Goal: Task Accomplishment & Management: Manage account settings

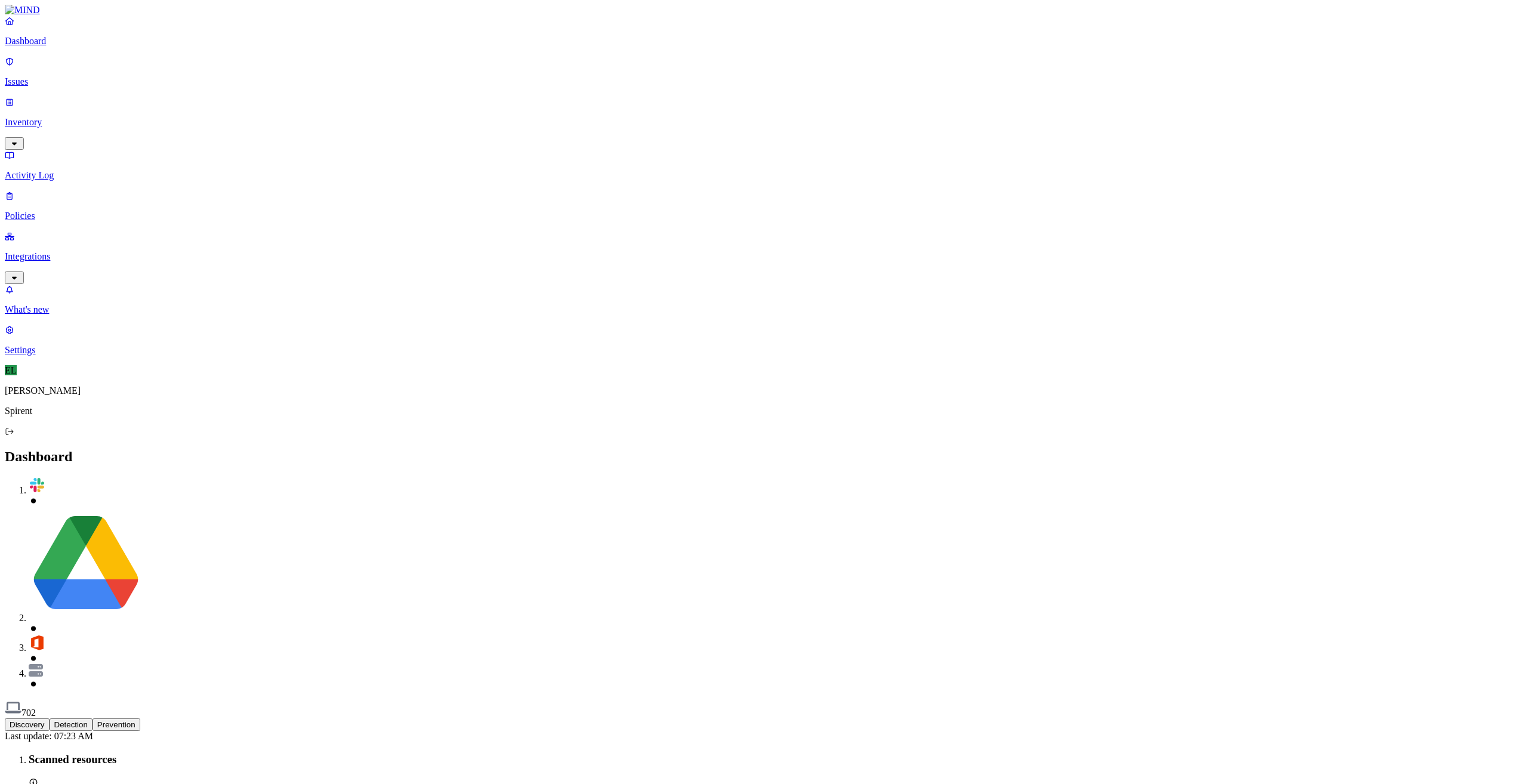
click at [56, 79] on p "Issues" at bounding box center [761, 82] width 1513 height 11
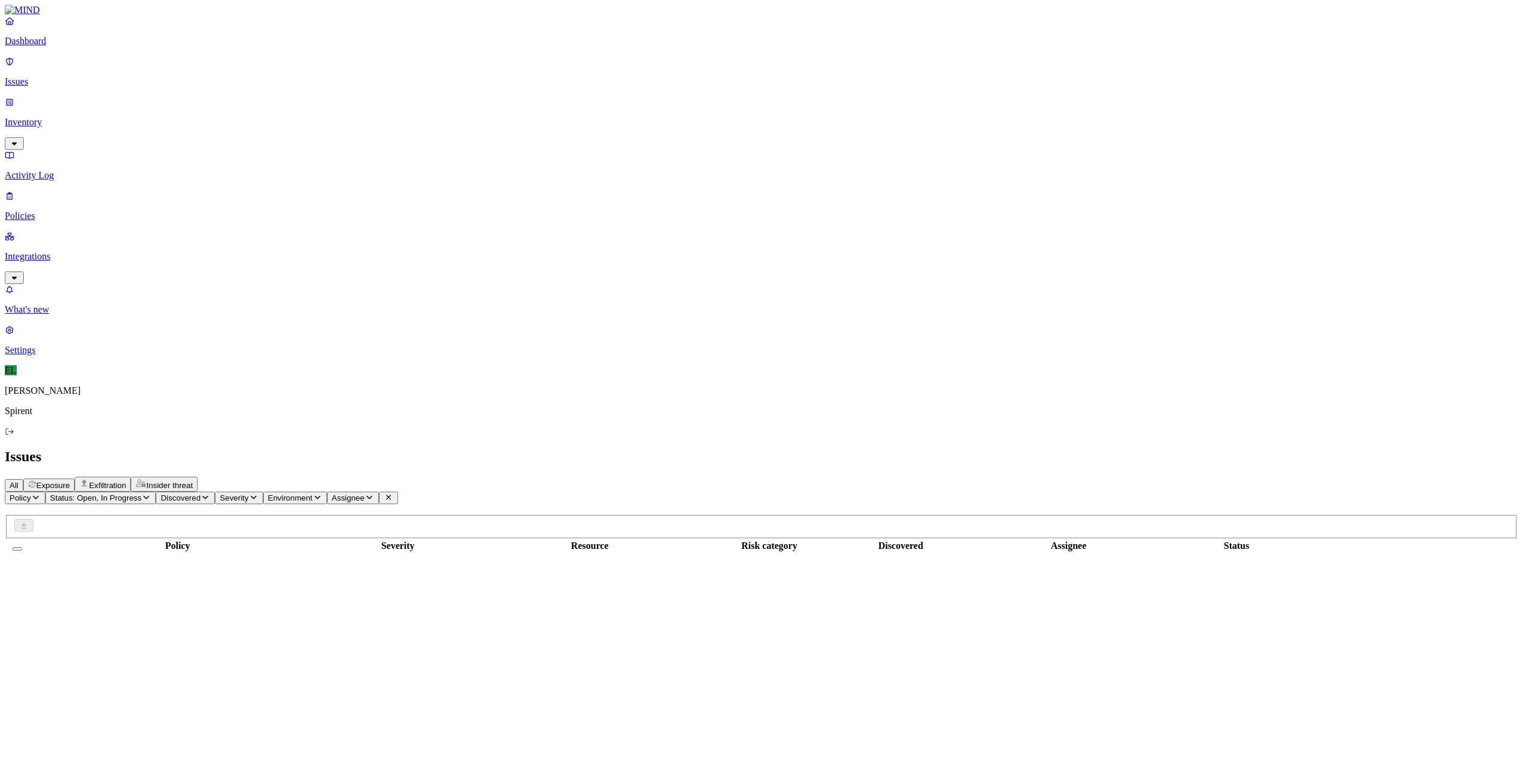
click at [374, 494] on icon "button" at bounding box center [369, 497] width 10 height 8
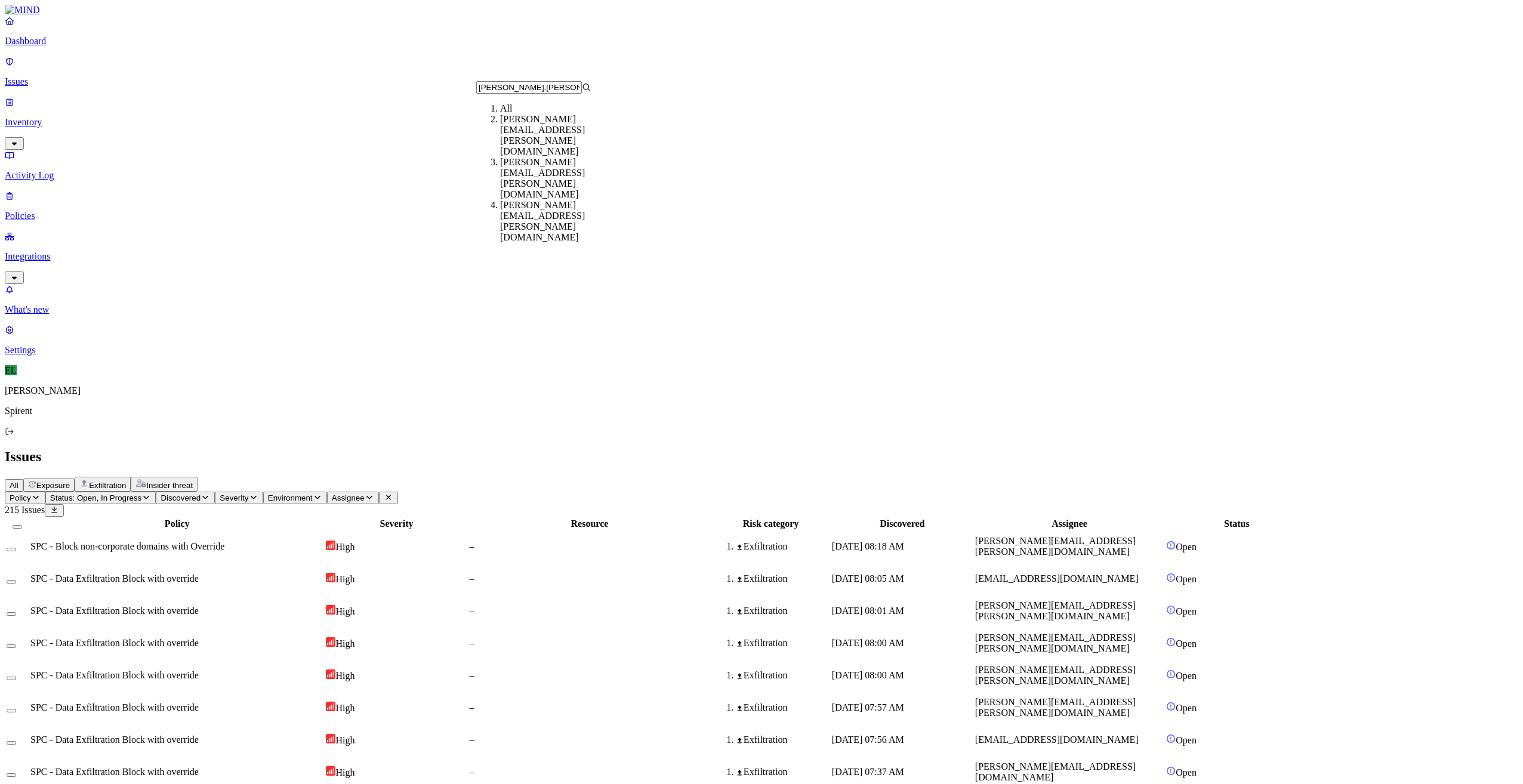
type input "[PERSON_NAME].[PERSON_NAME]"
click at [538, 139] on div "[PERSON_NAME][EMAIL_ADDRESS][PERSON_NAME][DOMAIN_NAME]" at bounding box center [557, 135] width 116 height 43
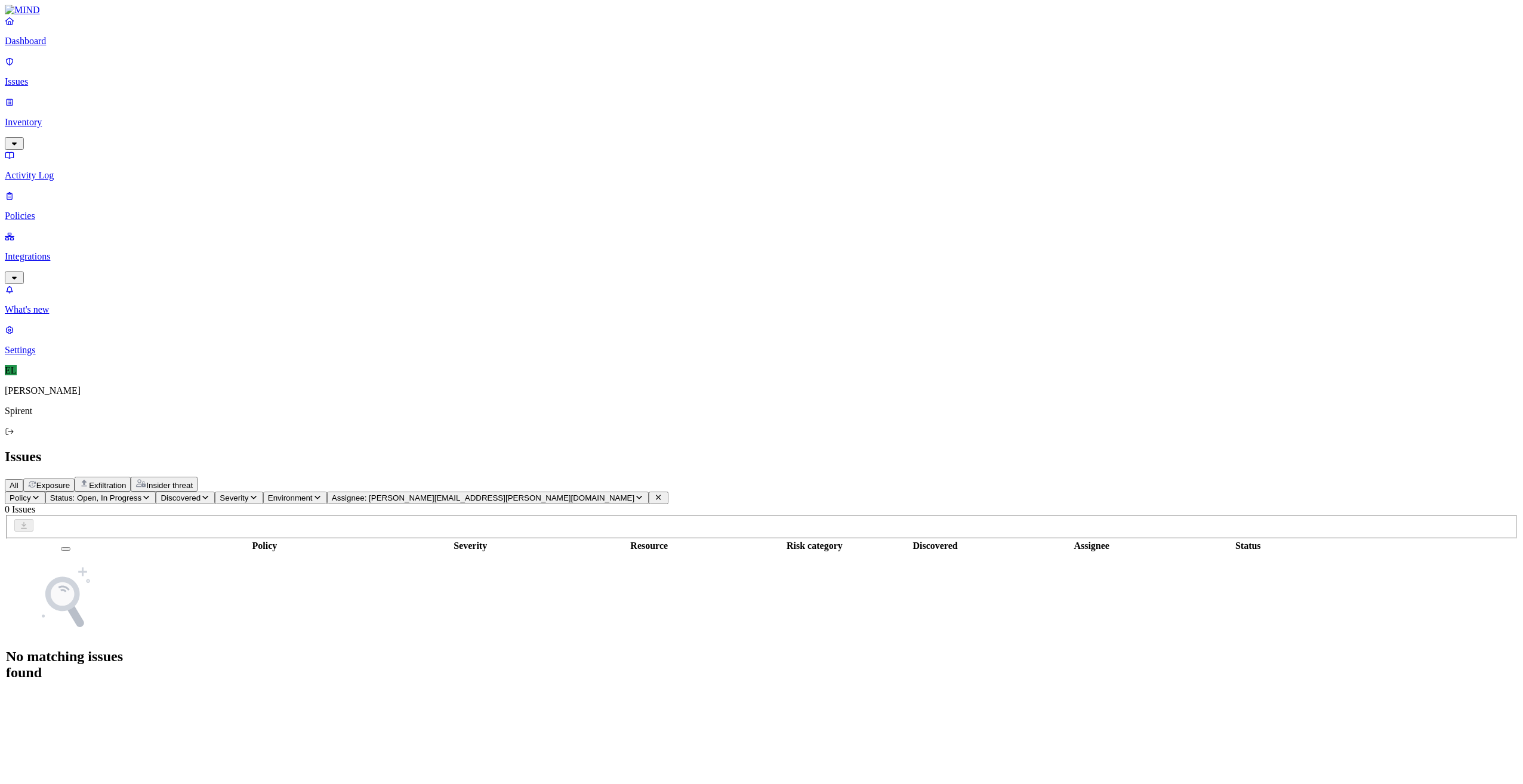
click at [634, 494] on icon "button" at bounding box center [638, 497] width 10 height 8
type input "[DEMOGRAPHIC_DATA]"
click at [553, 158] on div "[PERSON_NAME][EMAIL_ADDRESS][PERSON_NAME][DOMAIN_NAME]" at bounding box center [557, 178] width 116 height 43
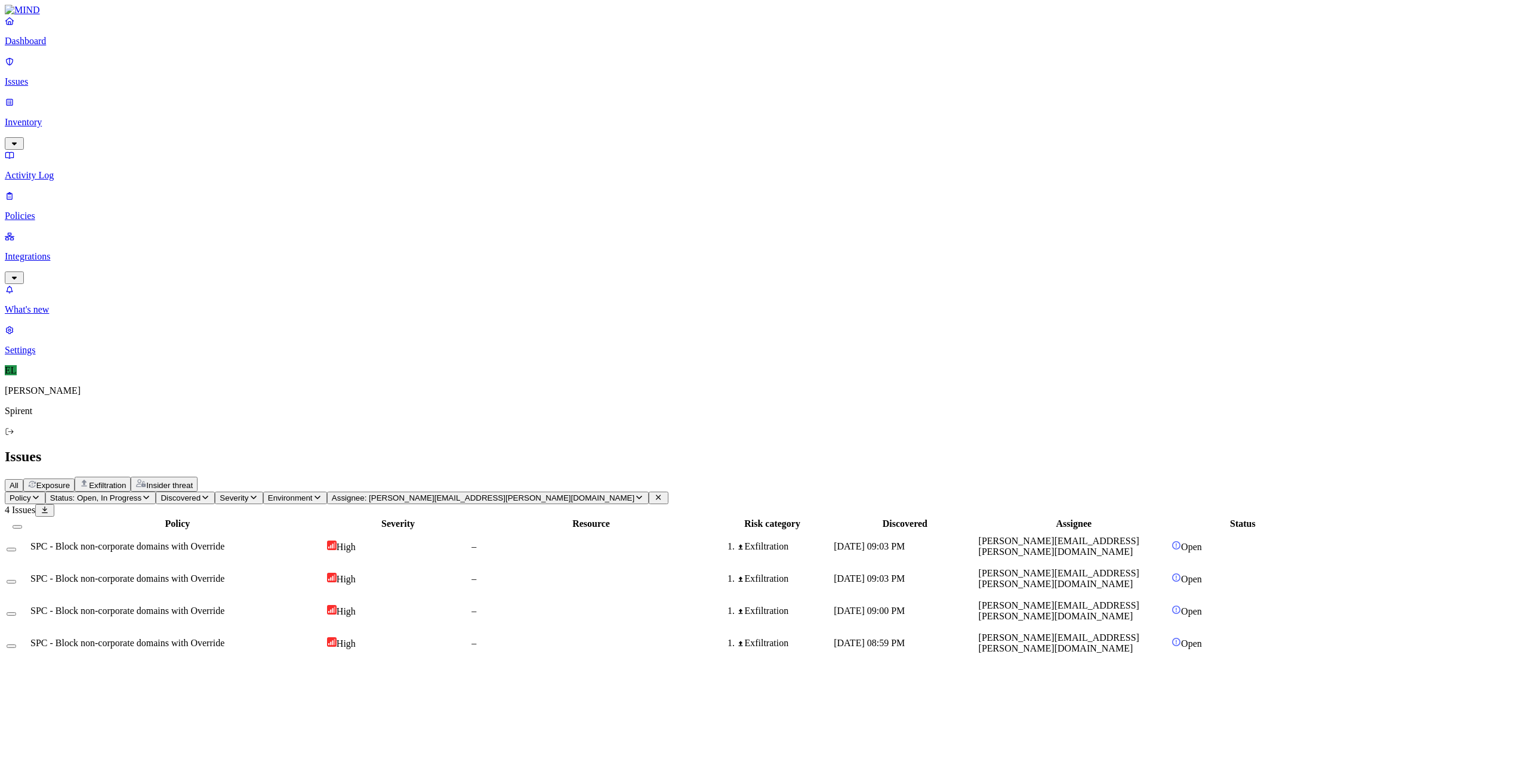
click at [199, 541] on span "SPC - Block non-corporate domains with Override" at bounding box center [128, 547] width 194 height 11
click at [205, 573] on span "SPC - Block non-corporate domains with Override" at bounding box center [128, 579] width 194 height 11
click at [222, 606] on span "SPC - Block non-corporate domains with Override" at bounding box center [128, 611] width 194 height 11
click at [224, 638] on span "SPC - Block non-corporate domains with Override" at bounding box center [128, 643] width 194 height 11
click at [22, 525] on button "Select all" at bounding box center [17, 526] width 10 height 4
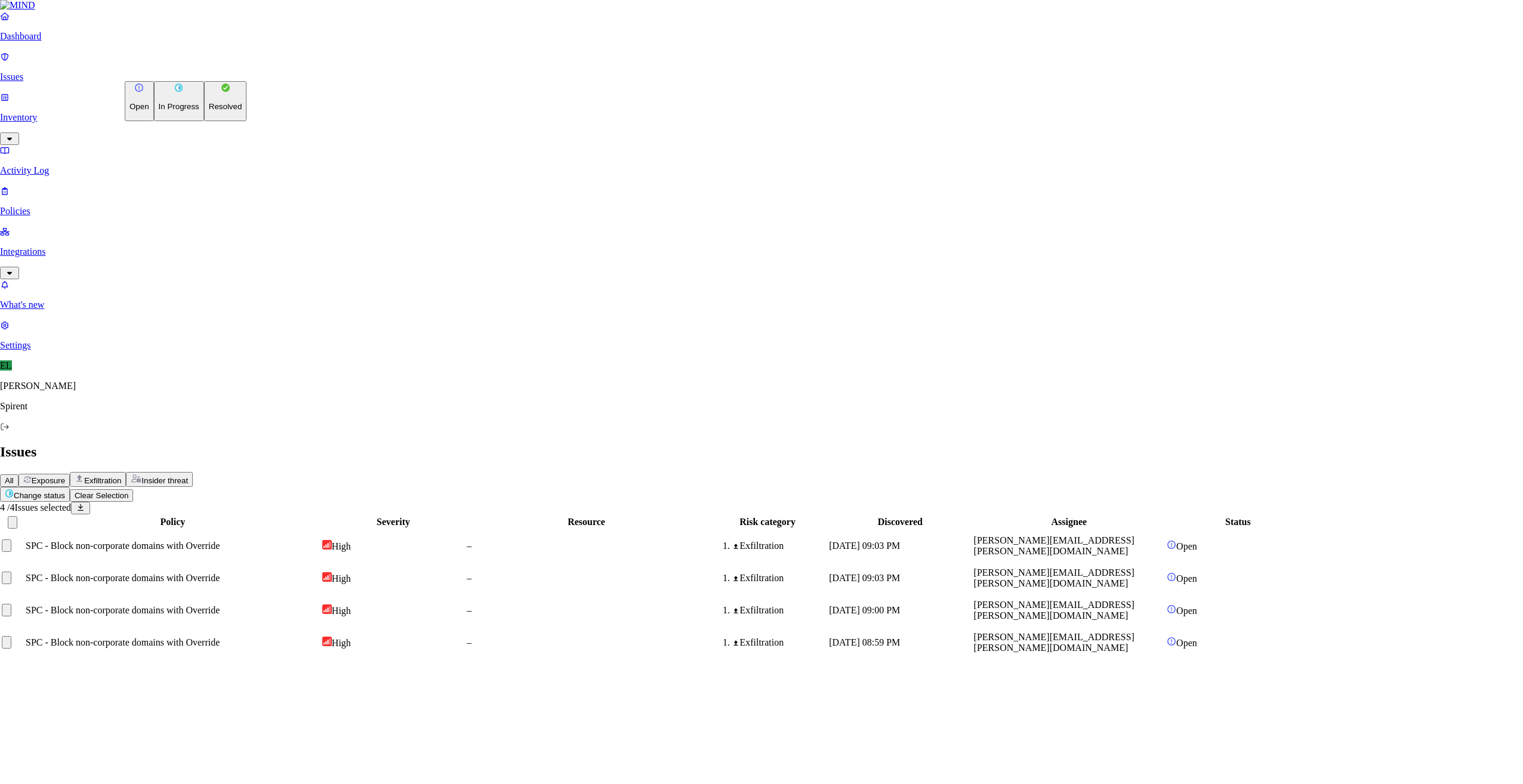
click at [176, 71] on html "Dashboard Issues Inventory Activity Log Policies Integrations What's new 1 Sett…" at bounding box center [761, 334] width 1523 height 669
click at [209, 111] on p "Resolved" at bounding box center [226, 107] width 34 height 9
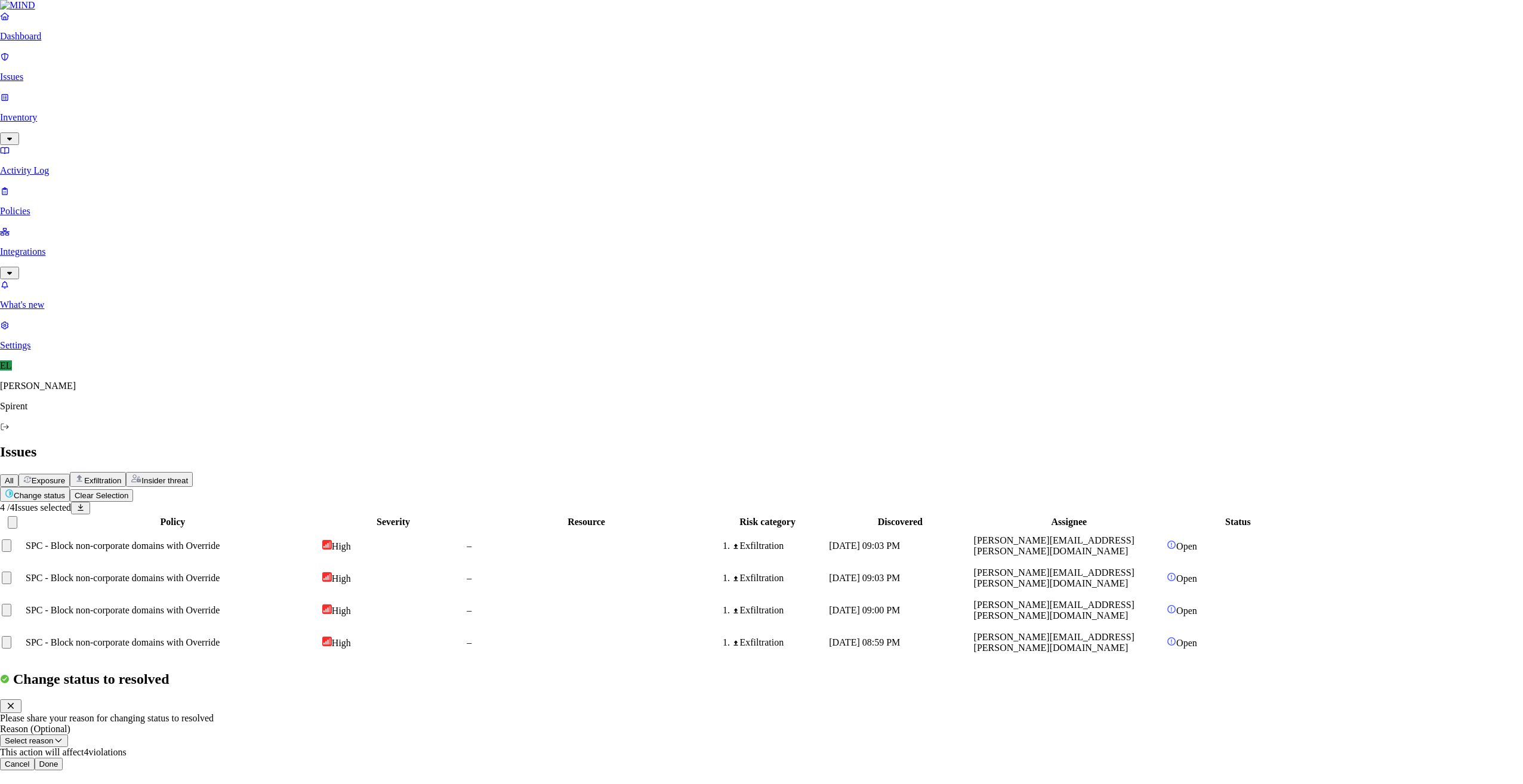
click at [68, 735] on button "Select reason" at bounding box center [34, 741] width 68 height 12
select select "Custom Reason"
click at [108, 758] on textarea at bounding box center [54, 768] width 108 height 21
type textarea "Personal"
click at [63, 783] on button "Done" at bounding box center [49, 799] width 28 height 12
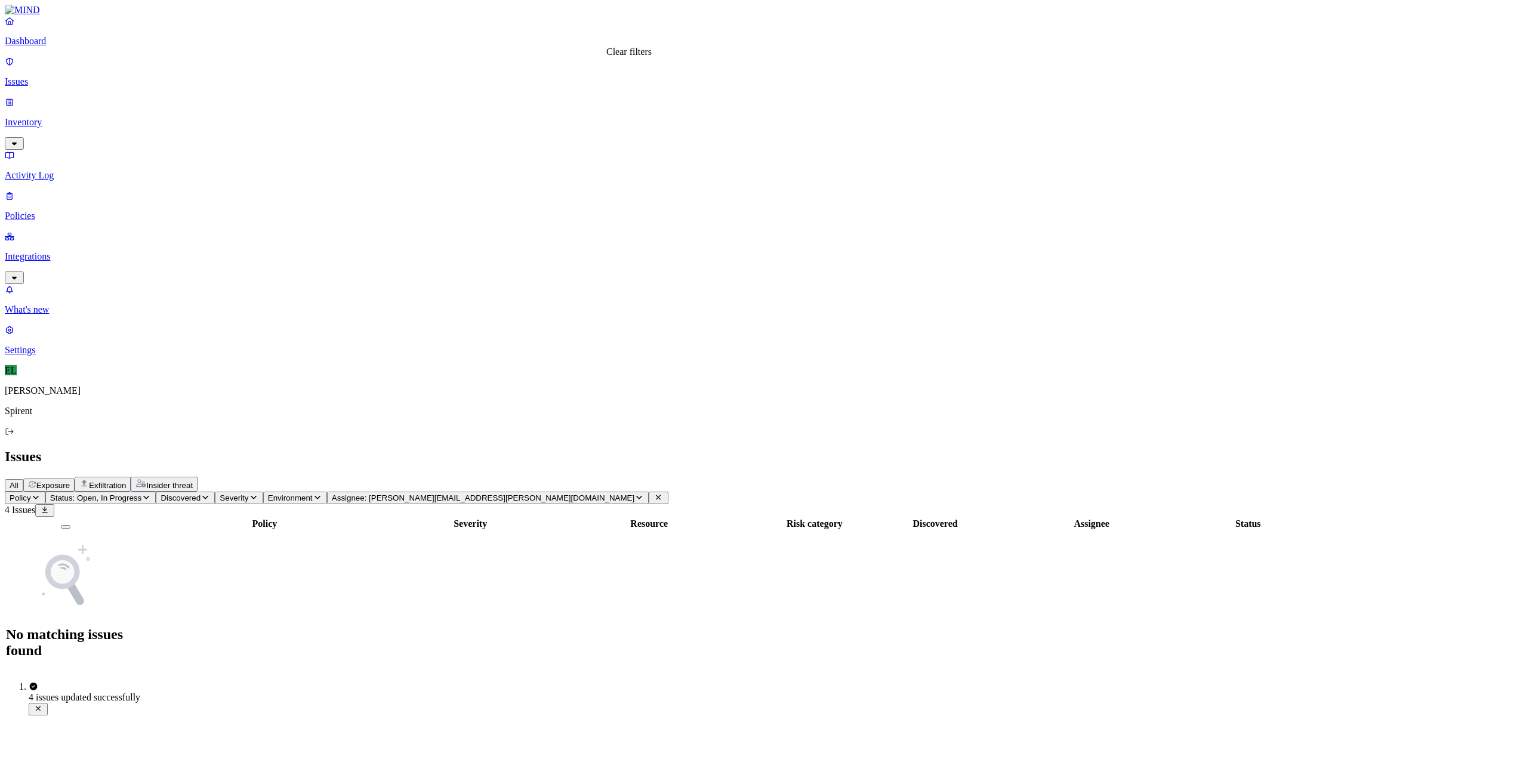
click at [653, 494] on icon at bounding box center [658, 497] width 10 height 8
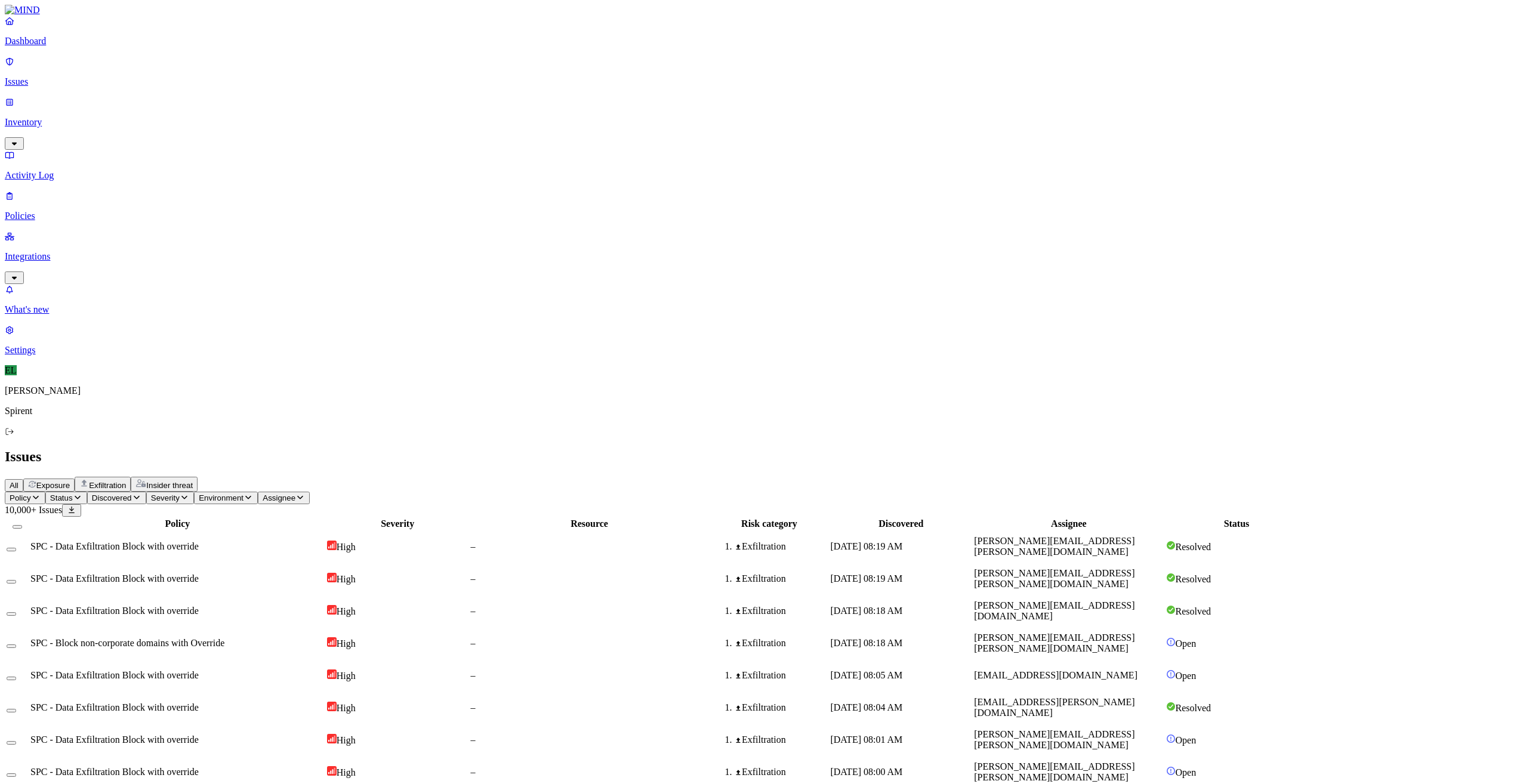
click at [82, 494] on icon "button" at bounding box center [78, 497] width 10 height 8
click at [217, 101] on div "Open" at bounding box center [217, 113] width 0 height 23
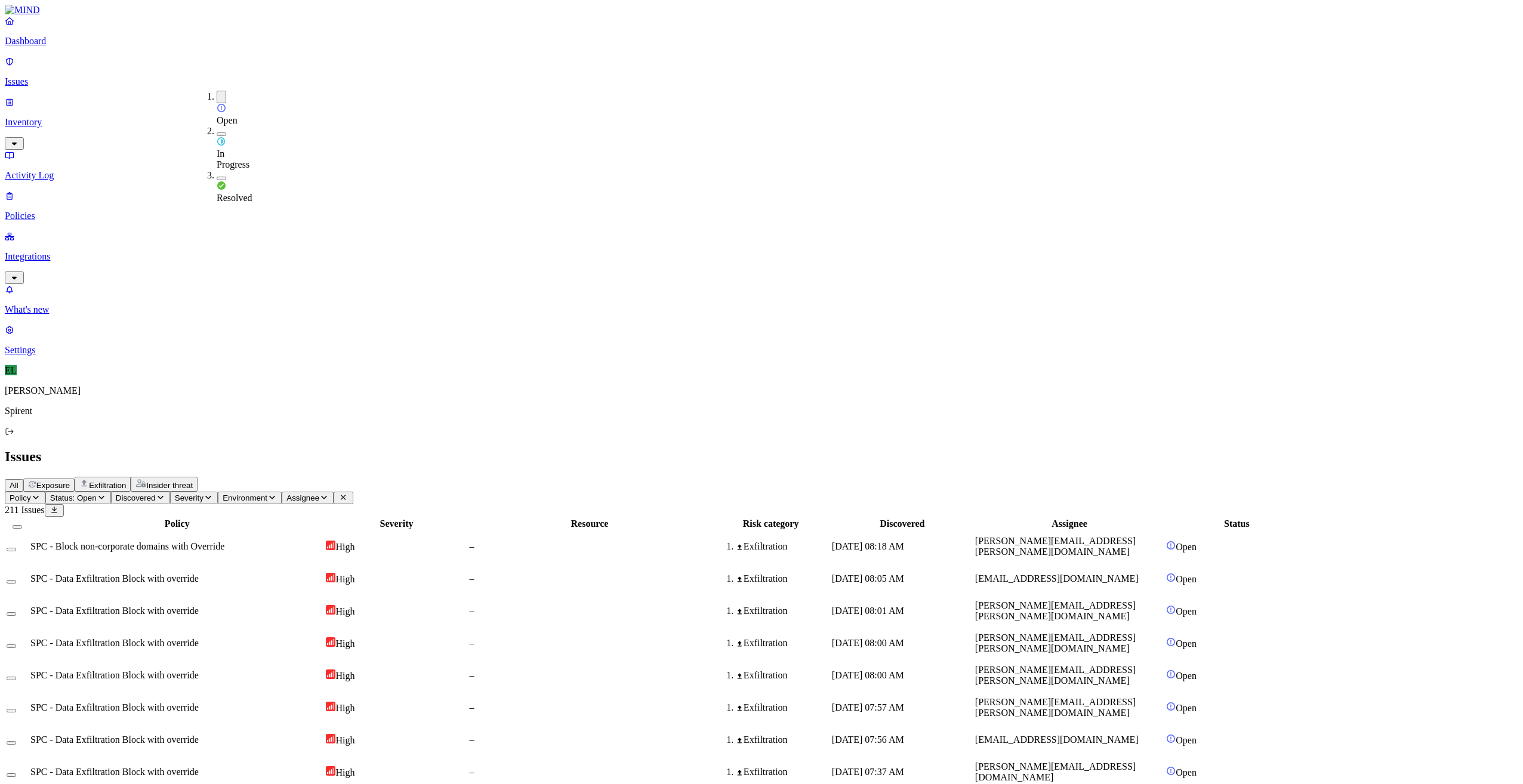
click at [973, 606] on div "[DATE] 08:01 AM" at bounding box center [902, 611] width 141 height 11
click at [324, 628] on td "SPC - Data Exfiltration Block with override" at bounding box center [177, 643] width 295 height 31
click at [324, 670] on div "SPC - Data Exfiltration Block with override" at bounding box center [177, 676] width 293 height 11
click at [324, 702] on div "SPC - Data Exfiltration Block with override" at bounding box center [177, 707] width 293 height 11
click at [830, 724] on td "Exfiltration" at bounding box center [771, 739] width 118 height 31
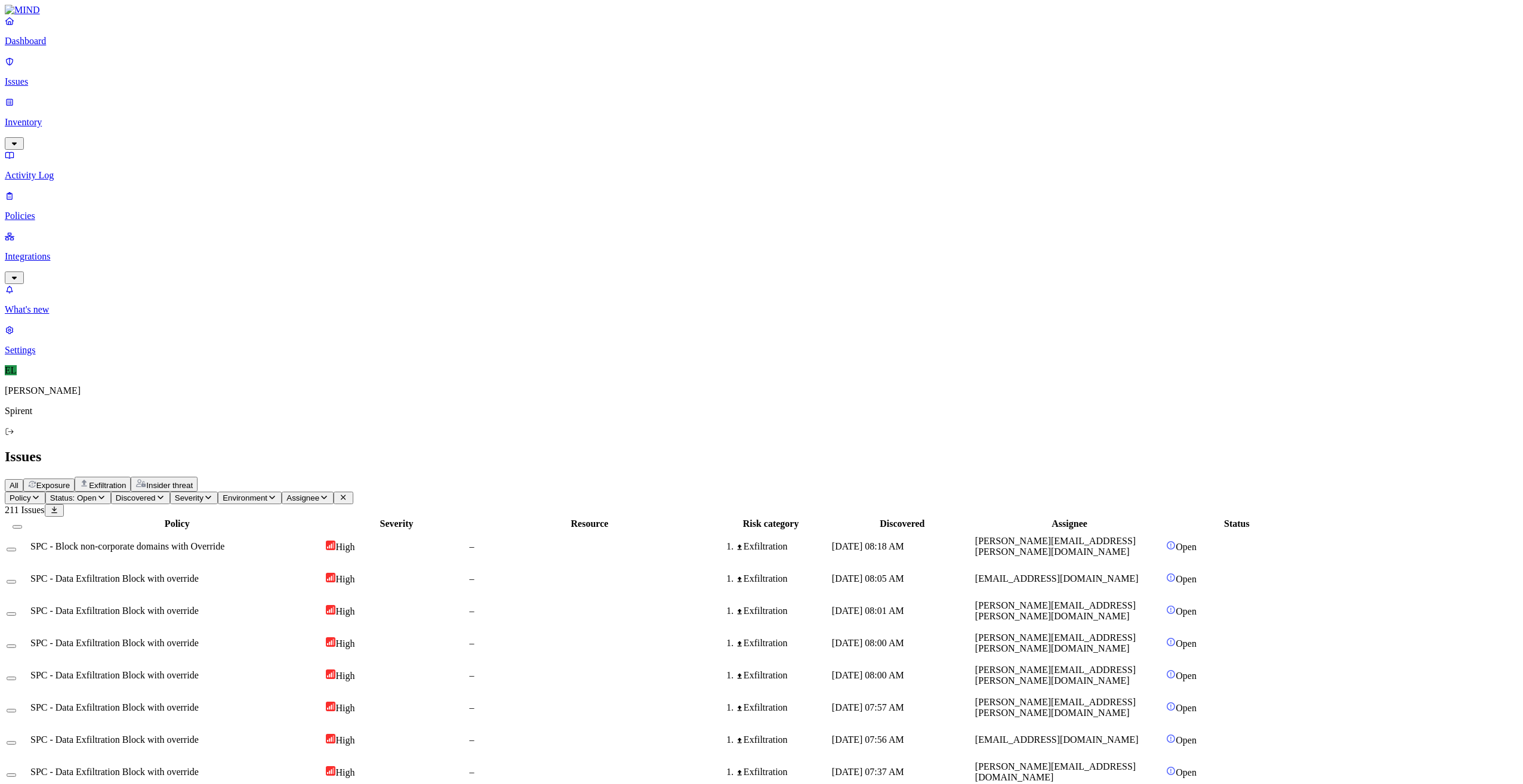
click at [904, 766] on span "[DATE] 07:37 AM" at bounding box center [868, 772] width 72 height 11
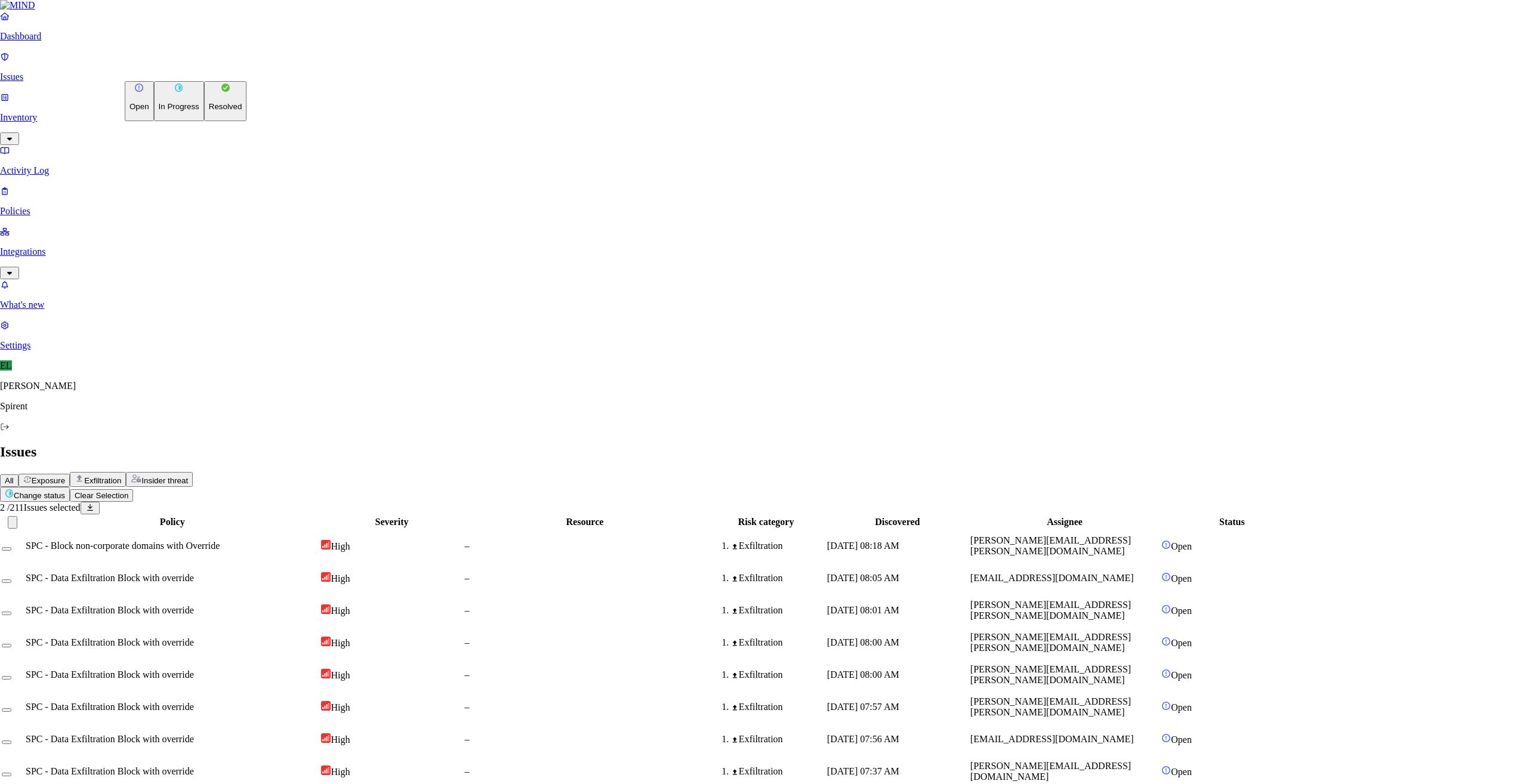
click at [185, 67] on html "Dashboard Issues Inventory Activity Log Policies Integrations What's new 1 Sett…" at bounding box center [761, 774] width 1523 height 1549
click at [209, 111] on p "Resolved" at bounding box center [226, 107] width 34 height 9
select select "Custom Reason"
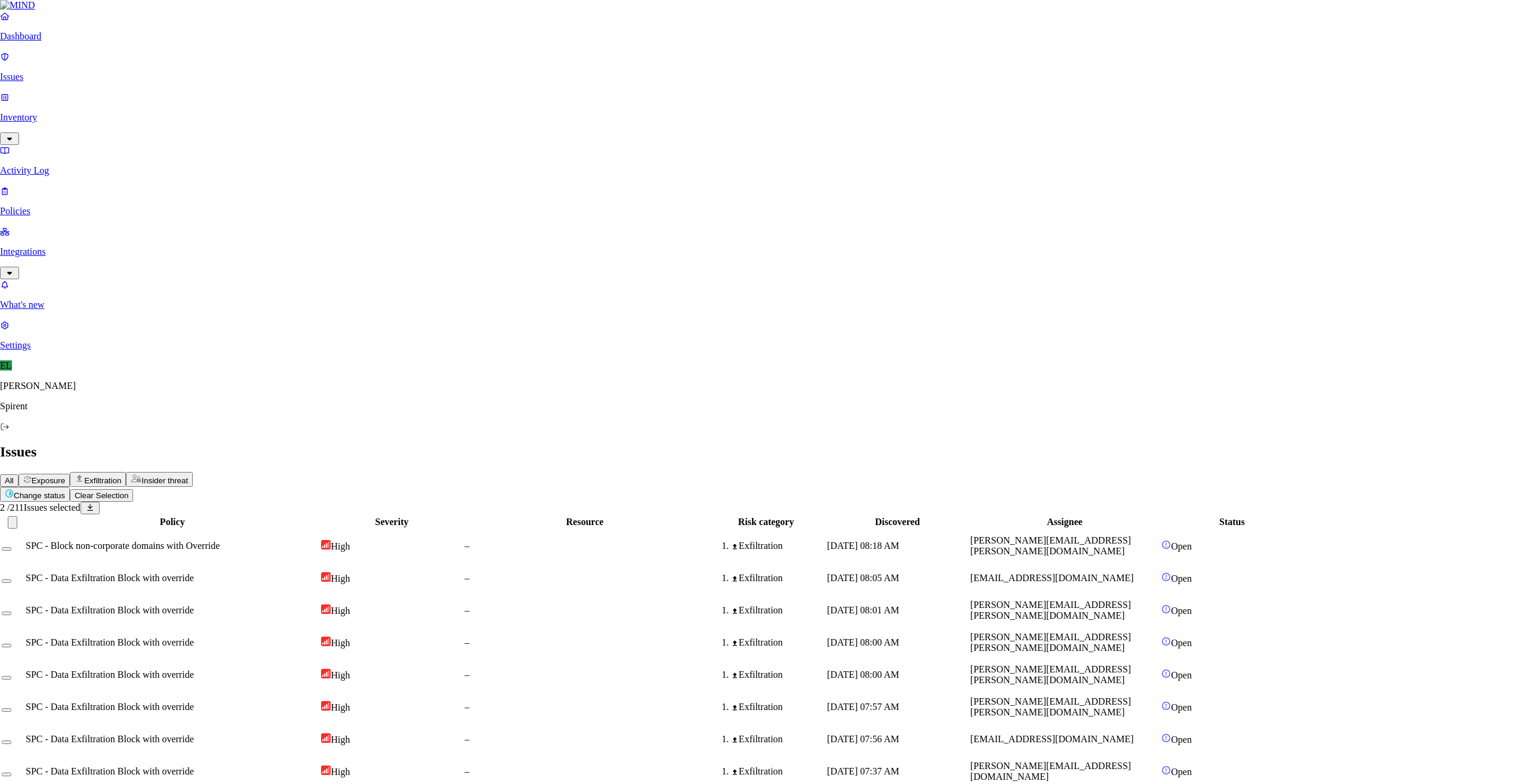
type textarea "Hotel Reservation"
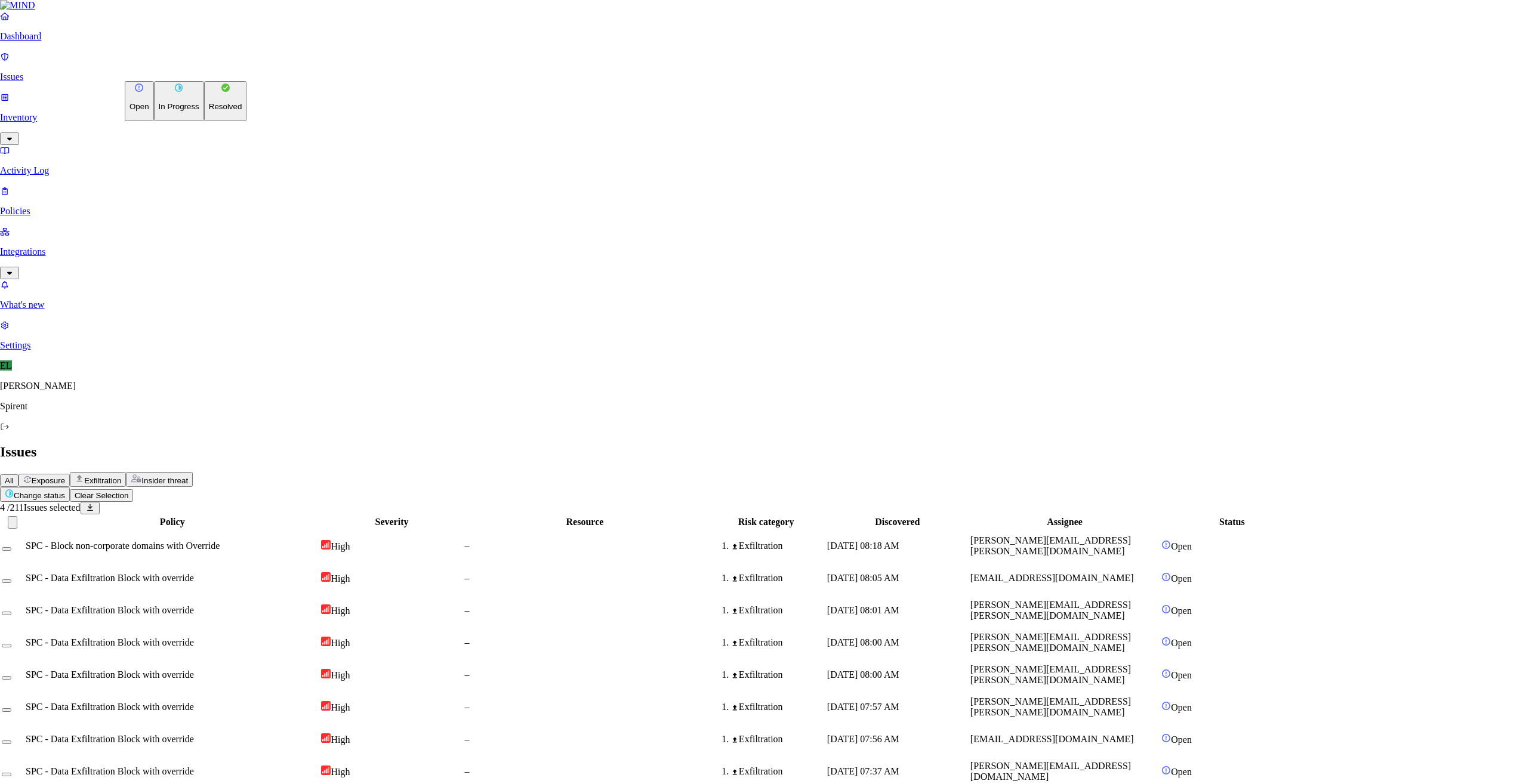
click at [199, 71] on html "Dashboard Issues Inventory Activity Log Policies Integrations What's new 1 Sett…" at bounding box center [761, 774] width 1523 height 1549
click at [204, 121] on button "Resolved" at bounding box center [225, 101] width 43 height 40
select select "Custom Reason"
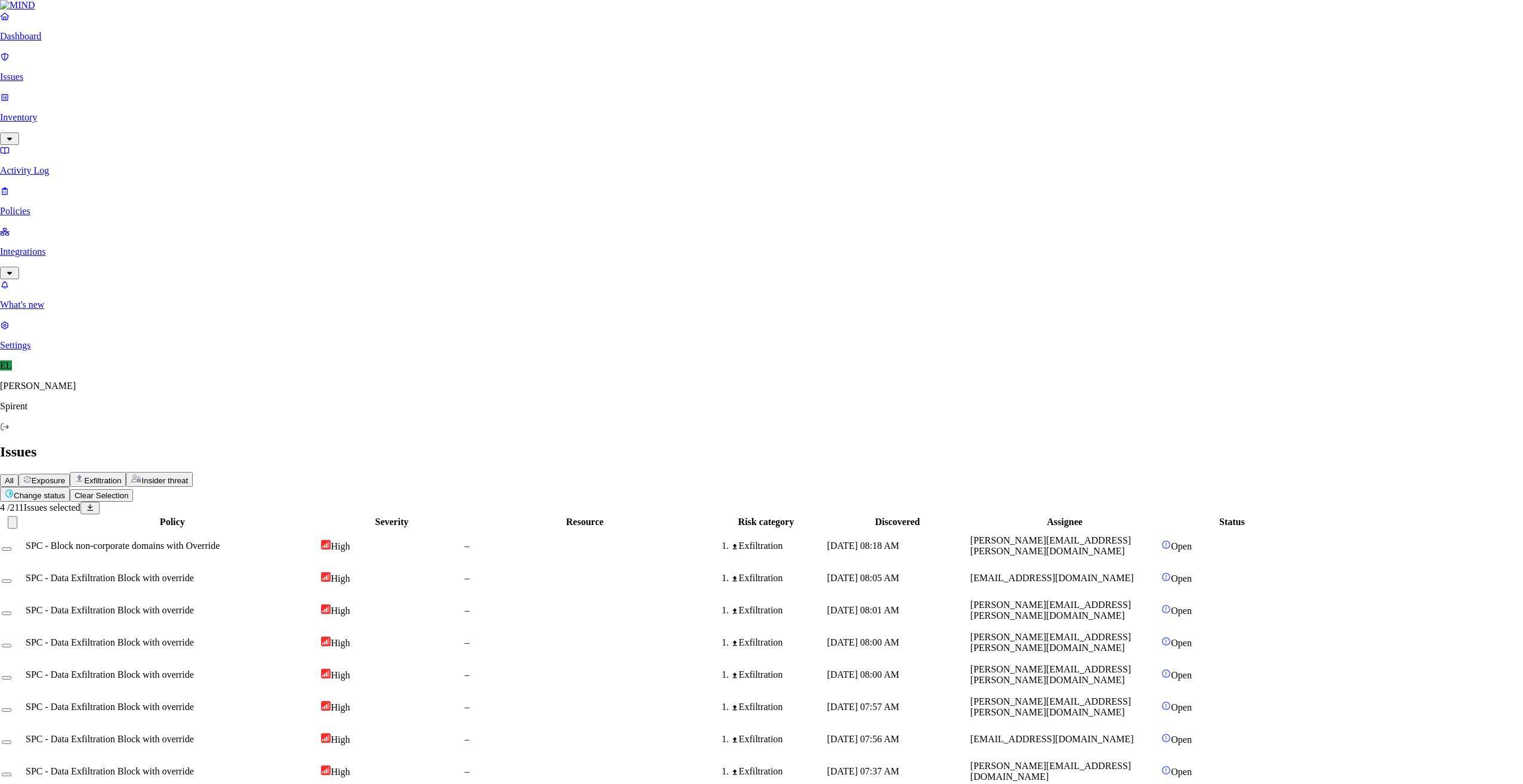
type textarea "Travel documents"
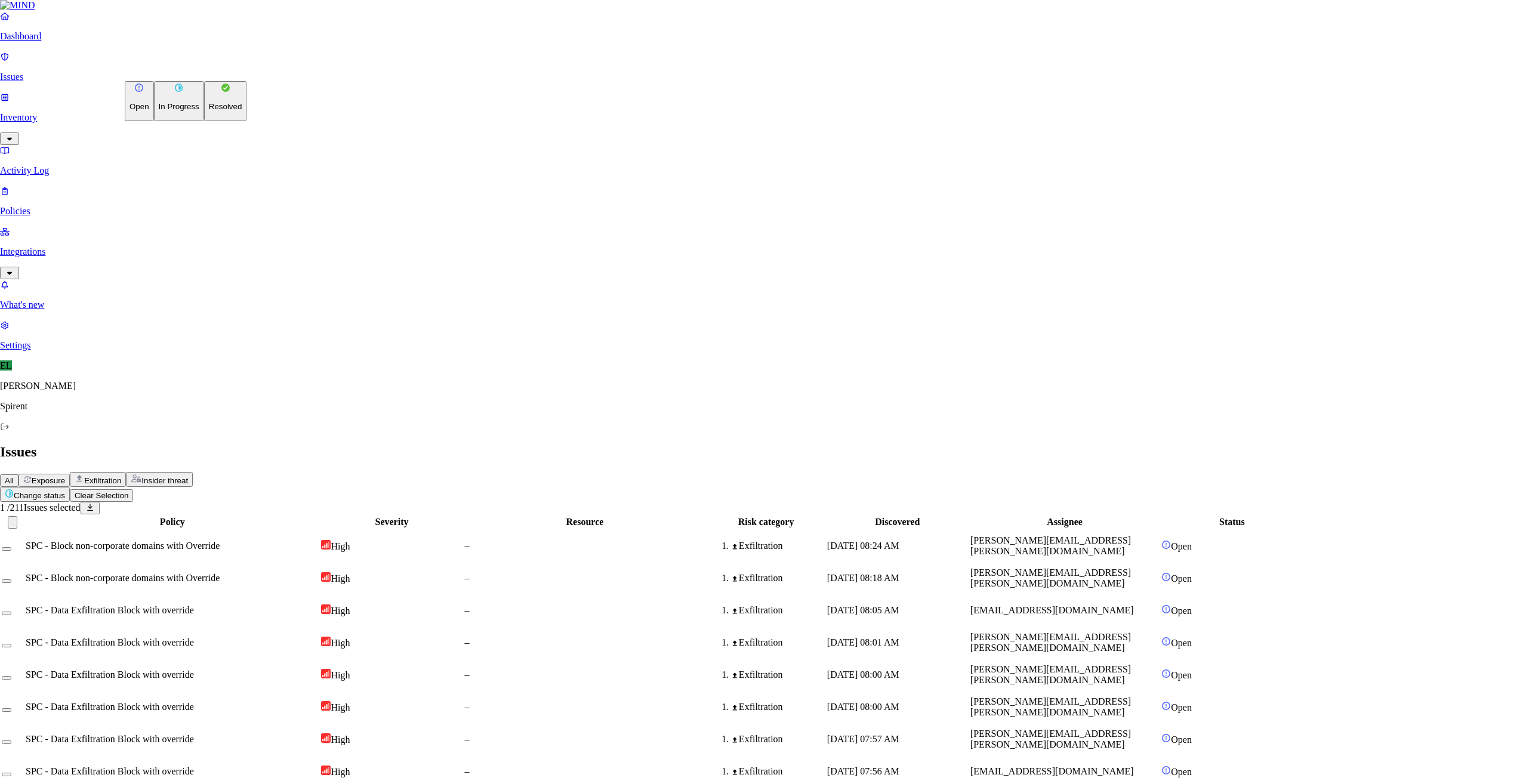
click at [197, 71] on html "Dashboard Issues Inventory Activity Log Policies Integrations What's new 1 Sett…" at bounding box center [761, 774] width 1523 height 1549
click at [209, 111] on p "Resolved" at bounding box center [226, 107] width 34 height 9
select select "Custom Reason"
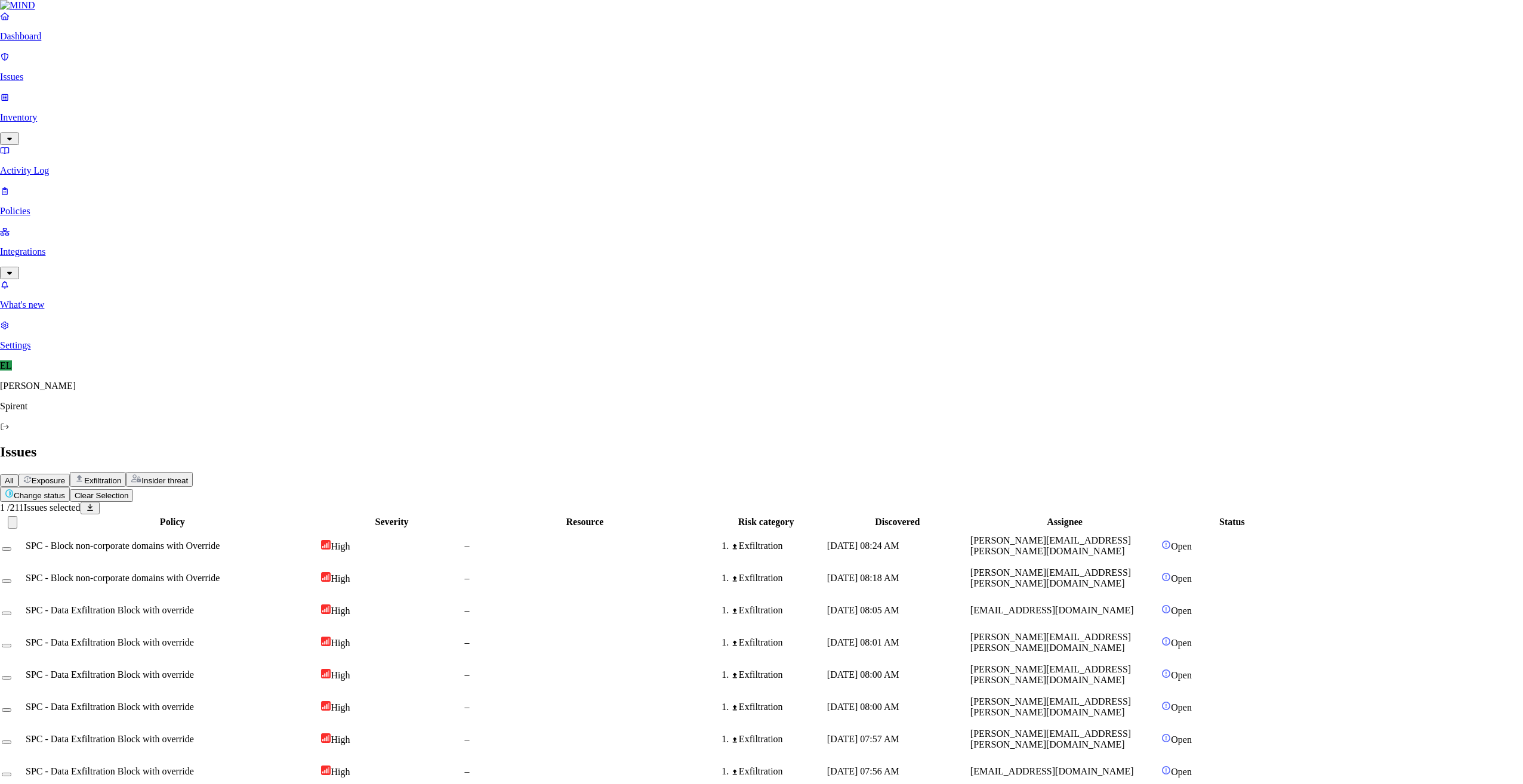
type textarea "Travel"
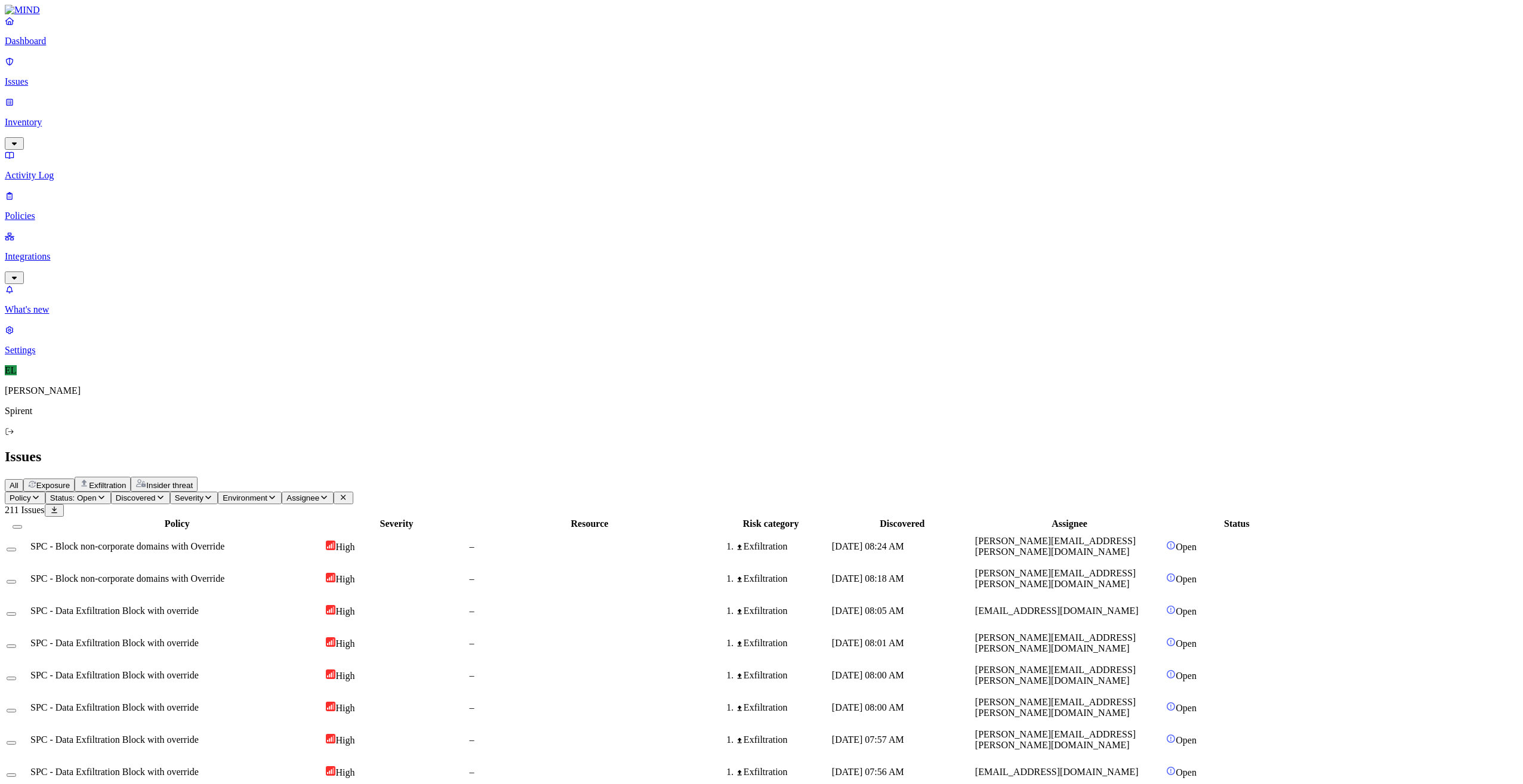
type button "on"
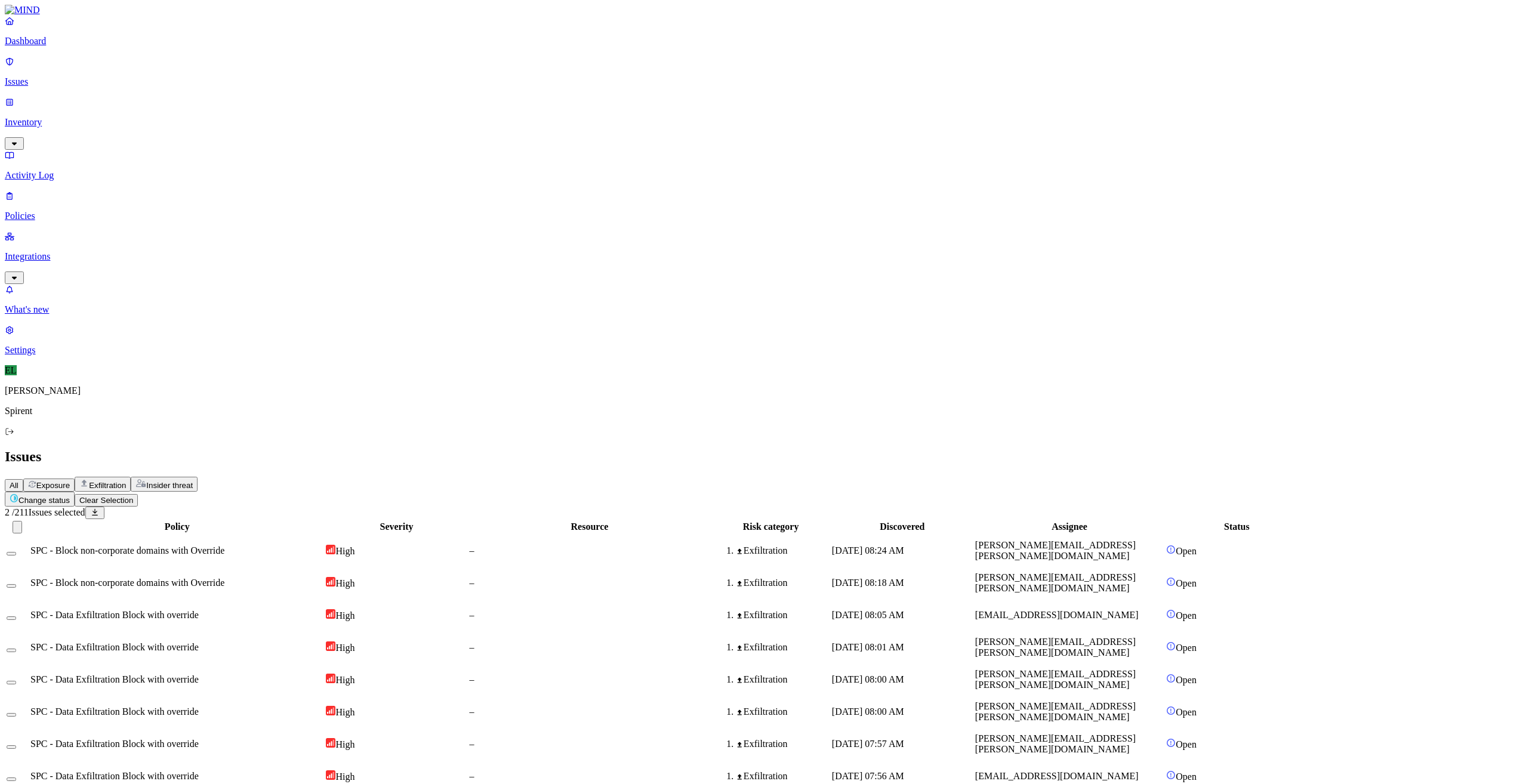
type button "on"
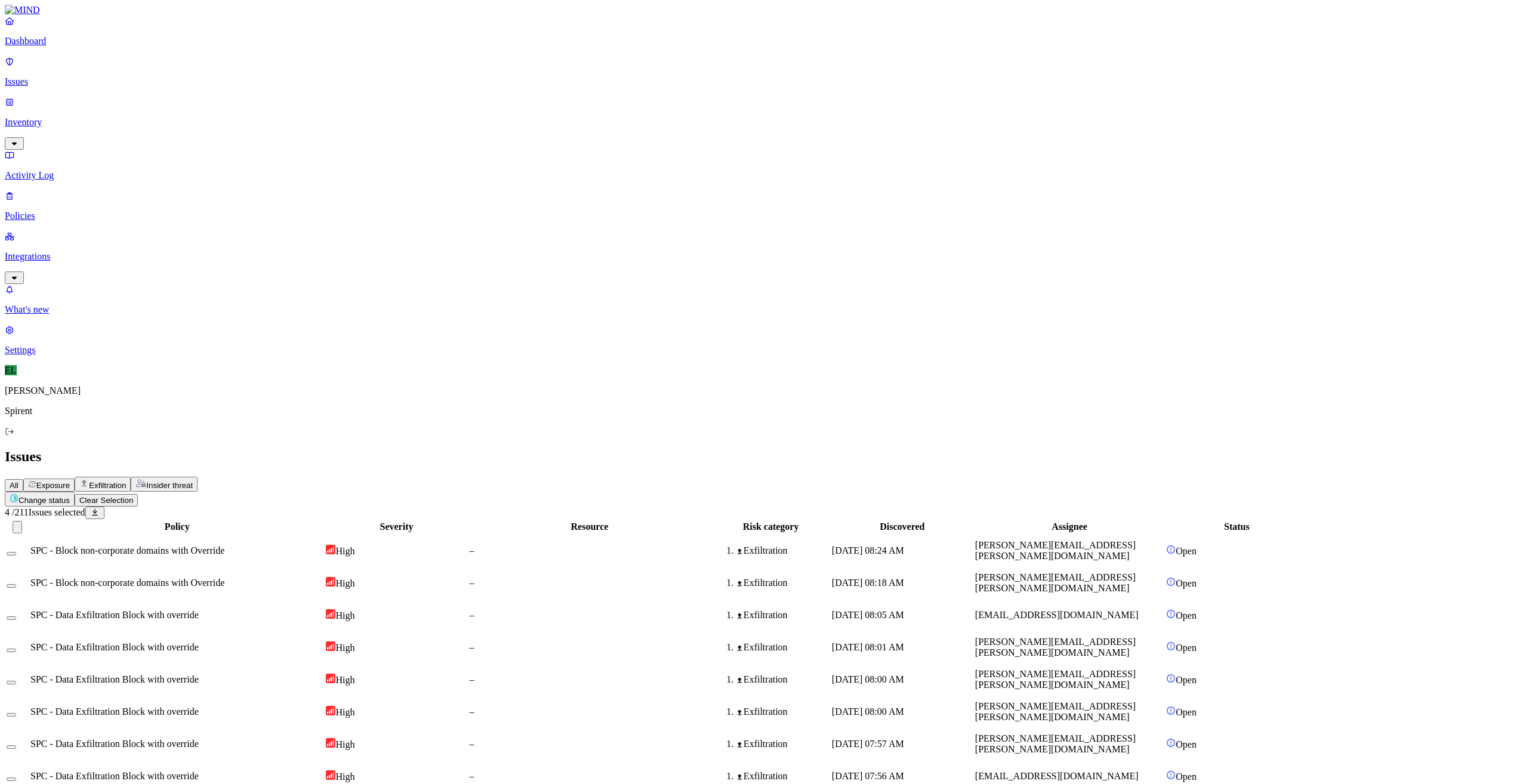
drag, startPoint x: 162, startPoint y: 691, endPoint x: 165, endPoint y: 702, distance: 11.4
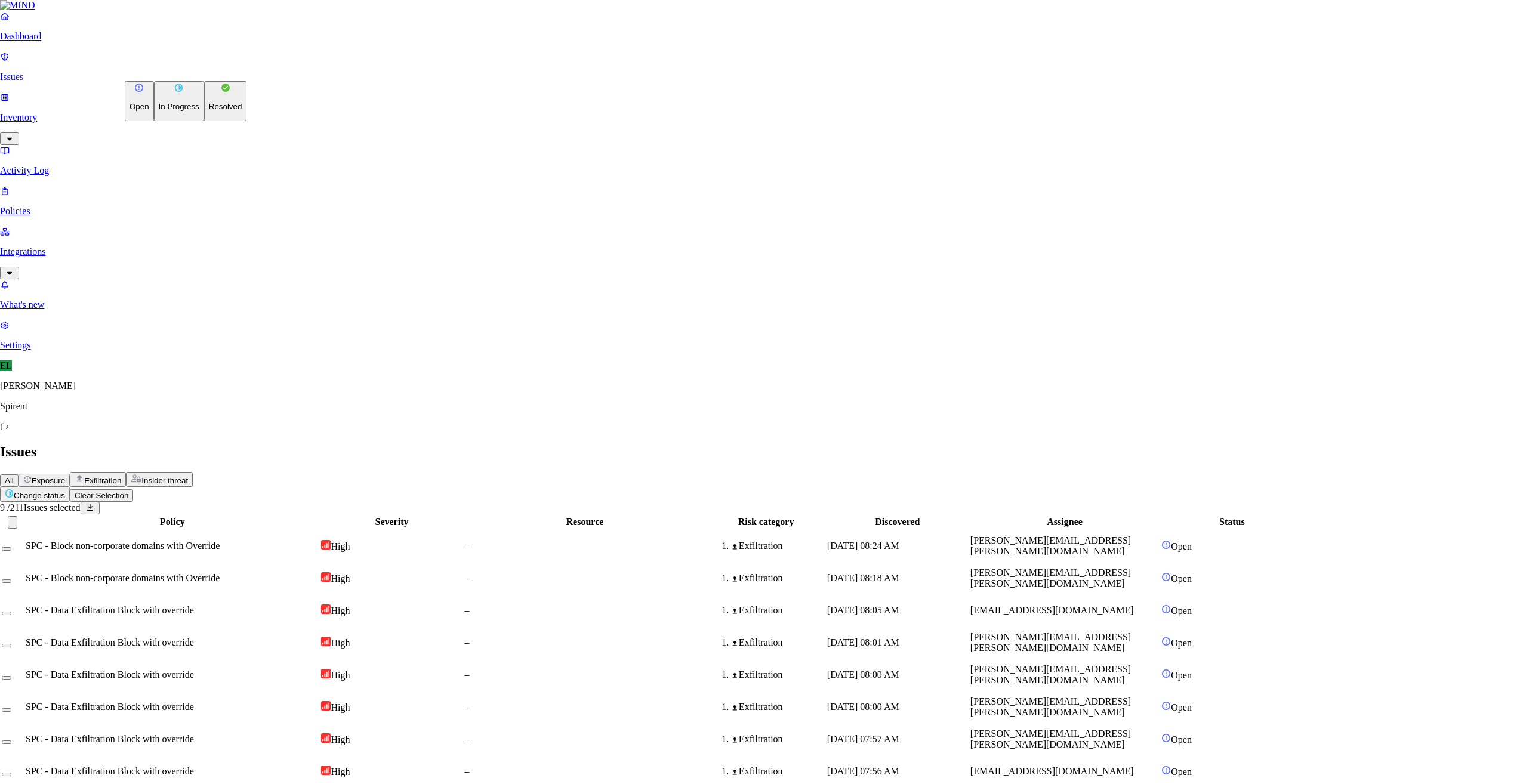
click at [70, 487] on button "Change status" at bounding box center [34, 494] width 70 height 15
click at [209, 111] on p "Resolved" at bounding box center [226, 107] width 34 height 9
select select "Risk Accepted"
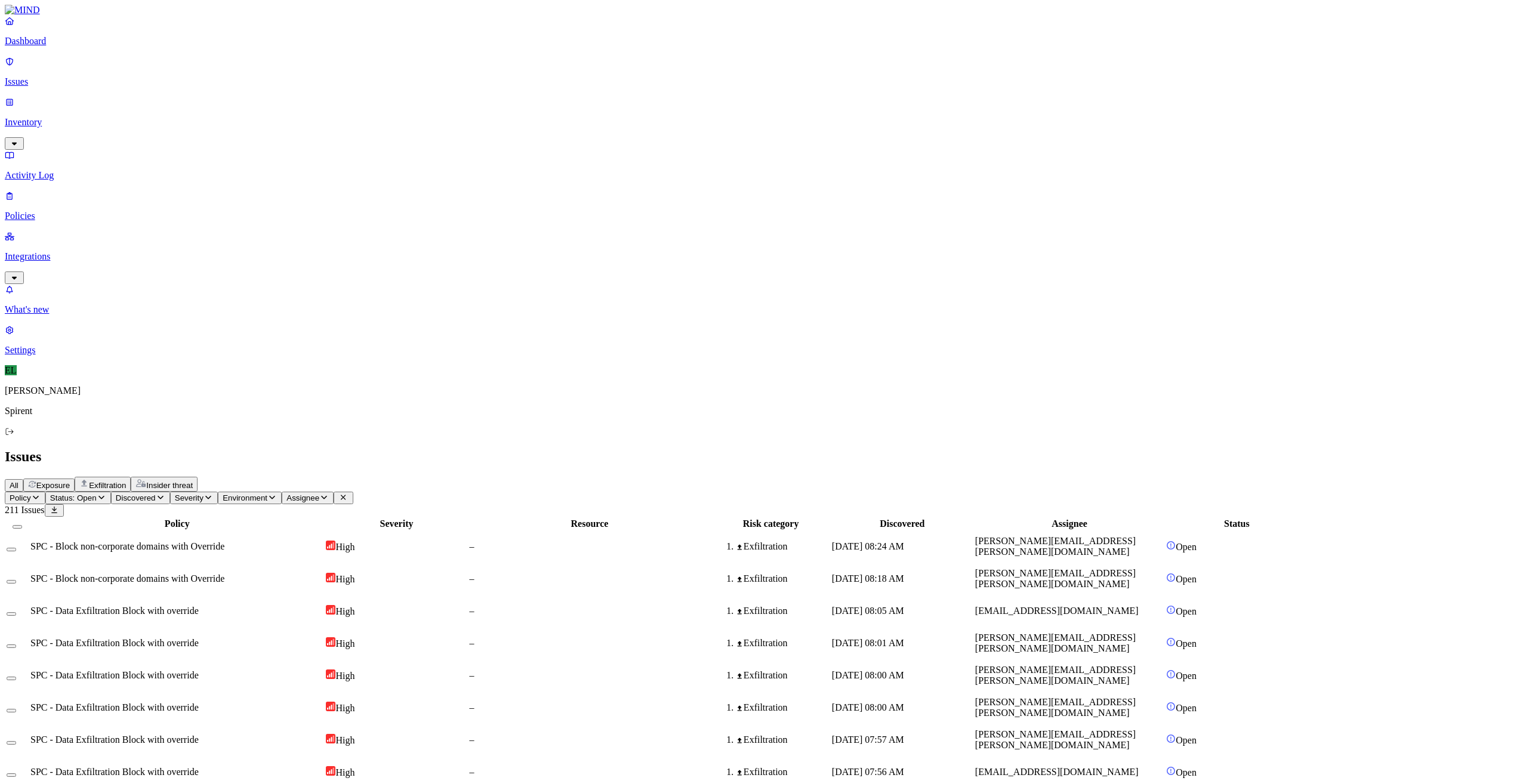
scroll to position [78, 0]
type button "on"
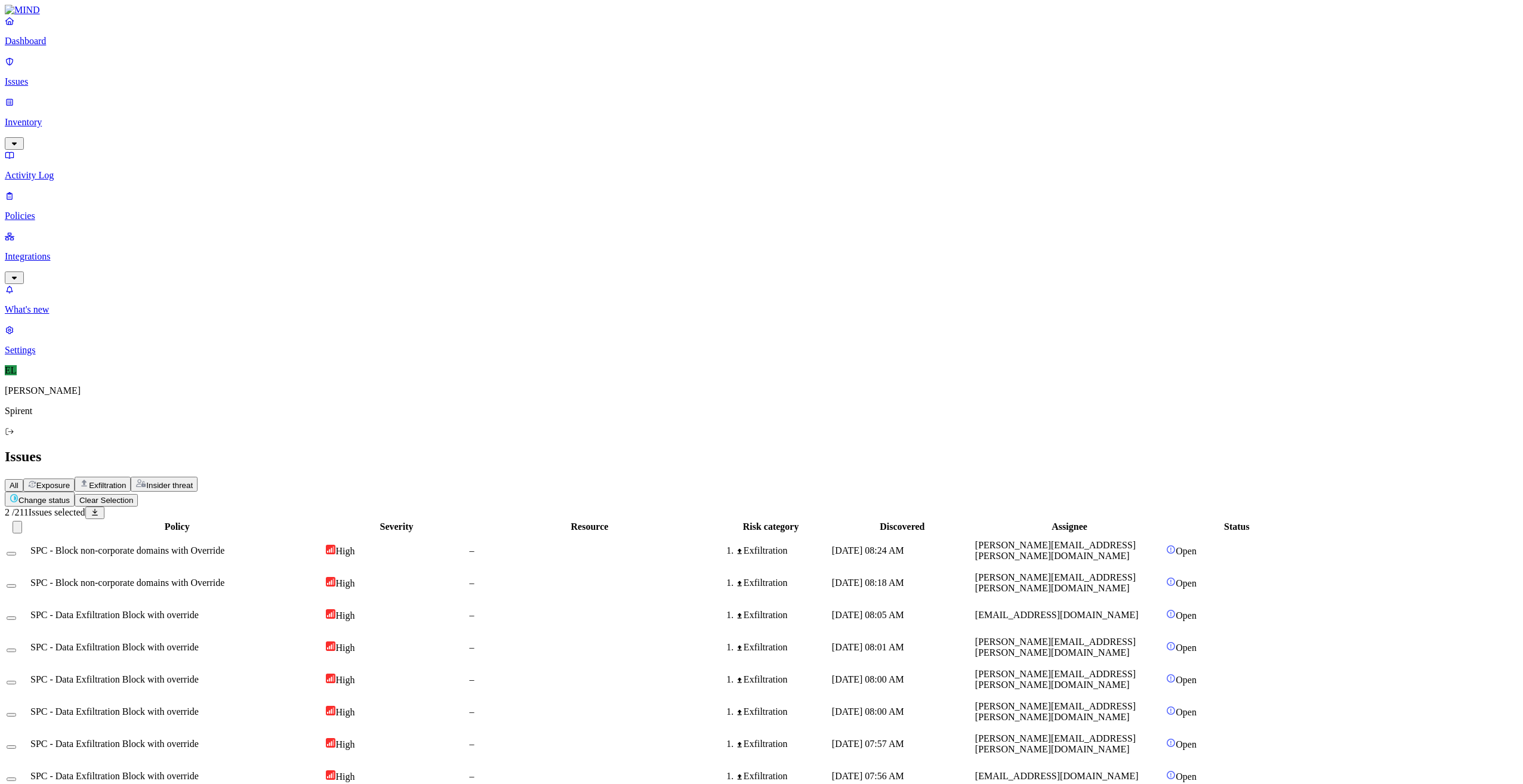
type button "on"
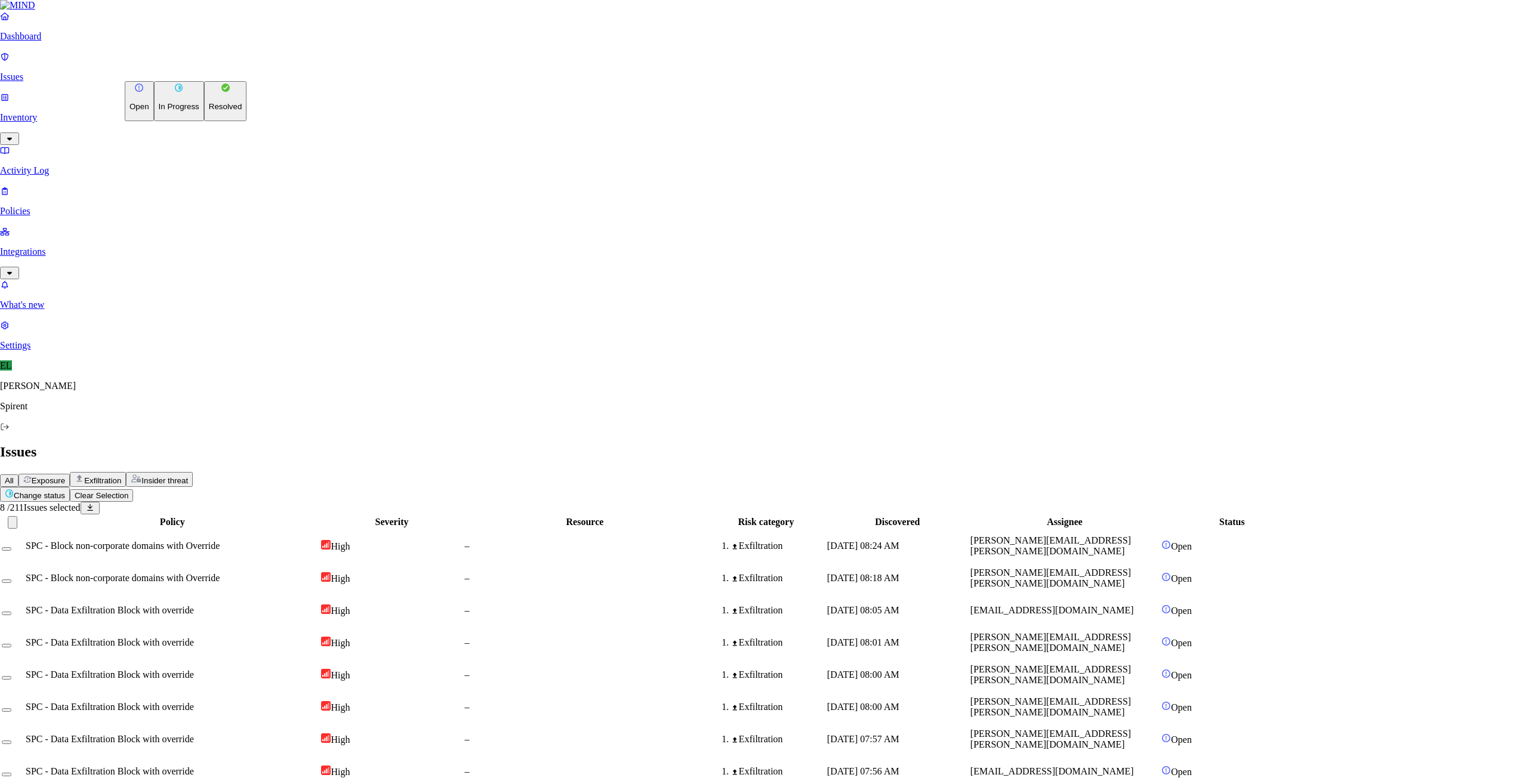
click at [196, 77] on html "Dashboard Issues Inventory Activity Log Policies Integrations What's new 1 Sett…" at bounding box center [761, 774] width 1523 height 1549
click at [209, 111] on p "Resolved" at bounding box center [226, 107] width 34 height 9
select select "Risk Accepted"
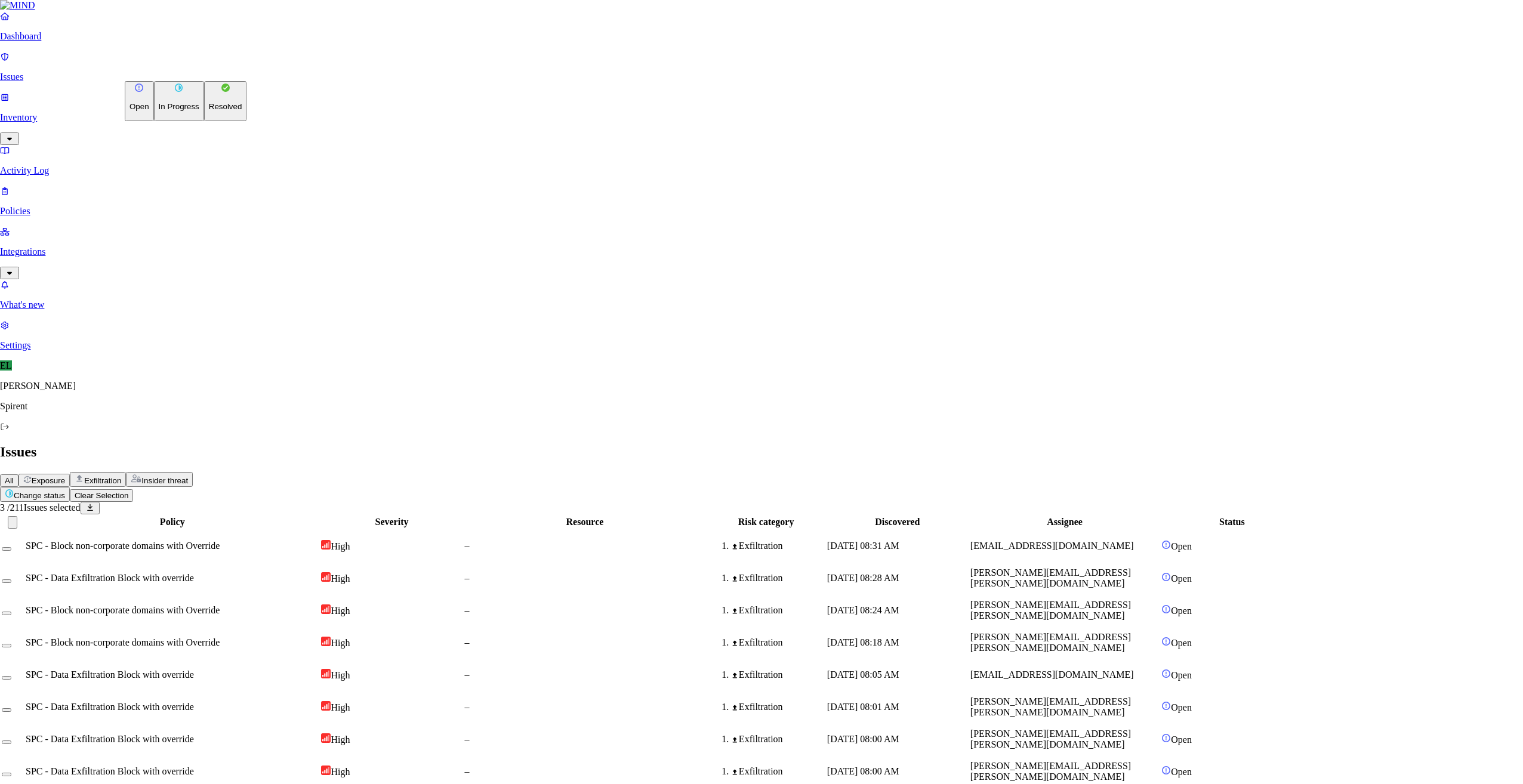
click at [185, 70] on html "Dashboard Issues Inventory Activity Log Policies Integrations What's new 1 Sett…" at bounding box center [761, 774] width 1523 height 1549
click at [204, 121] on button "Resolved" at bounding box center [225, 101] width 43 height 40
select select "Custom Reason"
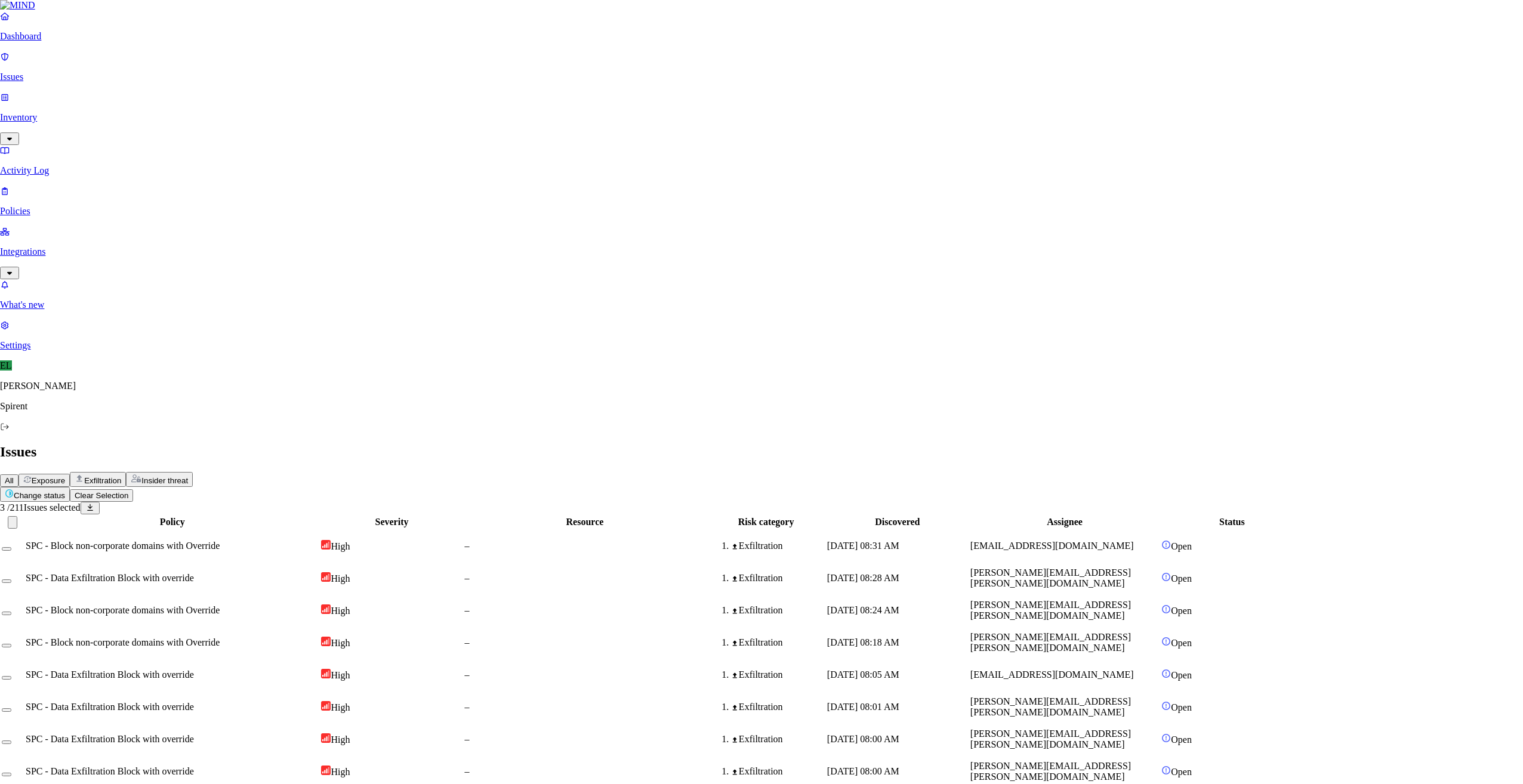
type textarea "Personal"
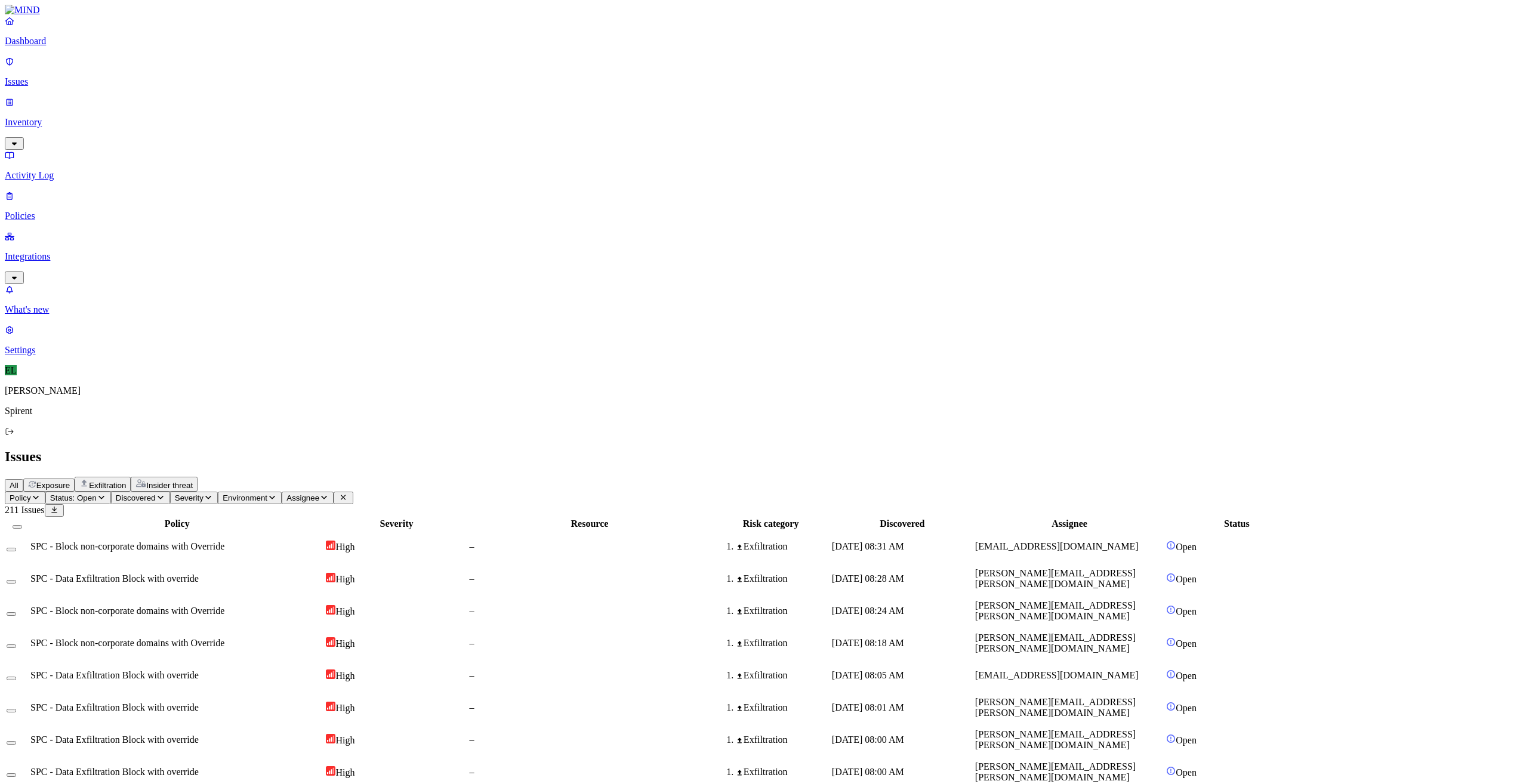
click at [205, 71] on html "Dashboard Issues Inventory Activity Log Policies Integrations What's new 1 Sett…" at bounding box center [761, 777] width 1523 height 1554
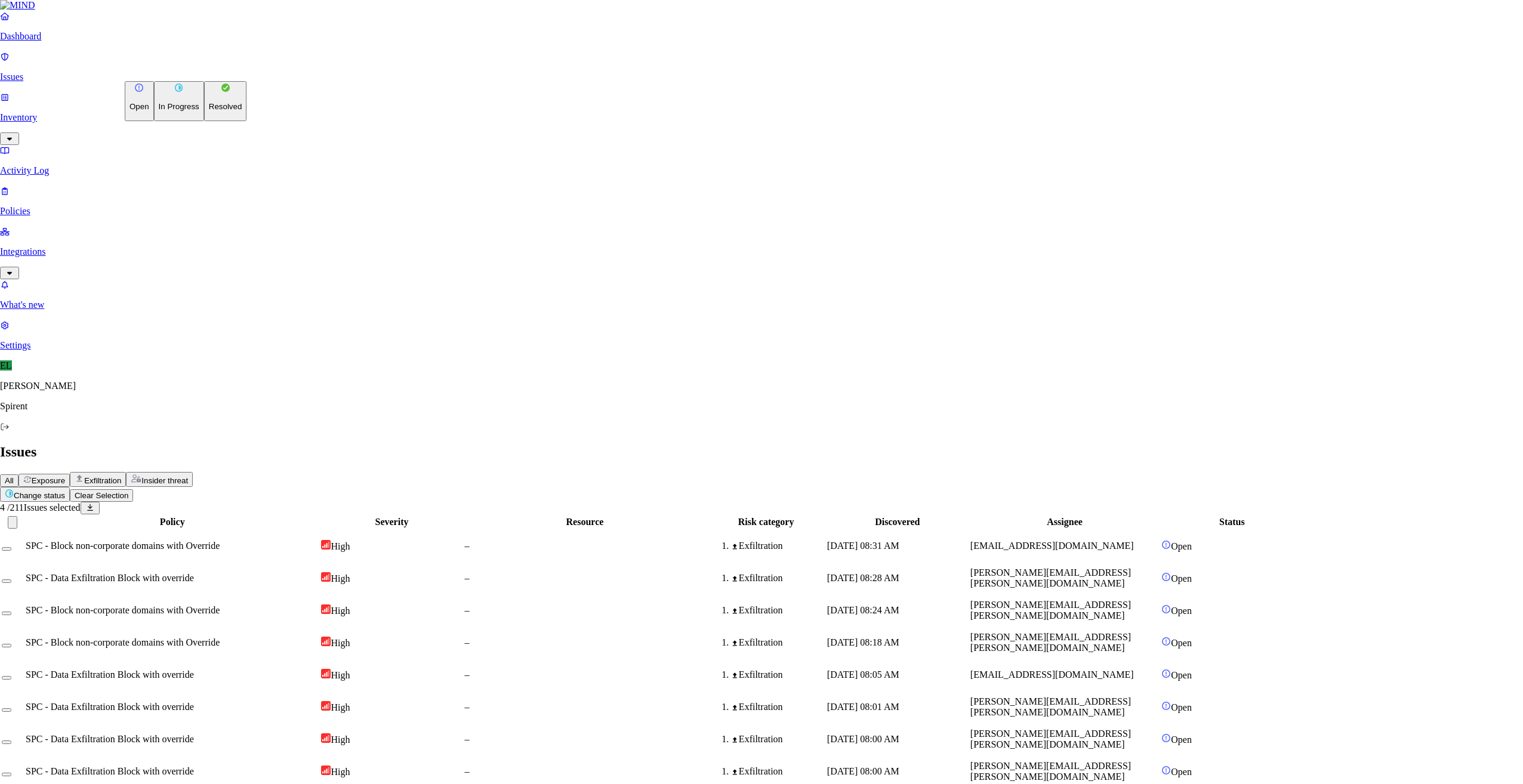
click at [209, 111] on p "Resolved" at bounding box center [226, 107] width 34 height 9
select select "Risk Accepted"
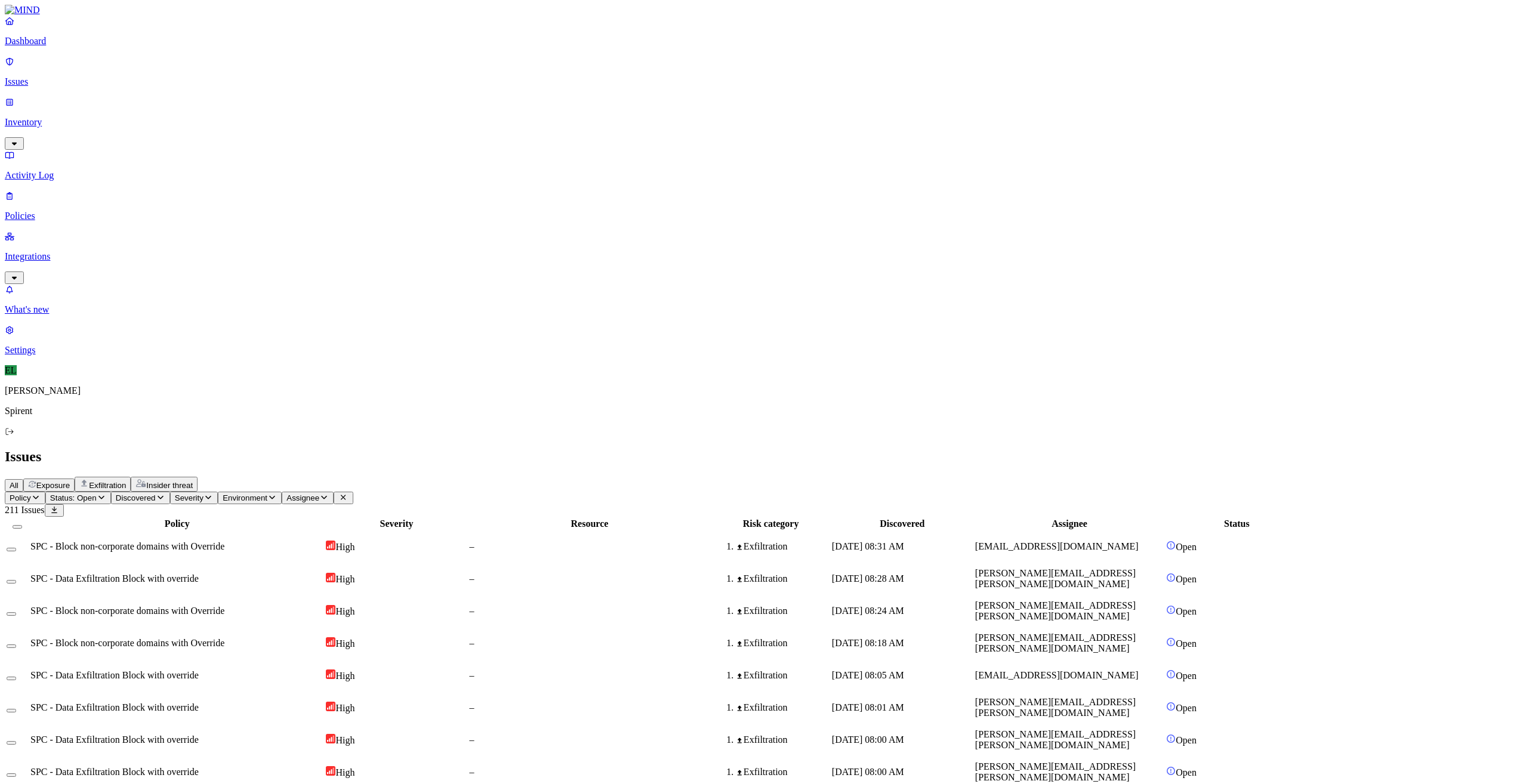
drag, startPoint x: 161, startPoint y: 708, endPoint x: 161, endPoint y: 721, distance: 13.0
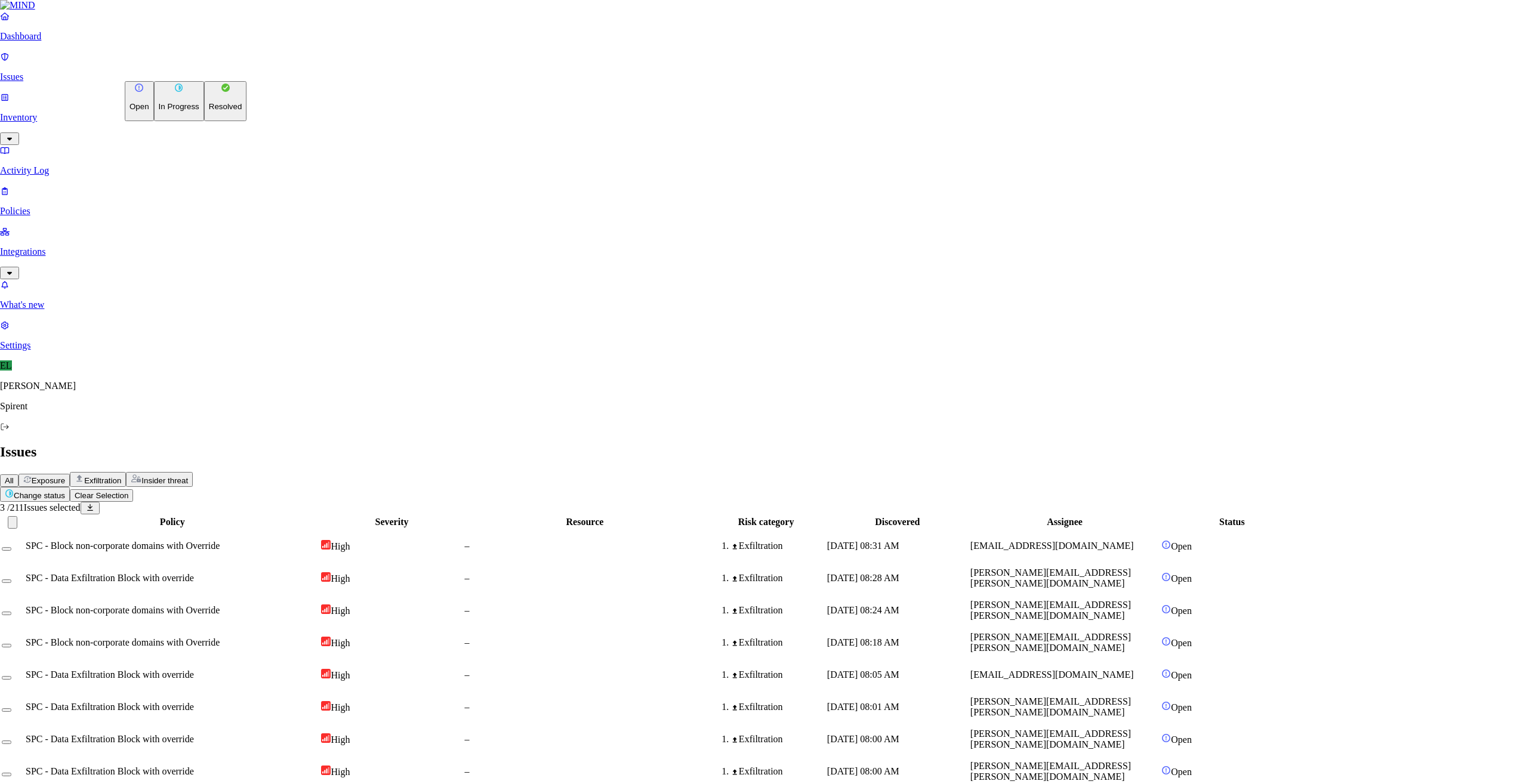
click at [183, 76] on html "Dashboard Issues Inventory Activity Log Policies Integrations What's new 1 Sett…" at bounding box center [761, 774] width 1523 height 1549
click at [204, 121] on button "Resolved" at bounding box center [225, 101] width 43 height 40
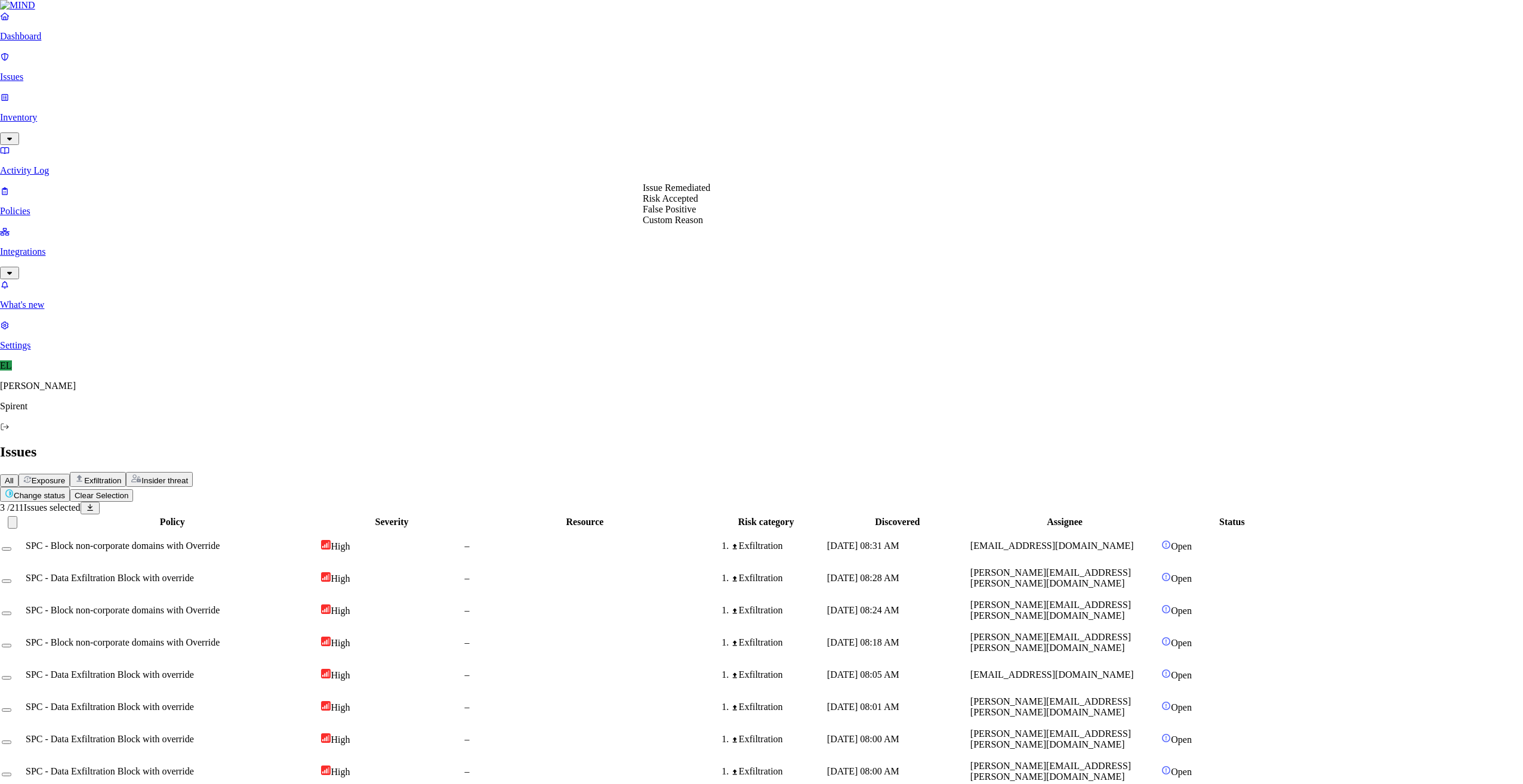
select select "Risk Accepted"
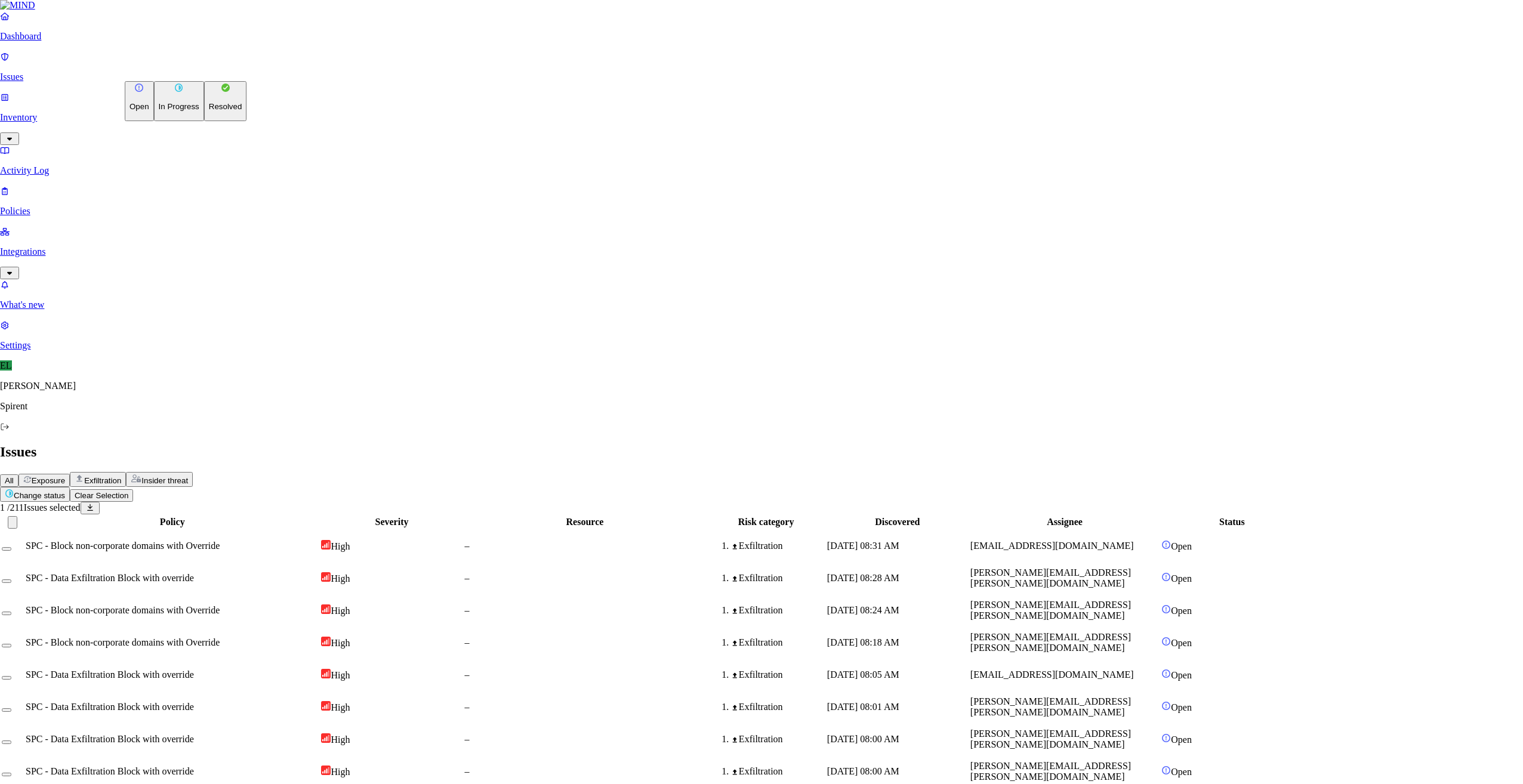
click at [70, 487] on button "Change status" at bounding box center [34, 494] width 70 height 15
click at [209, 111] on p "Resolved" at bounding box center [226, 107] width 34 height 9
select select "Risk Accepted"
drag, startPoint x: 668, startPoint y: 226, endPoint x: 700, endPoint y: 235, distance: 33.2
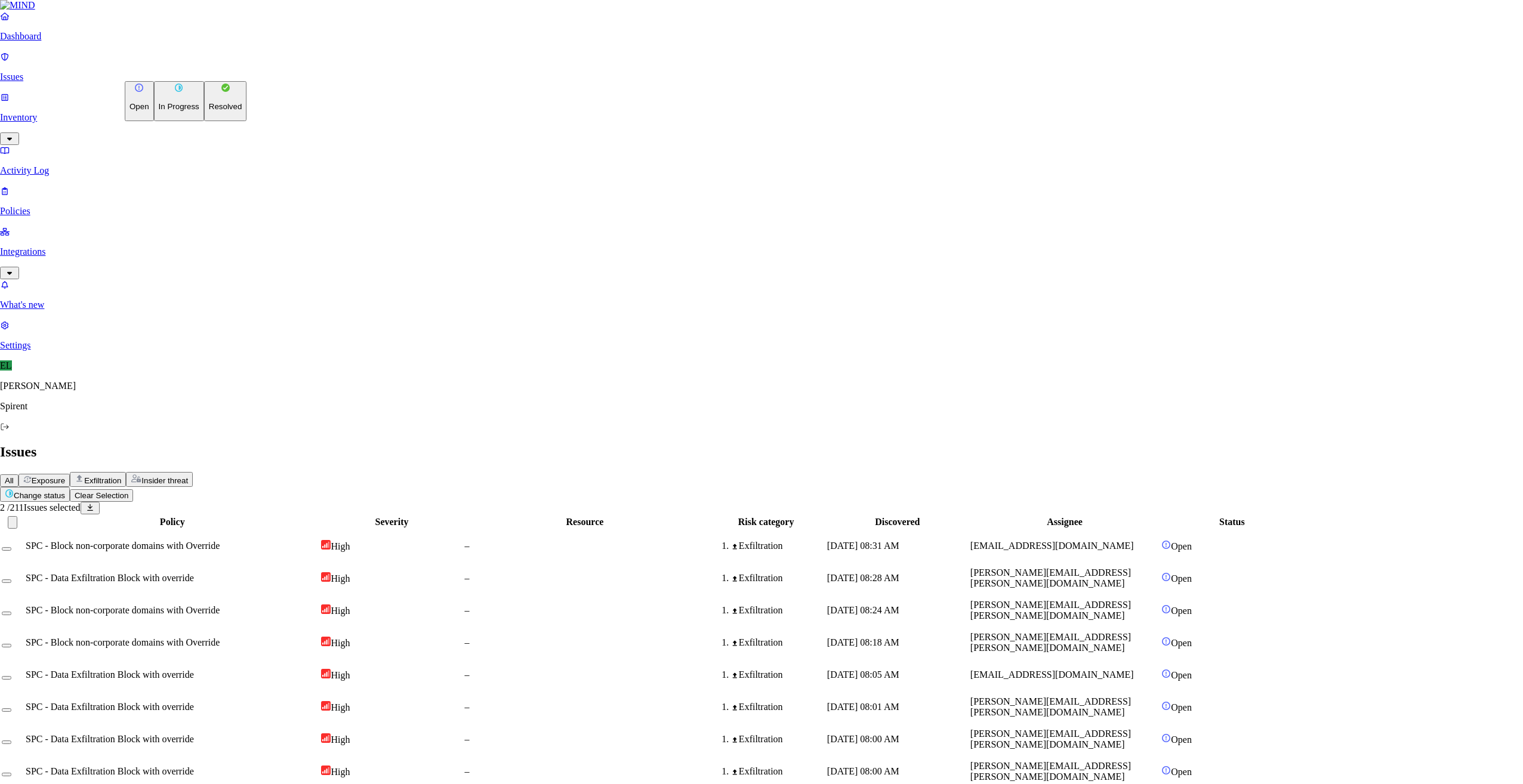
click at [208, 70] on html "Dashboard Issues Inventory Activity Log Policies Integrations What's new 1 Sett…" at bounding box center [761, 774] width 1523 height 1549
click at [204, 121] on button "Resolved" at bounding box center [225, 101] width 43 height 40
select select "Risk Accepted"
drag, startPoint x: 671, startPoint y: 226, endPoint x: 711, endPoint y: 231, distance: 40.3
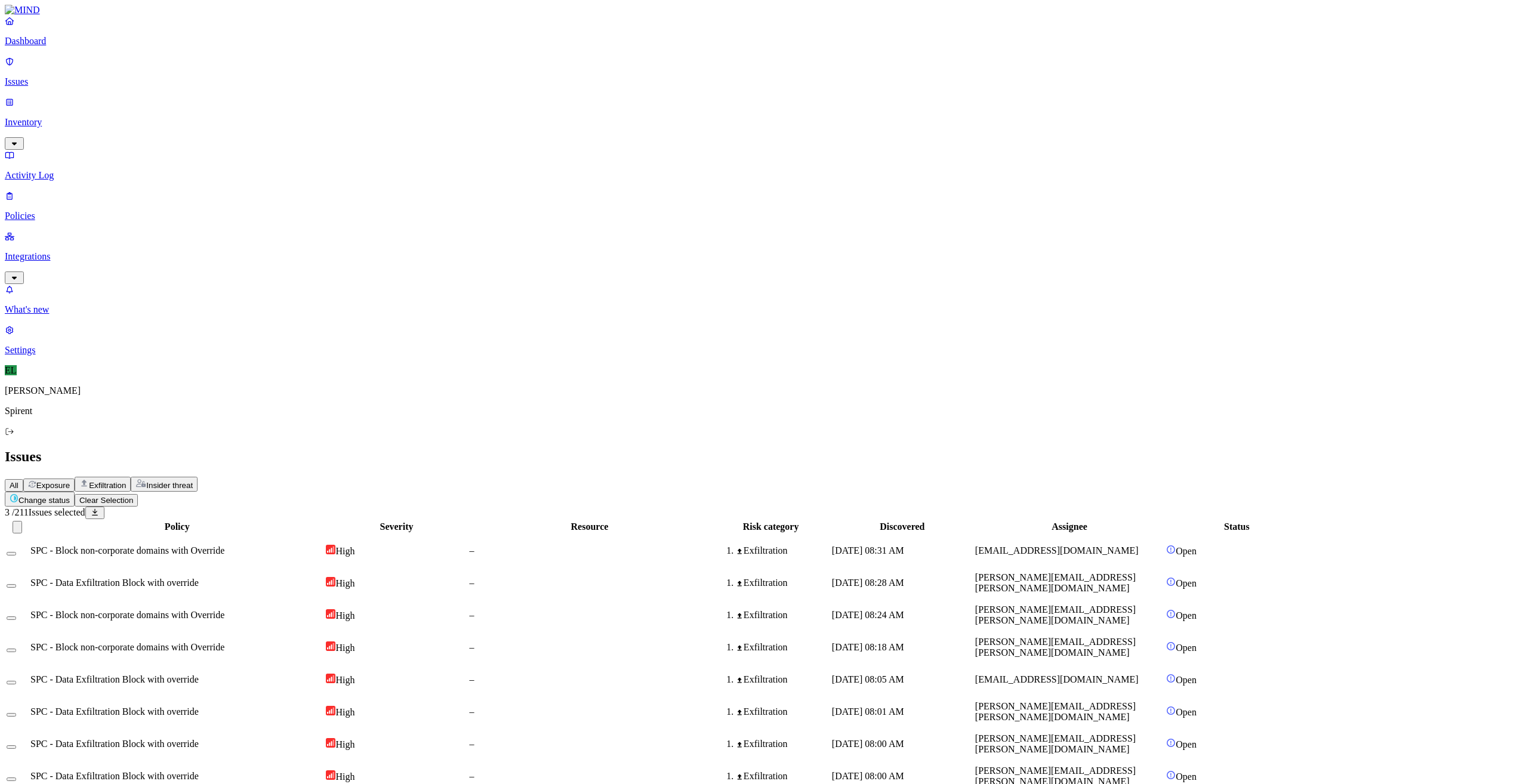
click at [201, 72] on html "Dashboard Issues Inventory Activity Log Policies Integrations What's new 1 Sett…" at bounding box center [761, 777] width 1523 height 1554
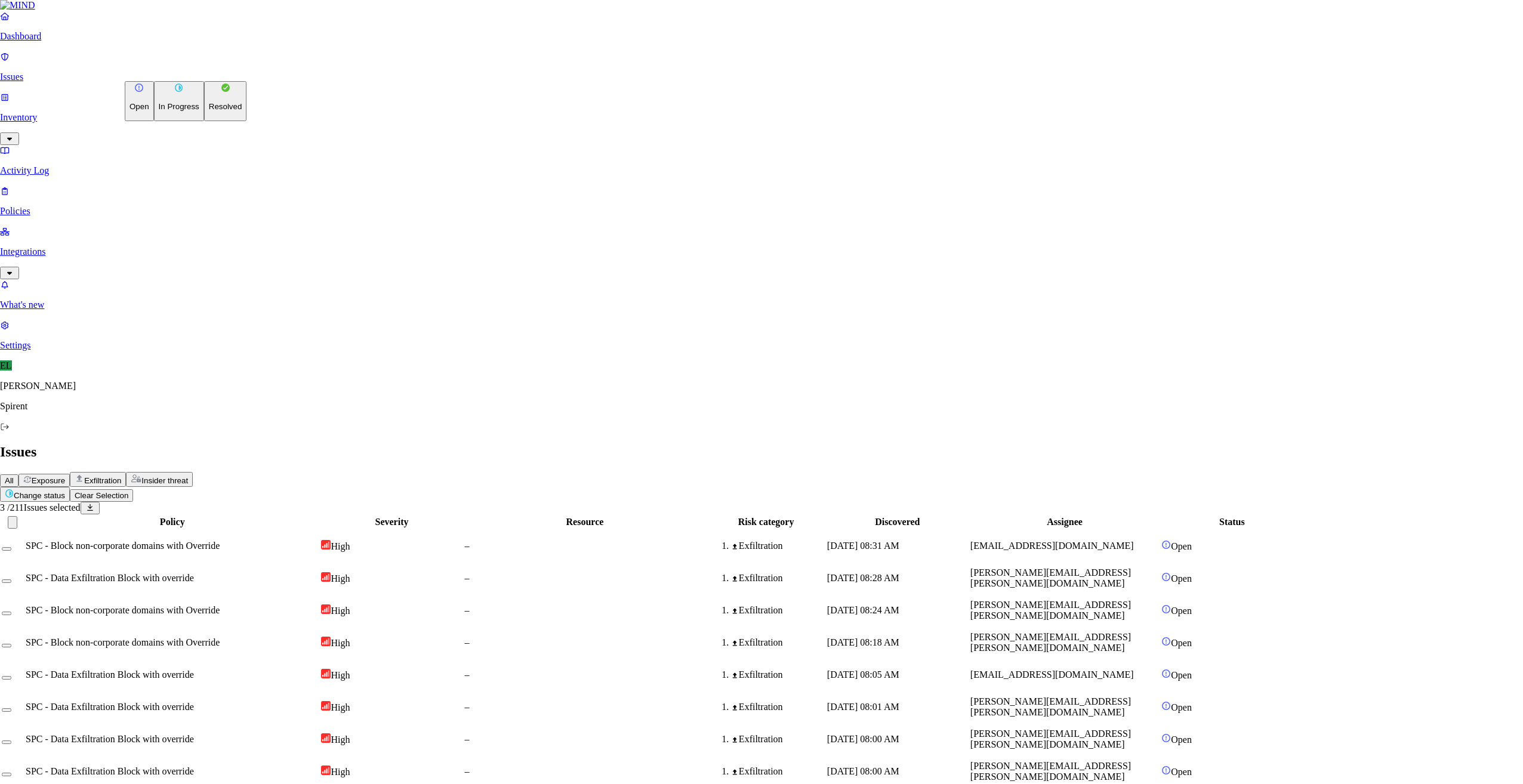
click at [204, 121] on button "Resolved" at bounding box center [225, 101] width 43 height 40
select select "Custom Reason"
type textarea "Text - not sensitive"
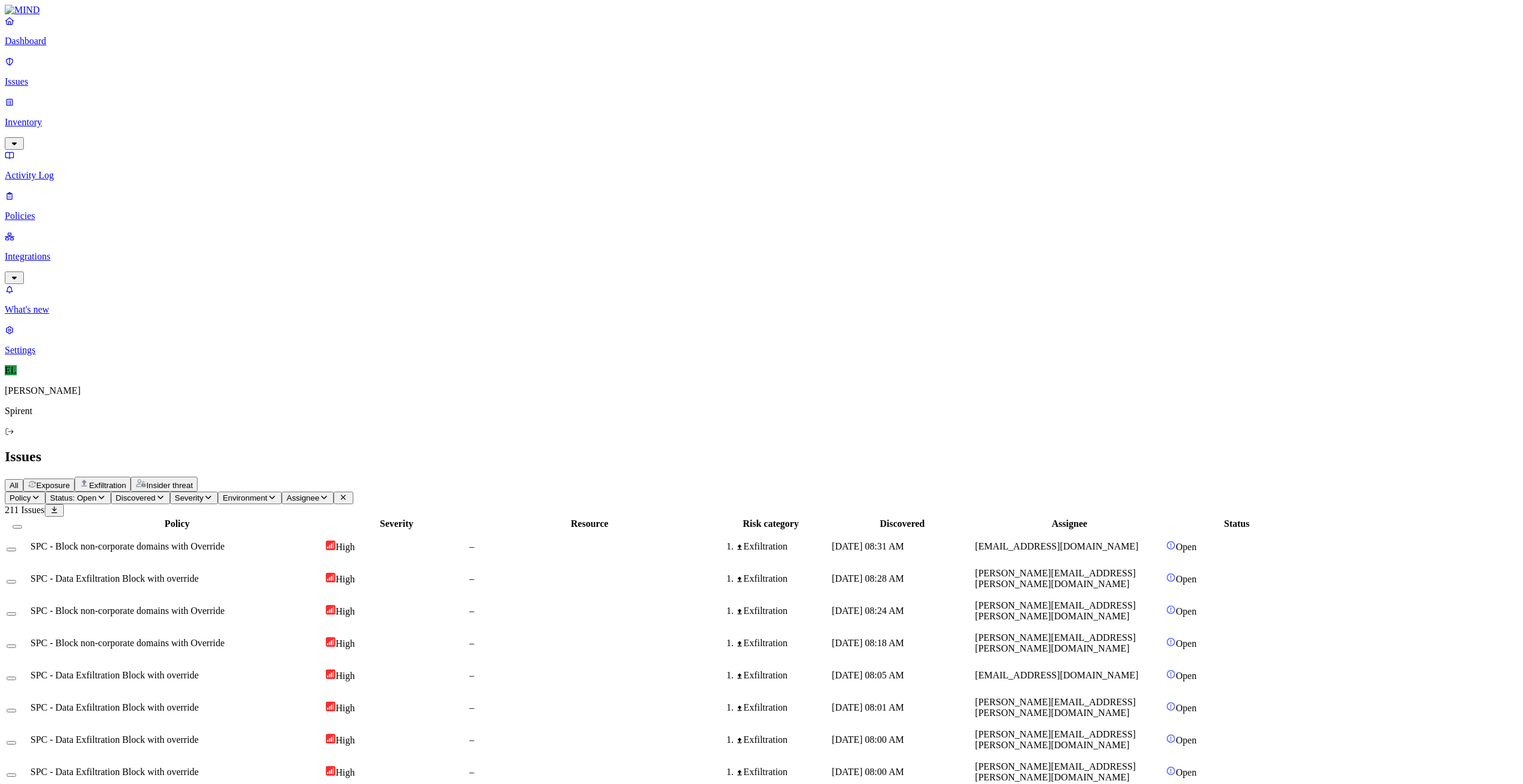
click at [198, 71] on html "Dashboard Issues Inventory Activity Log Policies Integrations What's new 1 Sett…" at bounding box center [761, 777] width 1523 height 1554
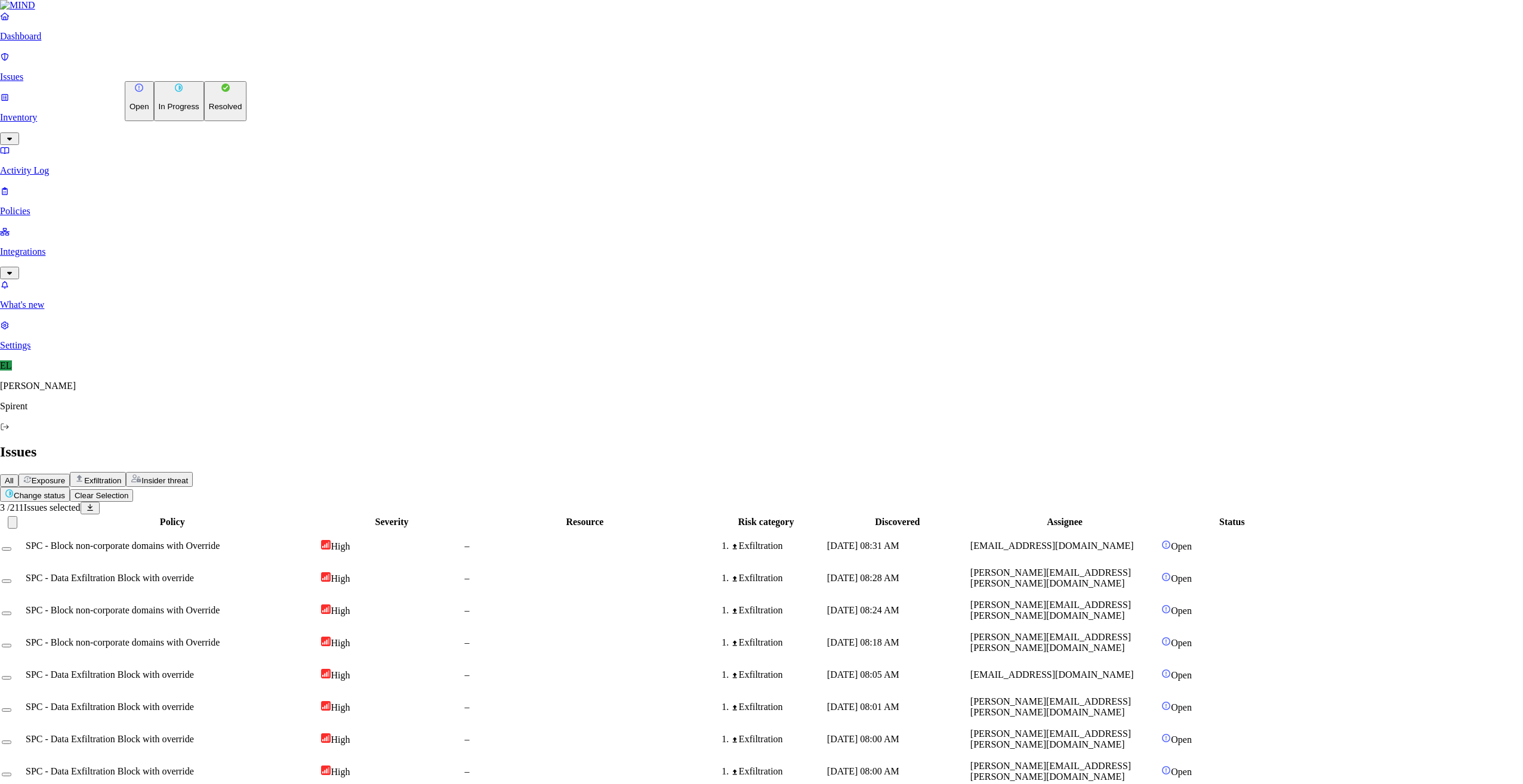
click at [209, 111] on p "Resolved" at bounding box center [226, 107] width 34 height 9
select select "Risk Accepted"
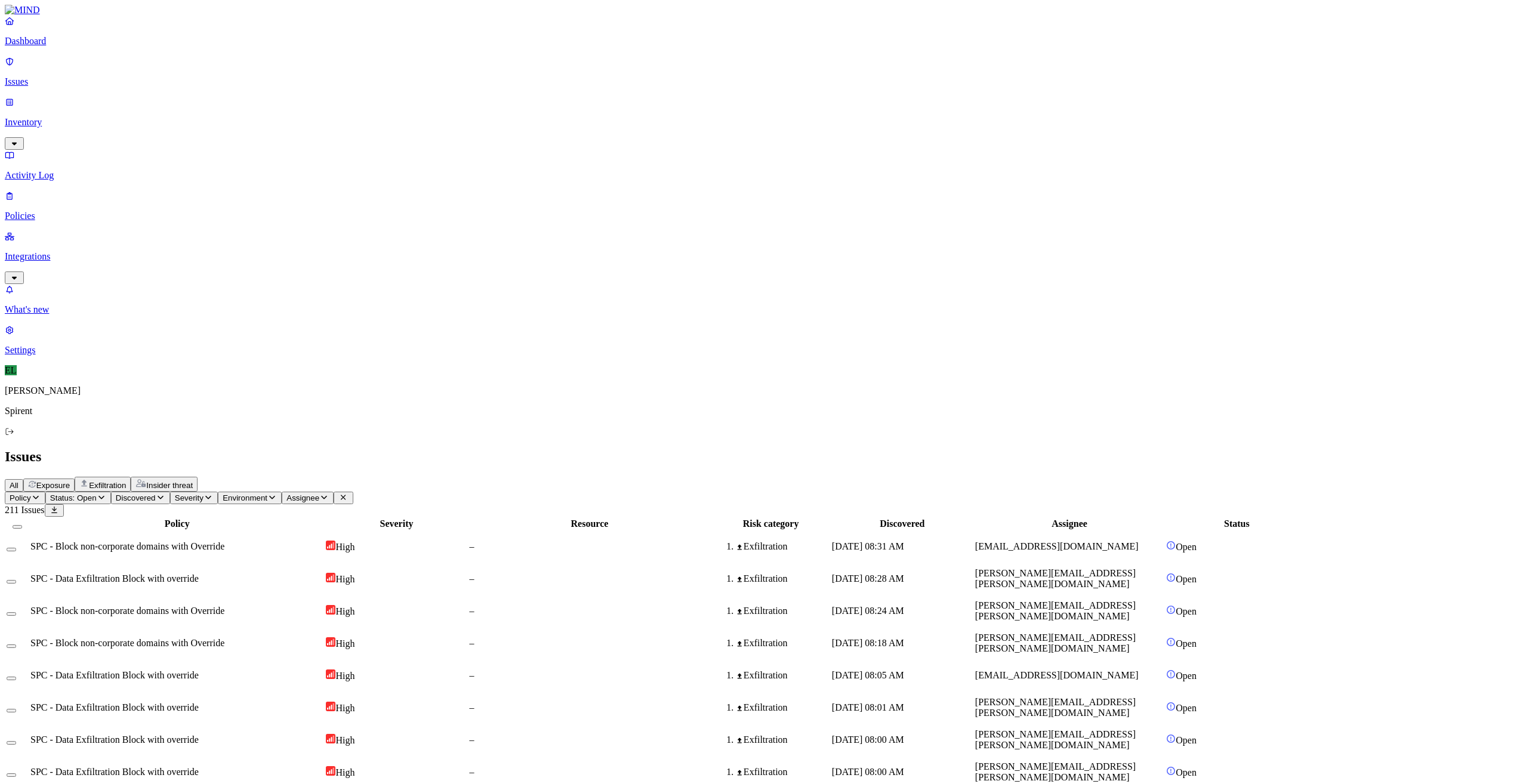
type button "on"
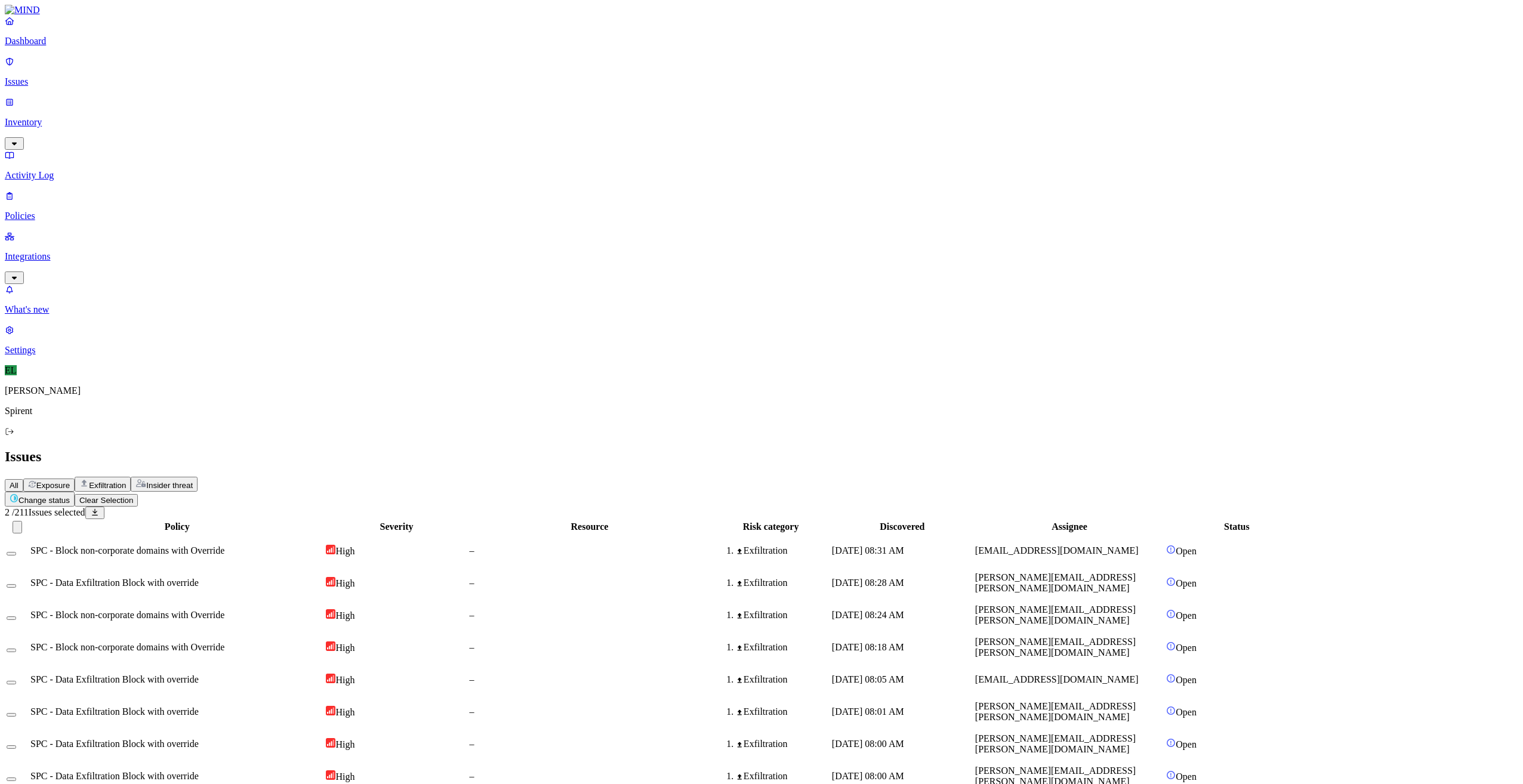
type button "on"
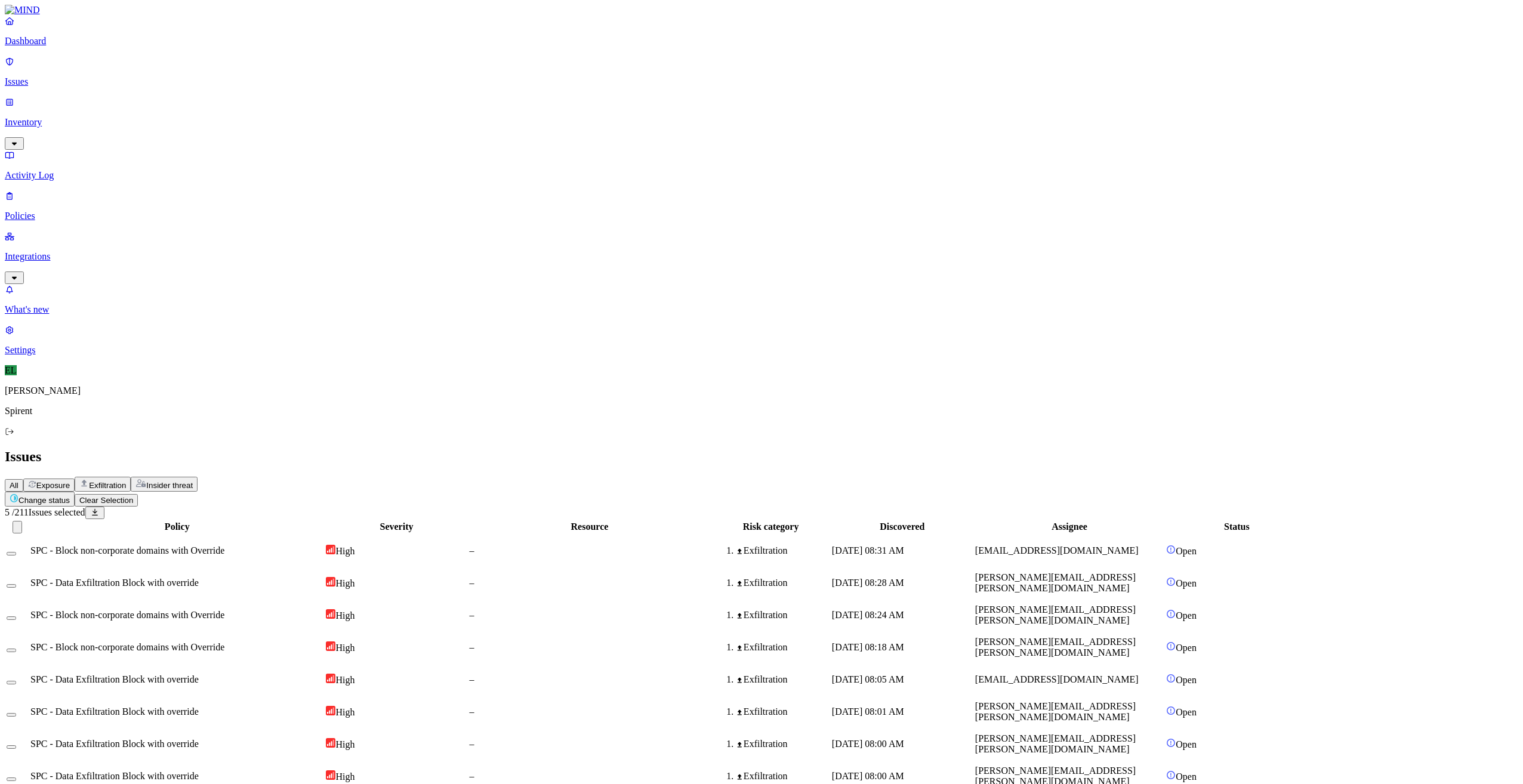
type button "on"
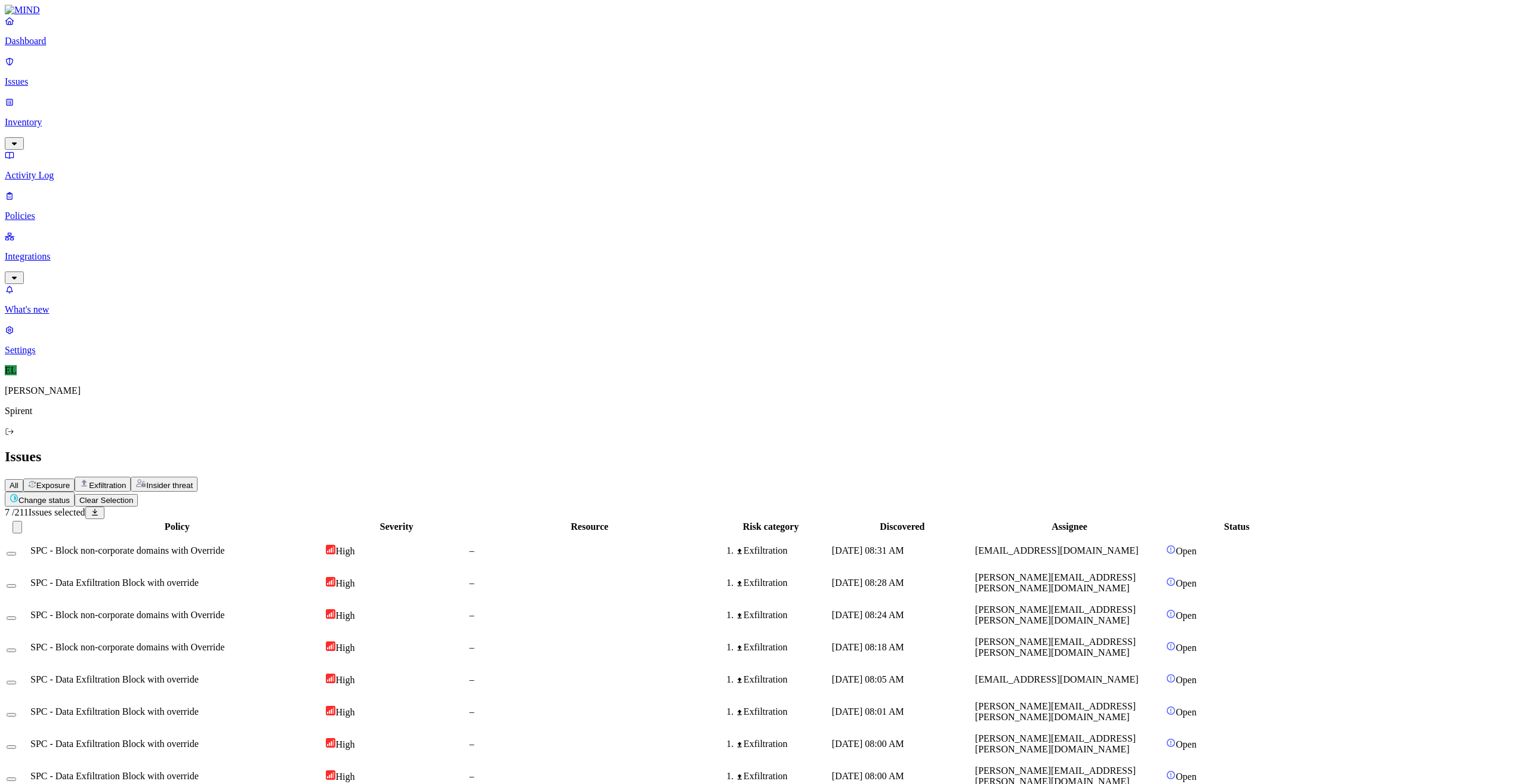
click at [190, 72] on html "Dashboard Issues Inventory Activity Log Policies Integrations What's new 1 Sett…" at bounding box center [761, 777] width 1523 height 1554
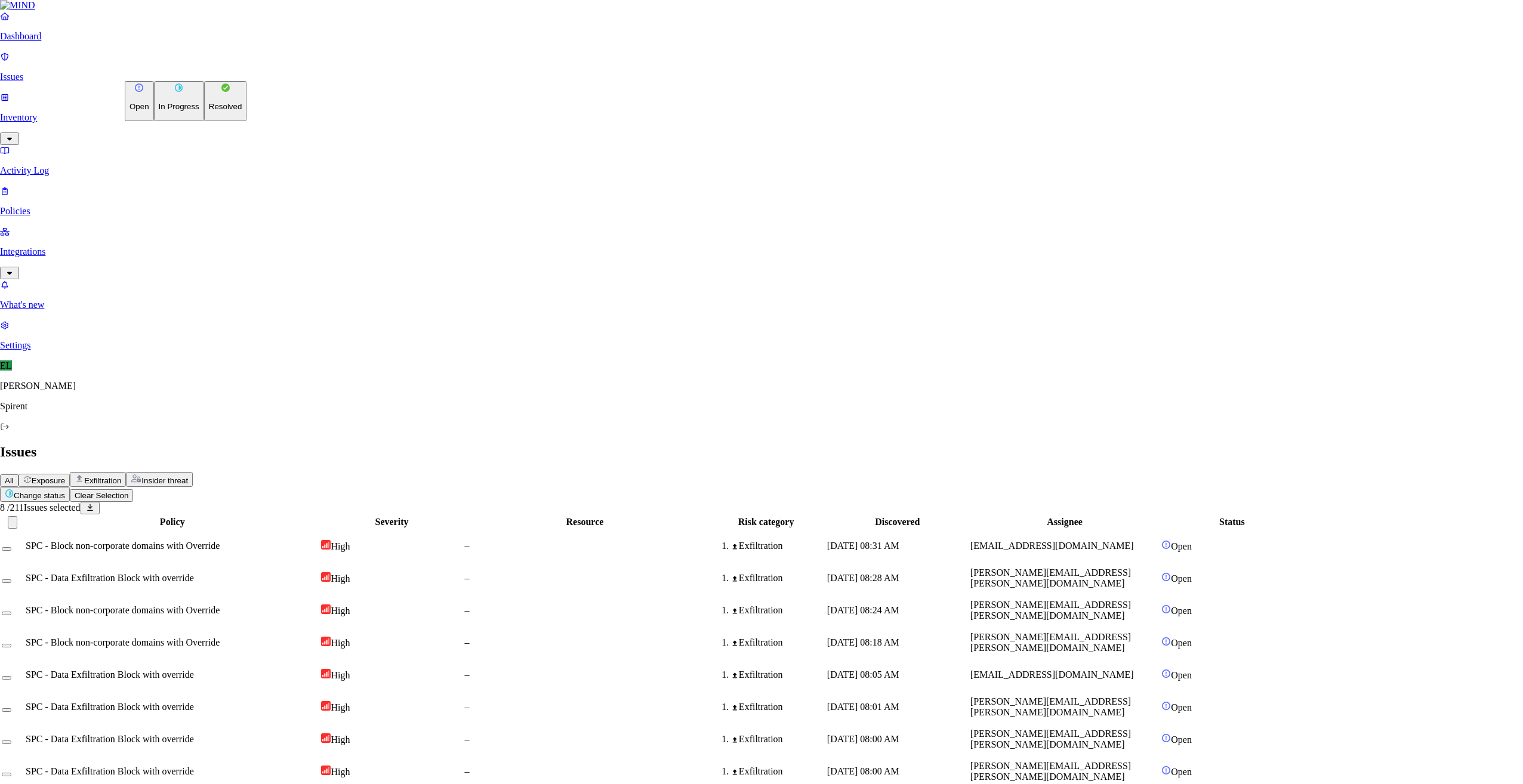
click at [209, 111] on p "Resolved" at bounding box center [226, 107] width 34 height 9
select select "Risk Accepted"
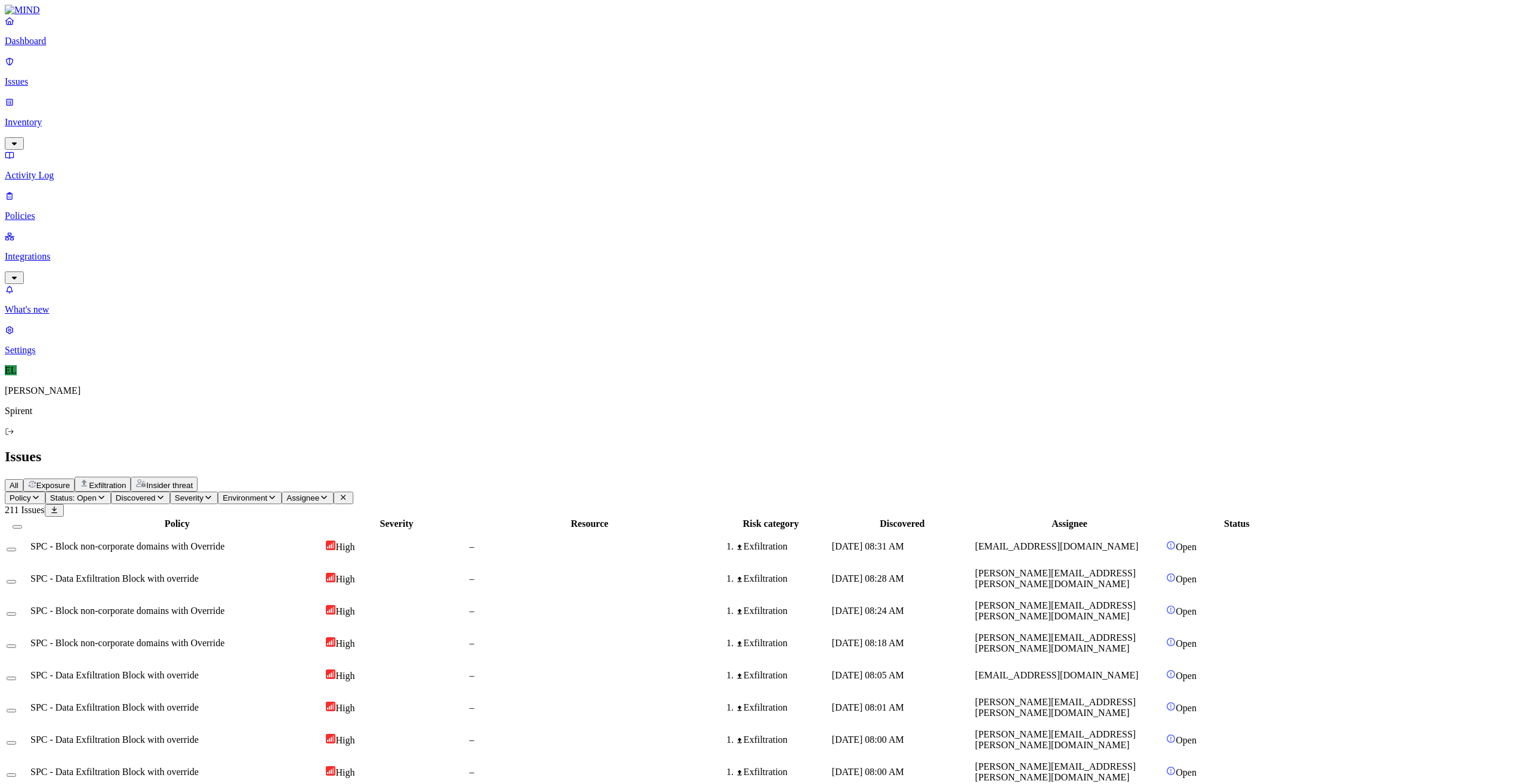
drag, startPoint x: 1220, startPoint y: 567, endPoint x: 1126, endPoint y: 570, distance: 94.0
click at [329, 494] on icon "button" at bounding box center [324, 497] width 10 height 8
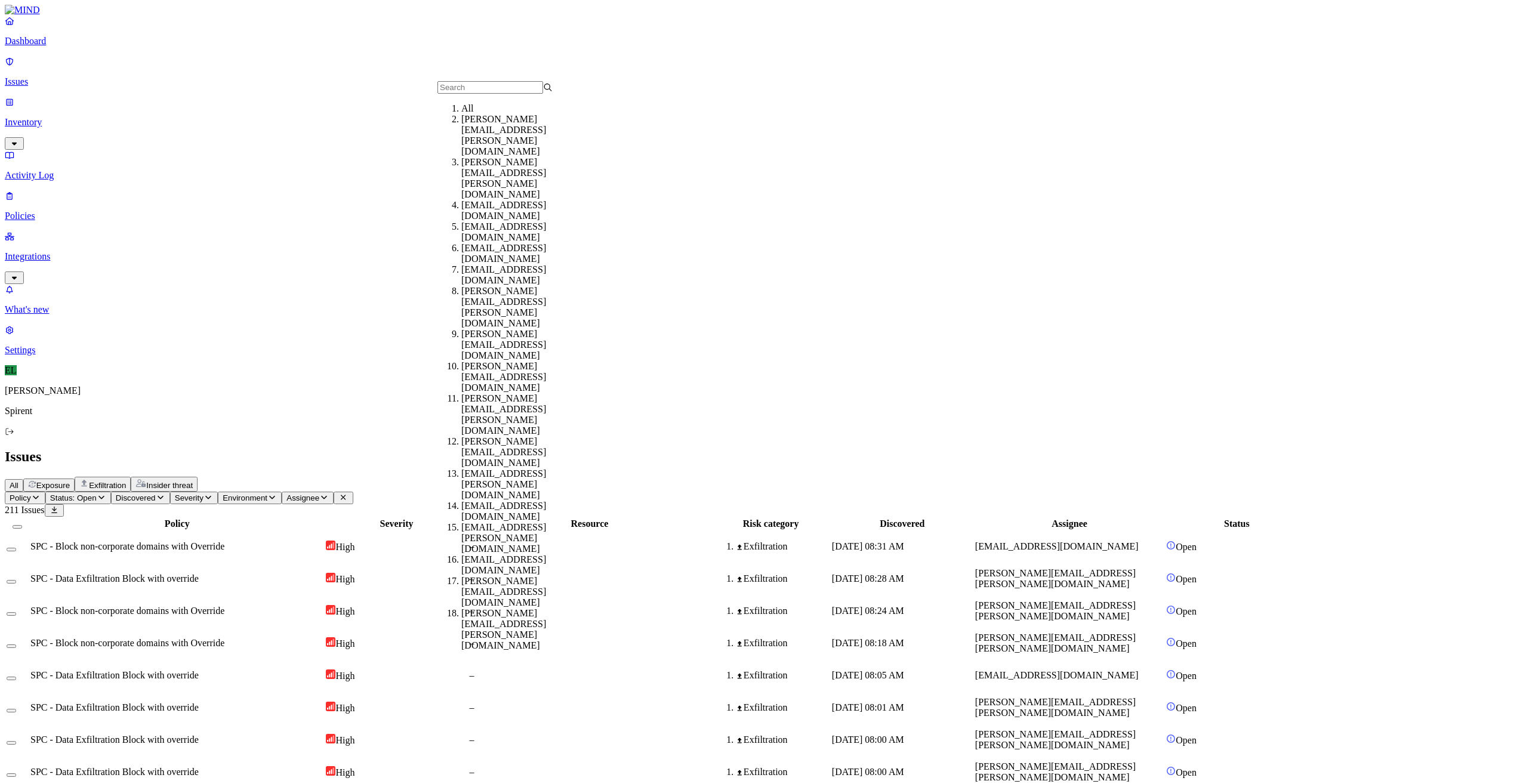
click at [476, 93] on input "text" at bounding box center [490, 87] width 106 height 12
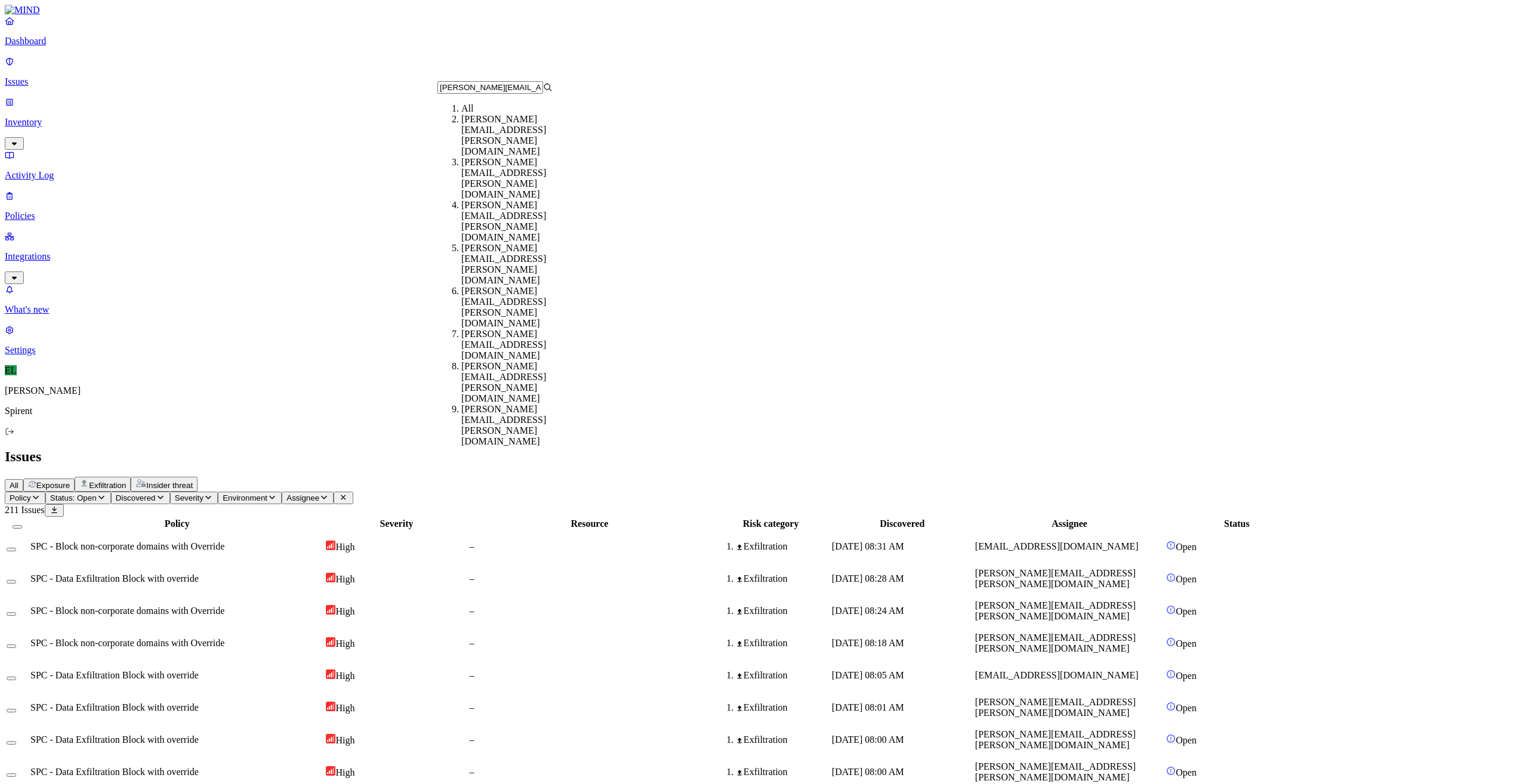
type input "[PERSON_NAME][EMAIL_ADDRESS][PERSON_NAME][DOMAIN_NAME]"
click at [489, 137] on div "[PERSON_NAME][EMAIL_ADDRESS][PERSON_NAME][DOMAIN_NAME]" at bounding box center [519, 135] width 116 height 43
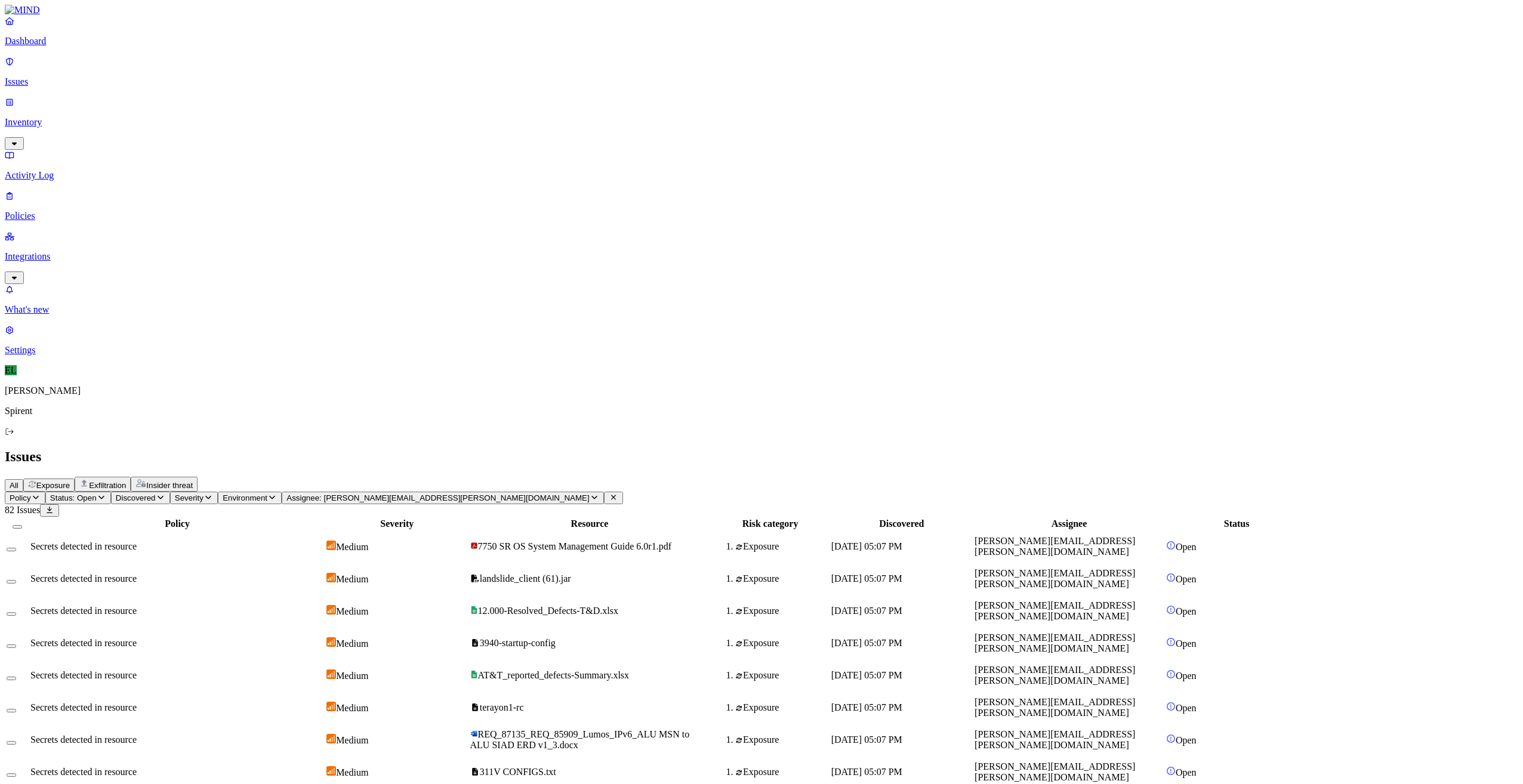
click at [22, 525] on button "Select all" at bounding box center [17, 526] width 10 height 4
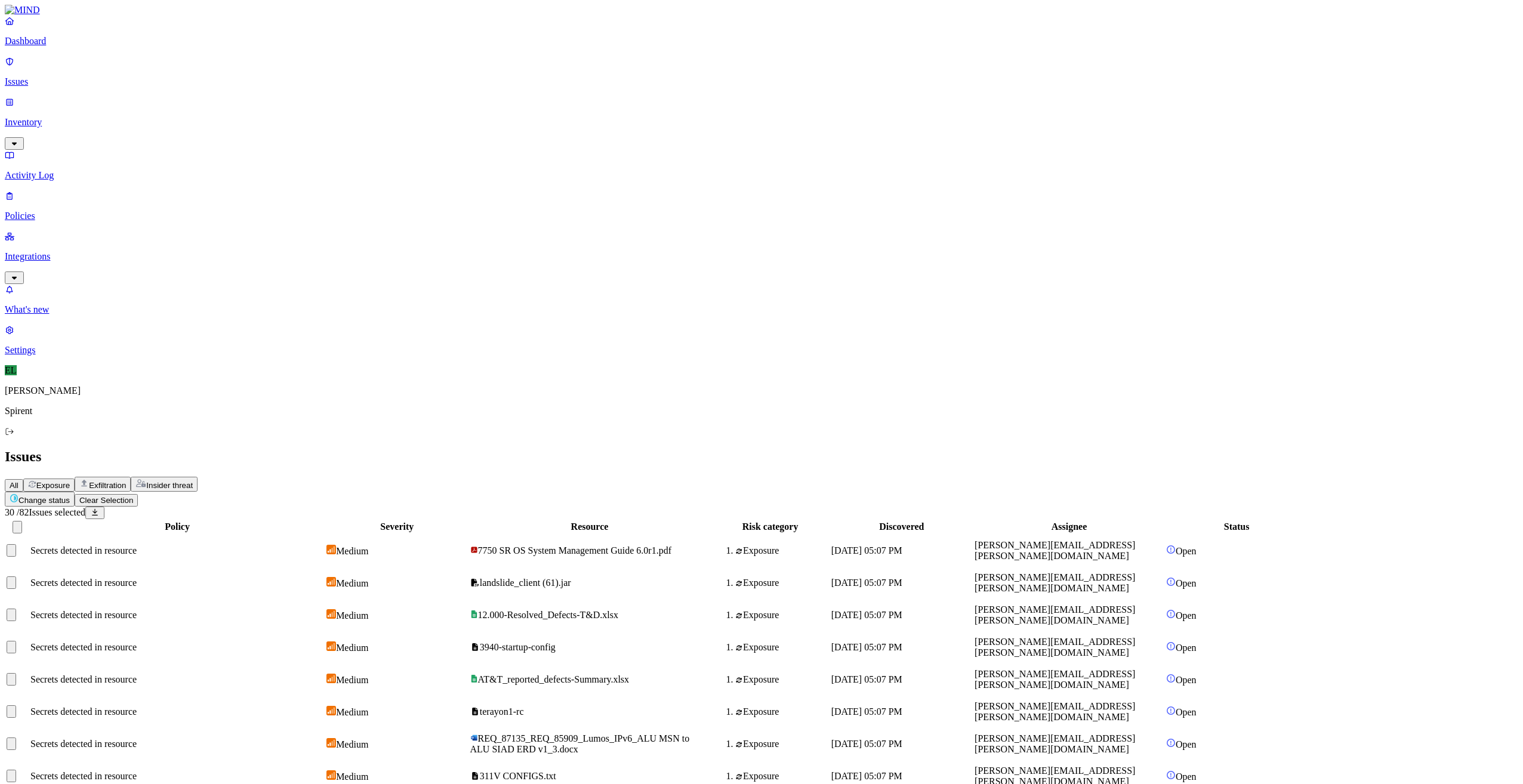
click at [189, 69] on html "Dashboard Issues Inventory Activity Log Policies Integrations What's new 1 Sett…" at bounding box center [761, 777] width 1523 height 1554
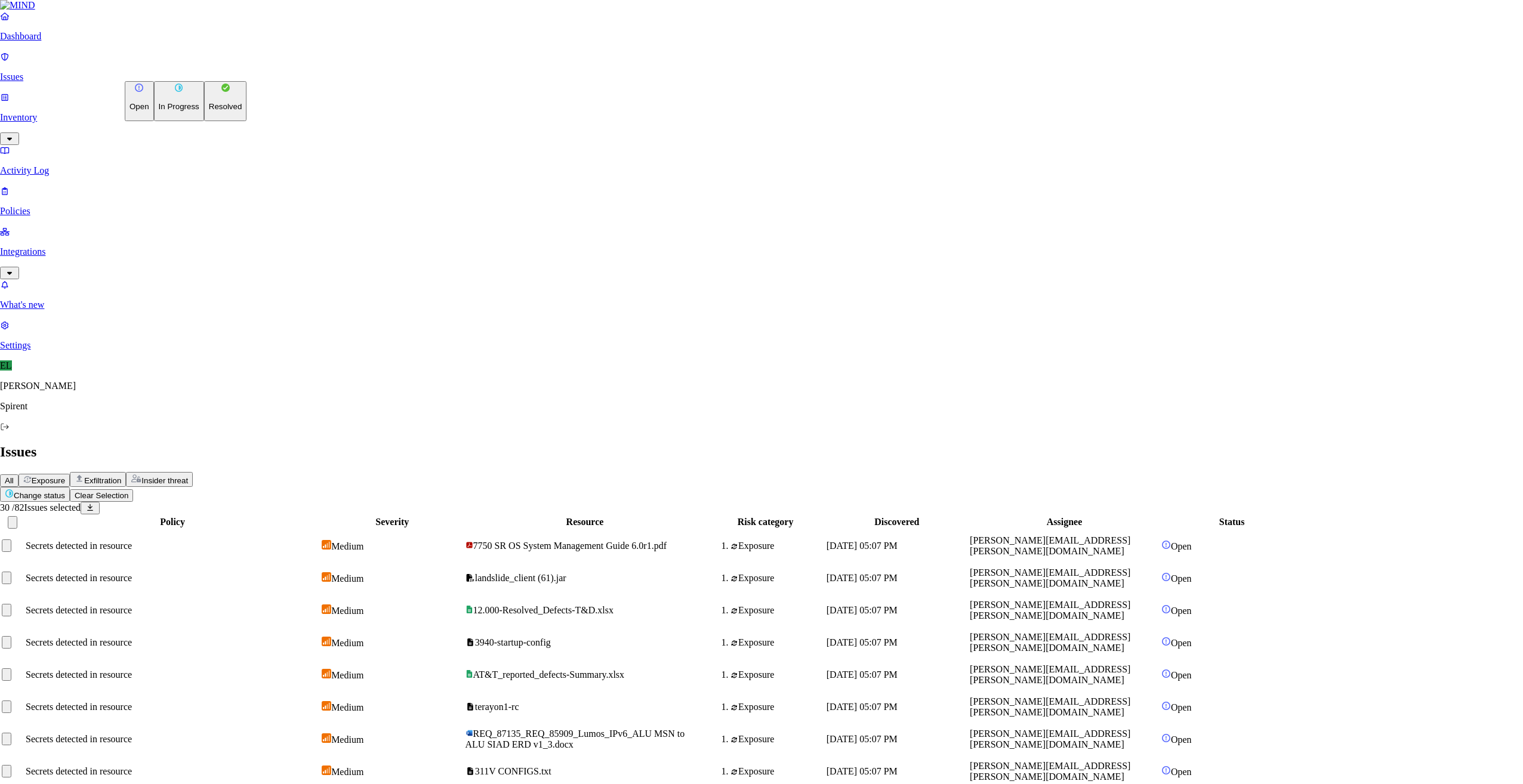
click at [209, 111] on p "Resolved" at bounding box center [226, 107] width 34 height 9
select select "Risk Accepted"
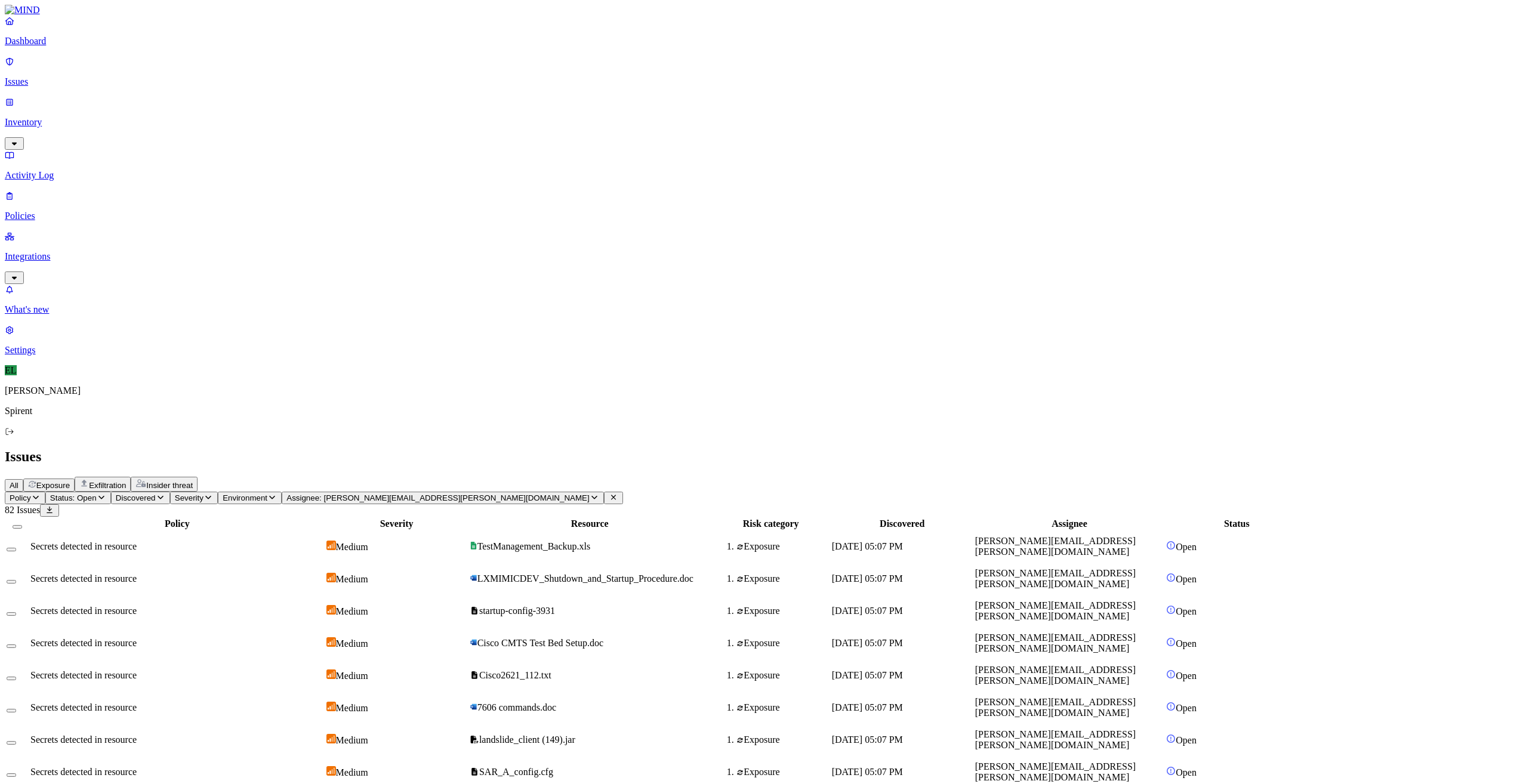
click at [22, 525] on button "Select all" at bounding box center [17, 526] width 10 height 4
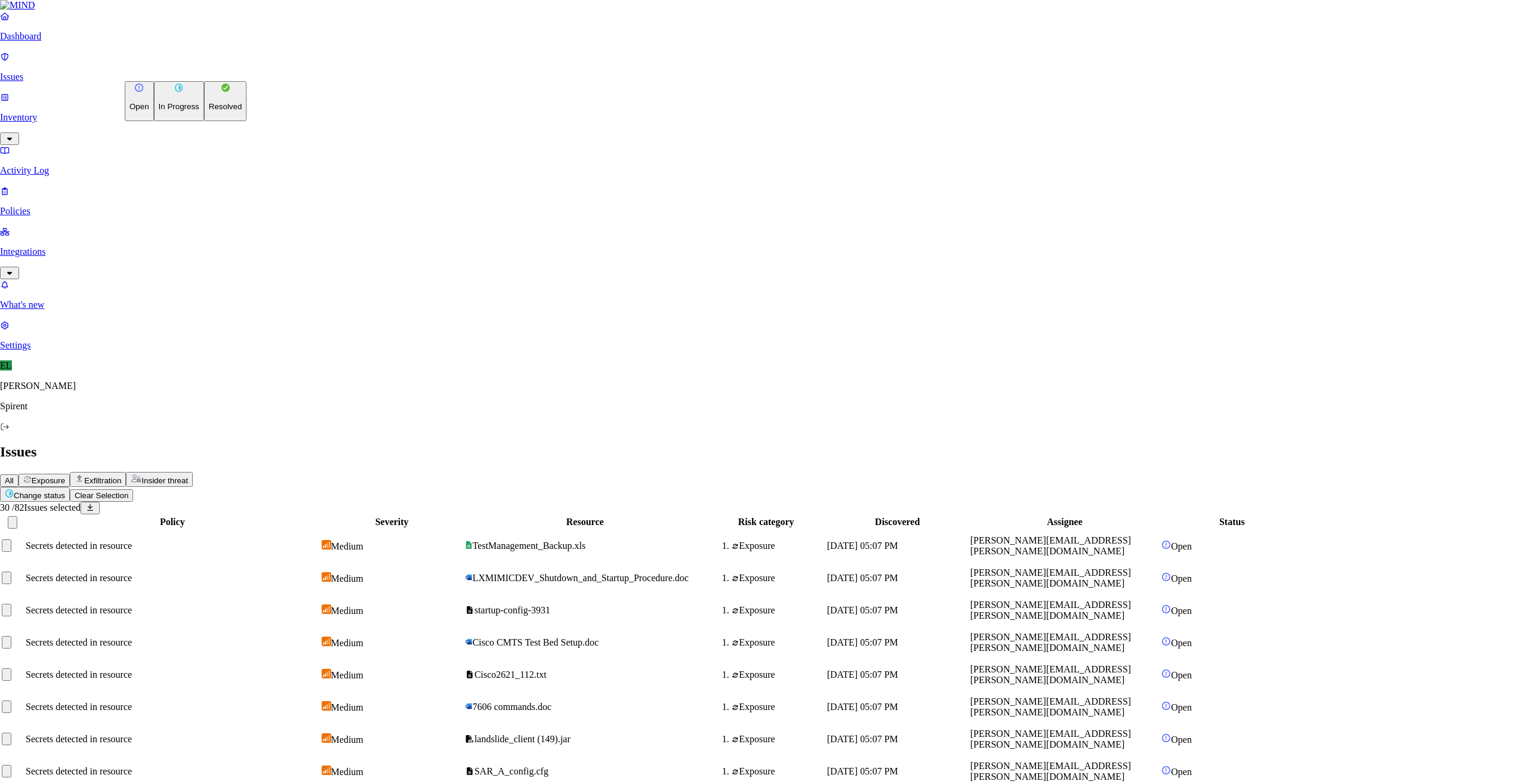
click at [195, 71] on html "Dashboard Issues Inventory Activity Log Policies Integrations What's new 1 Sett…" at bounding box center [761, 796] width 1523 height 1593
click at [204, 121] on button "Resolved" at bounding box center [225, 101] width 43 height 40
select select "Risk Accepted"
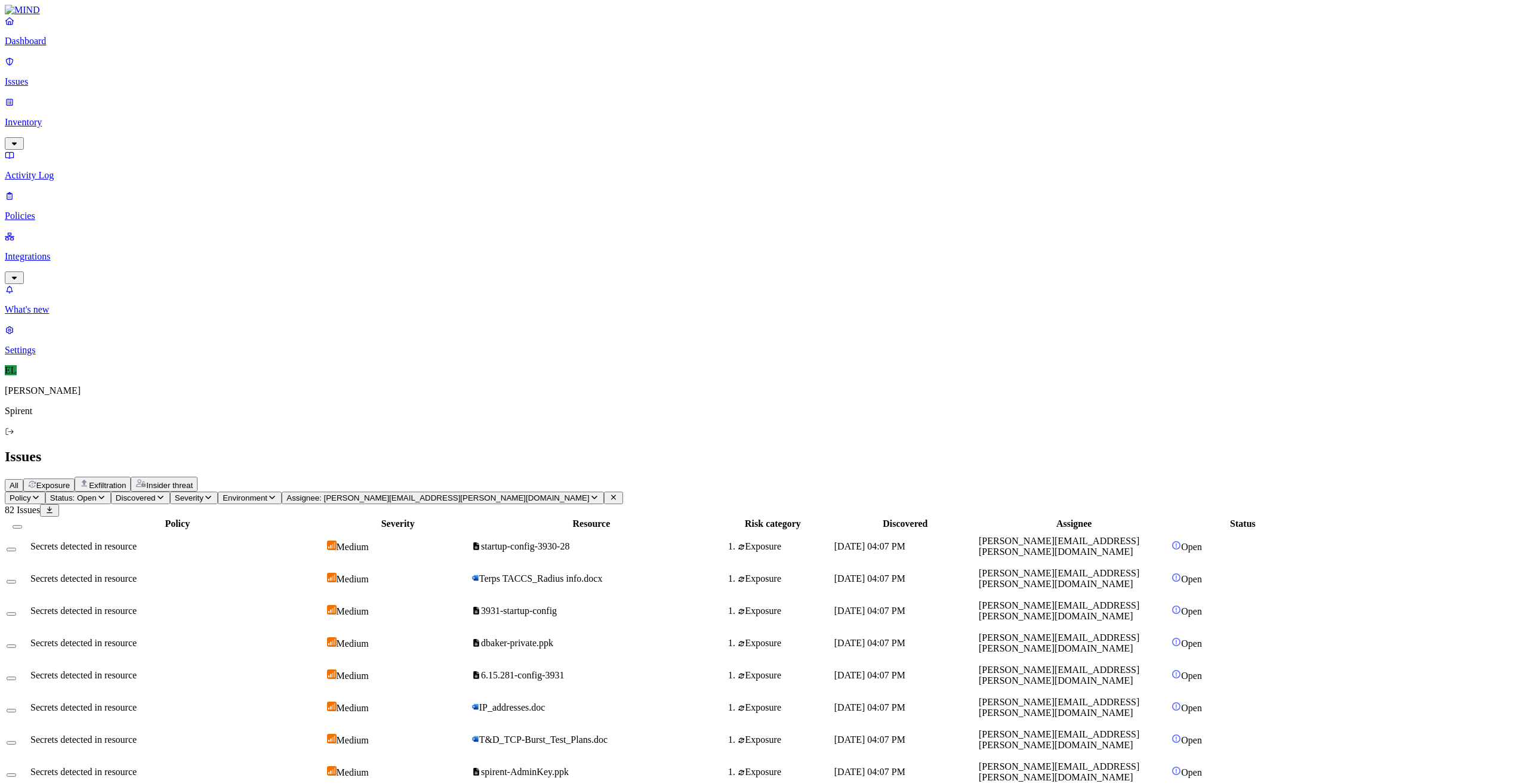
click at [22, 525] on button "Select all" at bounding box center [17, 526] width 10 height 4
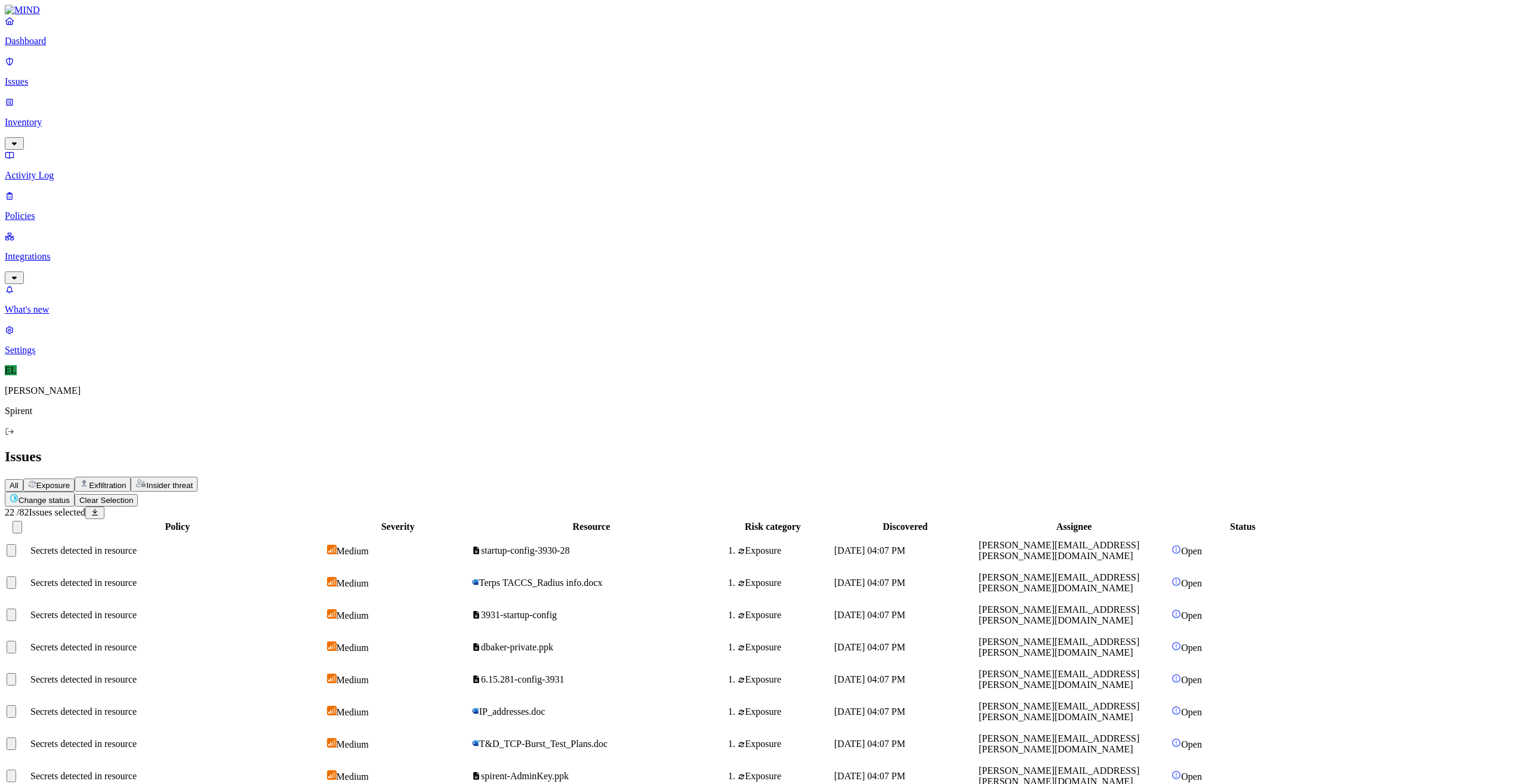
click at [185, 71] on html "Dashboard Issues Inventory Activity Log Policies Integrations What's new 1 Sett…" at bounding box center [761, 669] width 1523 height 1340
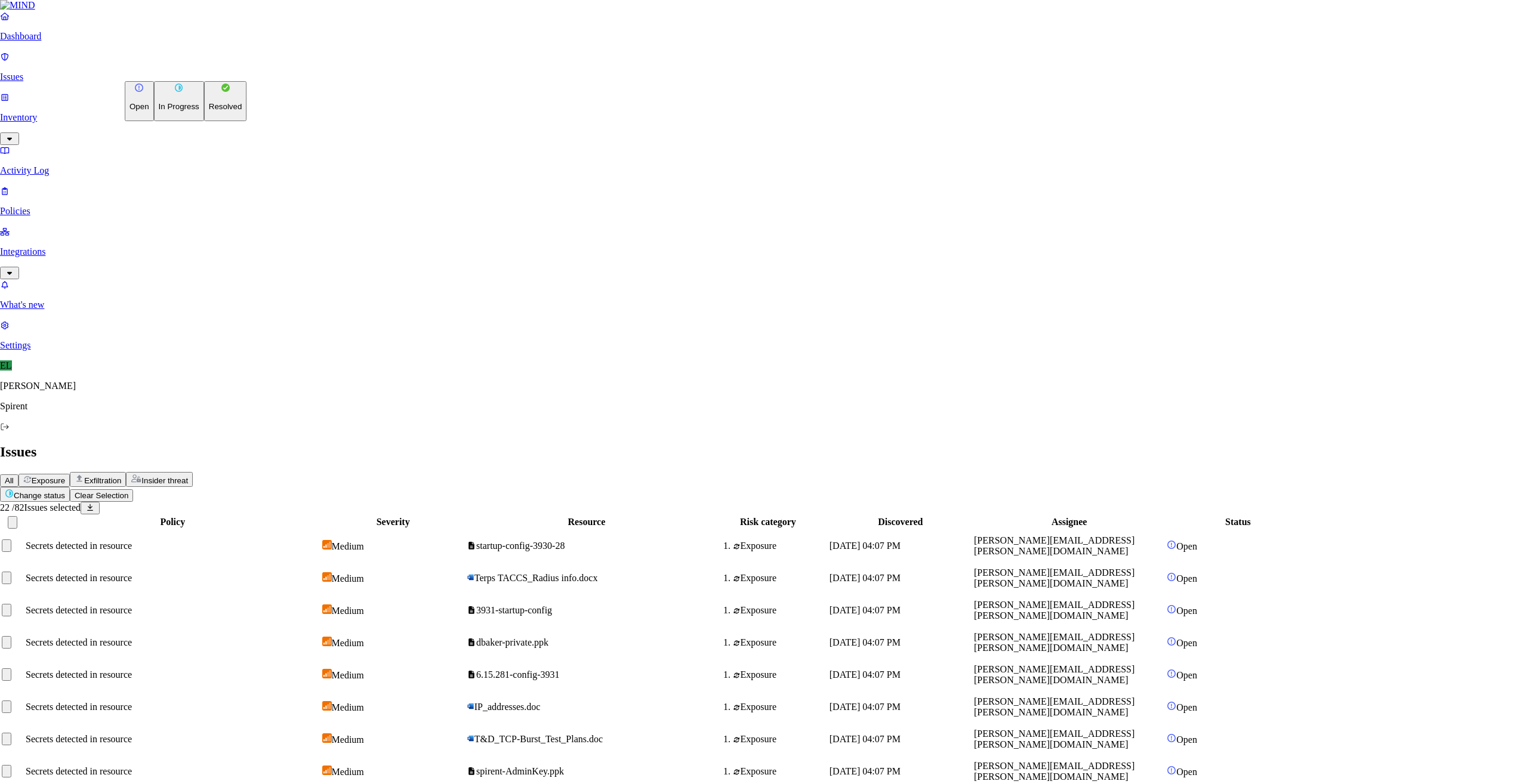
click at [204, 121] on button "Resolved" at bounding box center [225, 101] width 43 height 40
select select "Risk Accepted"
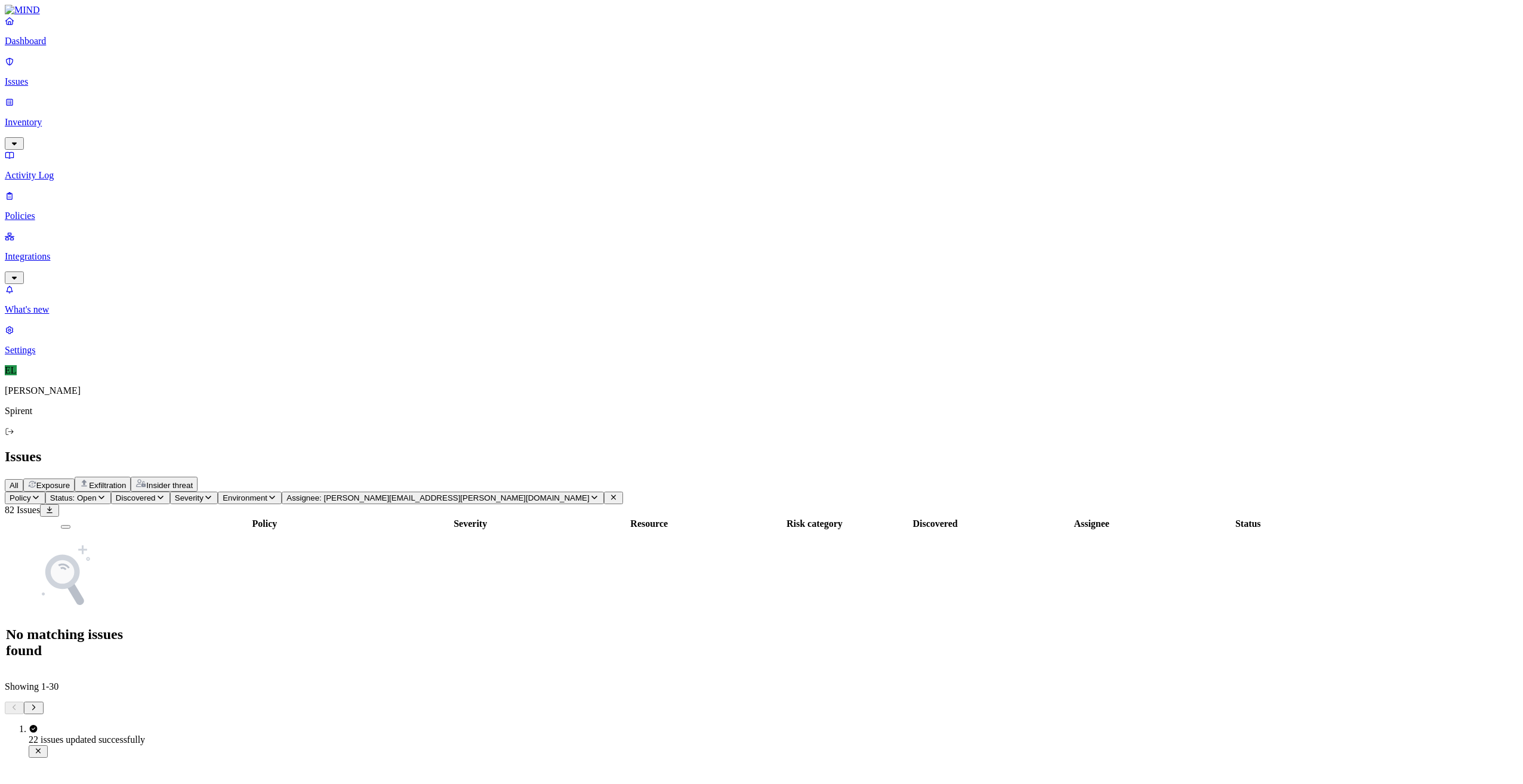
click at [590, 494] on icon "button" at bounding box center [594, 497] width 10 height 8
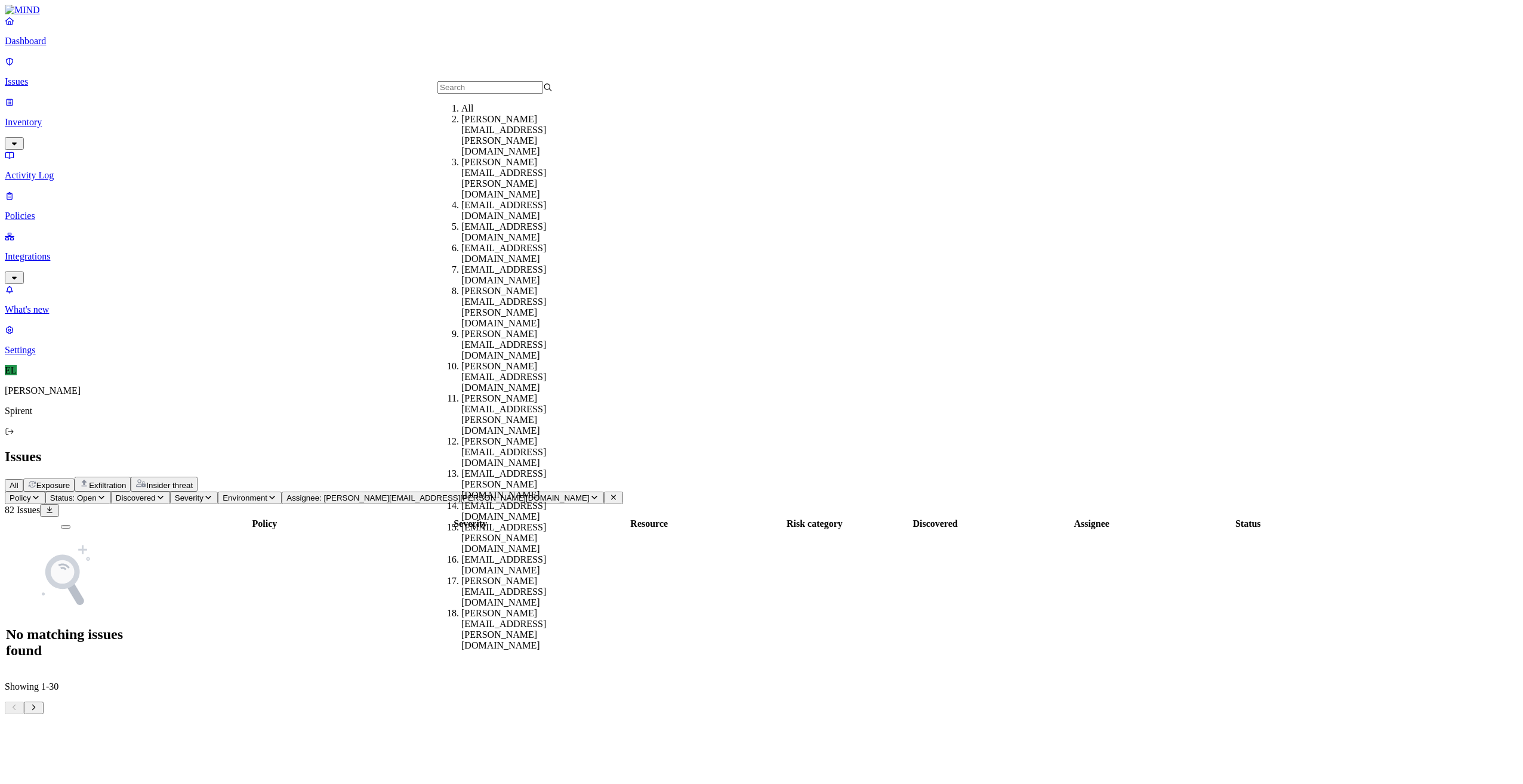
click at [484, 114] on div "All" at bounding box center [519, 108] width 116 height 11
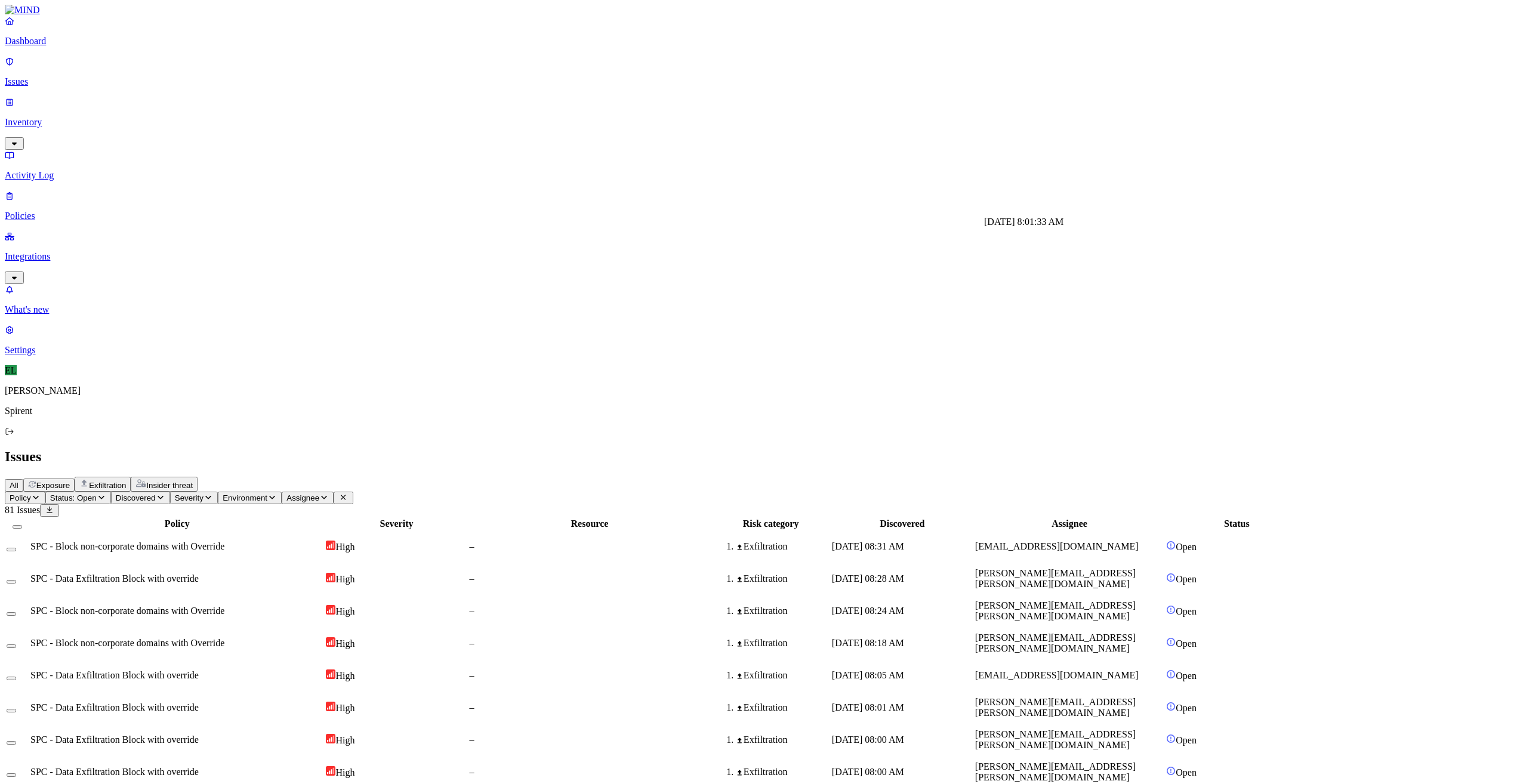
click at [904, 702] on span "[DATE] 08:01 AM" at bounding box center [868, 707] width 72 height 11
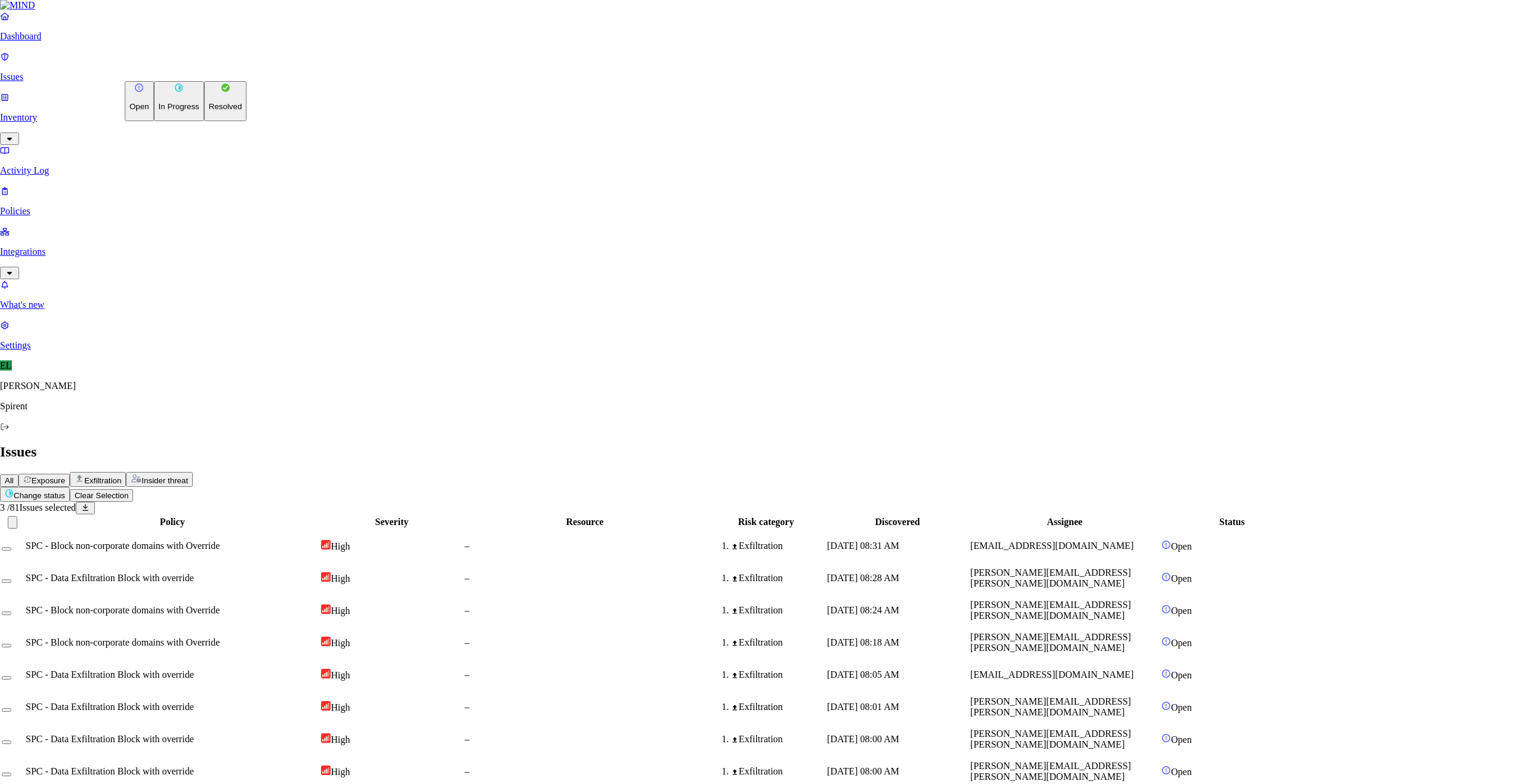
click at [192, 71] on html "Dashboard Issues Inventory Activity Log Policies Integrations What's new 1 Sett…" at bounding box center [761, 774] width 1523 height 1549
click at [209, 111] on p "Resolved" at bounding box center [226, 107] width 34 height 9
select select "Custom Reason"
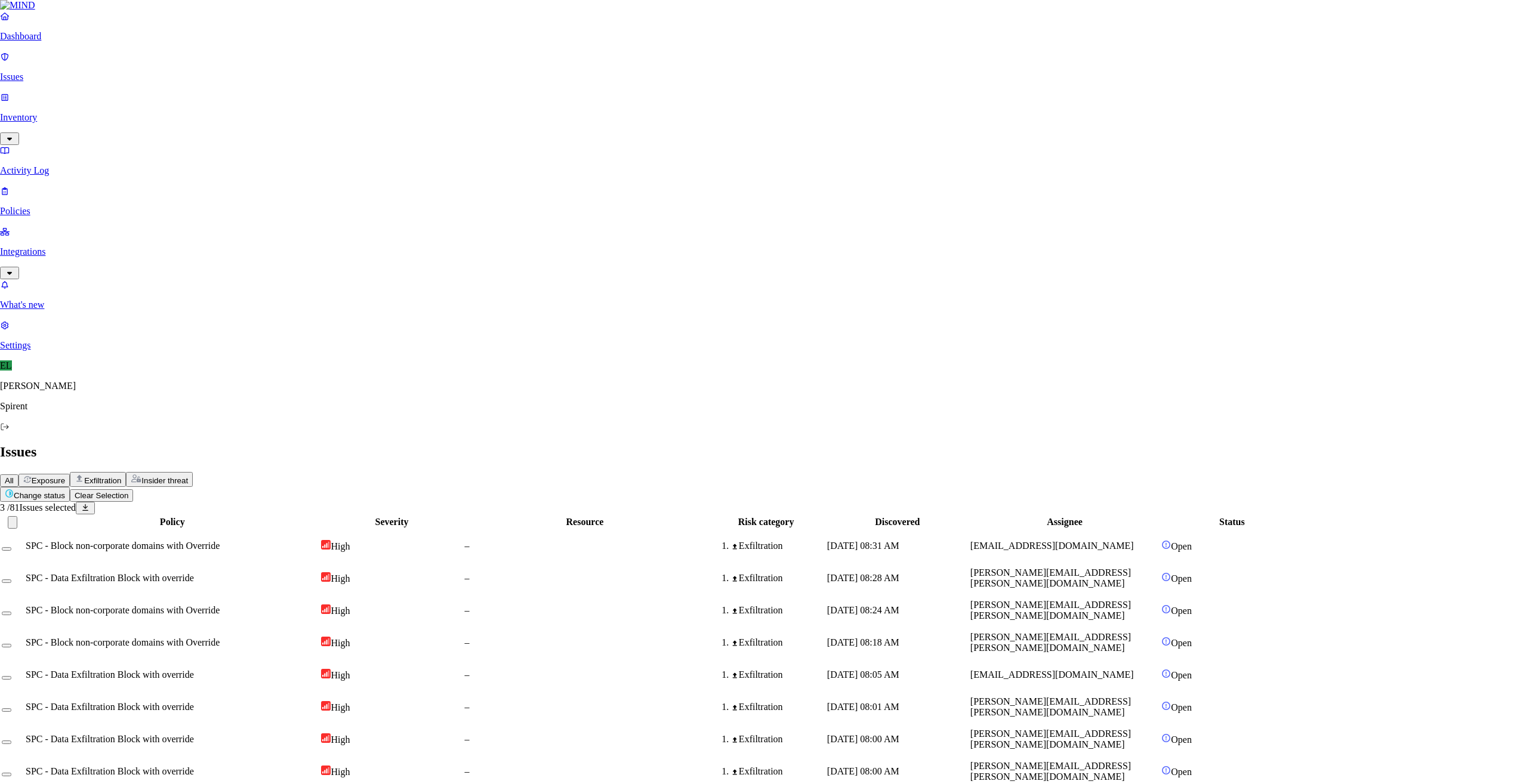
type textarea "Text"
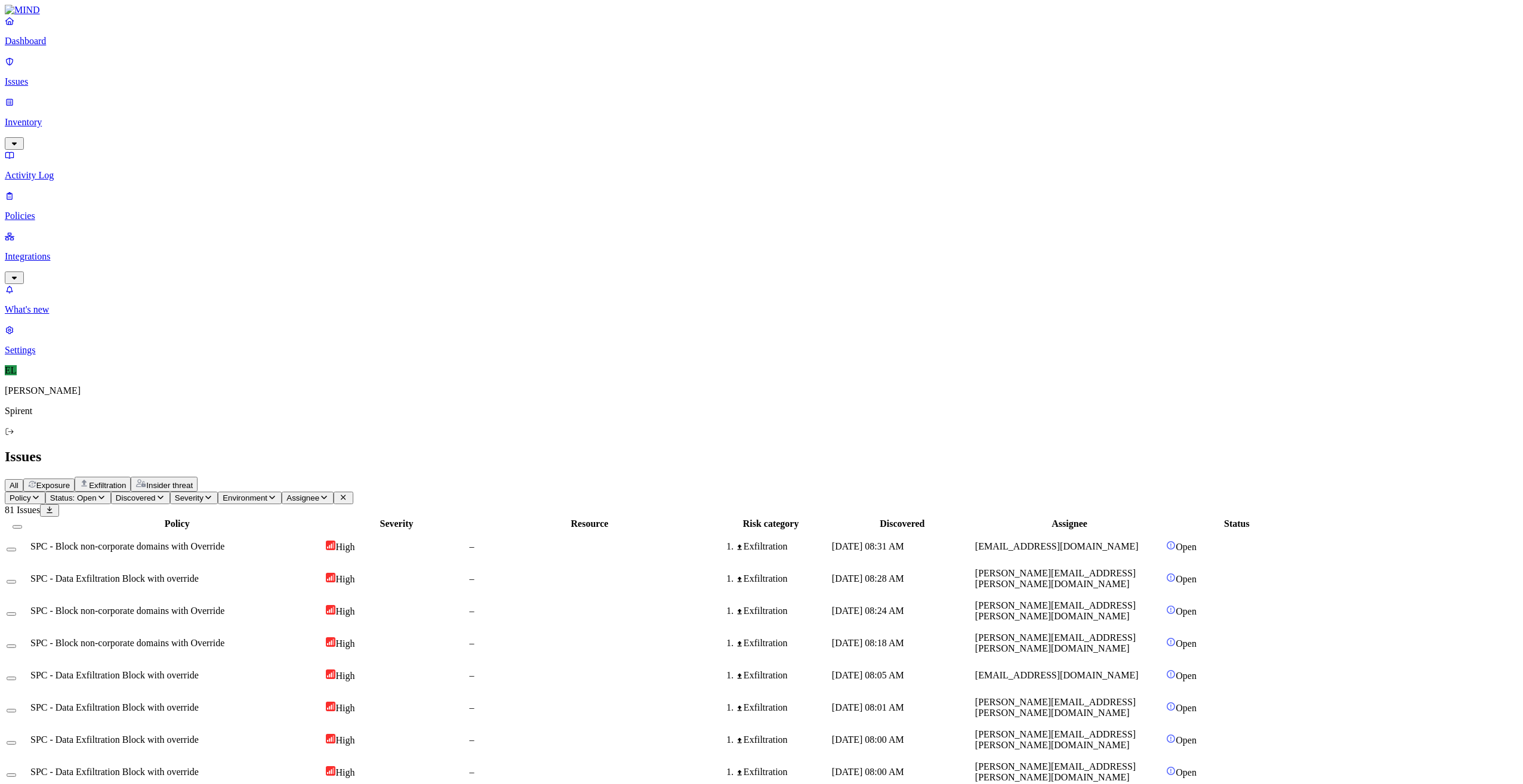
drag, startPoint x: 1227, startPoint y: 690, endPoint x: 1124, endPoint y: 688, distance: 103.0
click at [329, 494] on icon "button" at bounding box center [324, 497] width 10 height 8
type input "[EMAIL_ADDRESS][PERSON_NAME][DOMAIN_NAME]"
click at [475, 139] on div "[EMAIL_ADDRESS][PERSON_NAME][DOMAIN_NAME]" at bounding box center [519, 130] width 116 height 33
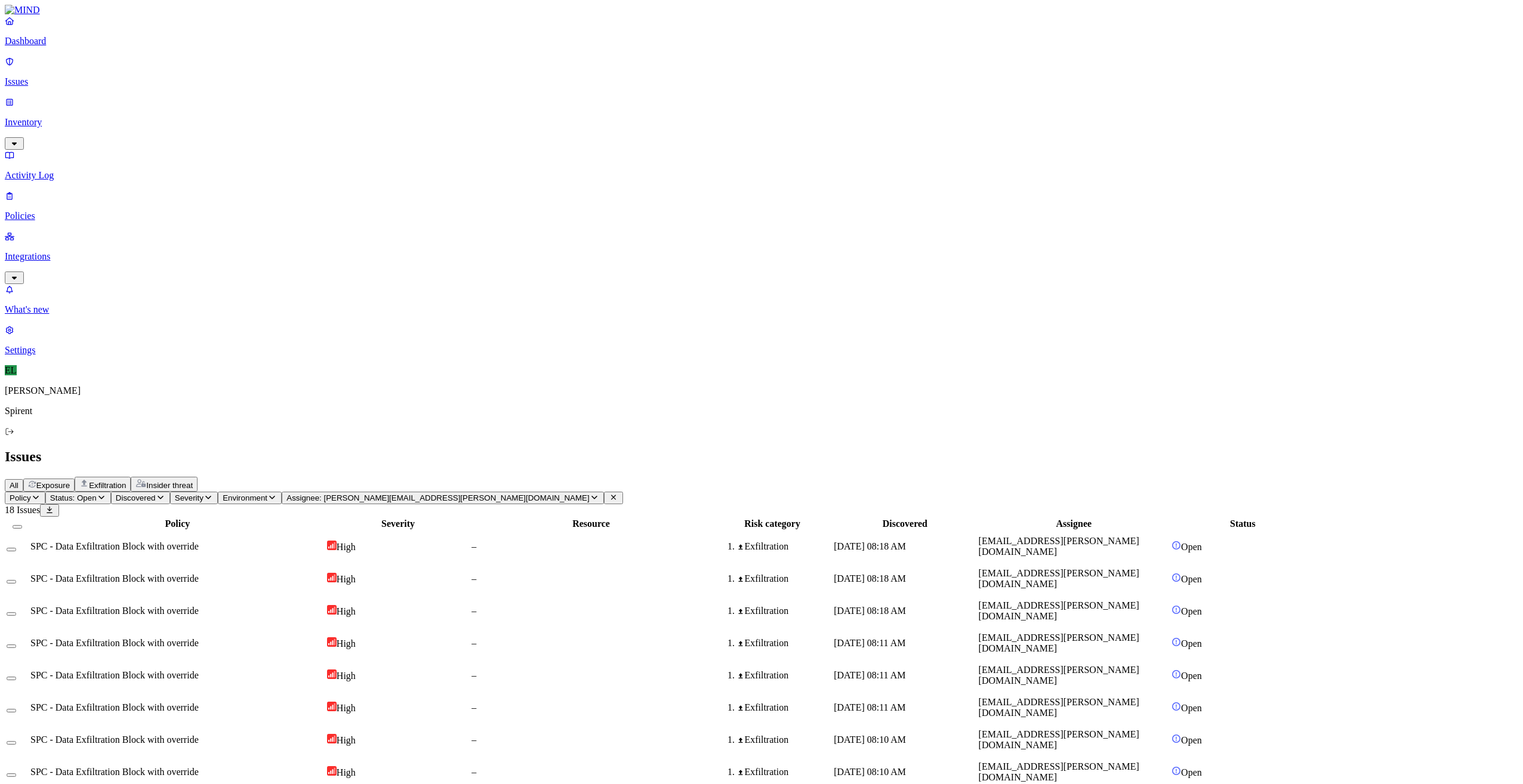
click at [22, 525] on button "Select all" at bounding box center [17, 526] width 10 height 4
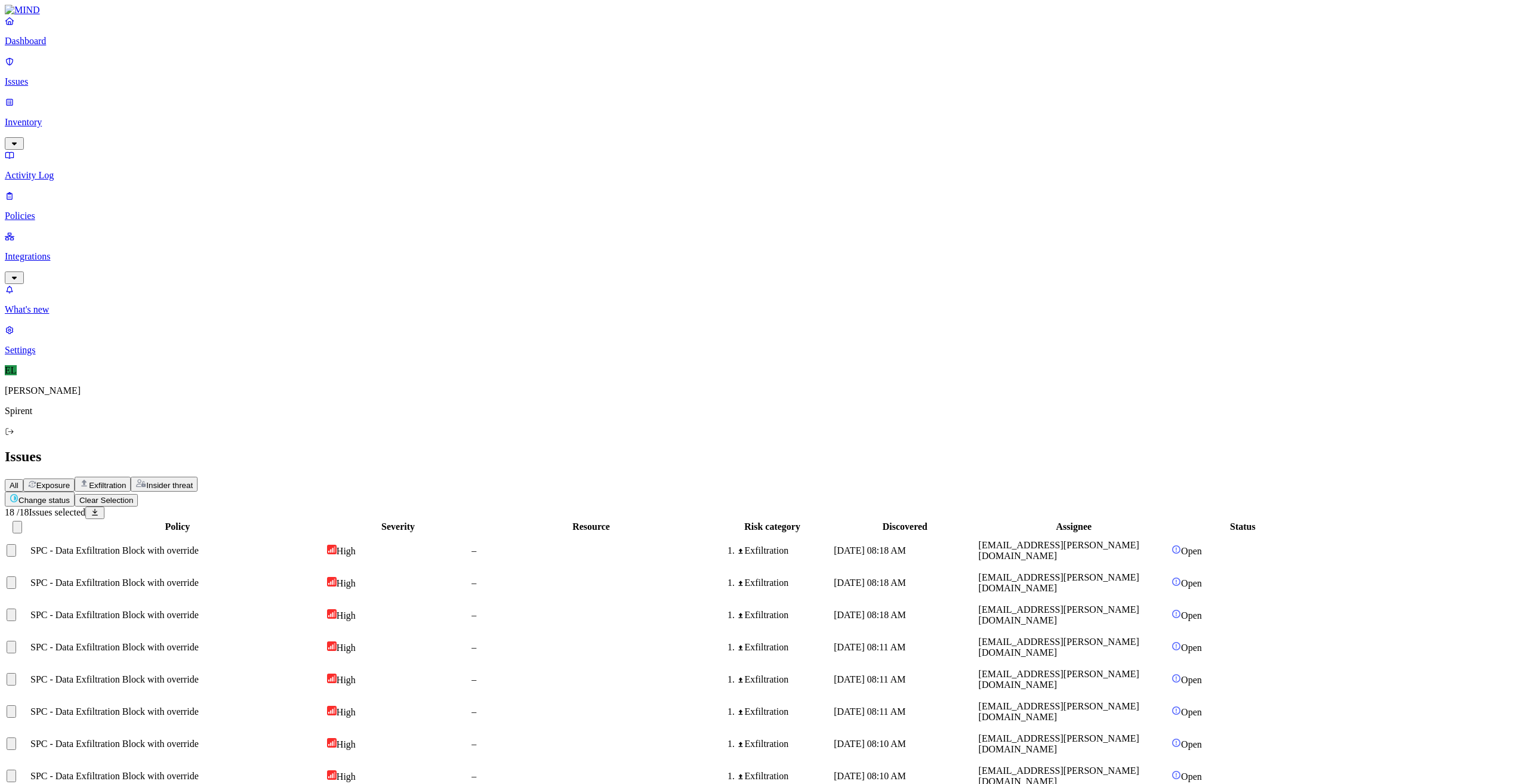
click at [188, 69] on html "Dashboard Issues Inventory Activity Log Policies Integrations What's new 1 Sett…" at bounding box center [761, 562] width 1523 height 1124
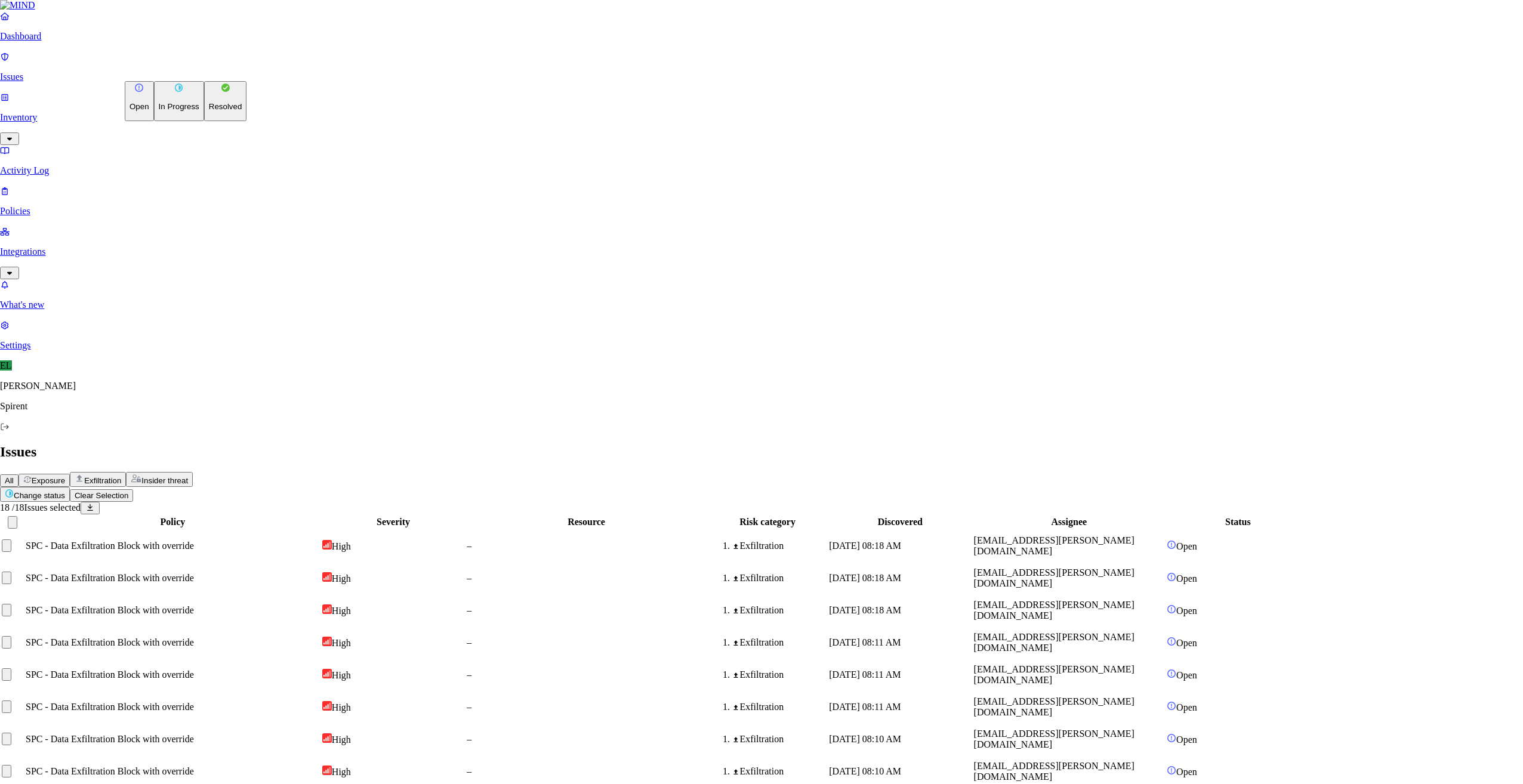
click at [209, 111] on p "Resolved" at bounding box center [226, 107] width 34 height 9
select select "Custom Reason"
type textarea "Text"
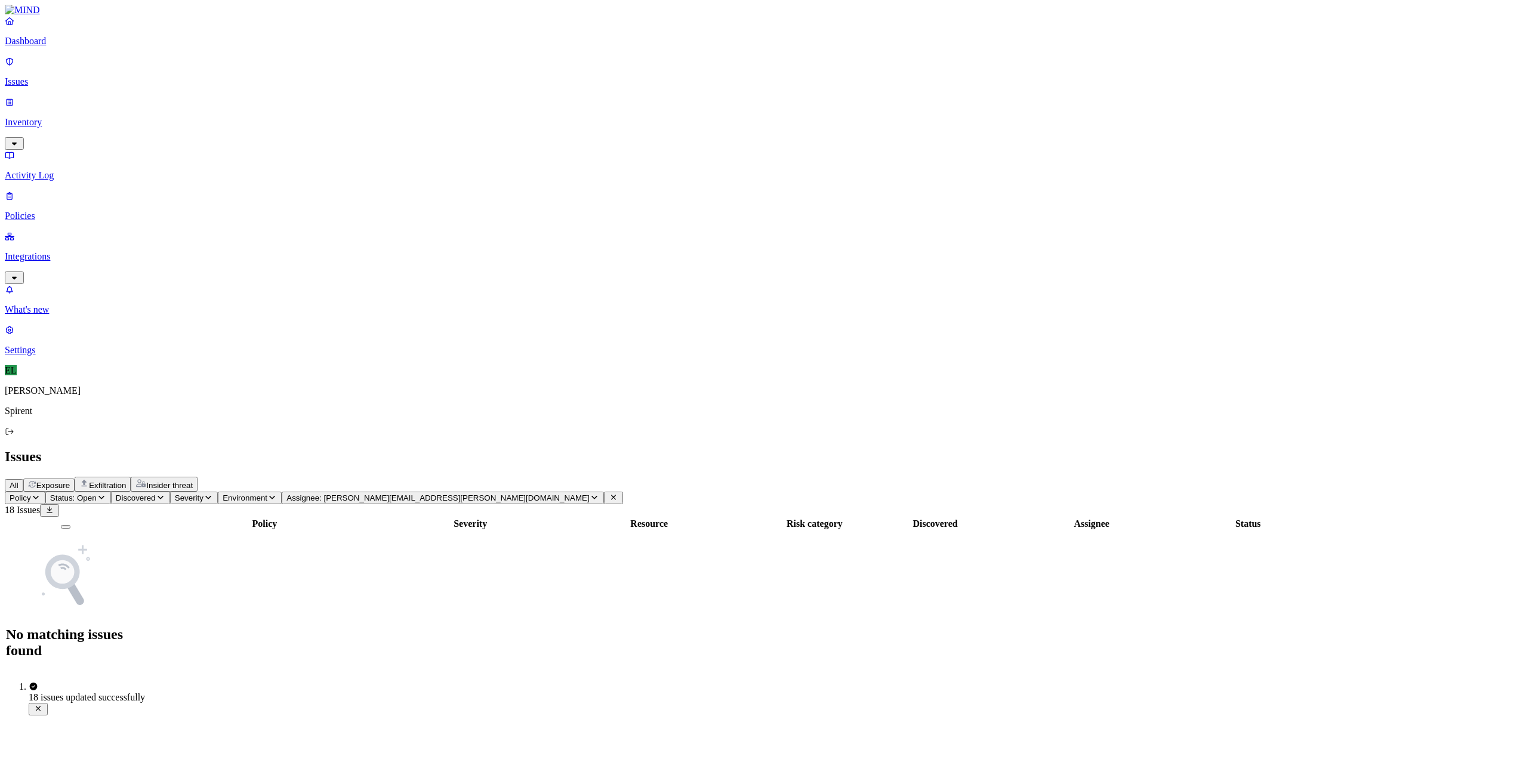
drag, startPoint x: 564, startPoint y: 71, endPoint x: 553, endPoint y: 76, distance: 12.1
click at [590, 494] on icon "button" at bounding box center [594, 497] width 10 height 8
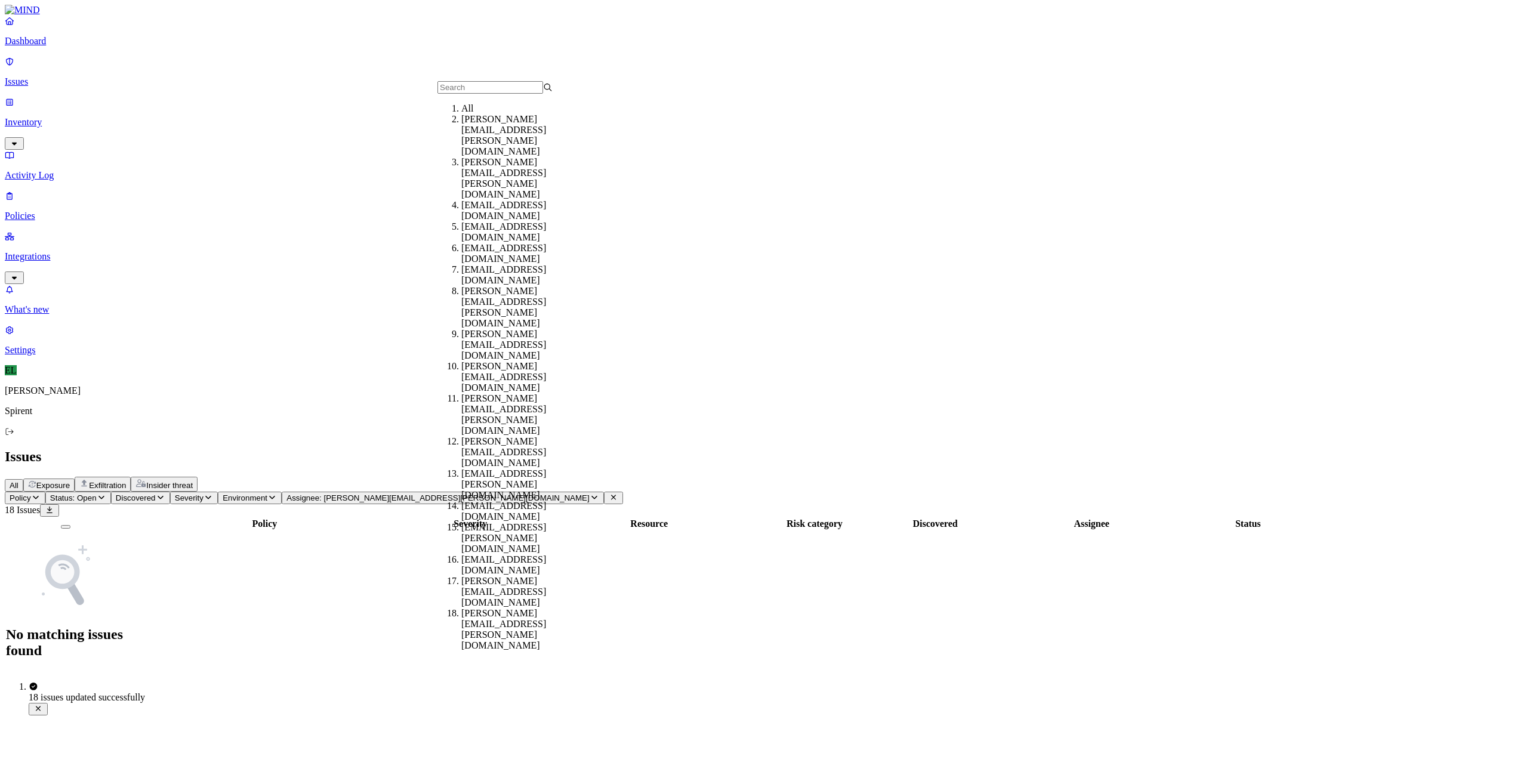
click at [491, 114] on div "All" at bounding box center [519, 108] width 116 height 11
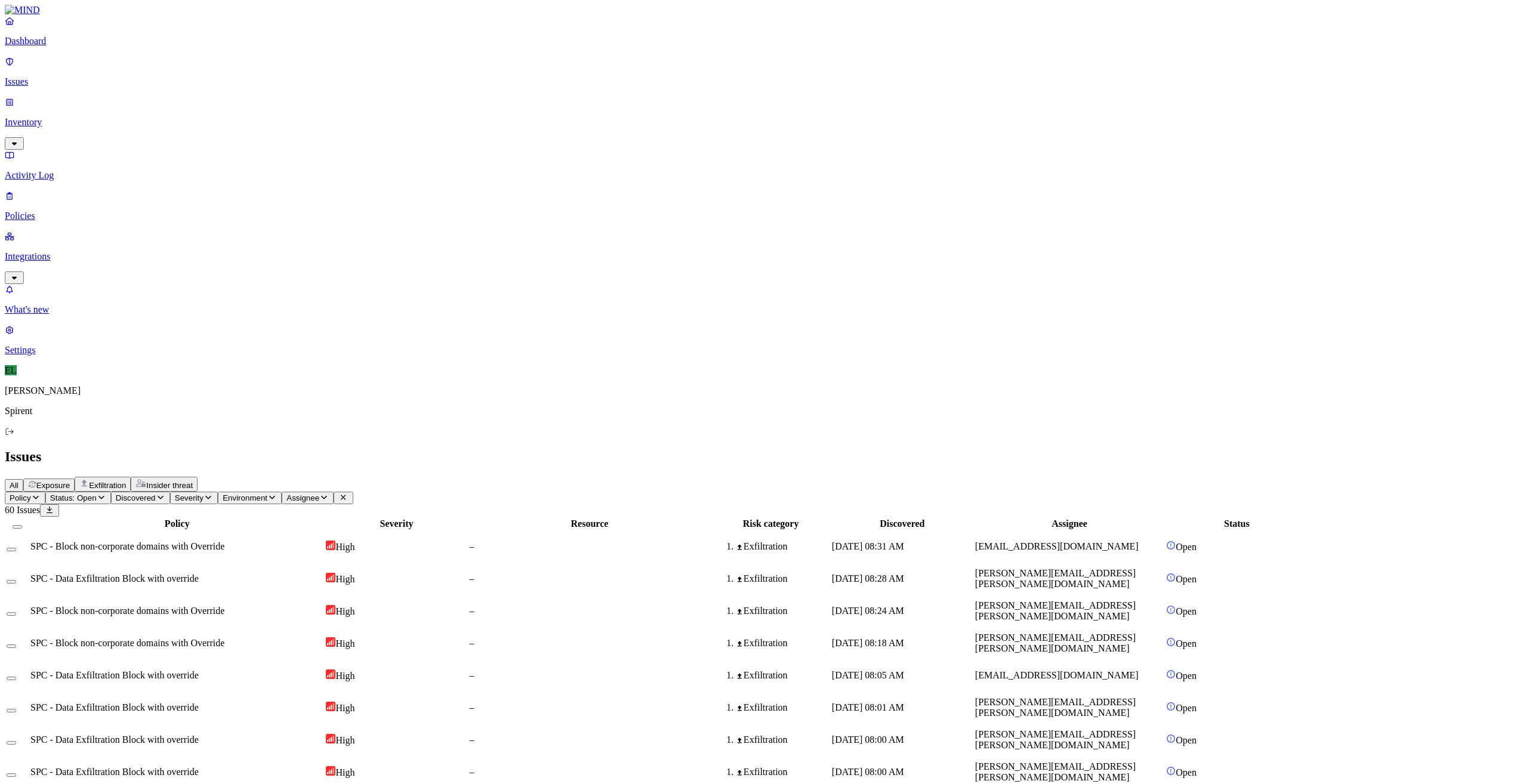
scroll to position [78, 0]
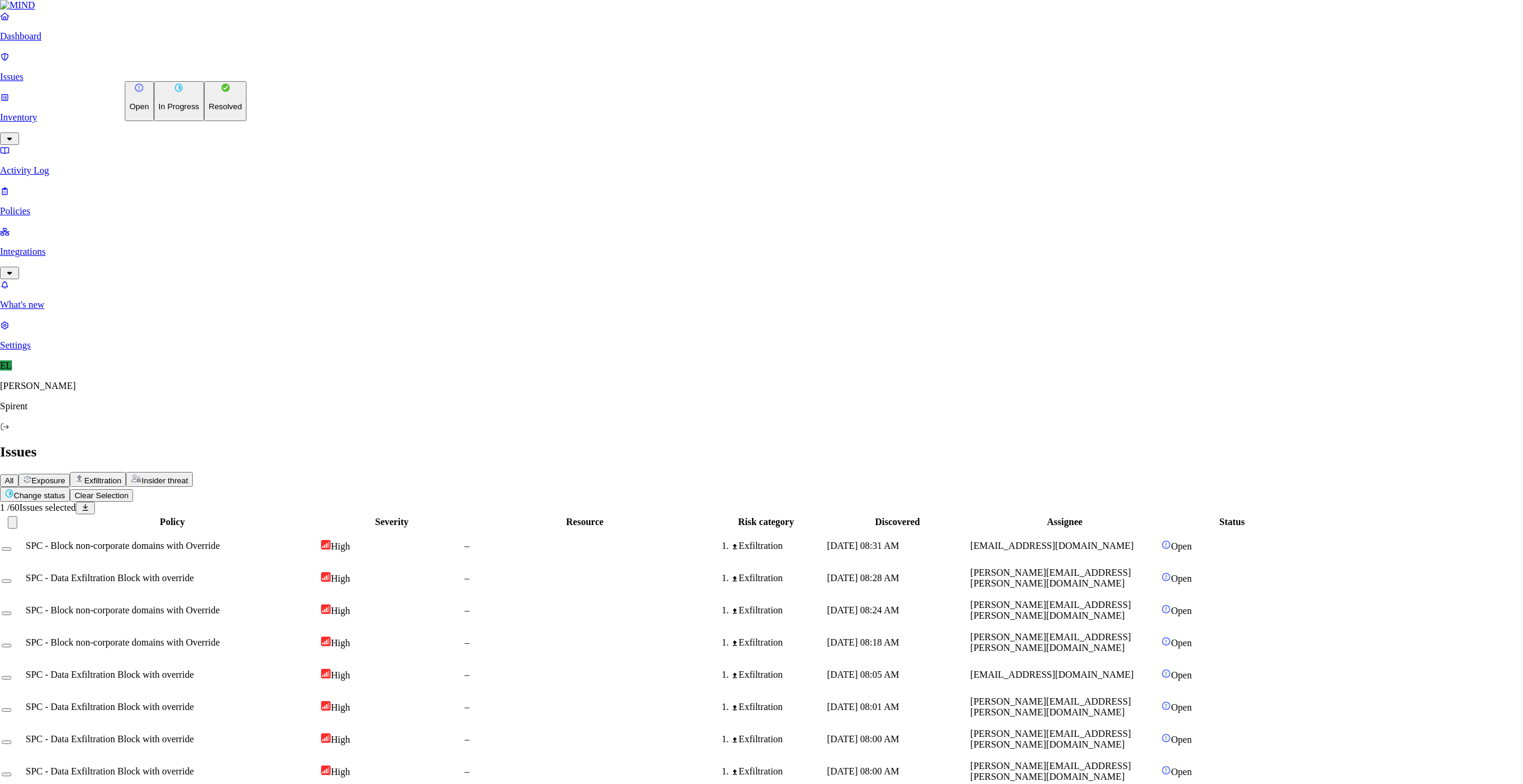
click at [187, 71] on html "Dashboard Issues Inventory Activity Log Policies Integrations What's new 1 Sett…" at bounding box center [761, 774] width 1523 height 1549
click at [204, 121] on button "Resolved" at bounding box center [225, 101] width 43 height 40
select select "Custom Reason"
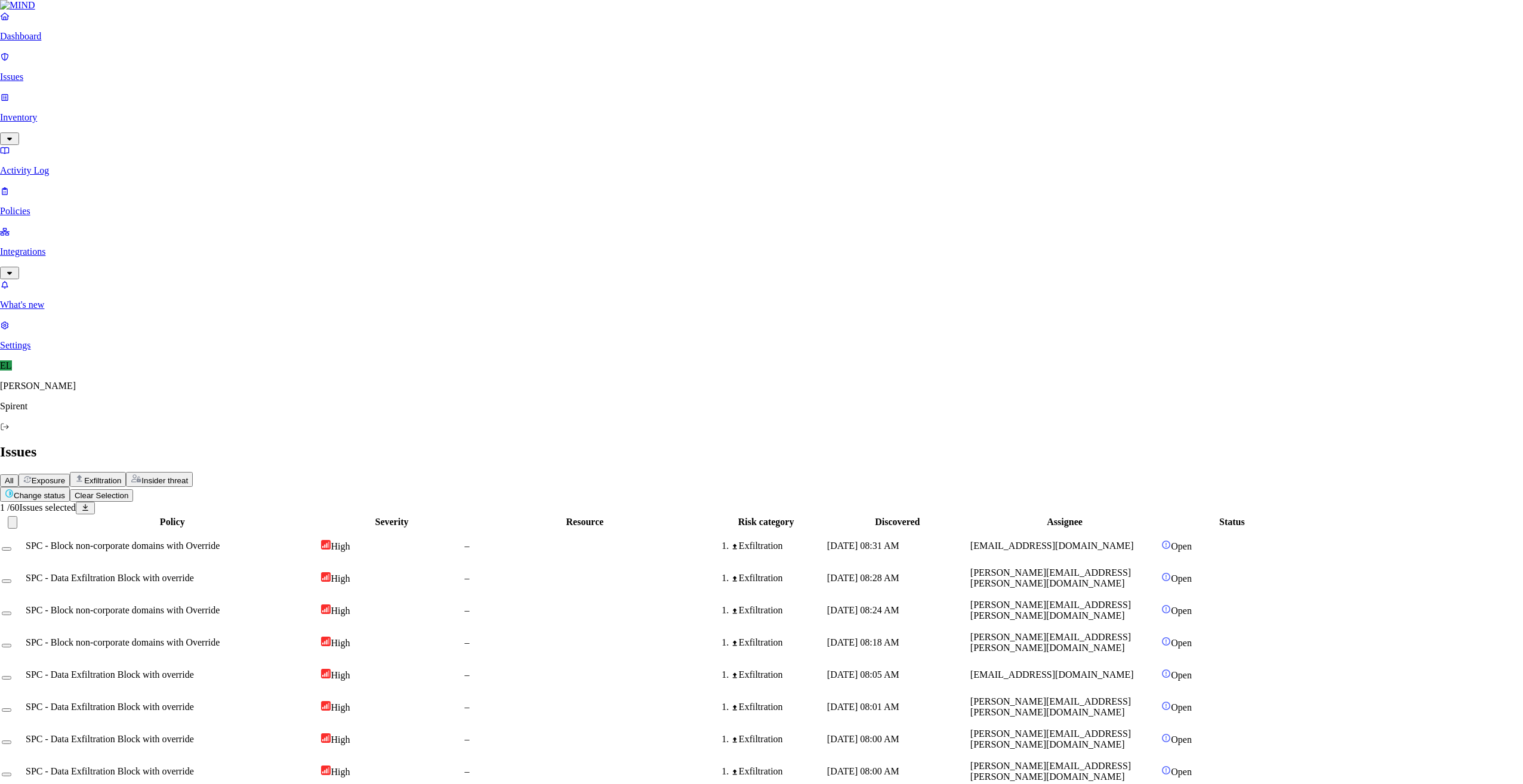
type textarea "Personal"
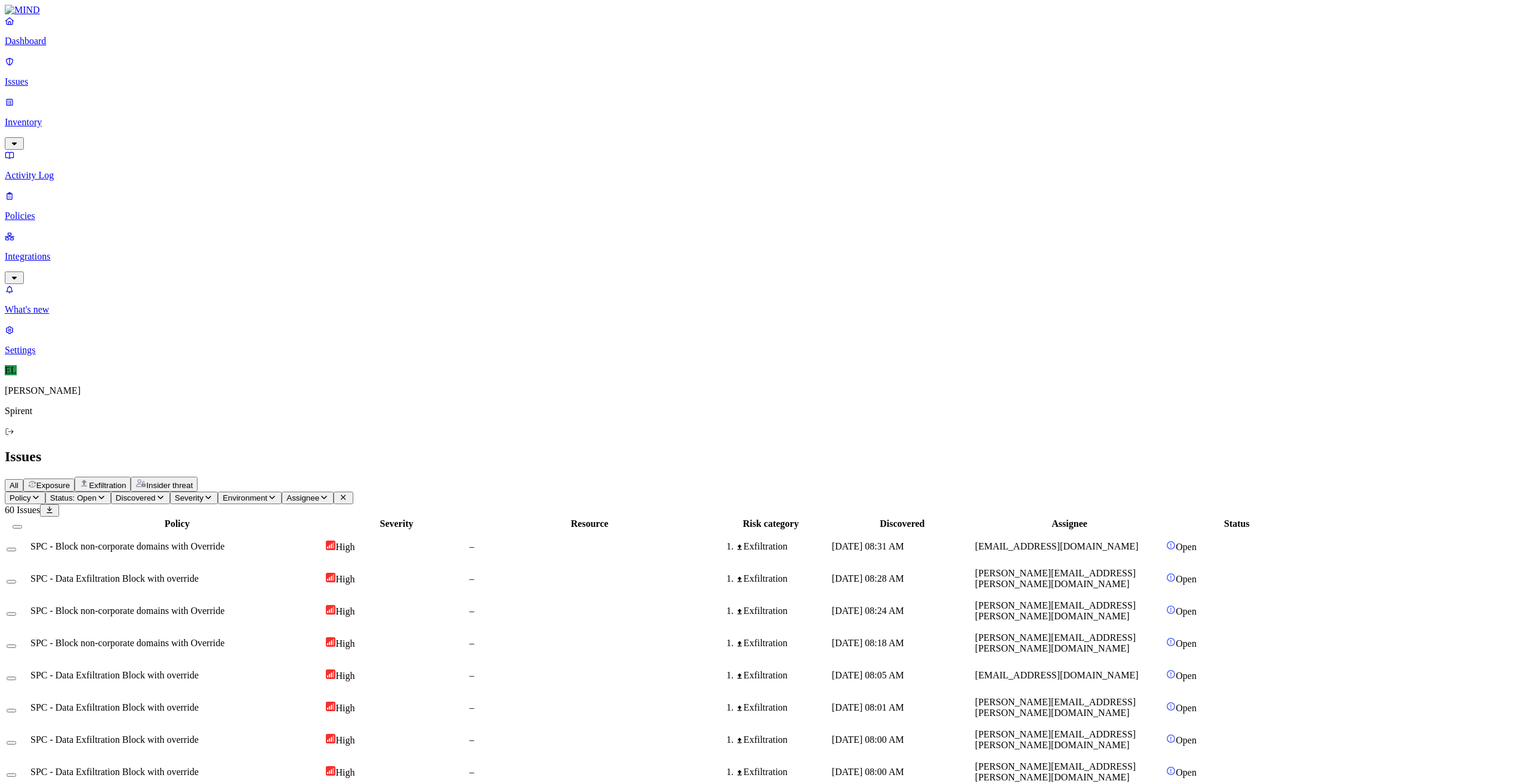
drag, startPoint x: 1234, startPoint y: 661, endPoint x: 1124, endPoint y: 658, distance: 110.0
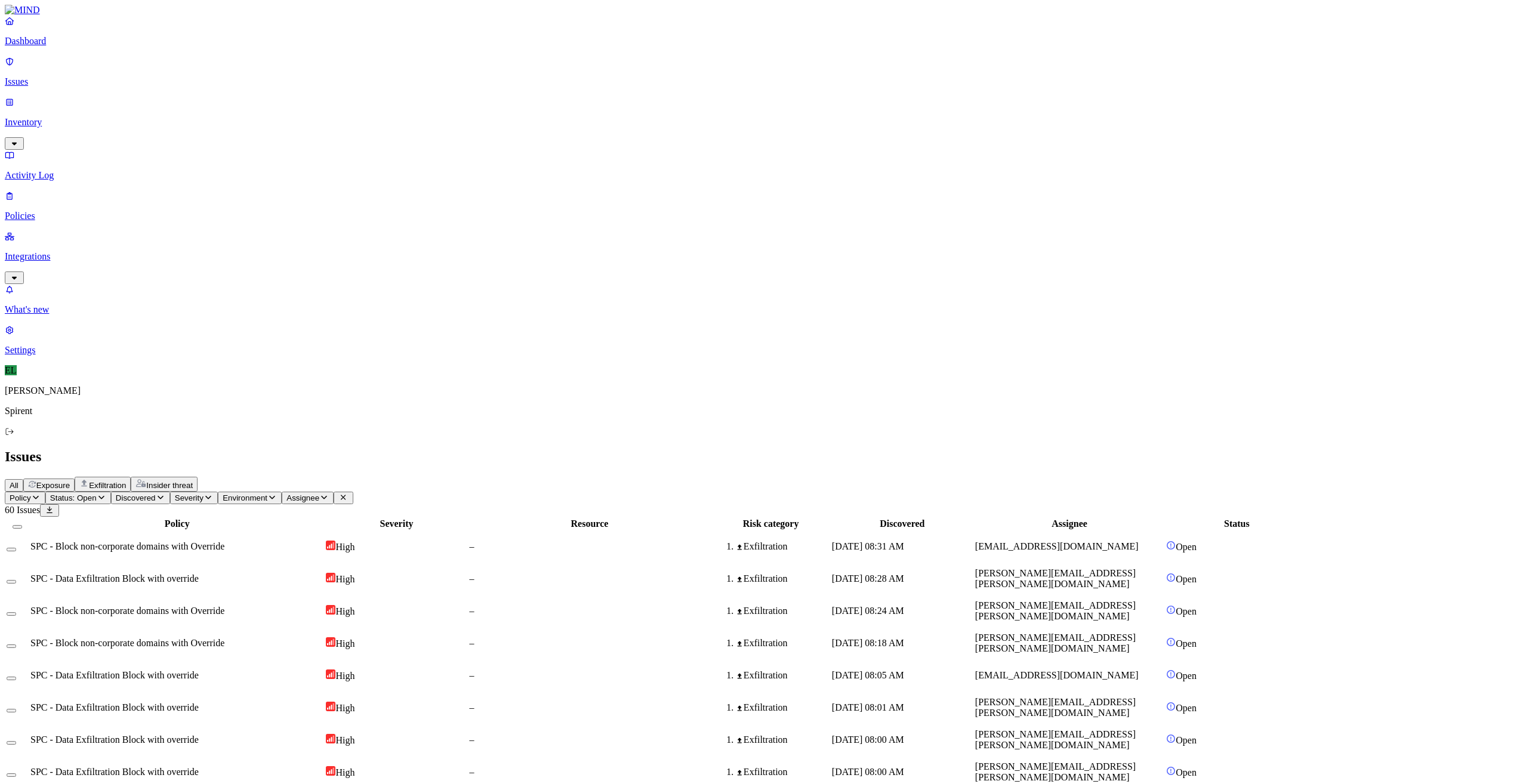
click at [329, 494] on icon "button" at bounding box center [324, 497] width 10 height 8
type input "[PERSON_NAME][EMAIL_ADDRESS][PERSON_NAME][DOMAIN_NAME]"
click at [489, 138] on div "[PERSON_NAME][EMAIL_ADDRESS][PERSON_NAME][DOMAIN_NAME]" at bounding box center [519, 135] width 116 height 43
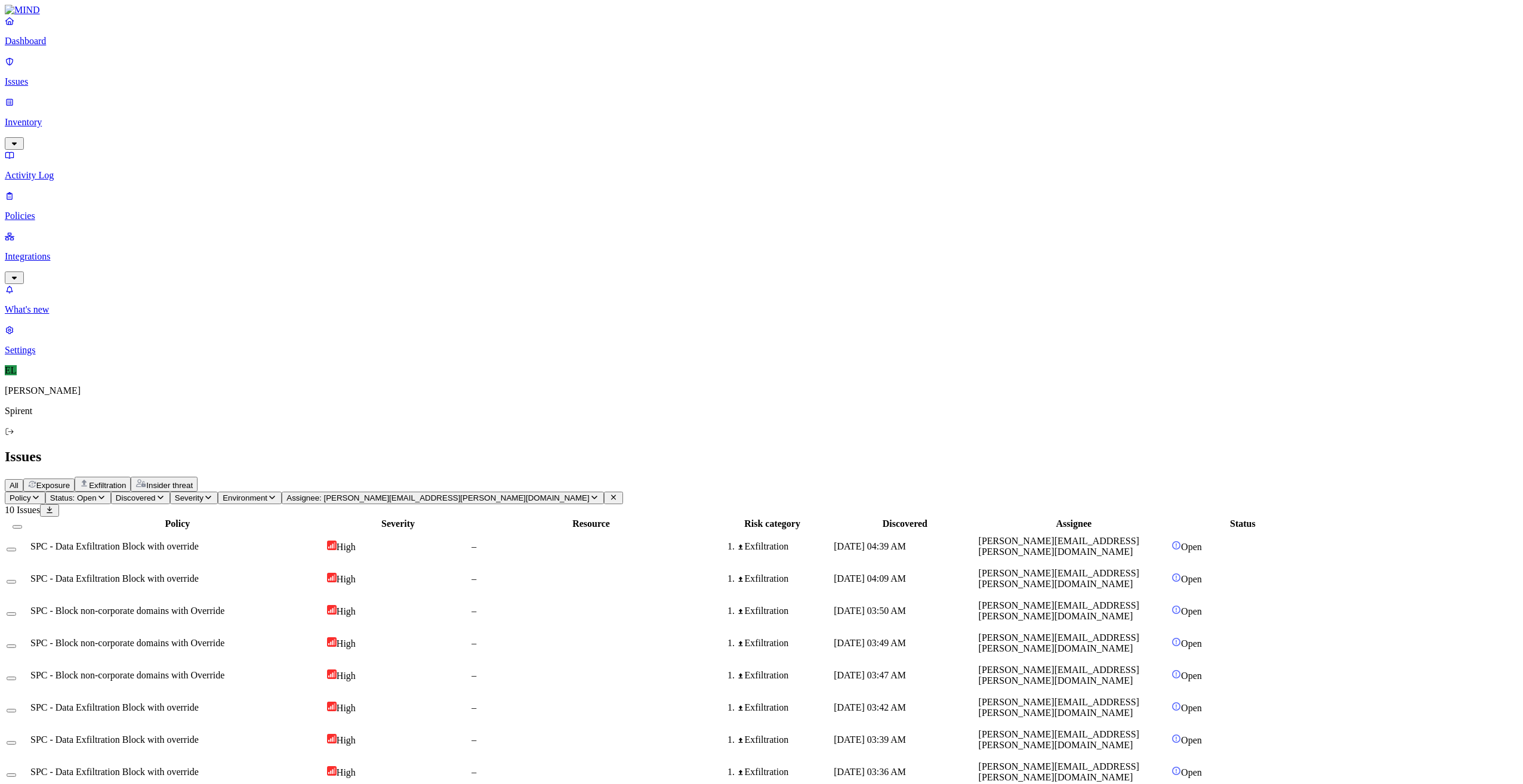
click at [198, 702] on span "SPC - Data Exfiltration Block with override" at bounding box center [115, 707] width 168 height 11
click at [22, 525] on button "Select all" at bounding box center [17, 526] width 10 height 4
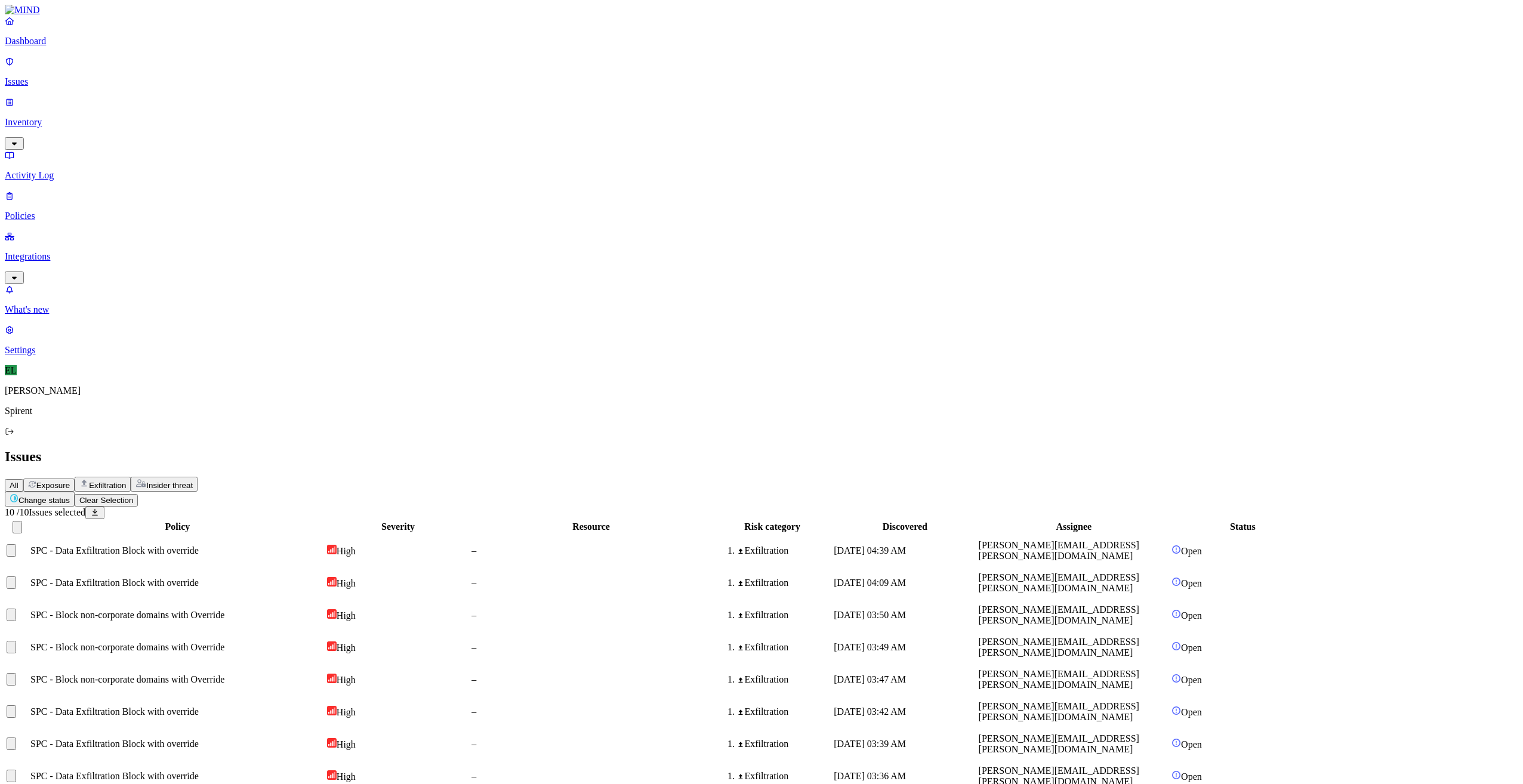
click at [194, 73] on html "Dashboard Issues Inventory Activity Log Policies Integrations What's new 1 Sett…" at bounding box center [761, 433] width 1523 height 867
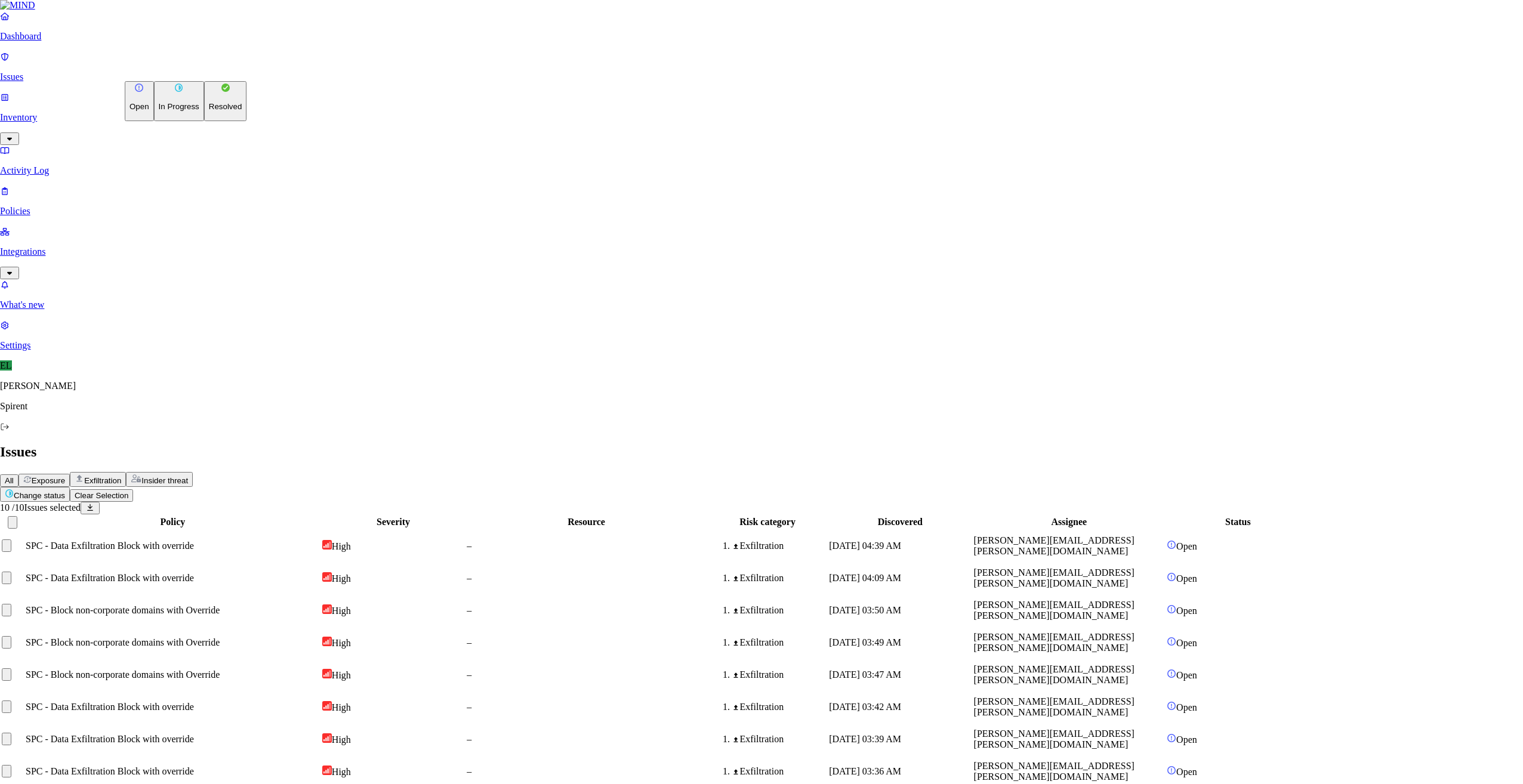
click at [209, 111] on p "Resolved" at bounding box center [226, 107] width 34 height 9
select select "Custom Reason"
type textarea "text"
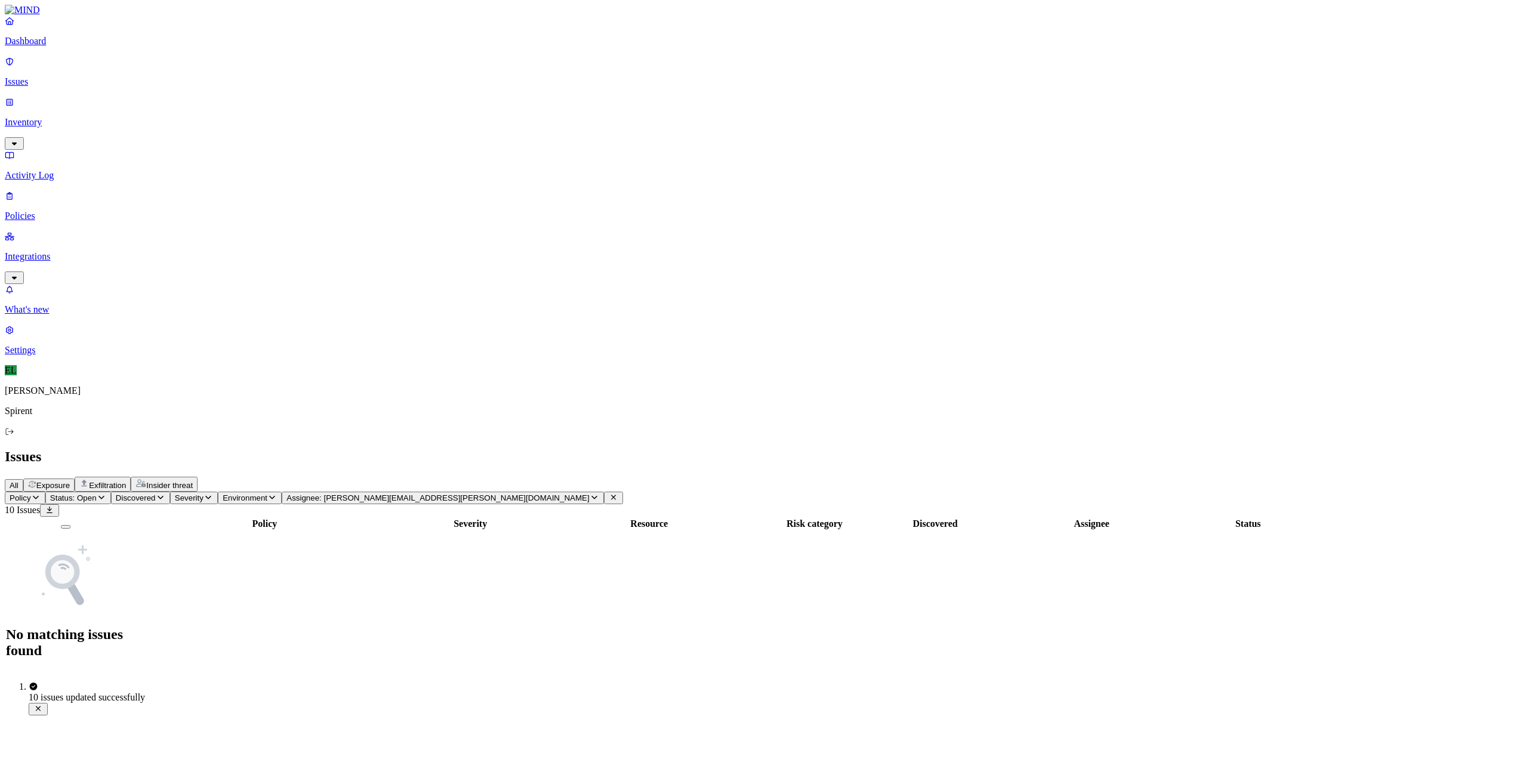
click at [590, 494] on icon "button" at bounding box center [594, 497] width 10 height 8
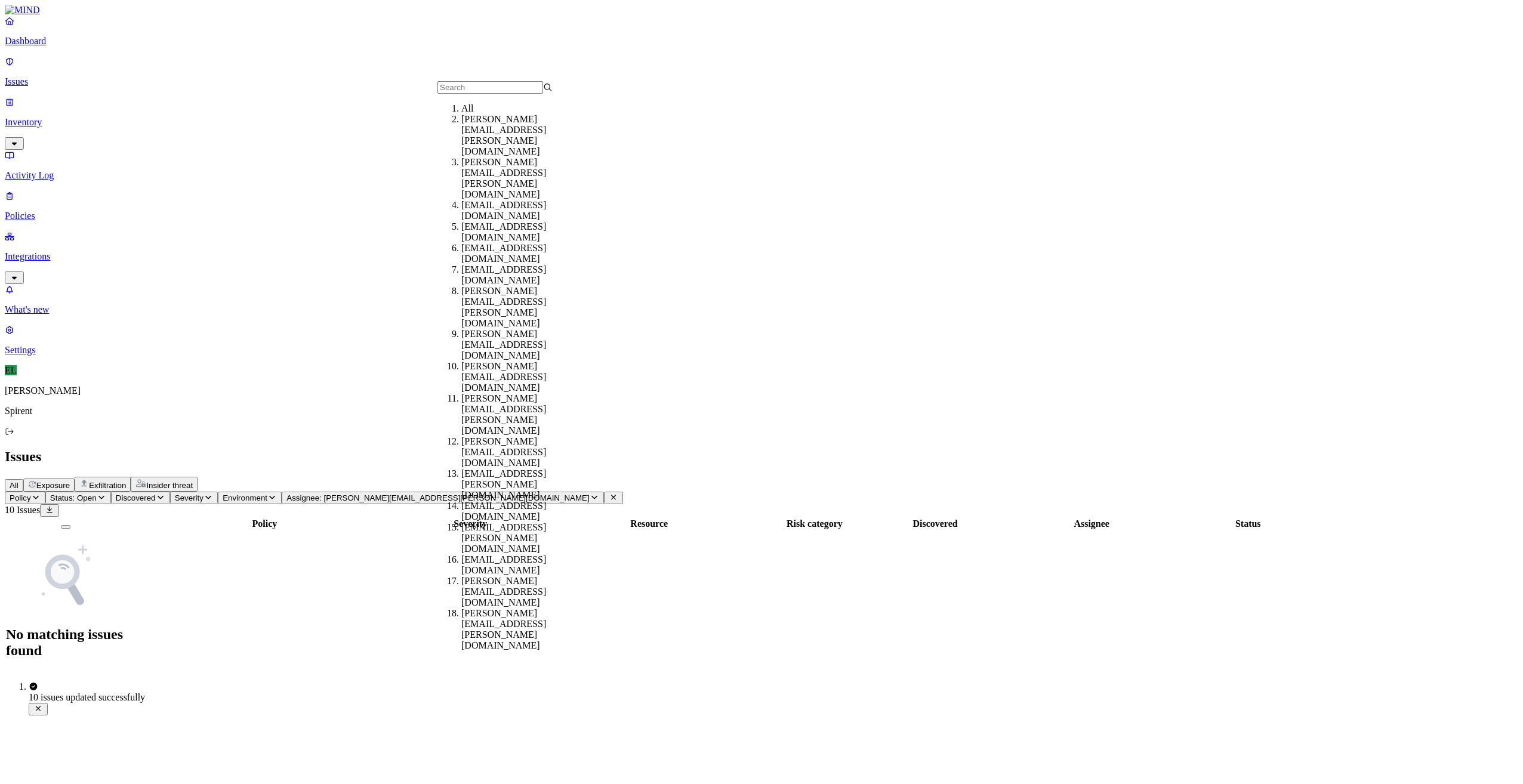
click at [499, 114] on div "All" at bounding box center [519, 108] width 116 height 11
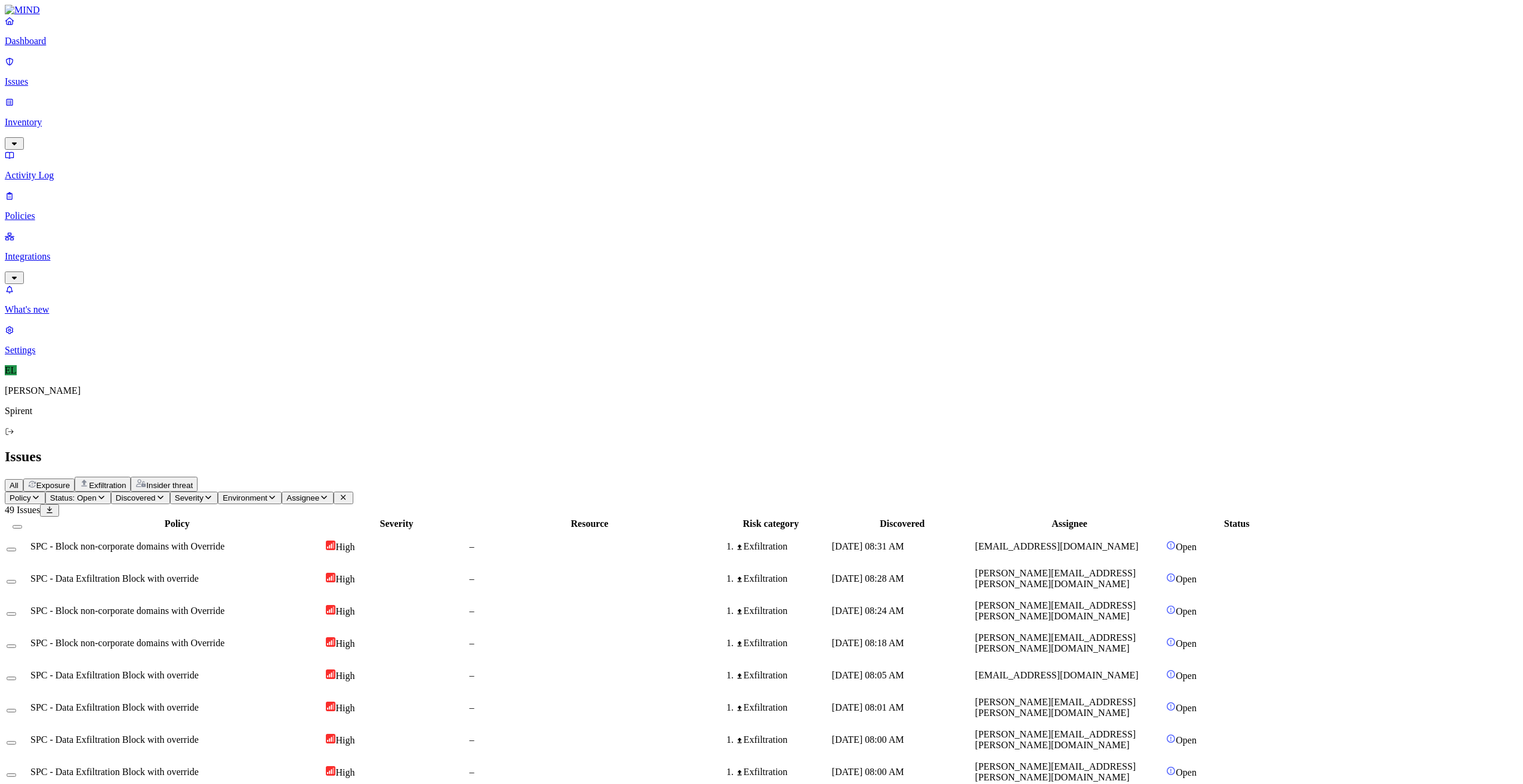
scroll to position [78, 0]
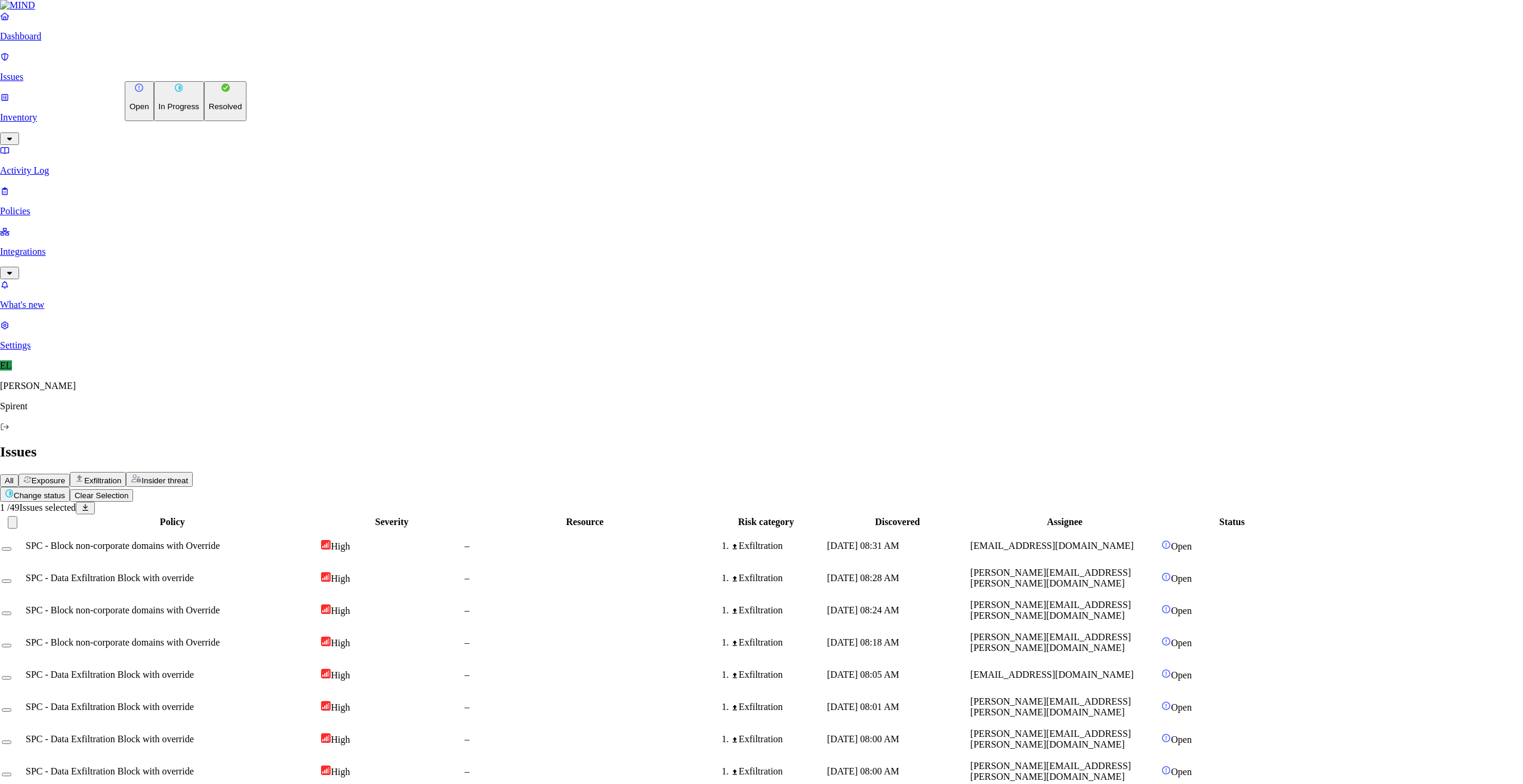
click at [195, 70] on html "Dashboard Issues Inventory Activity Log Policies Integrations What's new 1 Sett…" at bounding box center [761, 774] width 1523 height 1549
click at [209, 111] on p "Resolved" at bounding box center [226, 107] width 34 height 9
select select "Custom Reason"
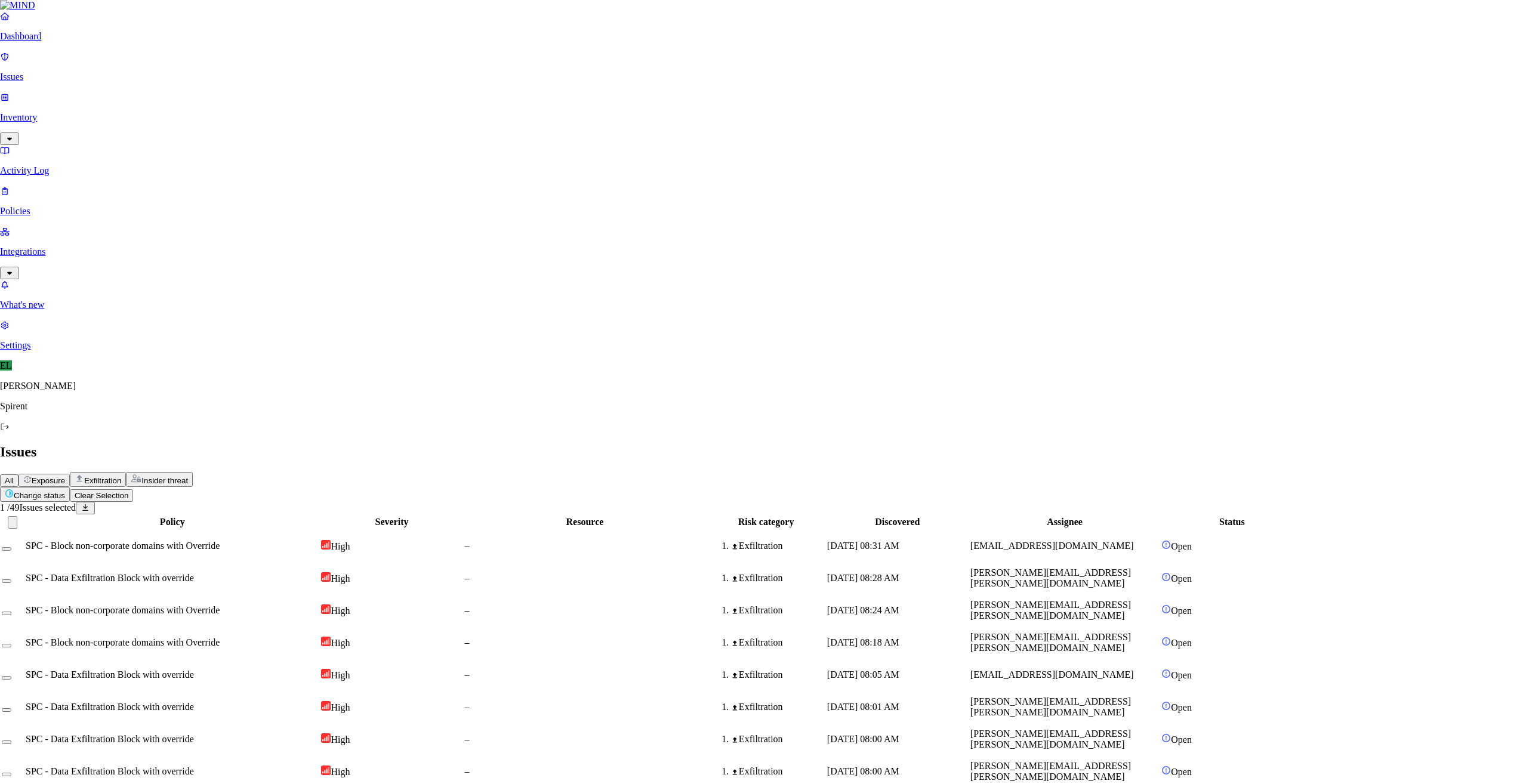
type textarea "Personal"
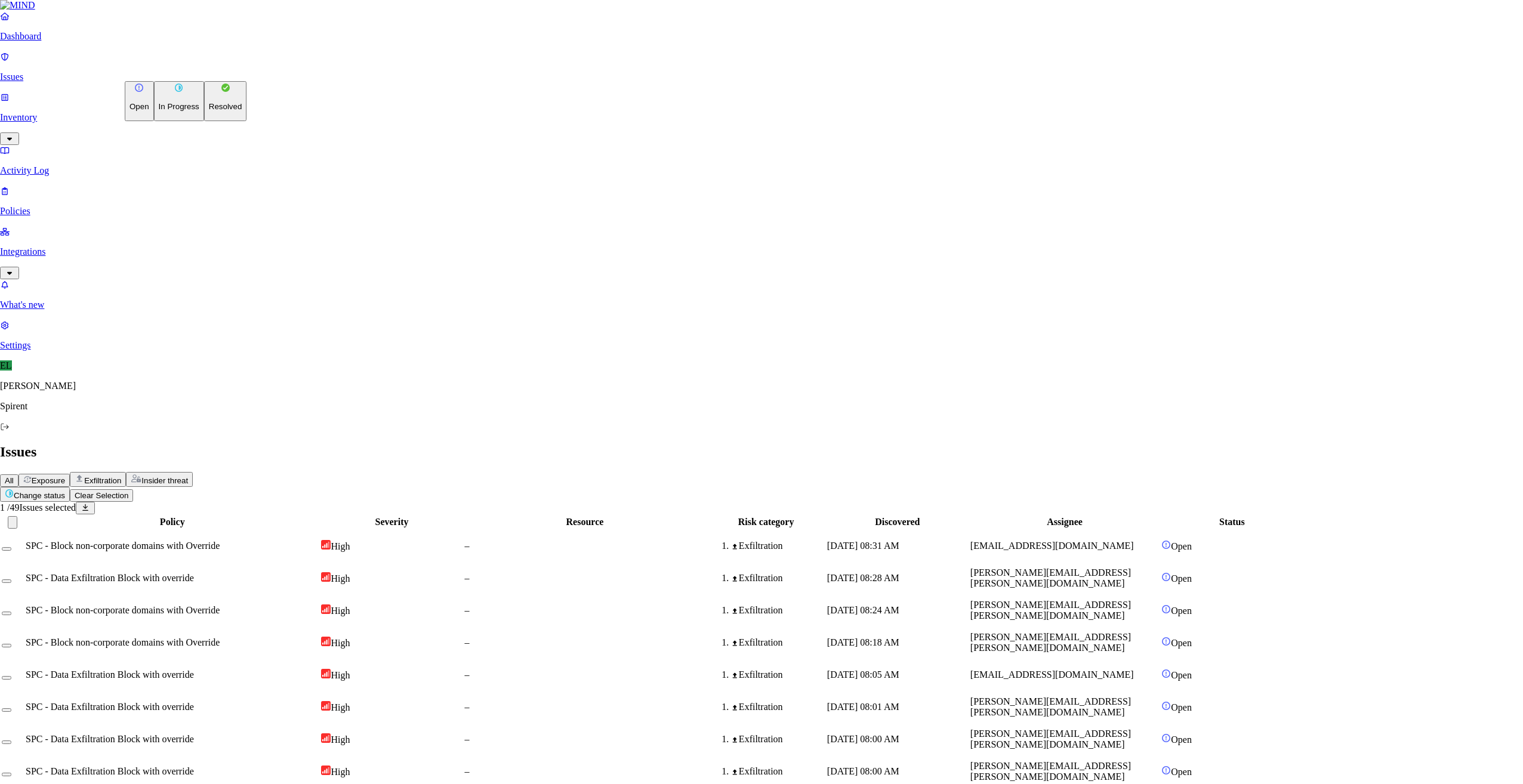
click at [195, 65] on html "Dashboard Issues Inventory Activity Log Policies Integrations What's new 1 Sett…" at bounding box center [761, 774] width 1523 height 1549
click at [209, 111] on p "Resolved" at bounding box center [226, 107] width 34 height 9
select select "Custom Reason"
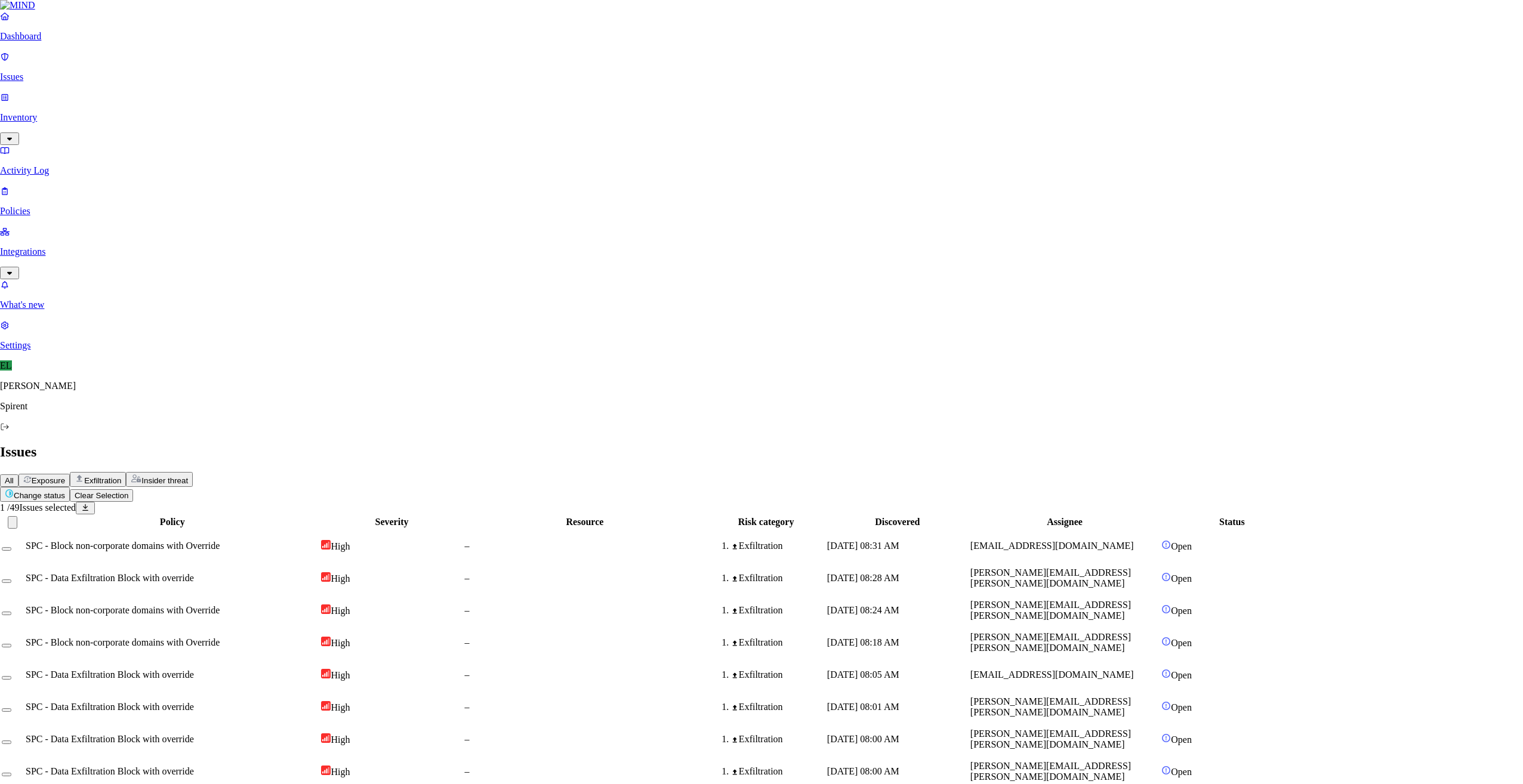
type textarea "Text - personal"
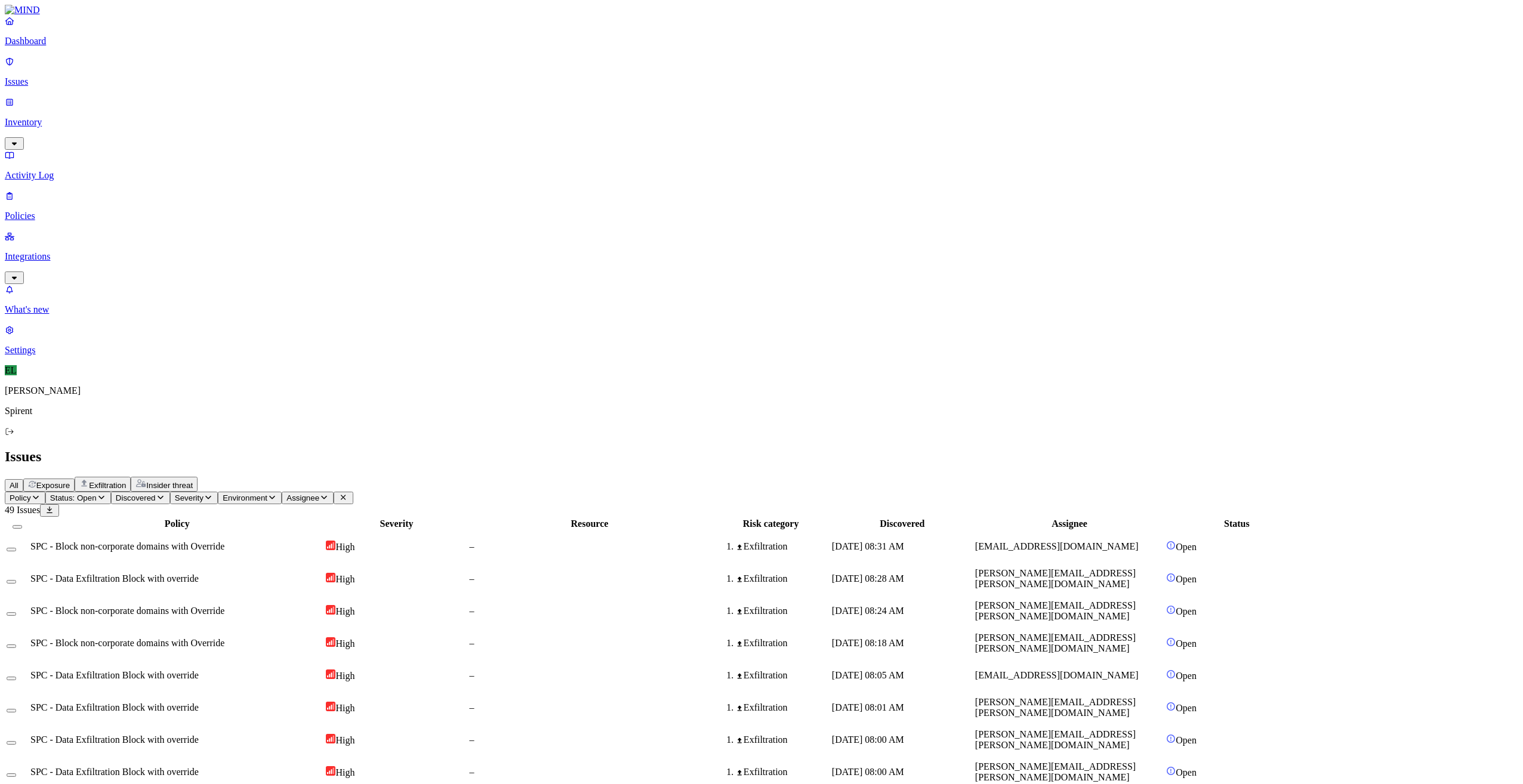
drag, startPoint x: 1237, startPoint y: 690, endPoint x: 1118, endPoint y: 685, distance: 119.1
click at [329, 494] on icon "button" at bounding box center [324, 497] width 10 height 8
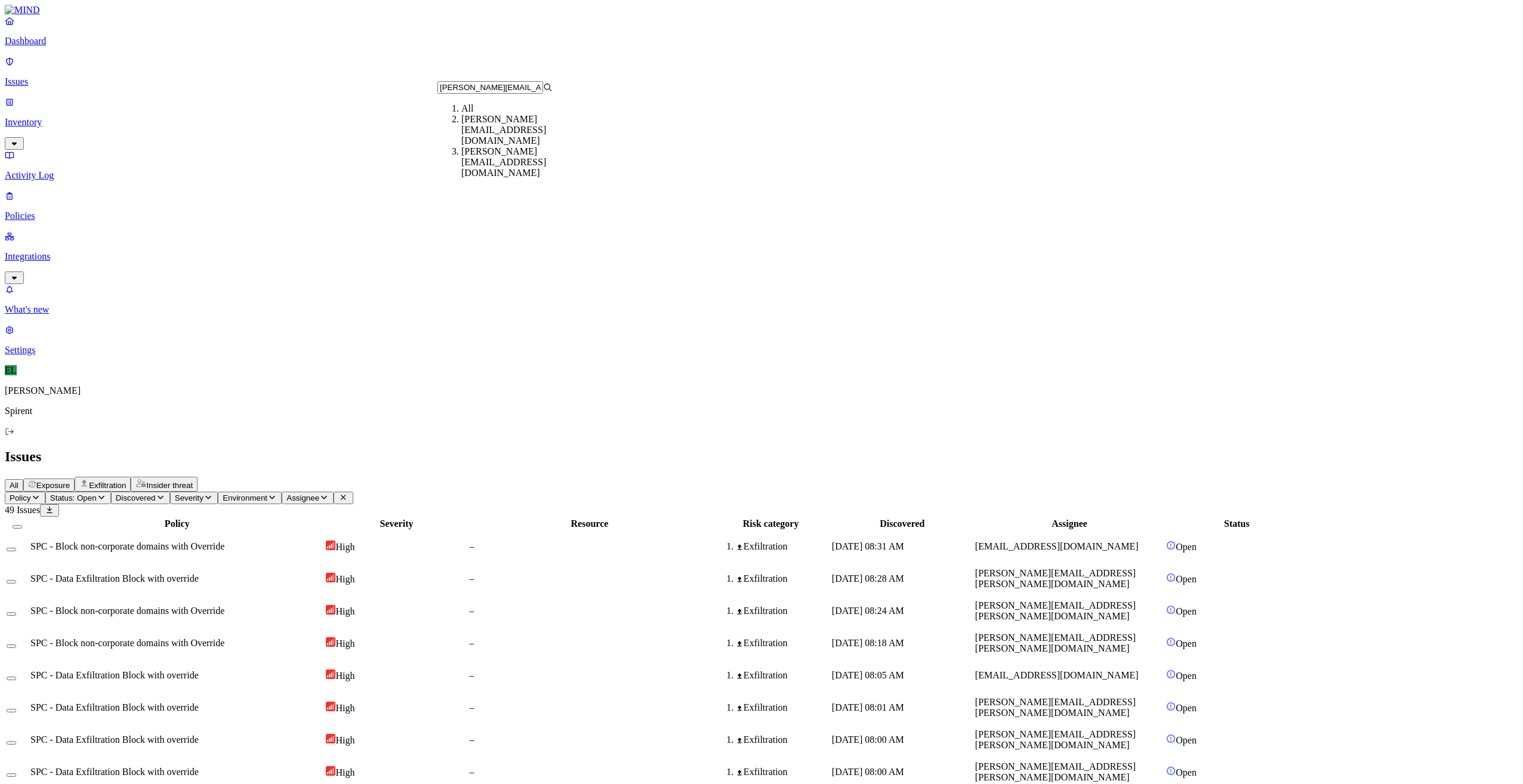
type input "[PERSON_NAME][EMAIL_ADDRESS][DOMAIN_NAME]"
click at [508, 139] on div "[PERSON_NAME][EMAIL_ADDRESS][DOMAIN_NAME]" at bounding box center [519, 130] width 116 height 33
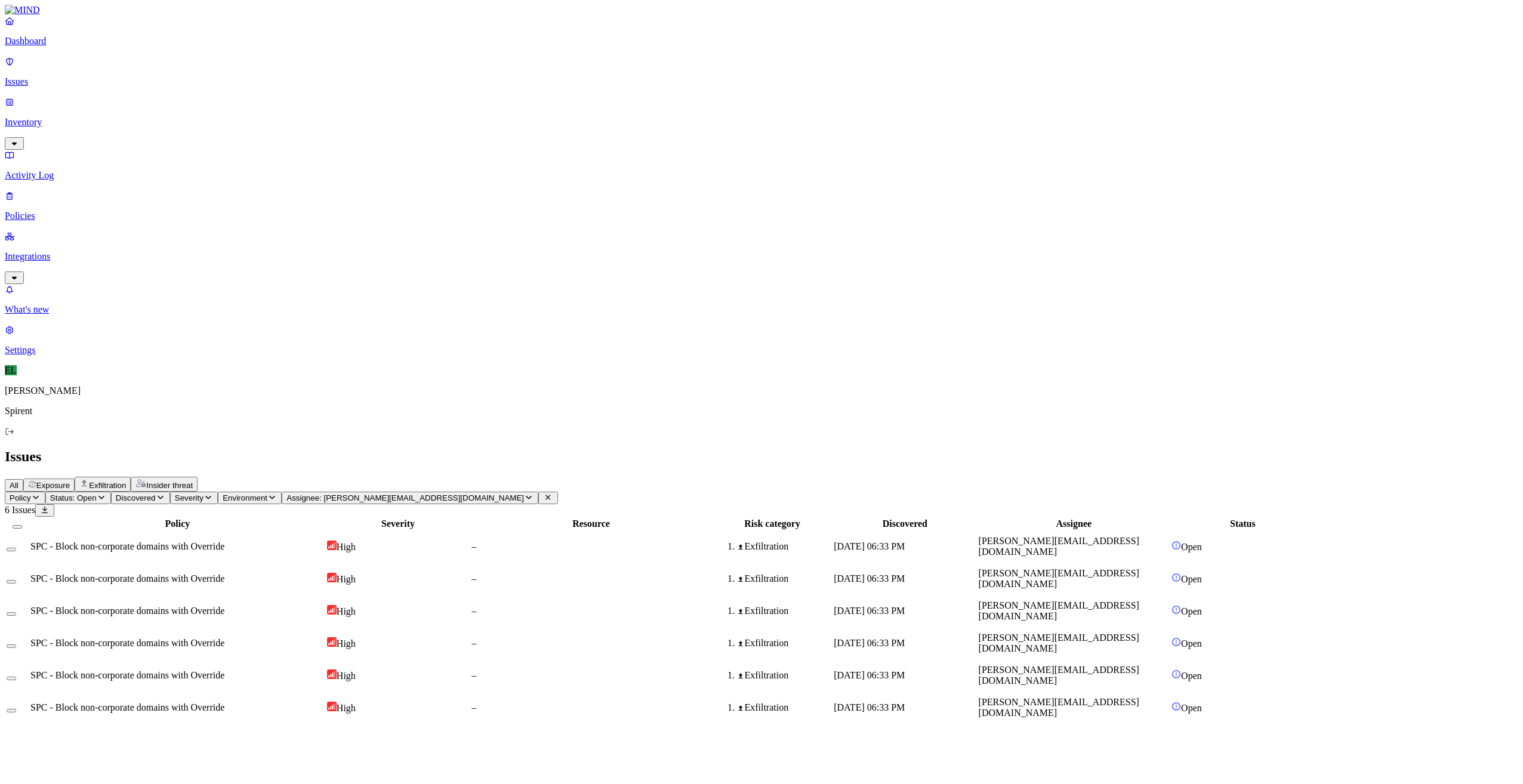
click at [210, 606] on span "SPC - Block non-corporate domains with Override" at bounding box center [128, 611] width 194 height 11
click at [19, 735] on icon "button" at bounding box center [14, 739] width 10 height 8
click at [22, 525] on button "Select all" at bounding box center [17, 526] width 10 height 4
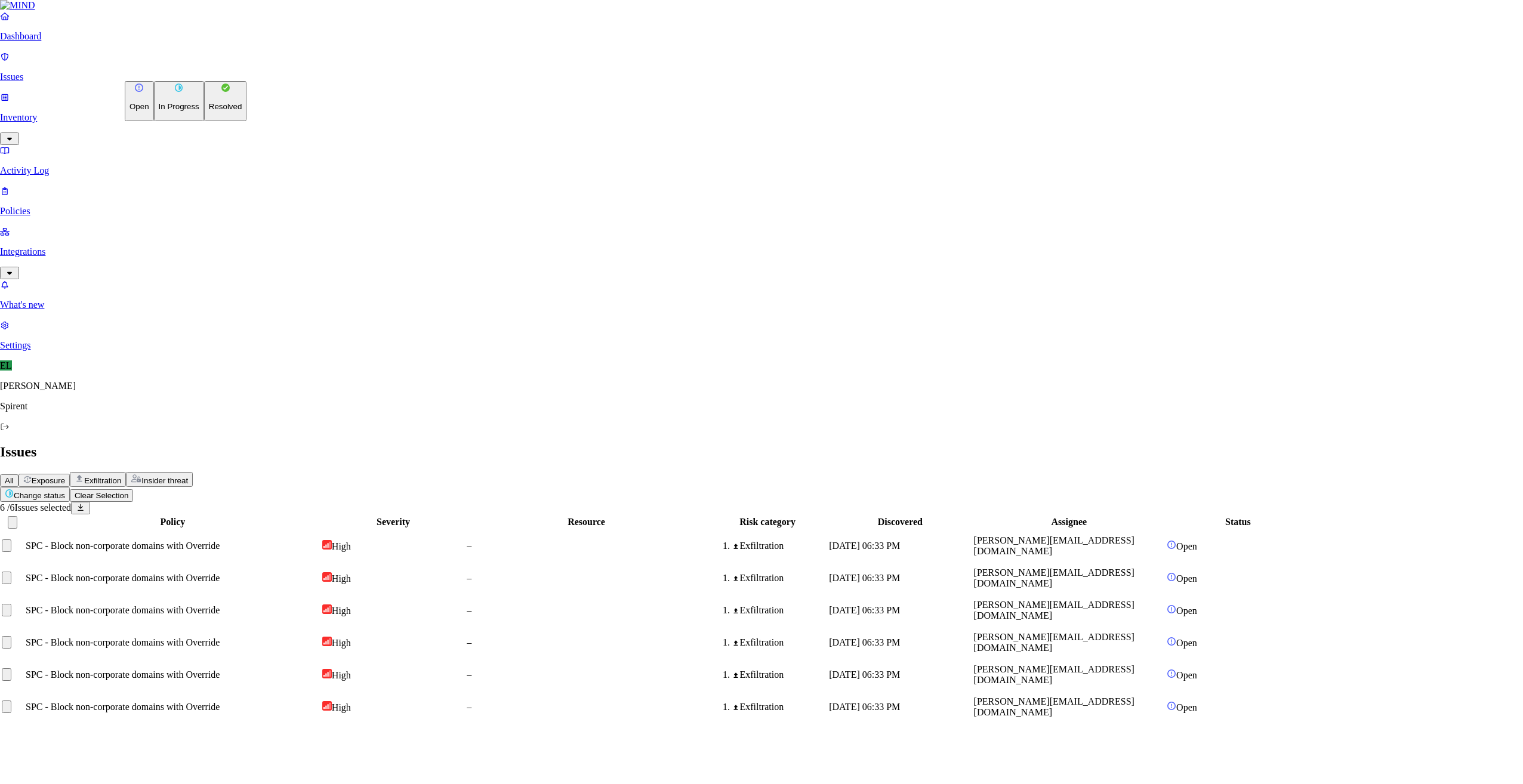
click at [195, 72] on html "Dashboard Issues Inventory Activity Log Policies Integrations What's new 1 Sett…" at bounding box center [761, 367] width 1523 height 734
click at [204, 121] on button "Resolved" at bounding box center [225, 101] width 43 height 40
select select "Custom Reason"
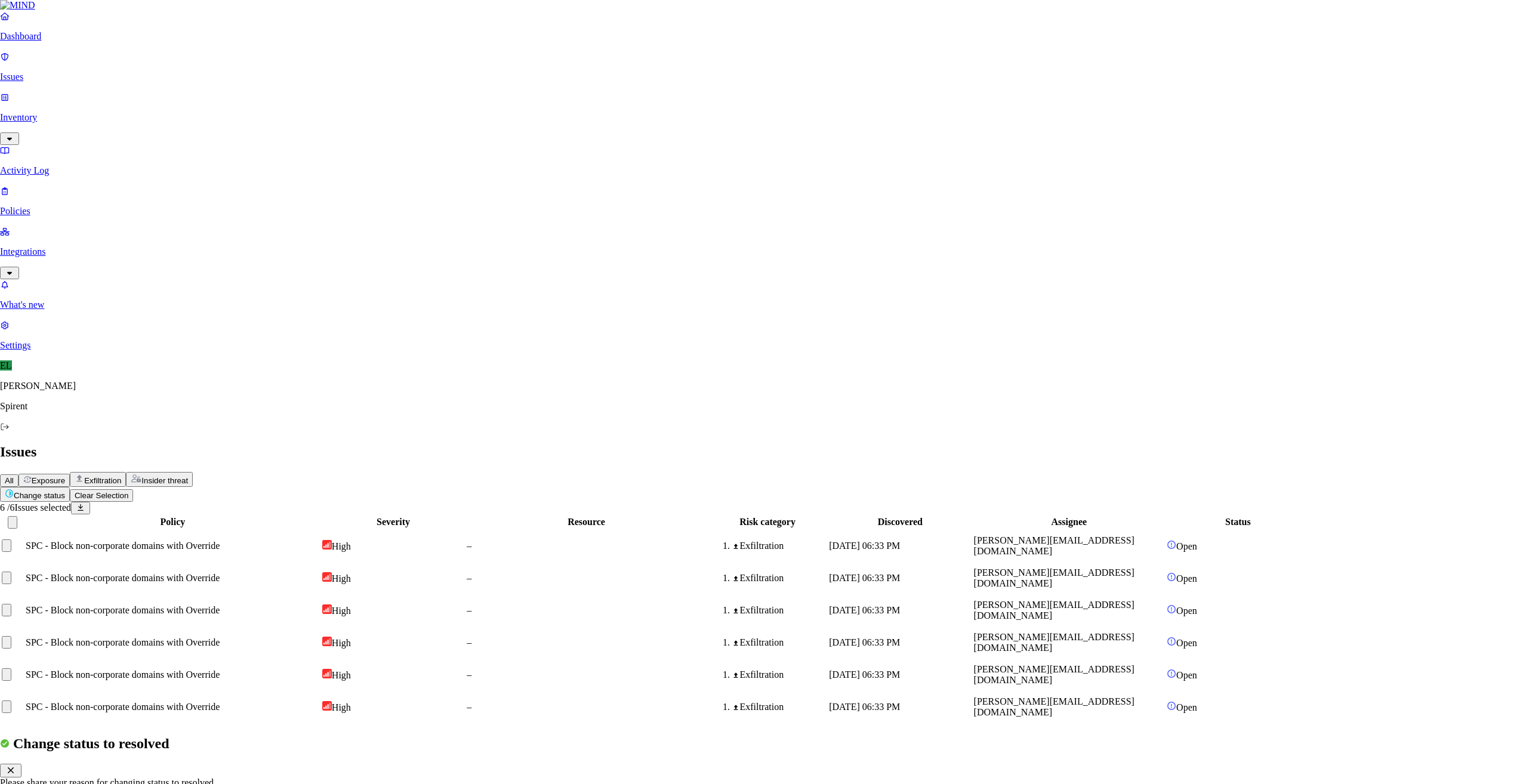
type textarea "Personal"
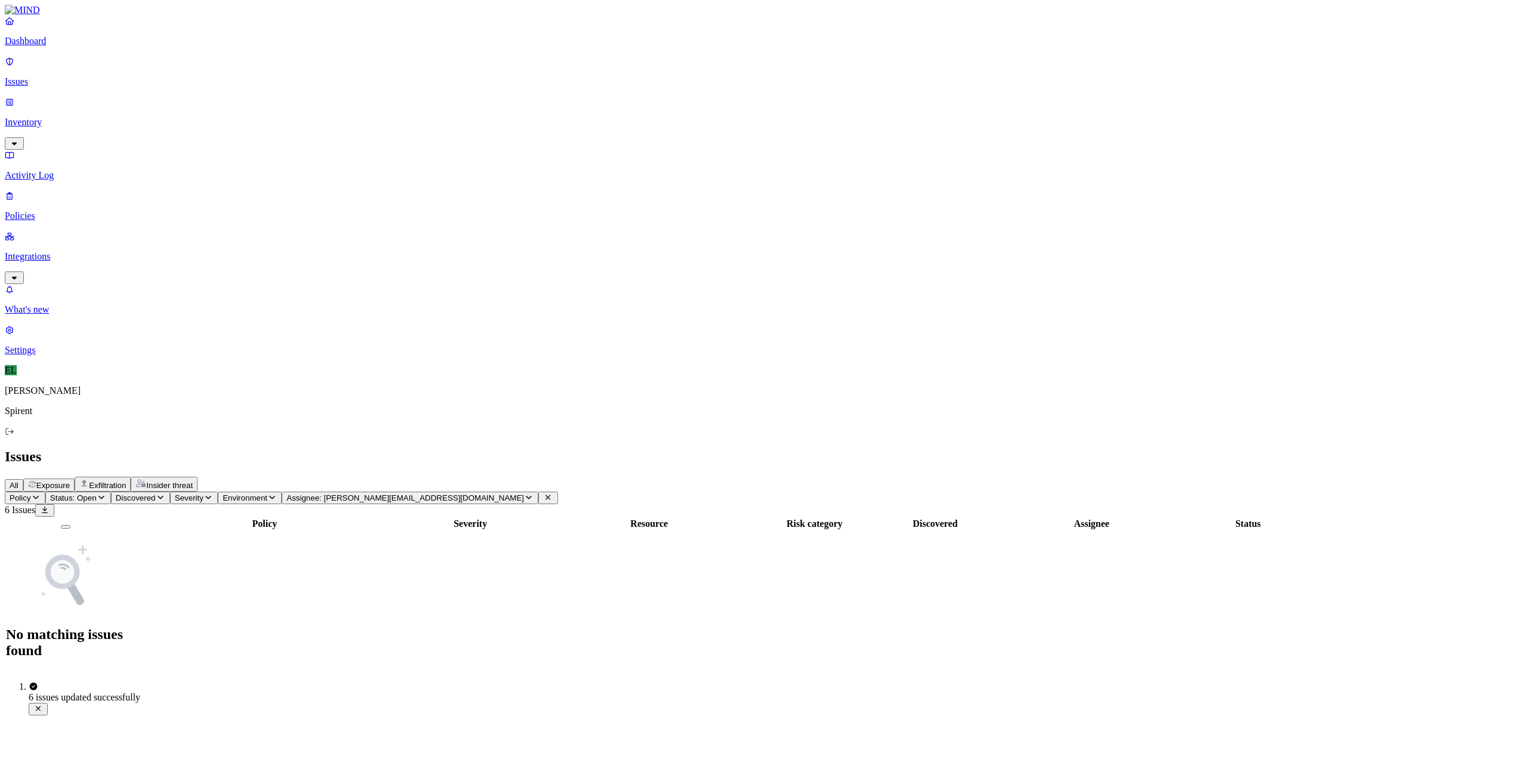
click at [534, 494] on icon "button" at bounding box center [528, 497] width 10 height 8
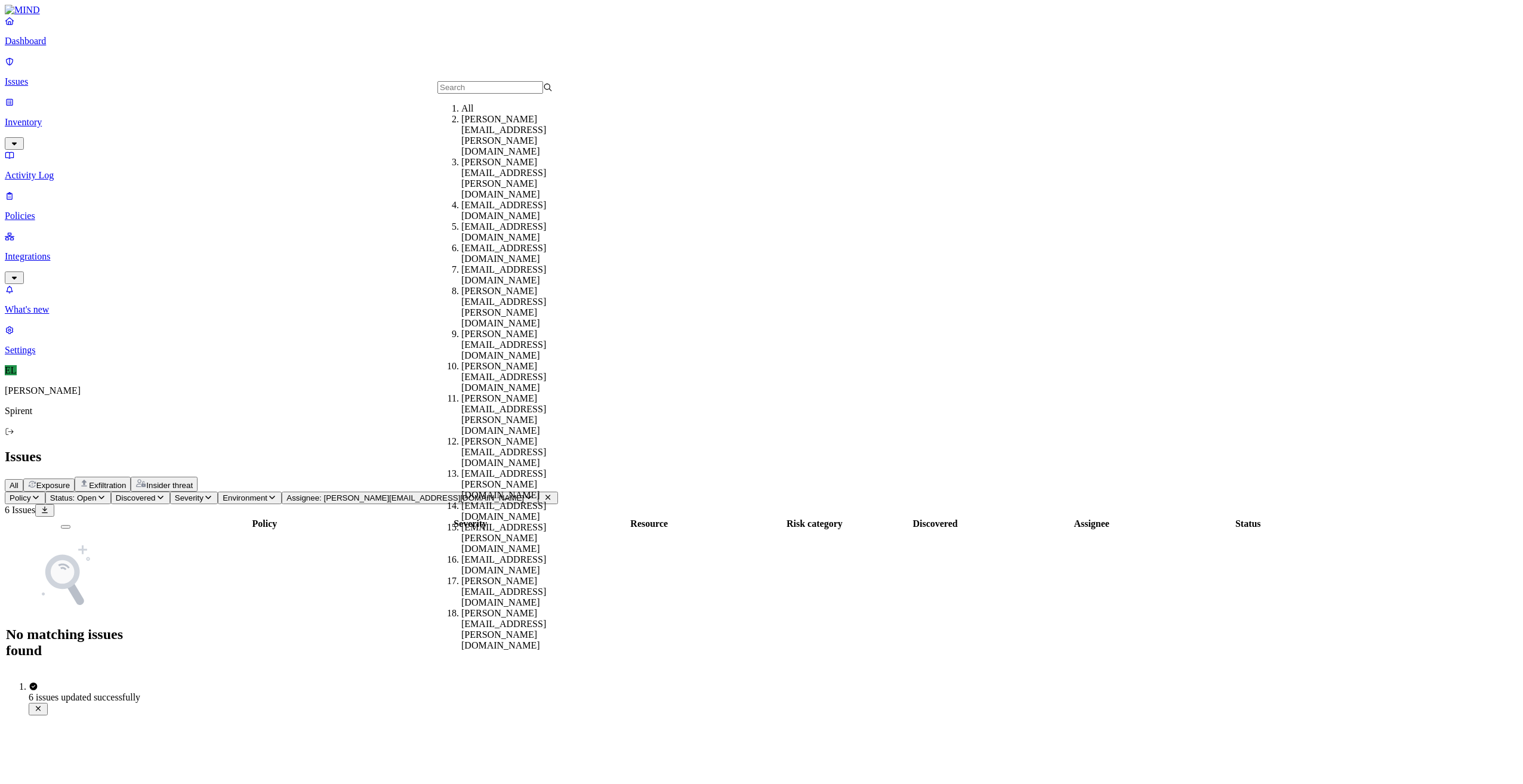
click at [461, 114] on div "All" at bounding box center [519, 108] width 116 height 11
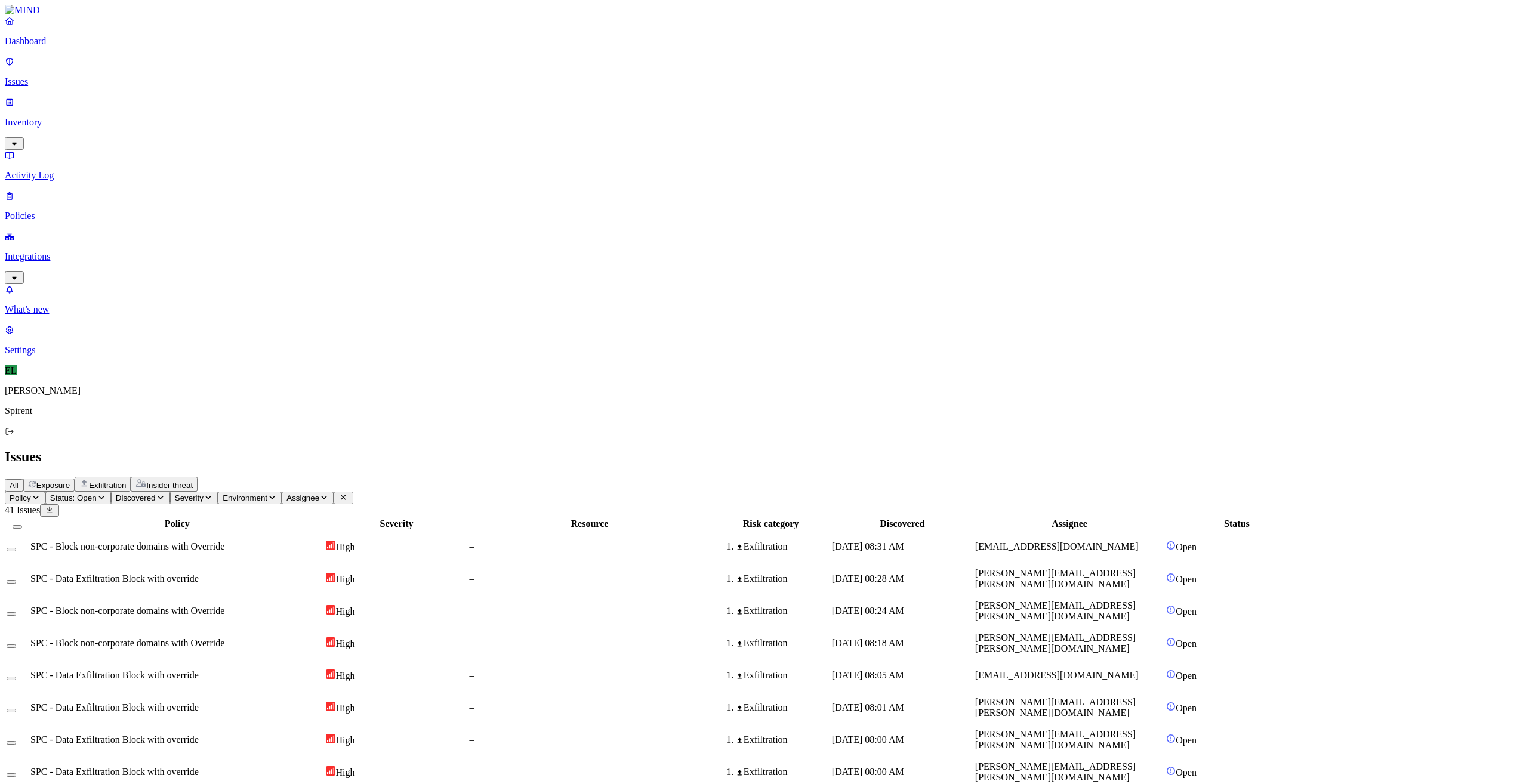
scroll to position [78, 0]
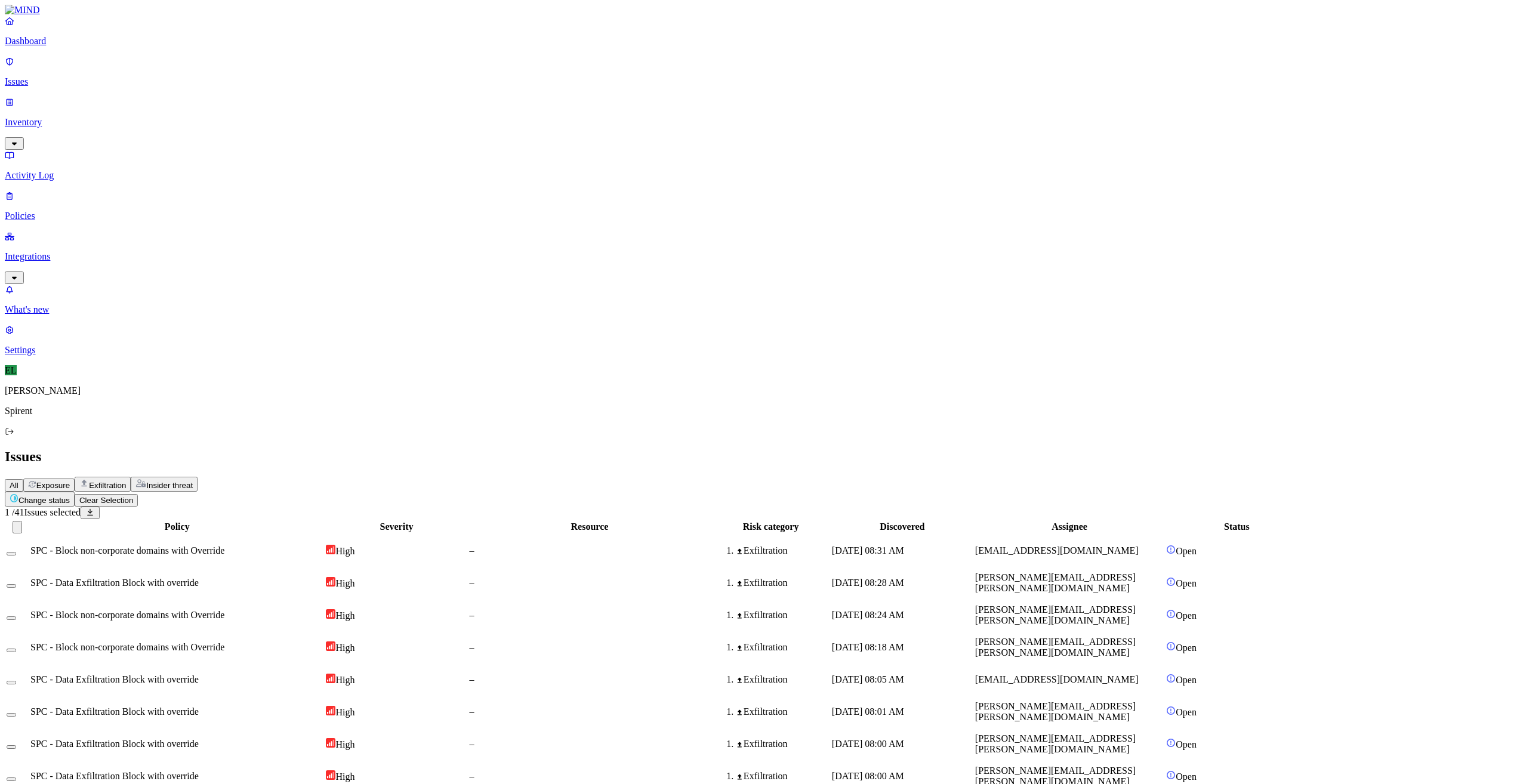
click at [182, 73] on html "Dashboard Issues Inventory Activity Log Policies Integrations What's new 1 Sett…" at bounding box center [761, 777] width 1523 height 1554
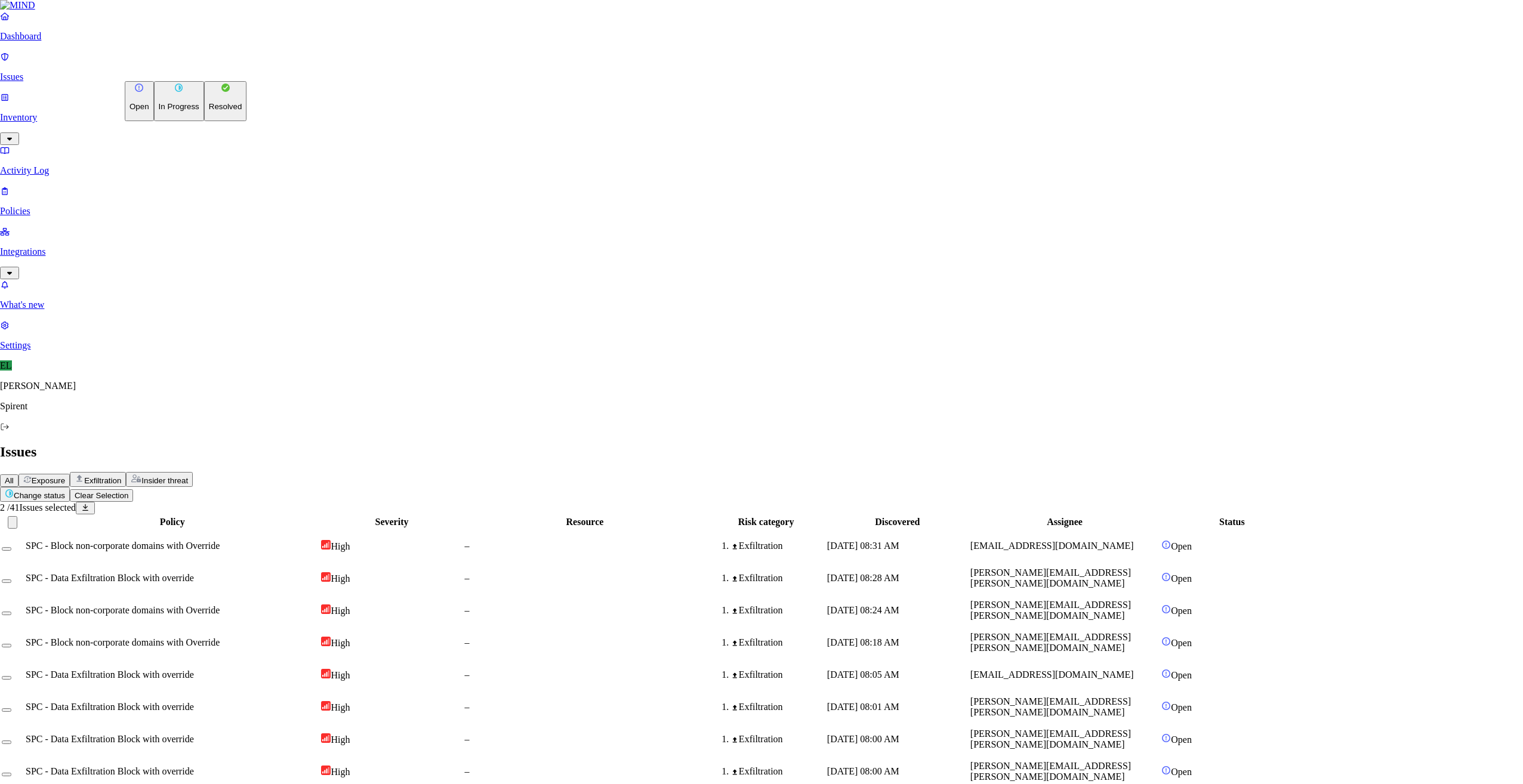
click at [209, 111] on p "Resolved" at bounding box center [226, 107] width 34 height 9
select select "Custom Reason"
type textarea "Business card"
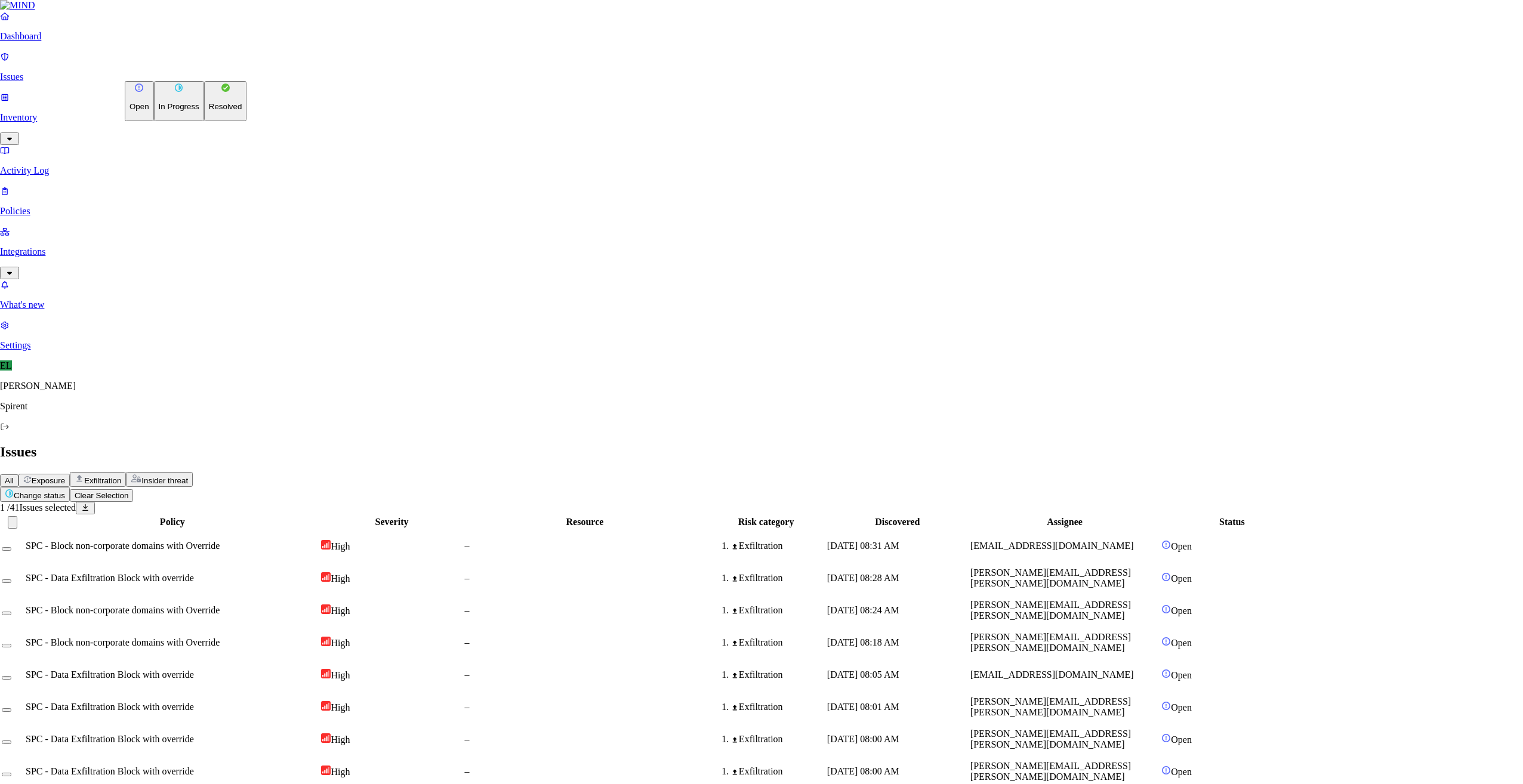
click at [181, 75] on html "Dashboard Issues Inventory Activity Log Policies Integrations What's new 1 Sett…" at bounding box center [761, 774] width 1523 height 1549
click at [209, 111] on p "Resolved" at bounding box center [226, 107] width 34 height 9
select select "Custom Reason"
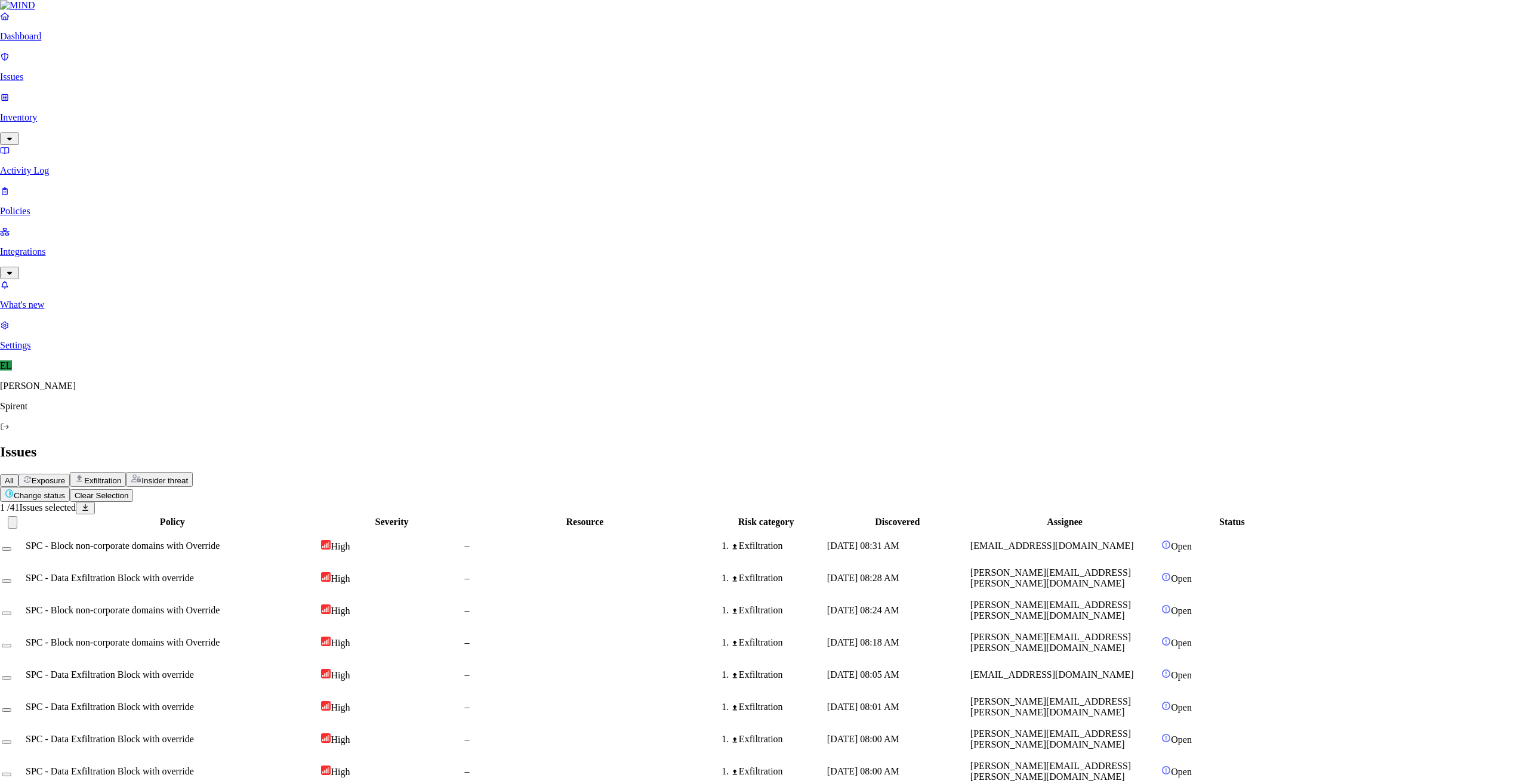
type textarea "text"
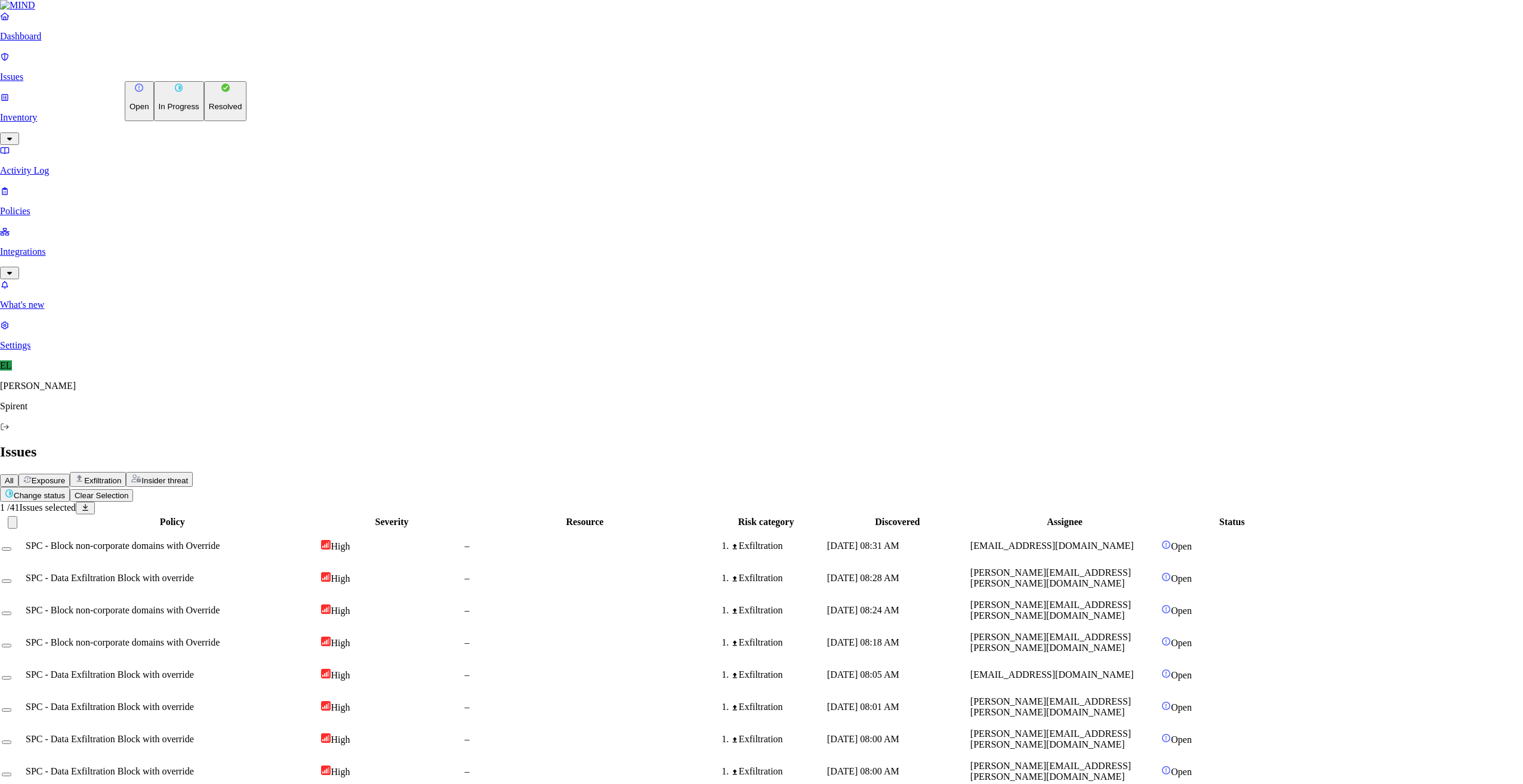
click at [195, 70] on html "Dashboard Issues Inventory Activity Log Policies Integrations What's new 1 Sett…" at bounding box center [761, 774] width 1523 height 1549
click at [209, 111] on p "Resolved" at bounding box center [226, 107] width 34 height 9
select select "Custom Reason"
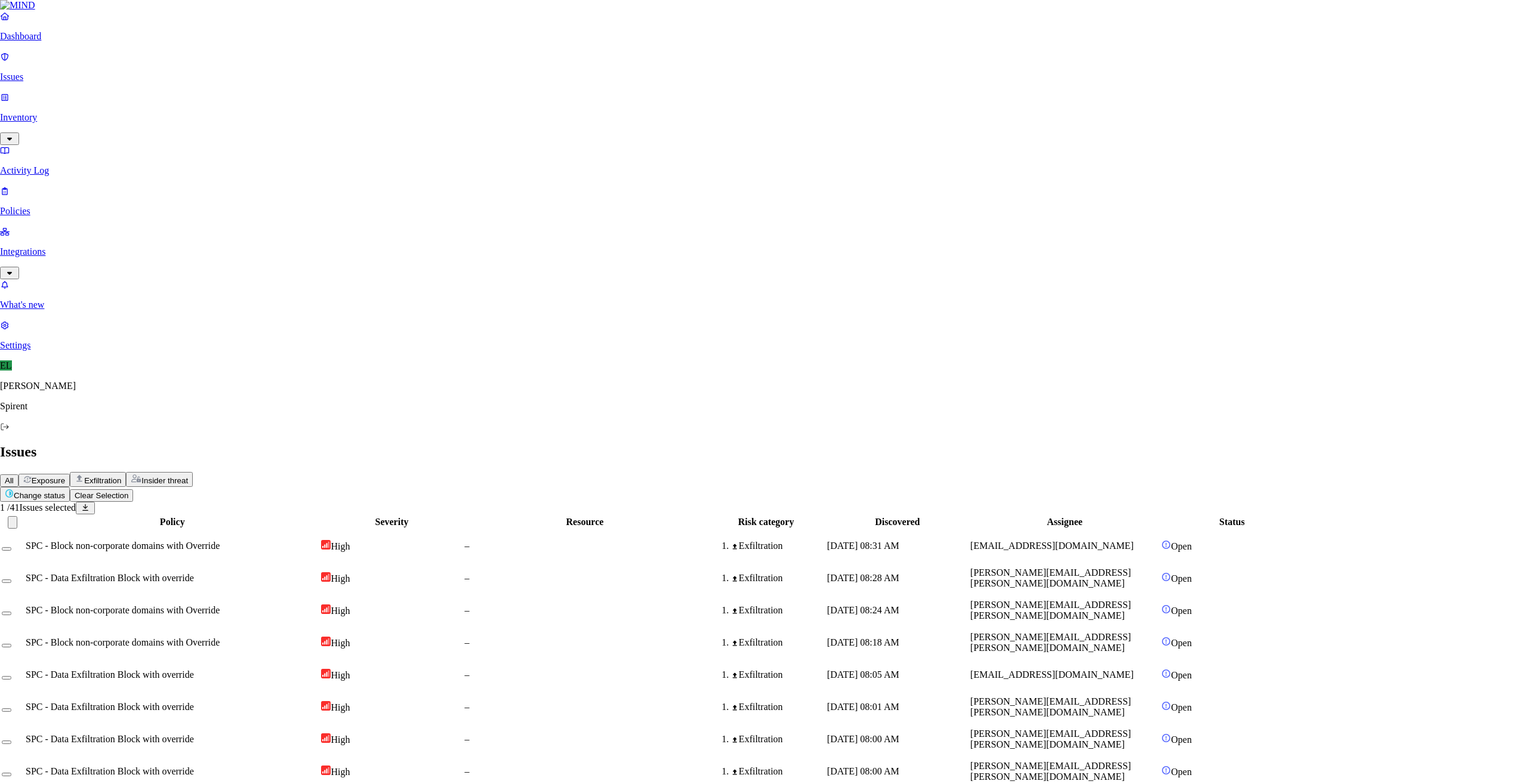
type textarea "Personal"
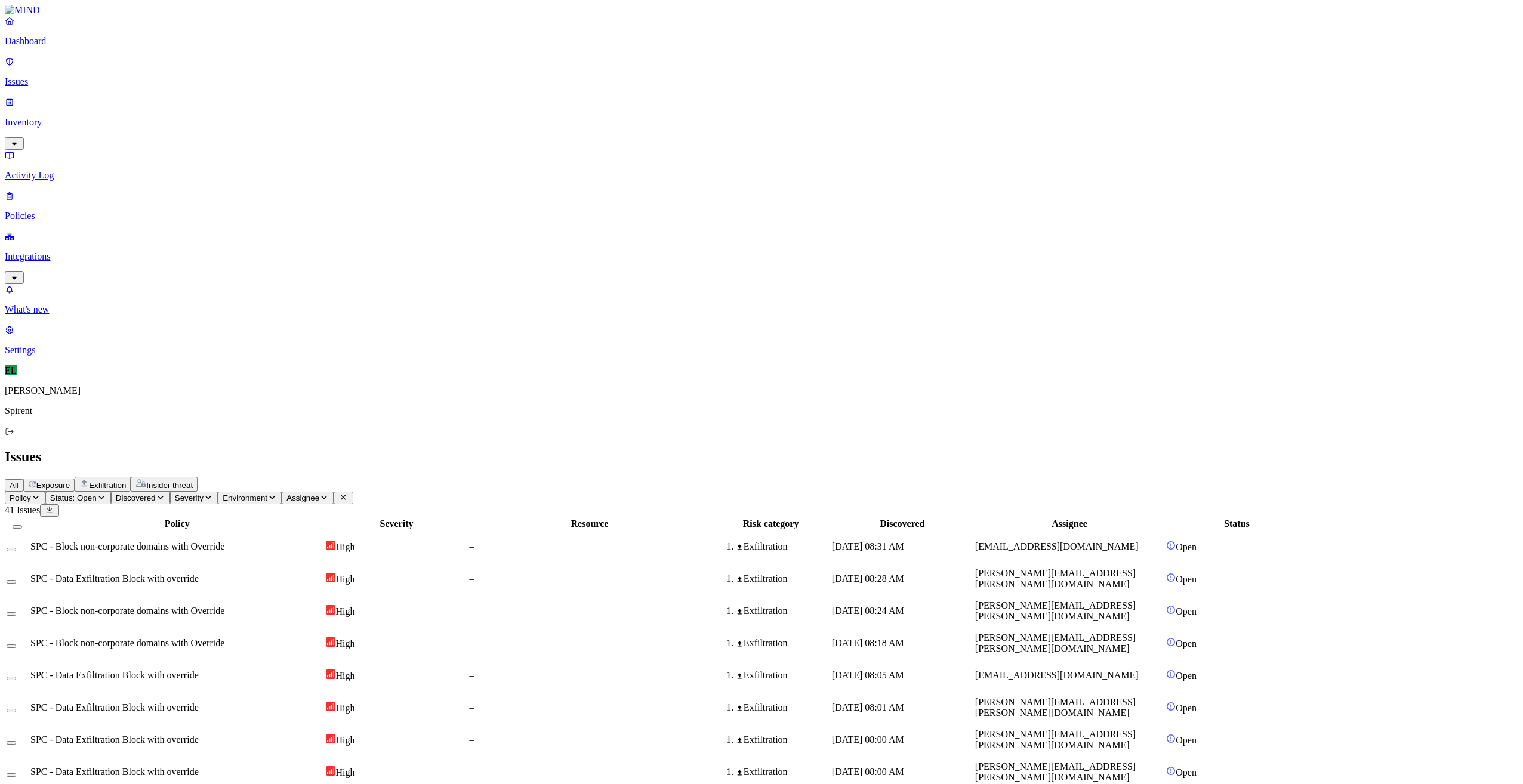
drag, startPoint x: 1210, startPoint y: 662, endPoint x: 1122, endPoint y: 662, distance: 88.0
click at [329, 494] on icon "button" at bounding box center [324, 497] width 10 height 8
type input "[PERSON_NAME][EMAIL_ADDRESS][DOMAIN_NAME]"
click at [504, 134] on div "[PERSON_NAME][EMAIL_ADDRESS][DOMAIN_NAME]" at bounding box center [519, 130] width 116 height 33
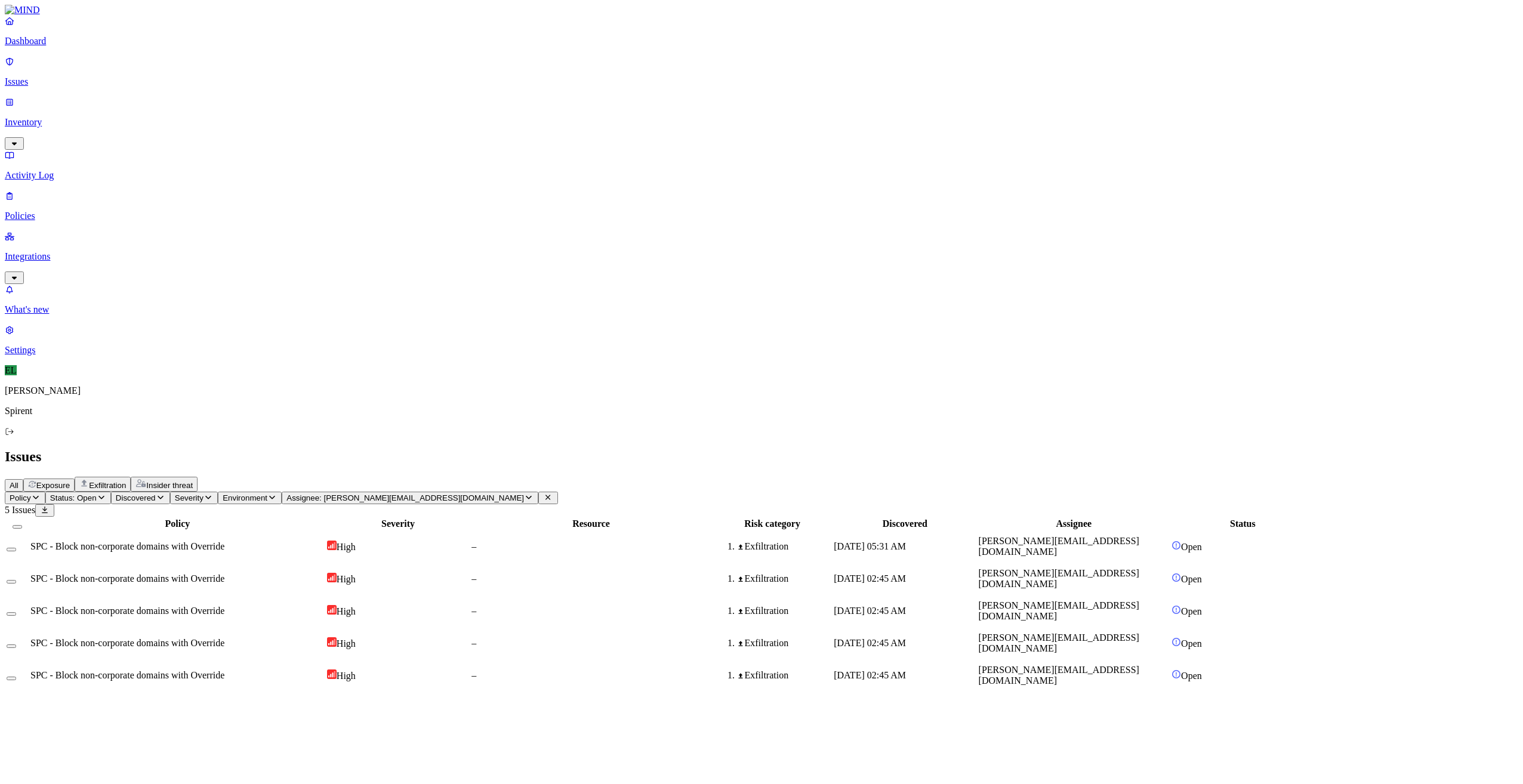
click at [315, 531] on td "SPC - Block non-corporate domains with Override" at bounding box center [177, 546] width 295 height 31
click at [224, 573] on span "SPC - Block non-corporate domains with Override" at bounding box center [128, 579] width 194 height 11
click at [224, 638] on span "SPC - Block non-corporate domains with Override" at bounding box center [128, 643] width 194 height 11
click at [224, 670] on span "SPC - Block non-corporate domains with Override" at bounding box center [128, 676] width 194 height 11
click at [22, 525] on button "Select all" at bounding box center [17, 526] width 10 height 4
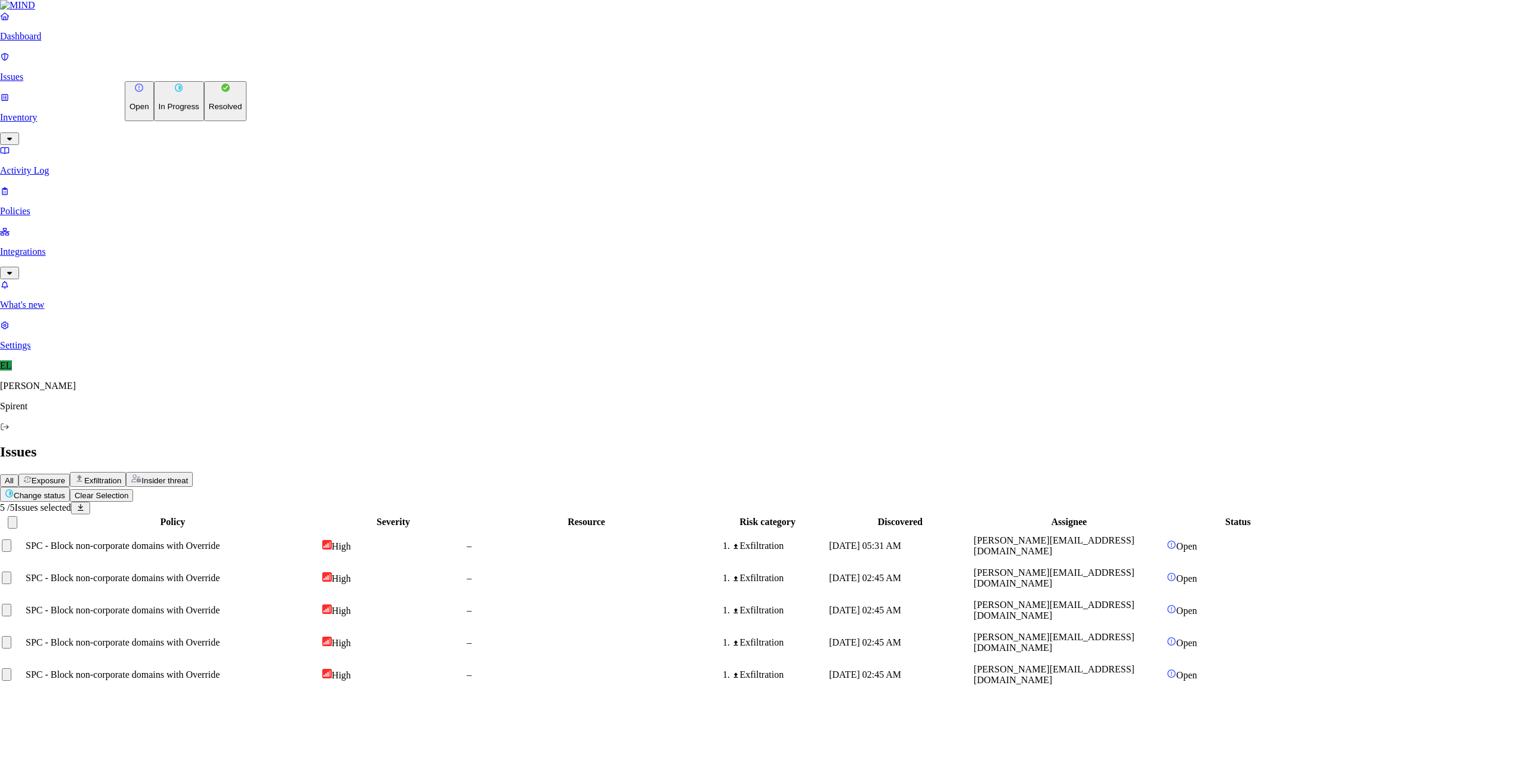
click at [183, 73] on html "Dashboard Issues Inventory Activity Log Policies Integrations What's new 1 Sett…" at bounding box center [761, 350] width 1523 height 701
click at [209, 111] on p "Resolved" at bounding box center [226, 107] width 34 height 9
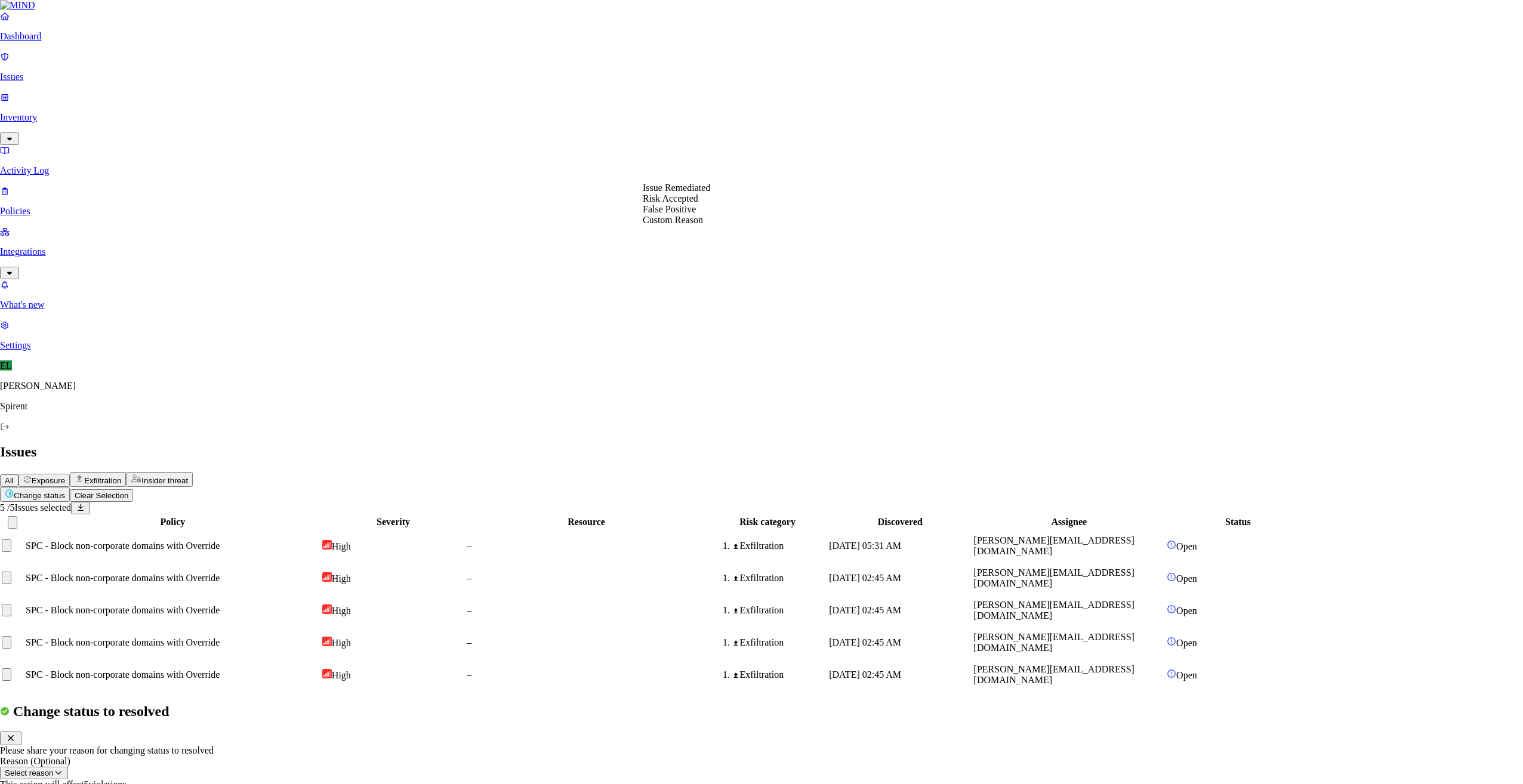
click at [68, 766] on button "Select reason" at bounding box center [34, 773] width 68 height 12
select select "Custom Reason"
type textarea "text"
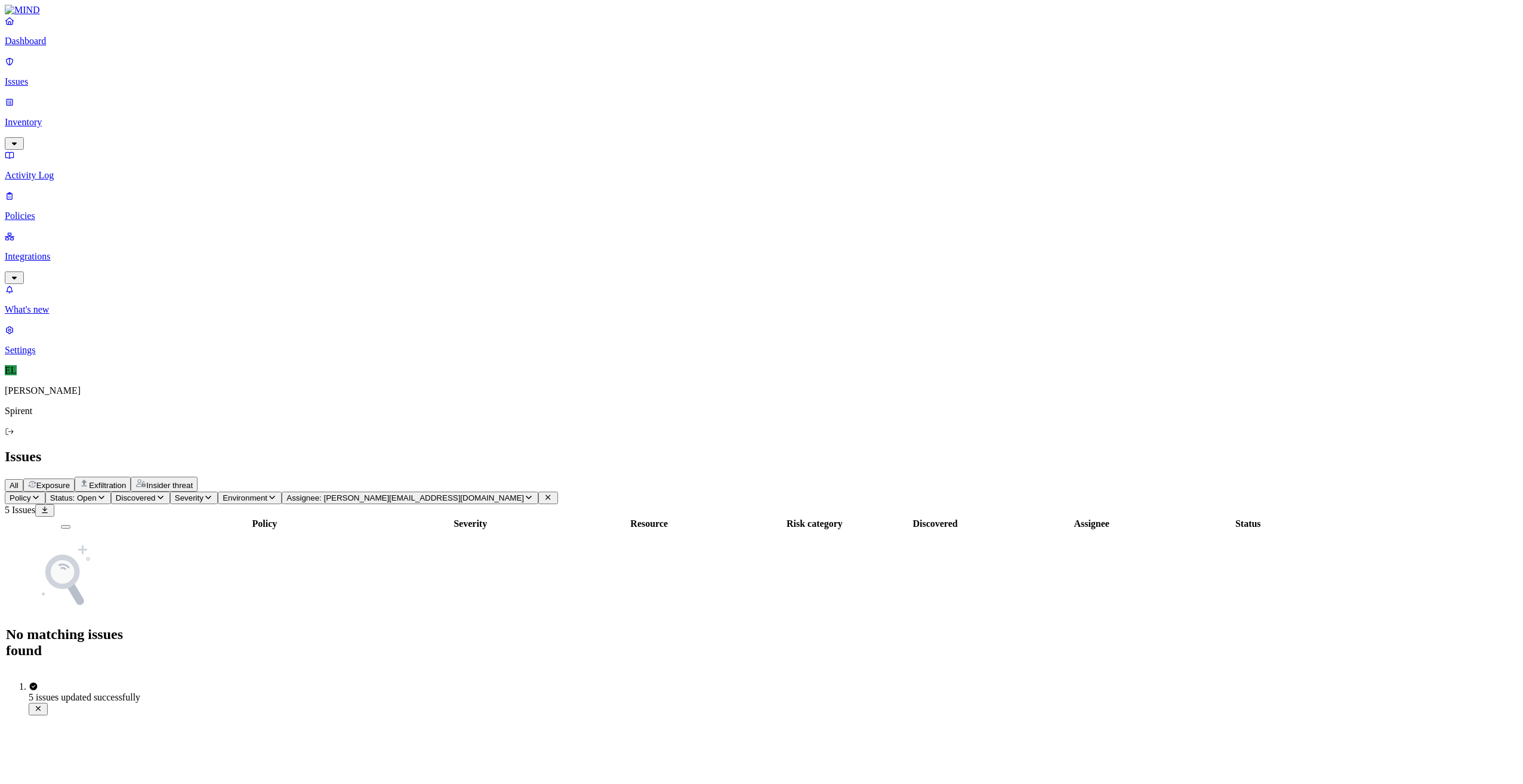
click at [532, 496] on icon "button" at bounding box center [528, 497] width 6 height 4
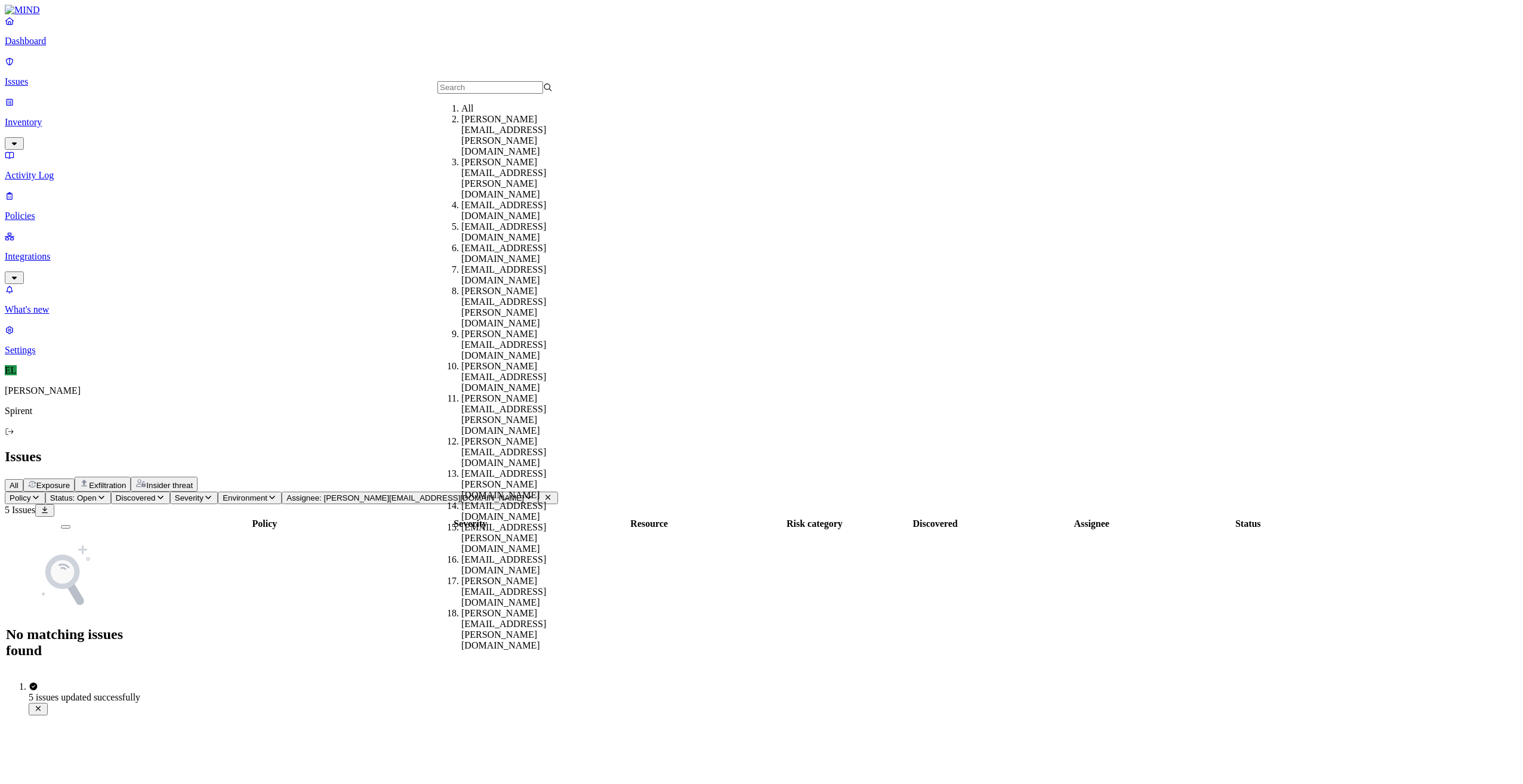
click at [482, 114] on div "All" at bounding box center [519, 108] width 116 height 11
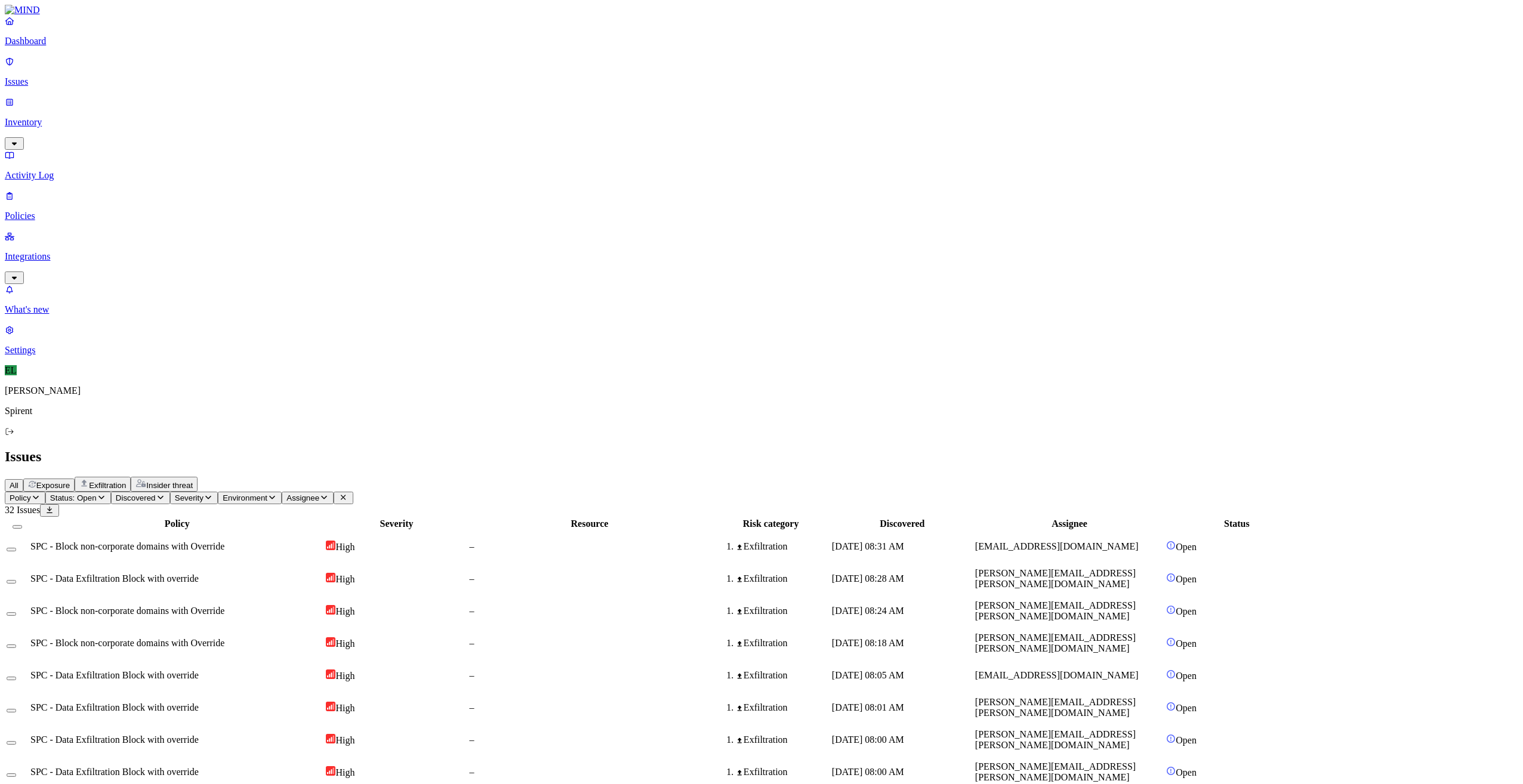
scroll to position [78, 0]
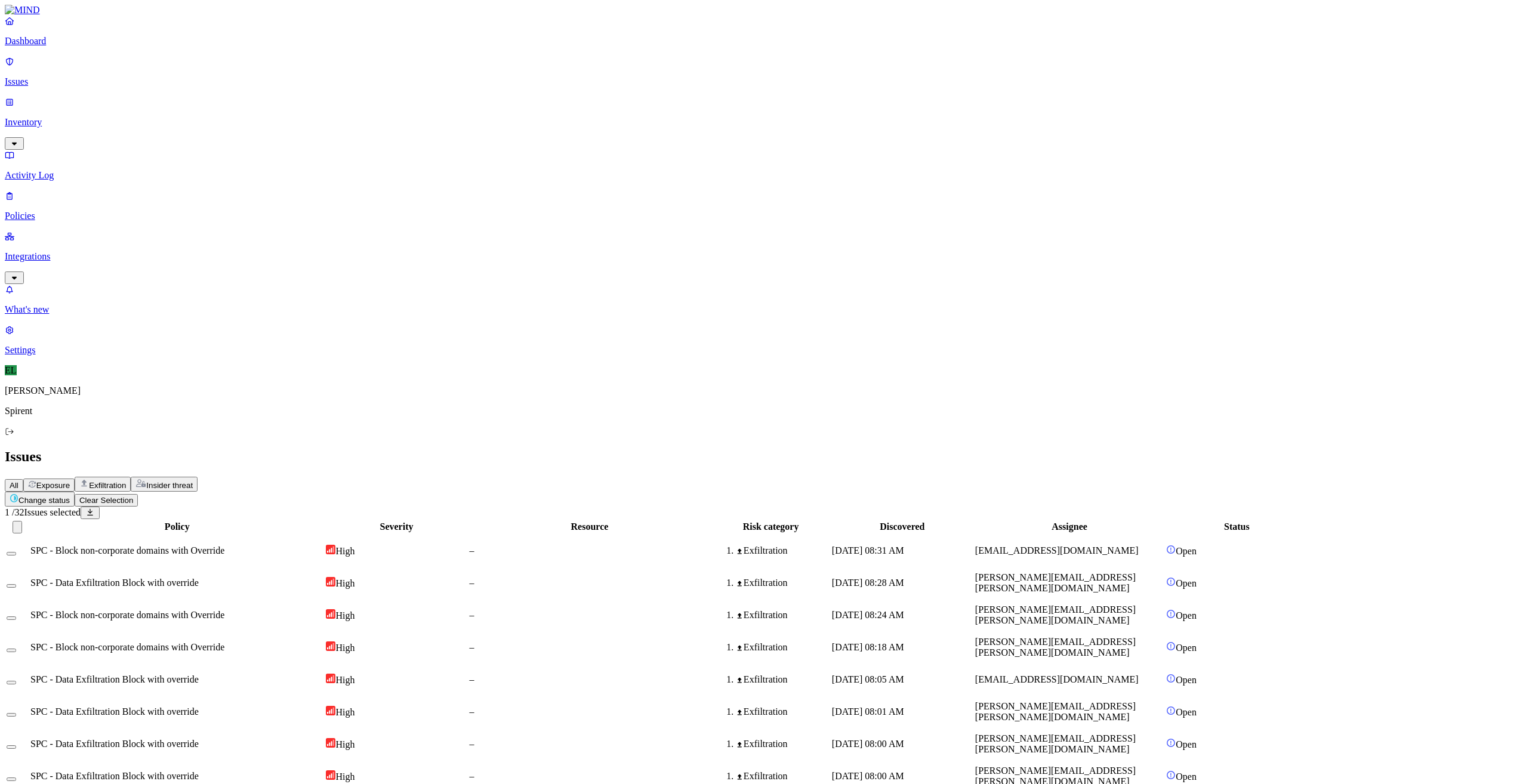
drag, startPoint x: 161, startPoint y: 711, endPoint x: 161, endPoint y: 685, distance: 26.0
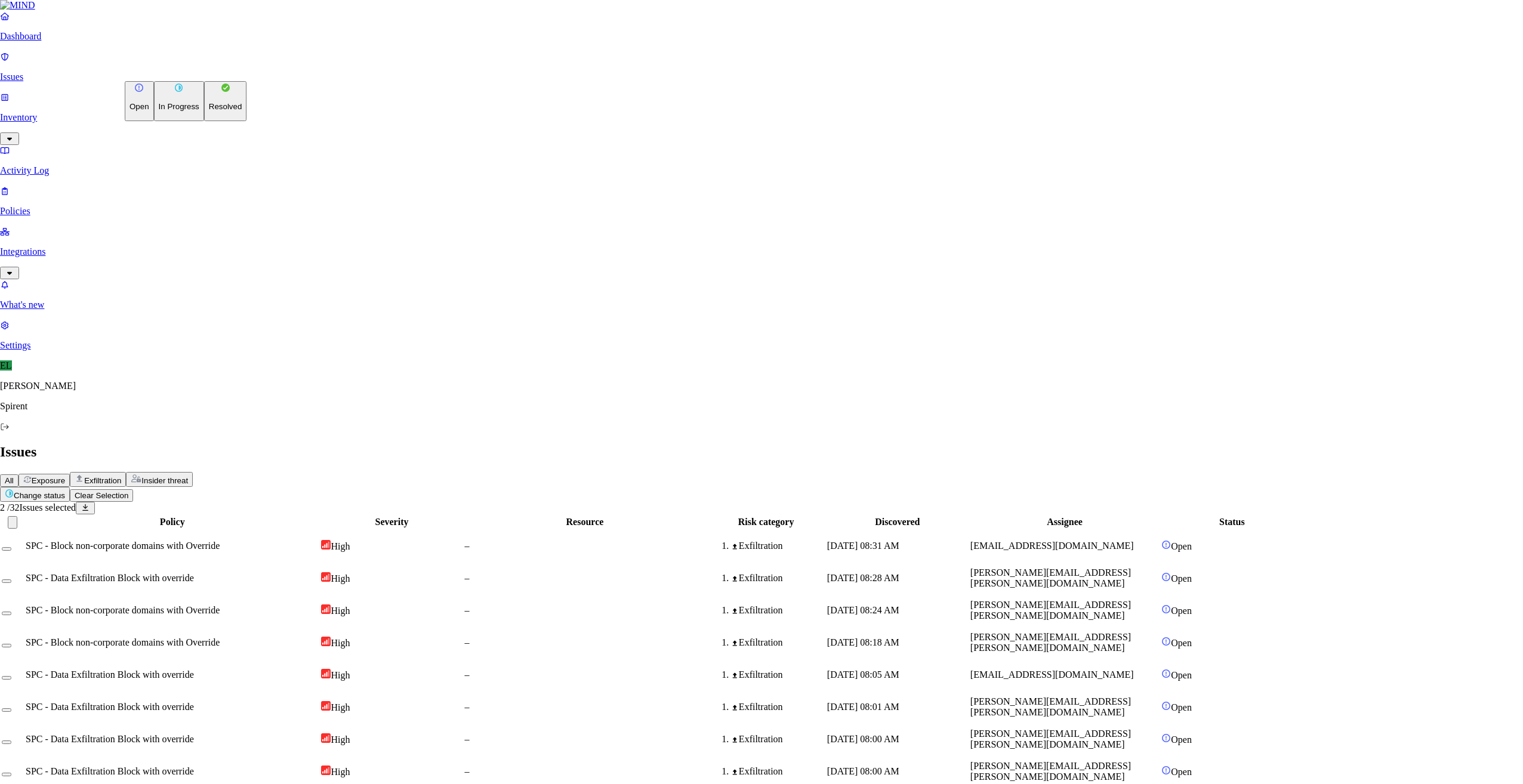
click at [169, 70] on html "Dashboard Issues Inventory Activity Log Policies Integrations What's new 1 Sett…" at bounding box center [761, 774] width 1523 height 1549
click at [209, 111] on p "Resolved" at bounding box center [226, 107] width 34 height 9
select select "Custom Reason"
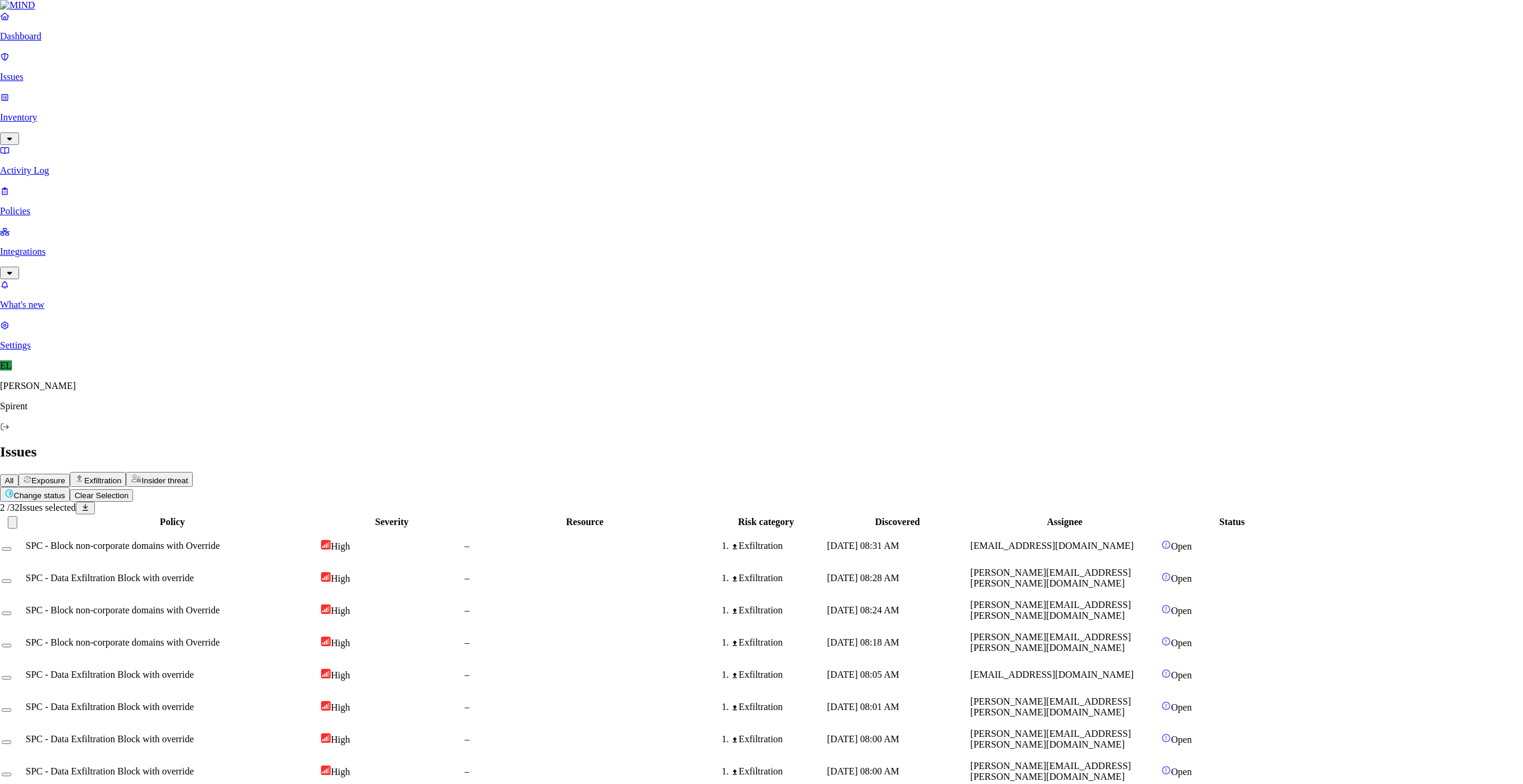
type textarea "text"
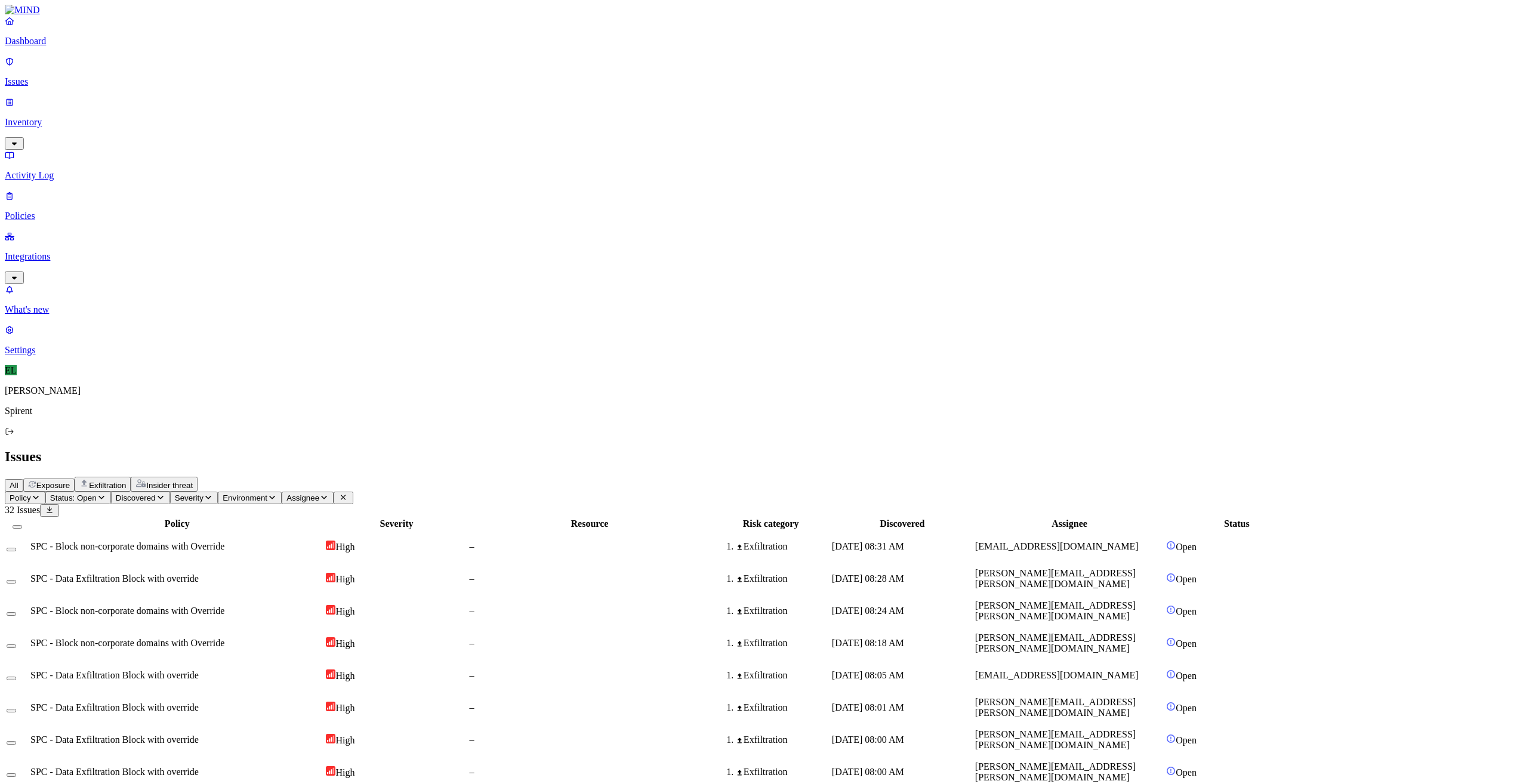
click at [1136, 632] on span "[PERSON_NAME][EMAIL_ADDRESS][PERSON_NAME][DOMAIN_NAME]" at bounding box center [1056, 643] width 161 height 21
click at [1136, 697] on span "[PERSON_NAME][EMAIL_ADDRESS][PERSON_NAME][DOMAIN_NAME]" at bounding box center [1056, 707] width 161 height 21
click at [1136, 729] on span "[PERSON_NAME][EMAIL_ADDRESS][PERSON_NAME][DOMAIN_NAME]" at bounding box center [1056, 740] width 161 height 21
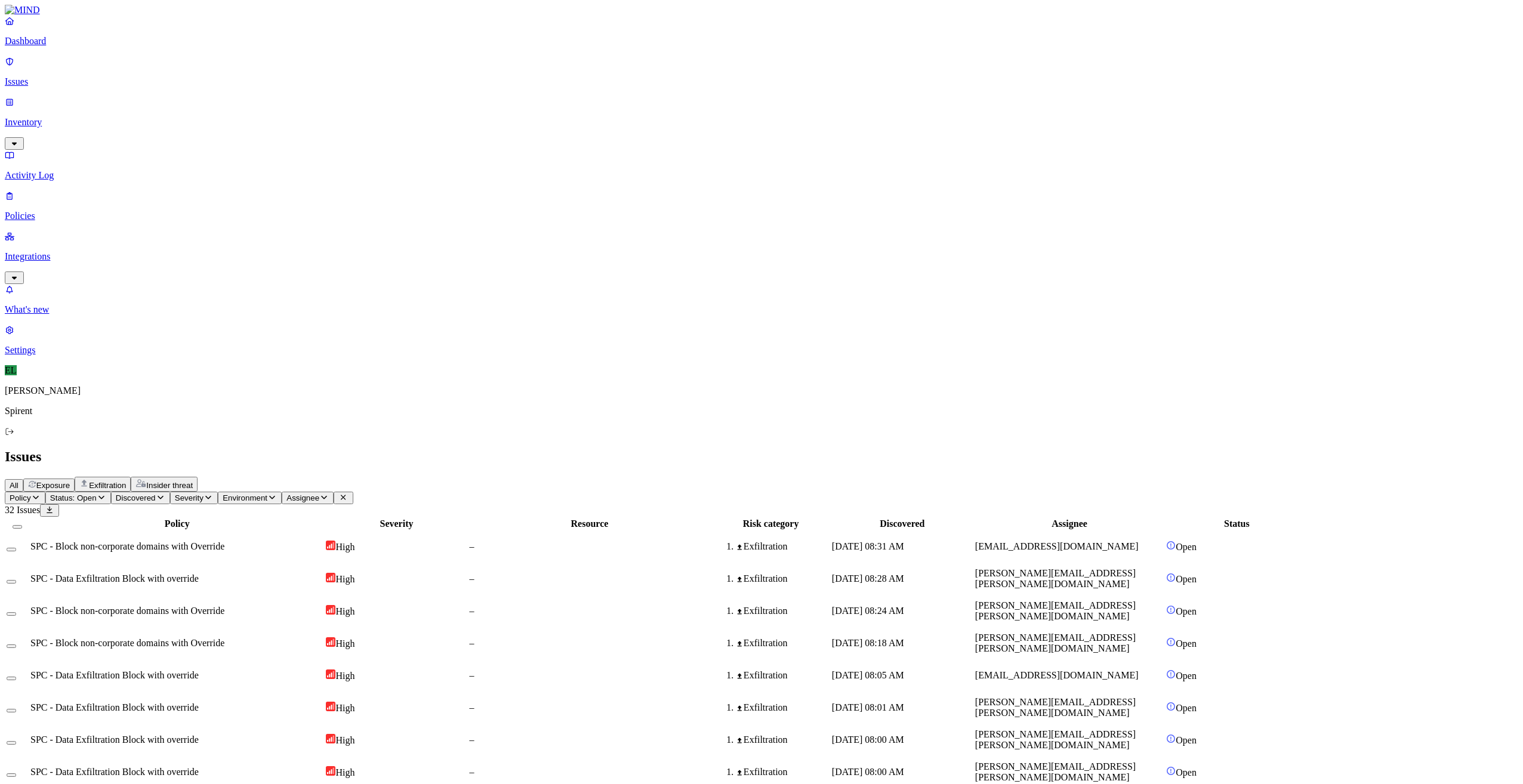
click at [1163, 757] on td "[PERSON_NAME][EMAIL_ADDRESS][PERSON_NAME][DOMAIN_NAME]" at bounding box center [1069, 772] width 190 height 31
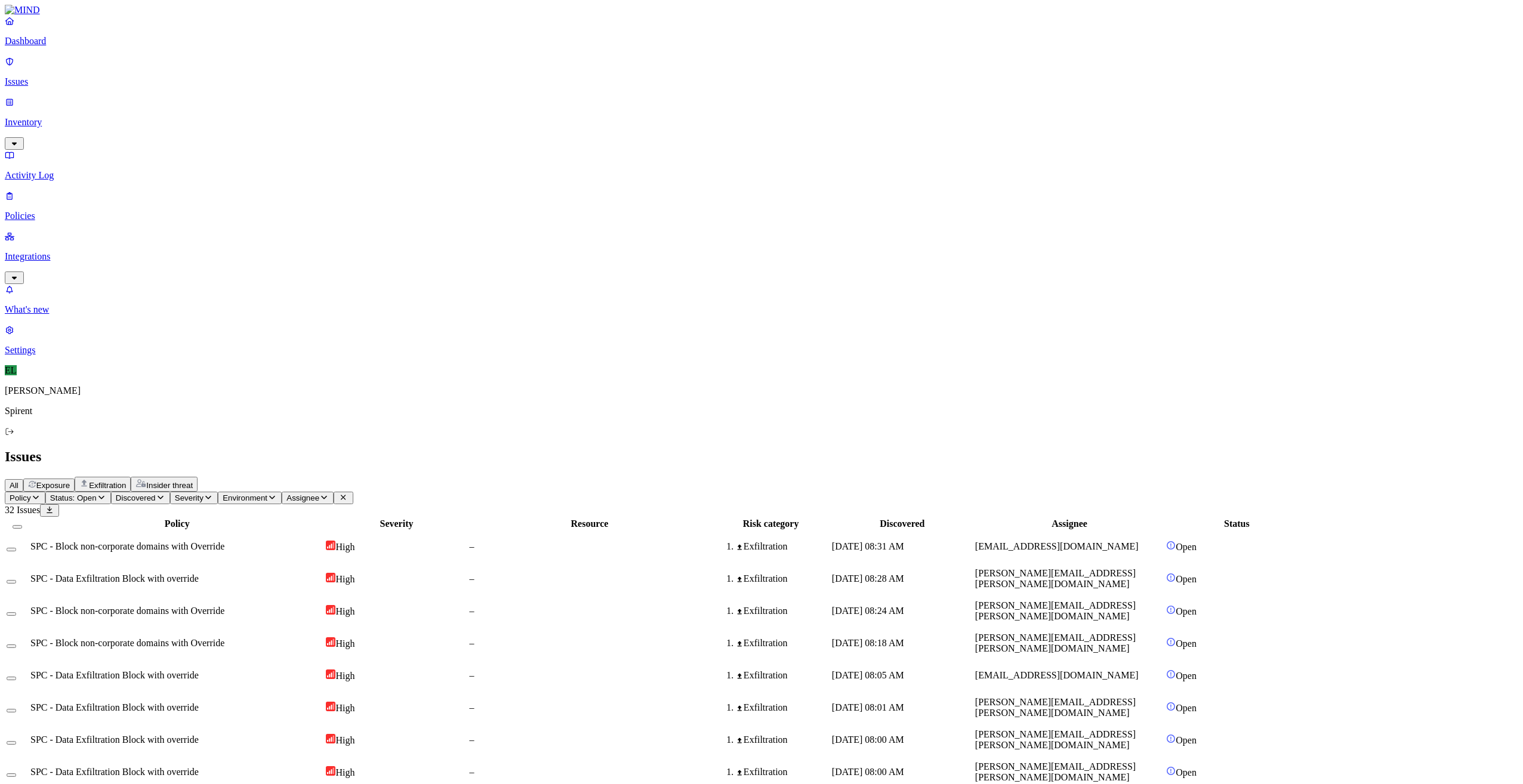
click at [16, 645] on button "Select row" at bounding box center [11, 646] width 10 height 4
click at [16, 713] on button "Select row" at bounding box center [11, 715] width 10 height 4
click at [28, 739] on div at bounding box center [17, 744] width 21 height 11
click at [16, 745] on button "Select row" at bounding box center [11, 747] width 10 height 4
click at [16, 778] on button "Select row" at bounding box center [11, 780] width 10 height 4
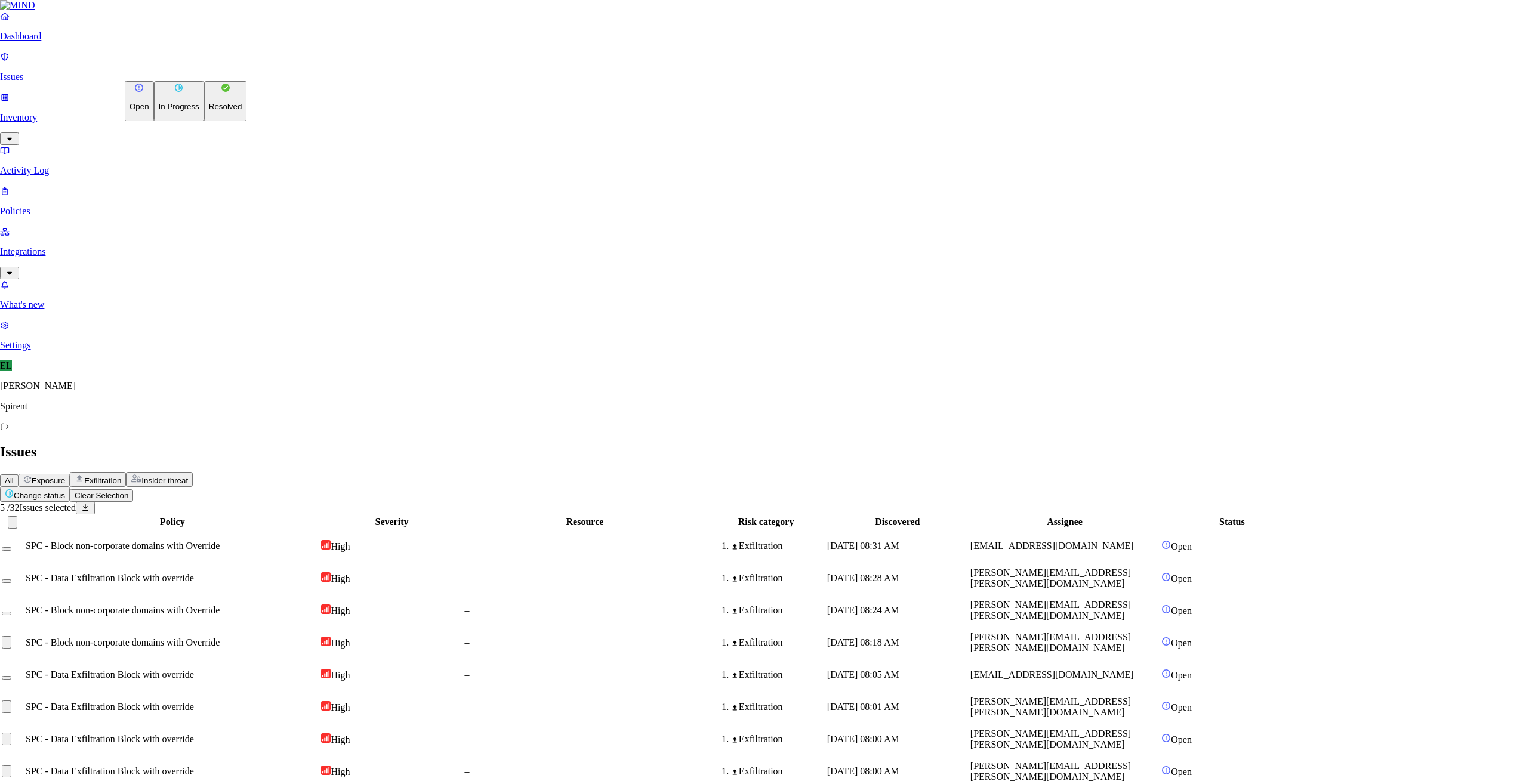
click at [204, 71] on html "Dashboard Issues Inventory Activity Log Policies Integrations What's new 1 Sett…" at bounding box center [761, 774] width 1523 height 1549
click at [209, 111] on p "Resolved" at bounding box center [226, 107] width 34 height 9
select select "Custom Reason"
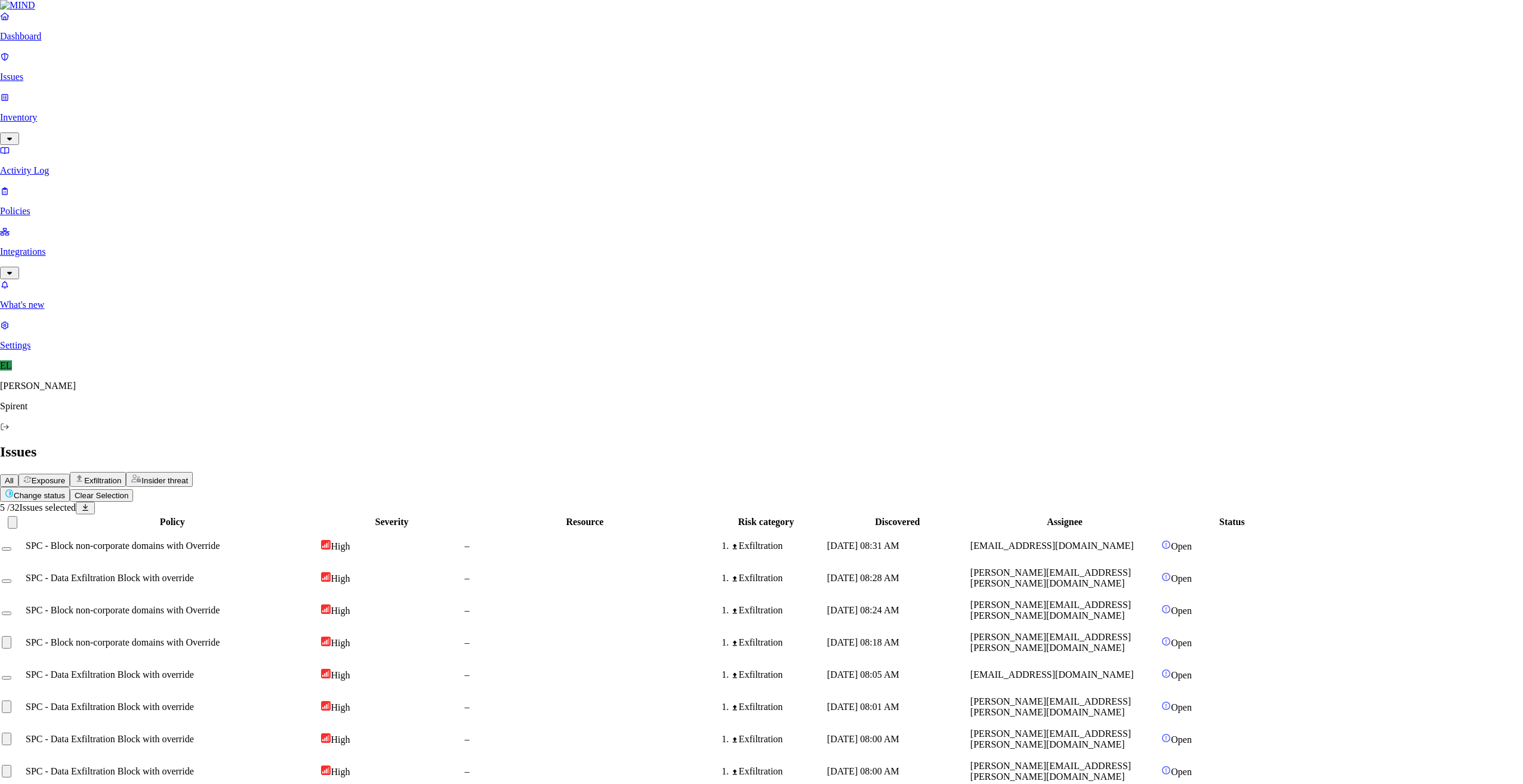
type textarea "Personal"
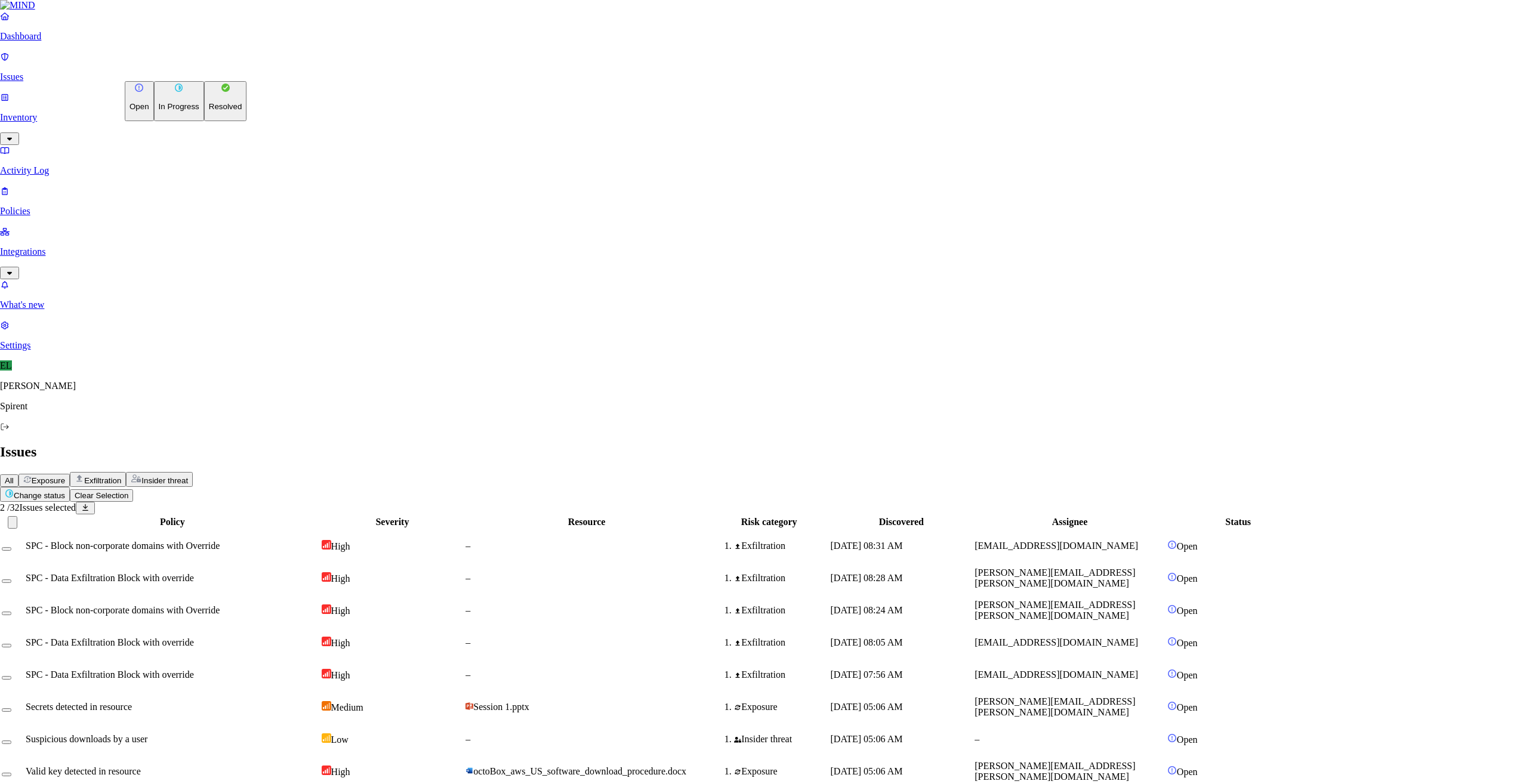
click at [190, 73] on html "Dashboard Issues Inventory Activity Log Policies Integrations What's new 1 Sett…" at bounding box center [761, 694] width 1523 height 1388
click at [209, 111] on p "Resolved" at bounding box center [226, 107] width 34 height 9
select select "Risk Accepted"
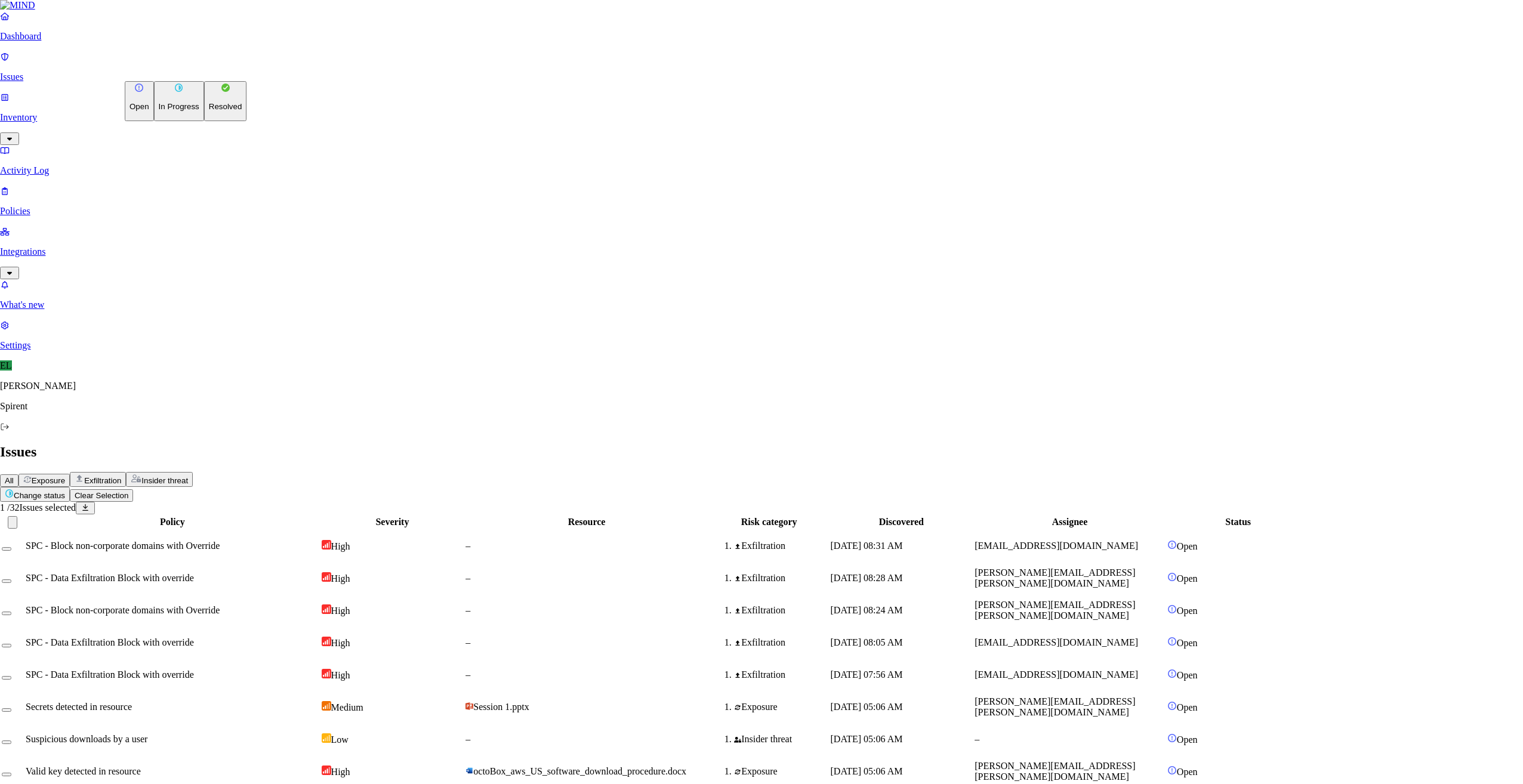
click at [204, 69] on html "Dashboard Issues Inventory Activity Log Policies Integrations What's new 1 Sett…" at bounding box center [761, 661] width 1523 height 1324
click at [209, 111] on p "Resolved" at bounding box center [226, 107] width 34 height 9
select select "Custom Reason"
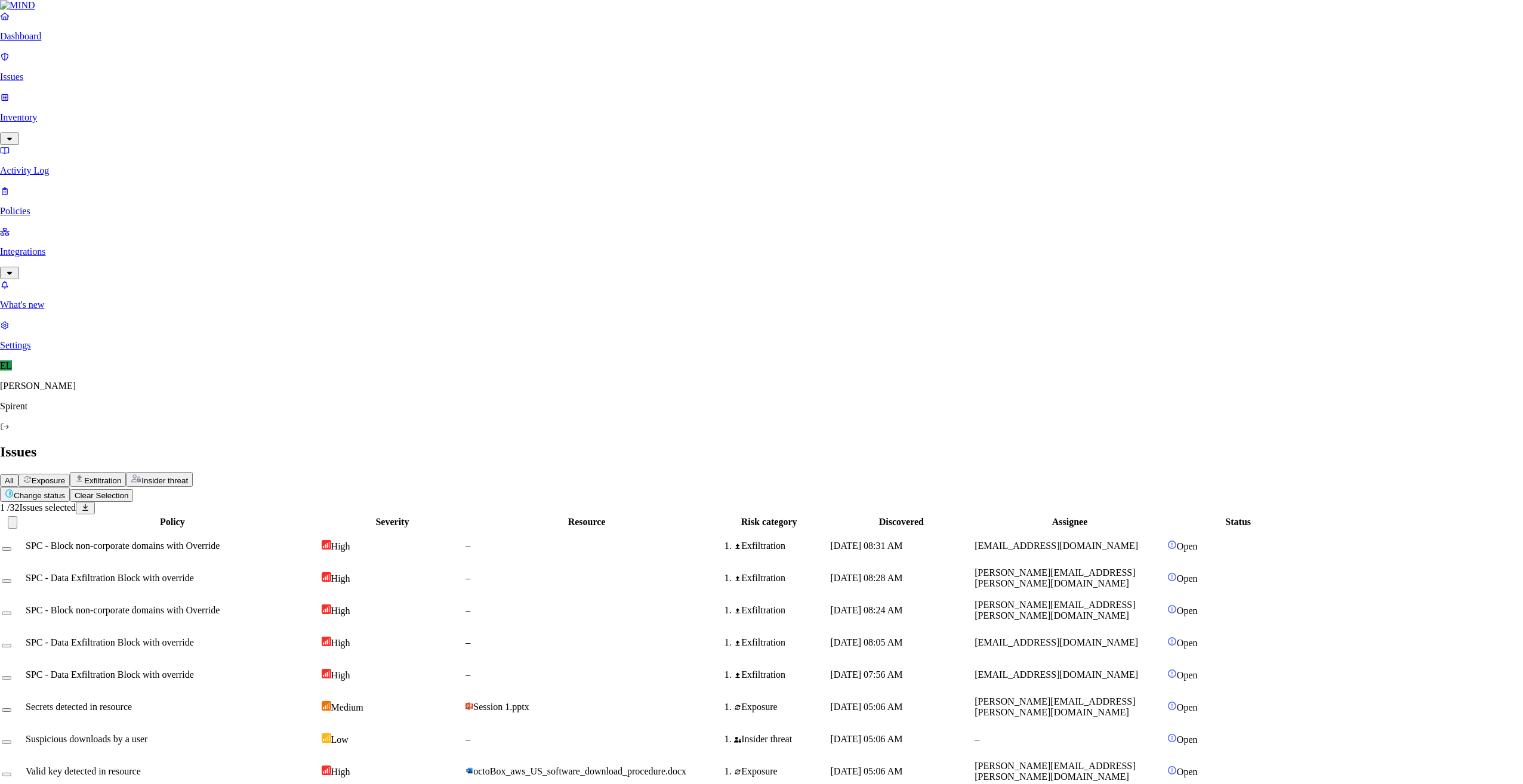
type textarea "Personal"
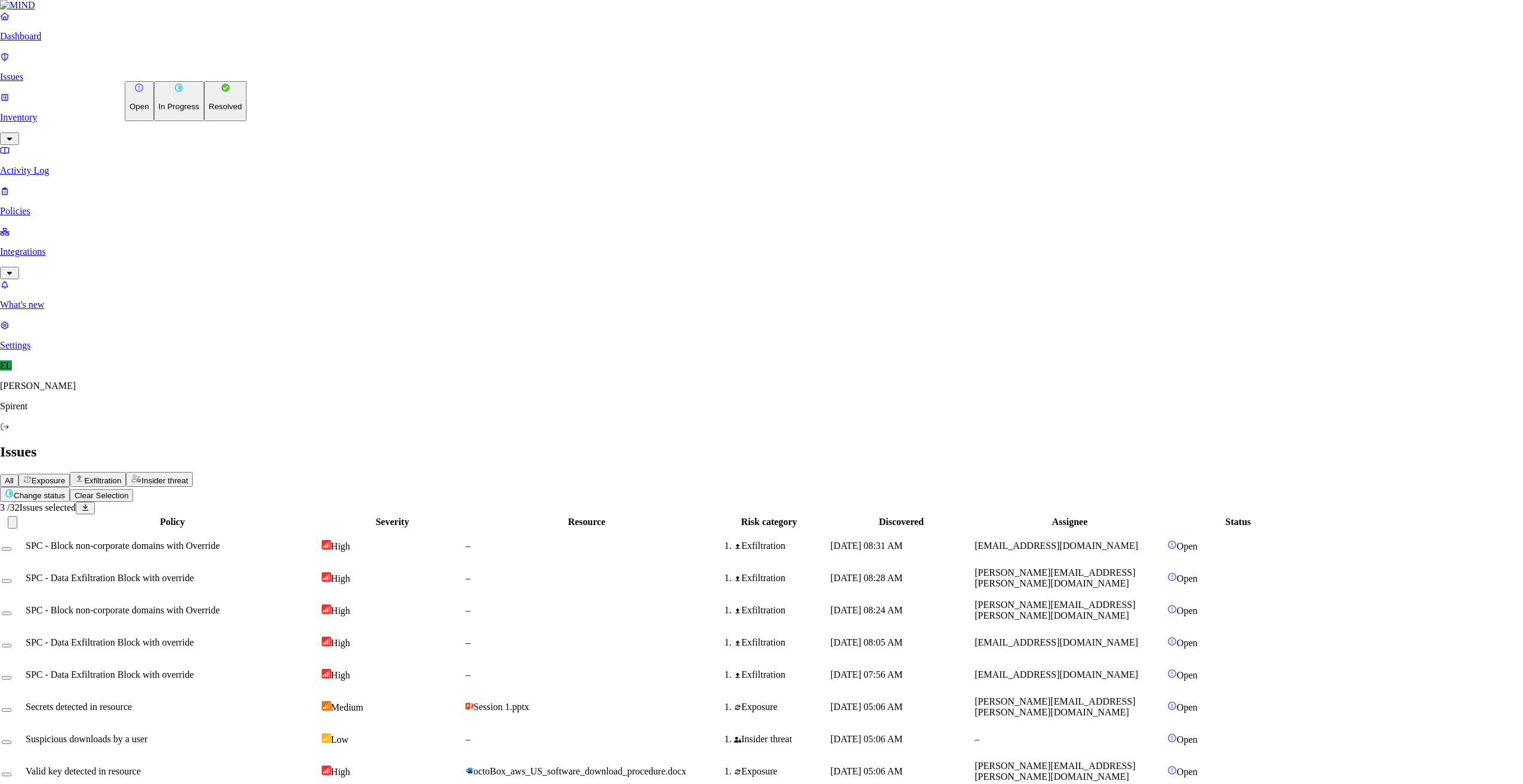
click at [205, 69] on html "Dashboard Issues Inventory Activity Log Policies Integrations What's new 1 Sett…" at bounding box center [761, 646] width 1523 height 1291
click at [209, 111] on p "Resolved" at bounding box center [226, 107] width 34 height 9
select select "Risk Accepted"
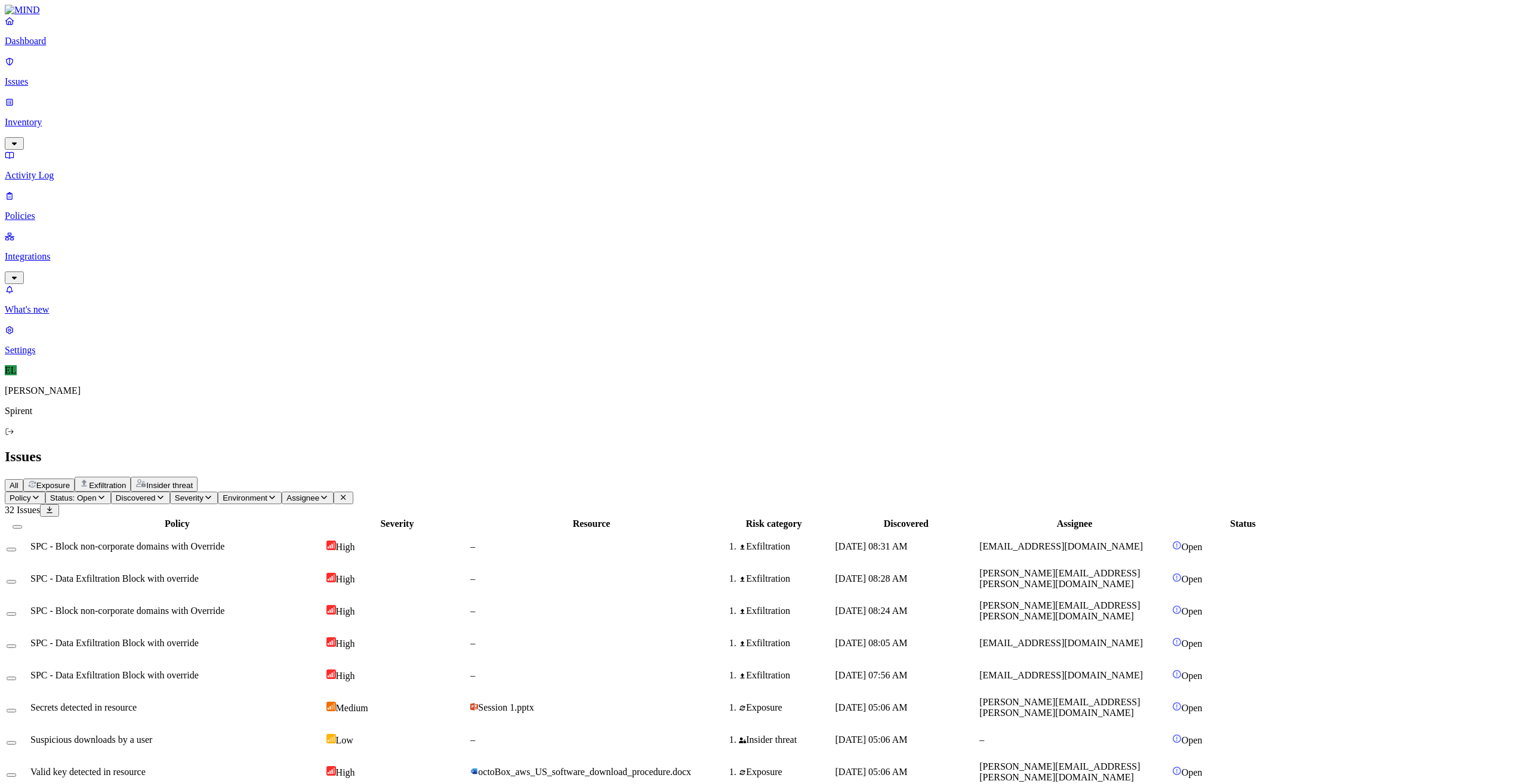
click at [311, 766] on div "Valid key detected in resource" at bounding box center [177, 772] width 294 height 11
click at [16, 709] on button "Select row" at bounding box center [11, 711] width 10 height 4
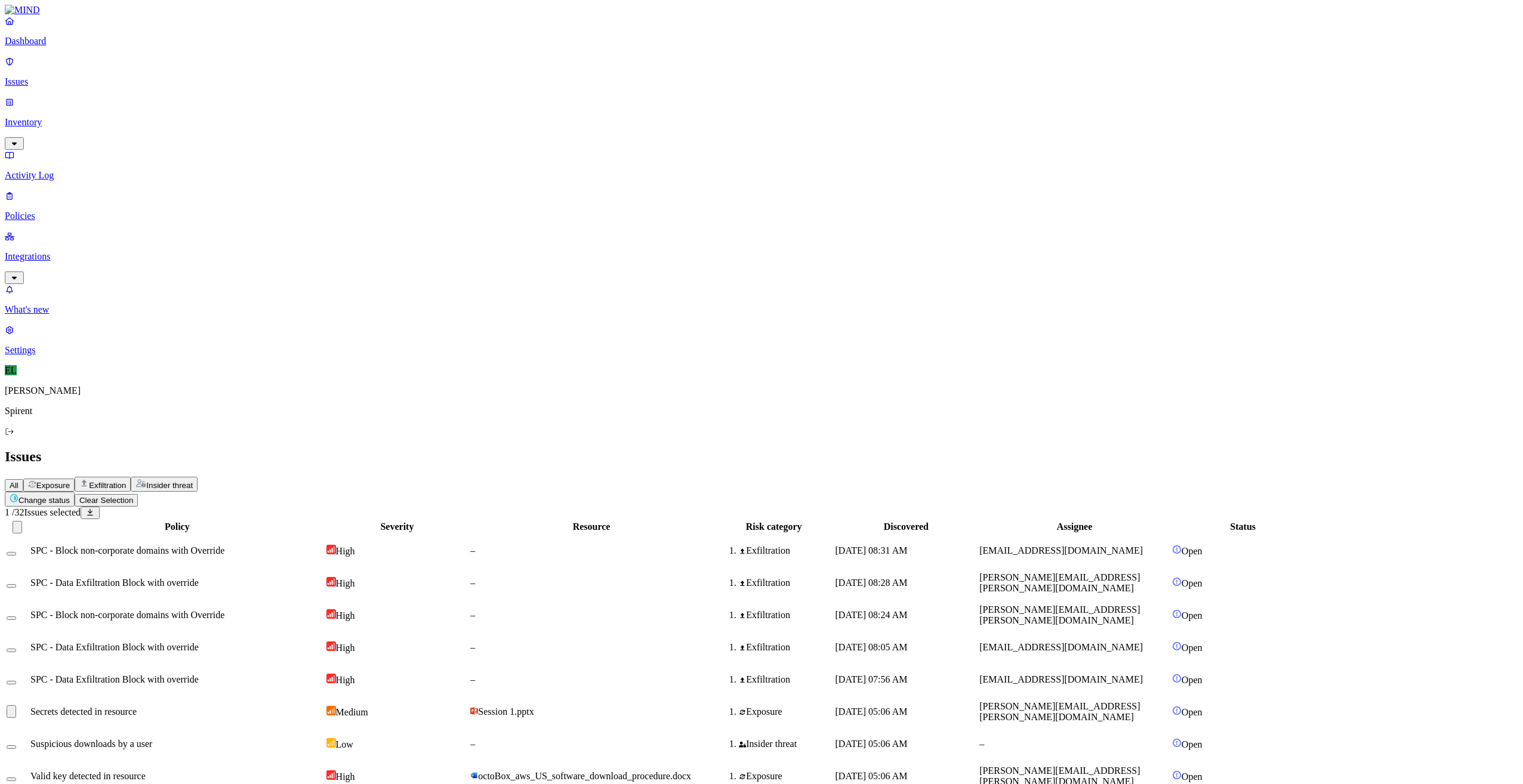
click at [16, 778] on button "Select row" at bounding box center [11, 780] width 10 height 4
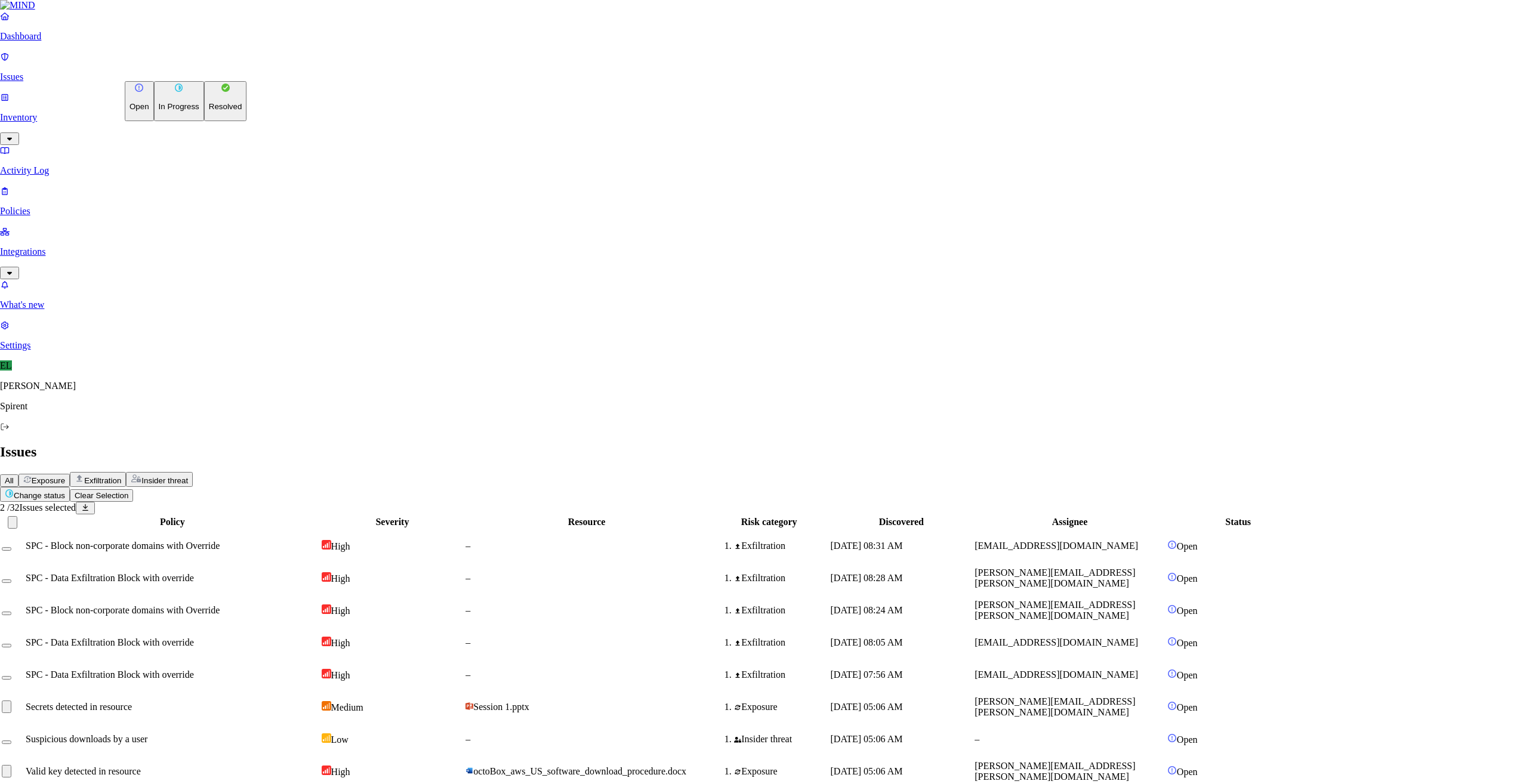
click at [195, 69] on html "Dashboard Issues Inventory Activity Log Policies Integrations What's new 1 Sett…" at bounding box center [761, 597] width 1523 height 1195
click at [209, 111] on p "Resolved" at bounding box center [226, 107] width 34 height 9
select select "Risk Accepted"
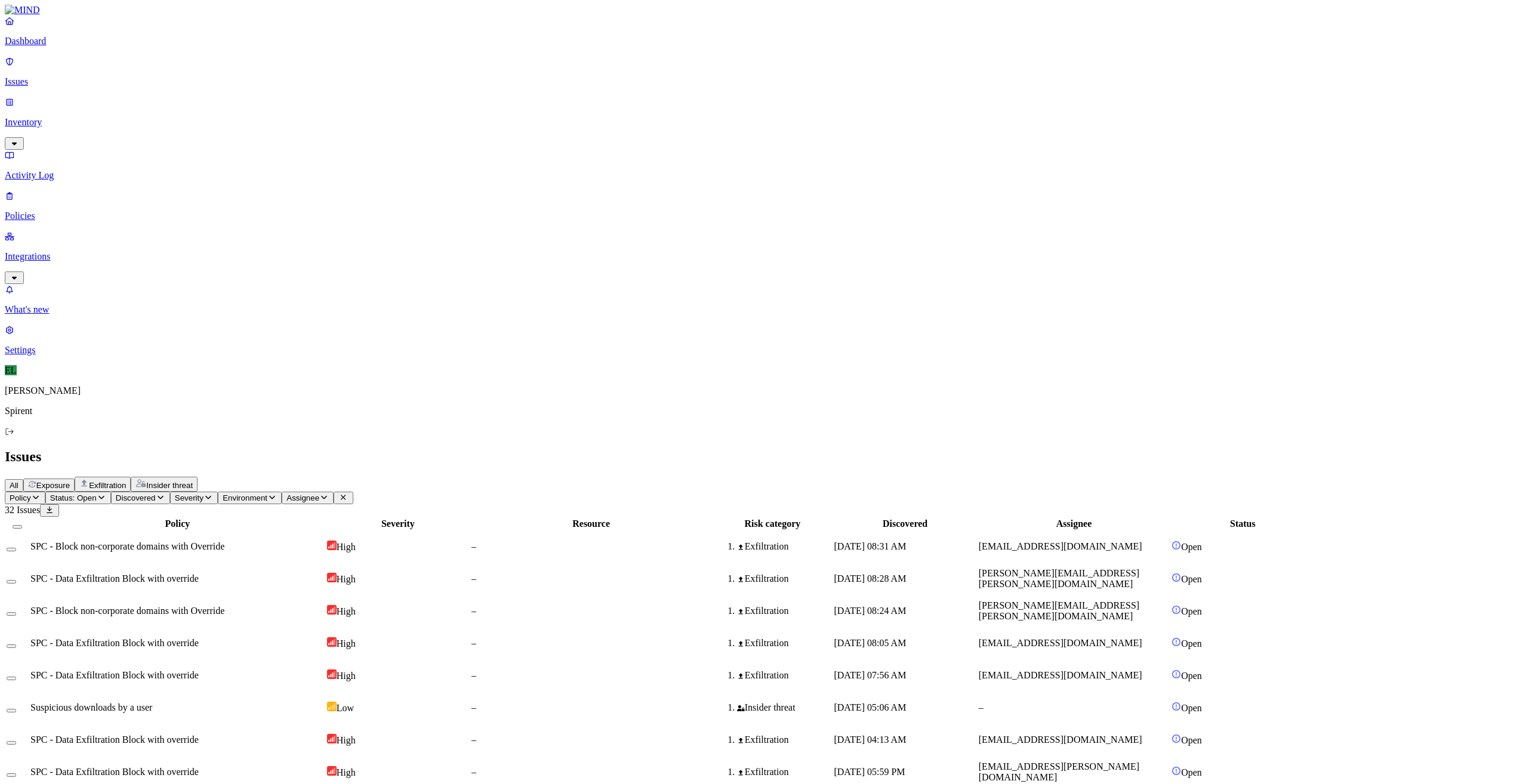
click at [1139, 541] on span "[EMAIL_ADDRESS][DOMAIN_NAME]" at bounding box center [1060, 547] width 163 height 11
click at [1142, 638] on span "[EMAIL_ADDRESS][DOMAIN_NAME]" at bounding box center [1060, 643] width 163 height 11
click at [28, 531] on td at bounding box center [18, 546] width 23 height 31
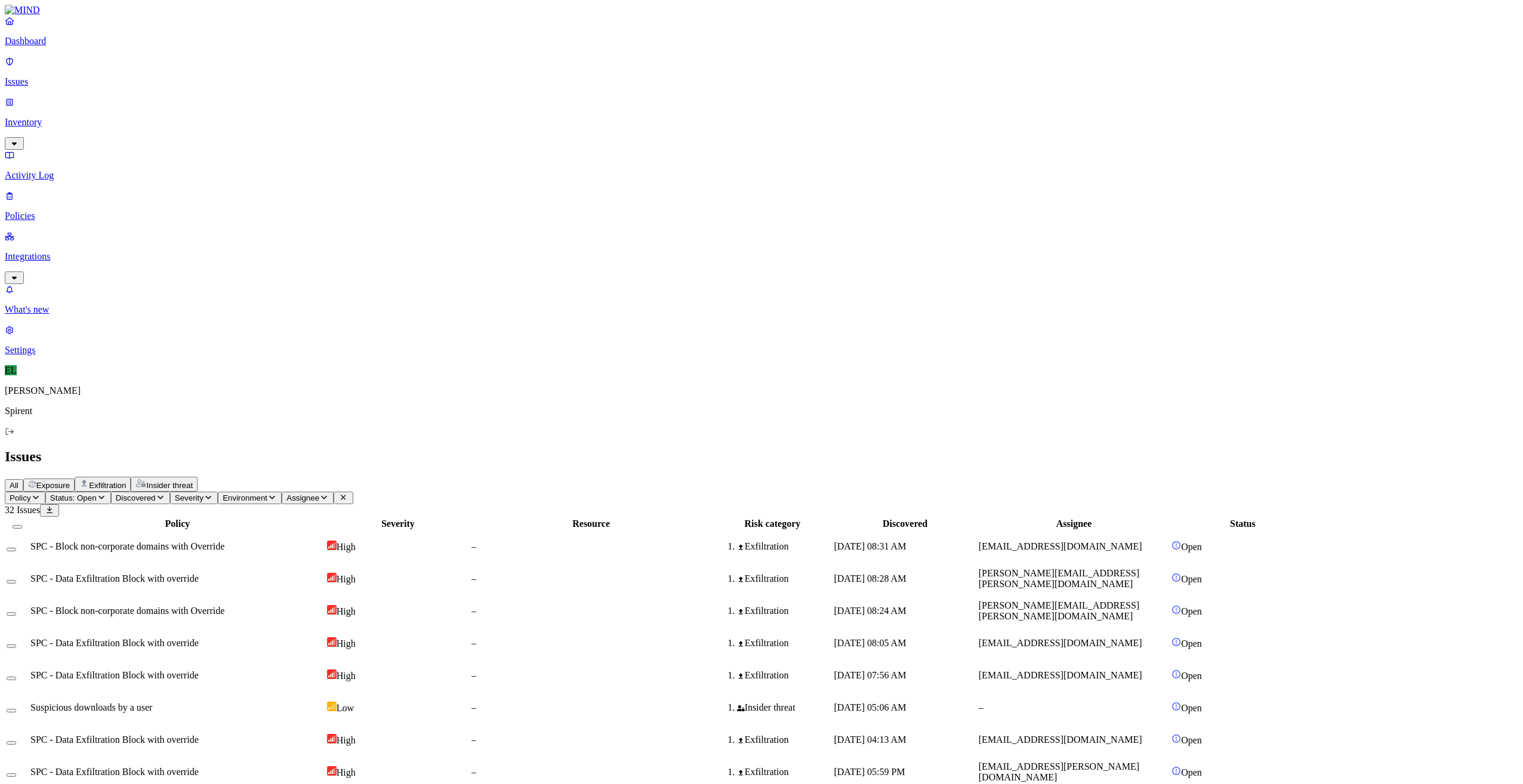
click at [16, 548] on button "Select row" at bounding box center [11, 549] width 10 height 4
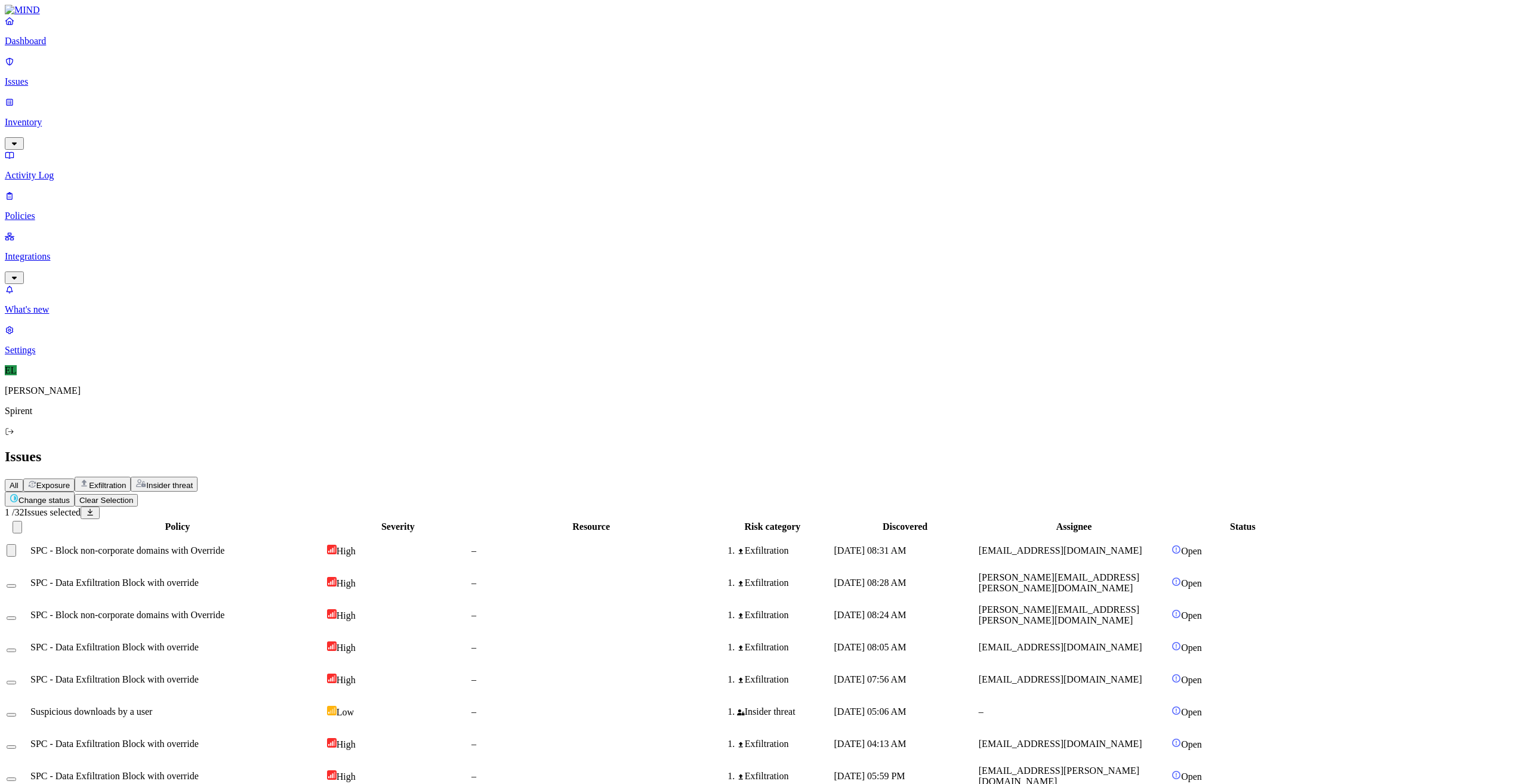
click at [170, 632] on td "SPC - Data Exfiltration Block with override" at bounding box center [177, 647] width 295 height 31
click at [16, 649] on button "Select row" at bounding box center [11, 651] width 10 height 4
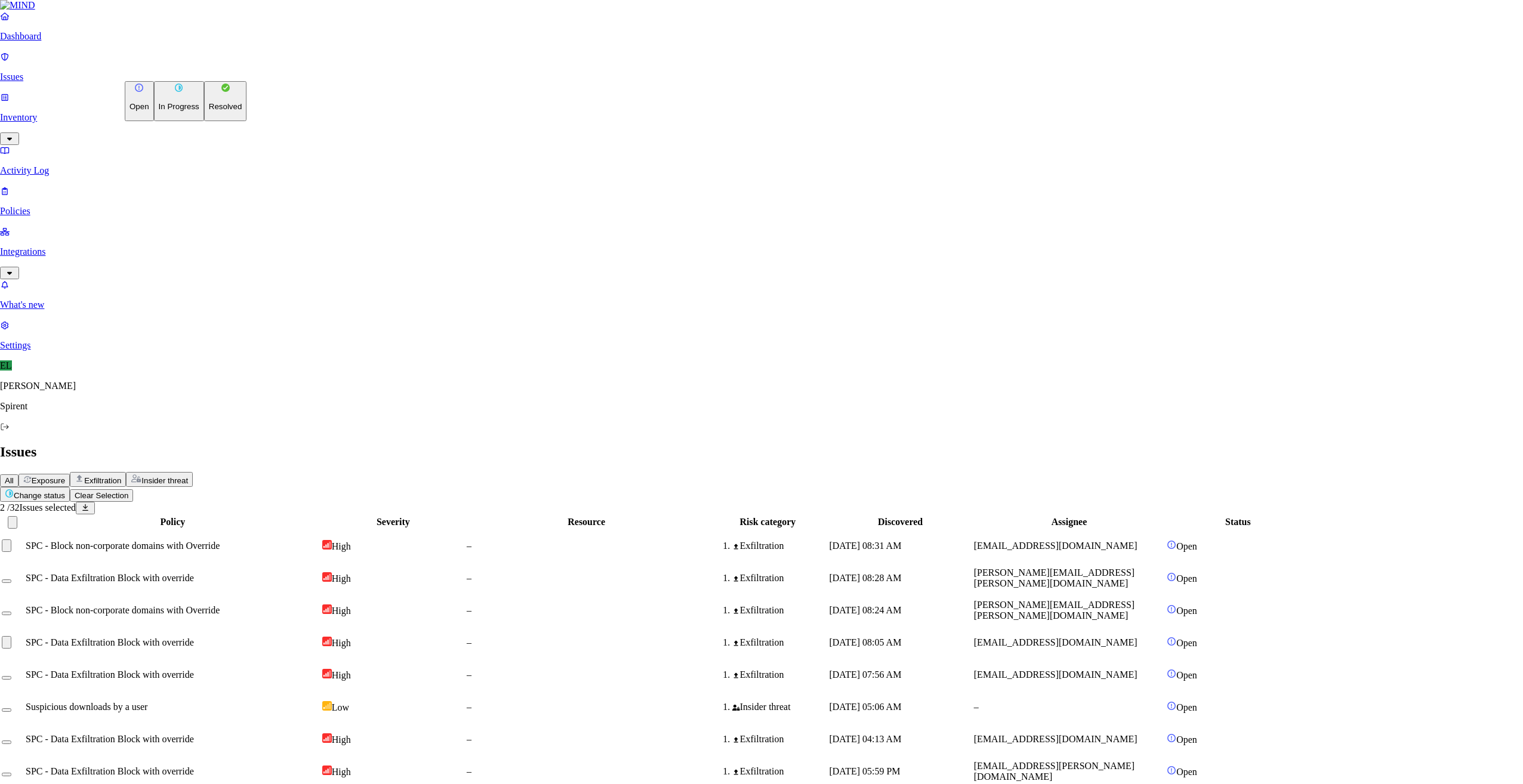
click at [179, 74] on html "Dashboard Issues Inventory Activity Log Policies Integrations What's new 1 Sett…" at bounding box center [761, 565] width 1523 height 1131
click at [209, 111] on p "Resolved" at bounding box center [226, 107] width 34 height 9
select select "Custom Reason"
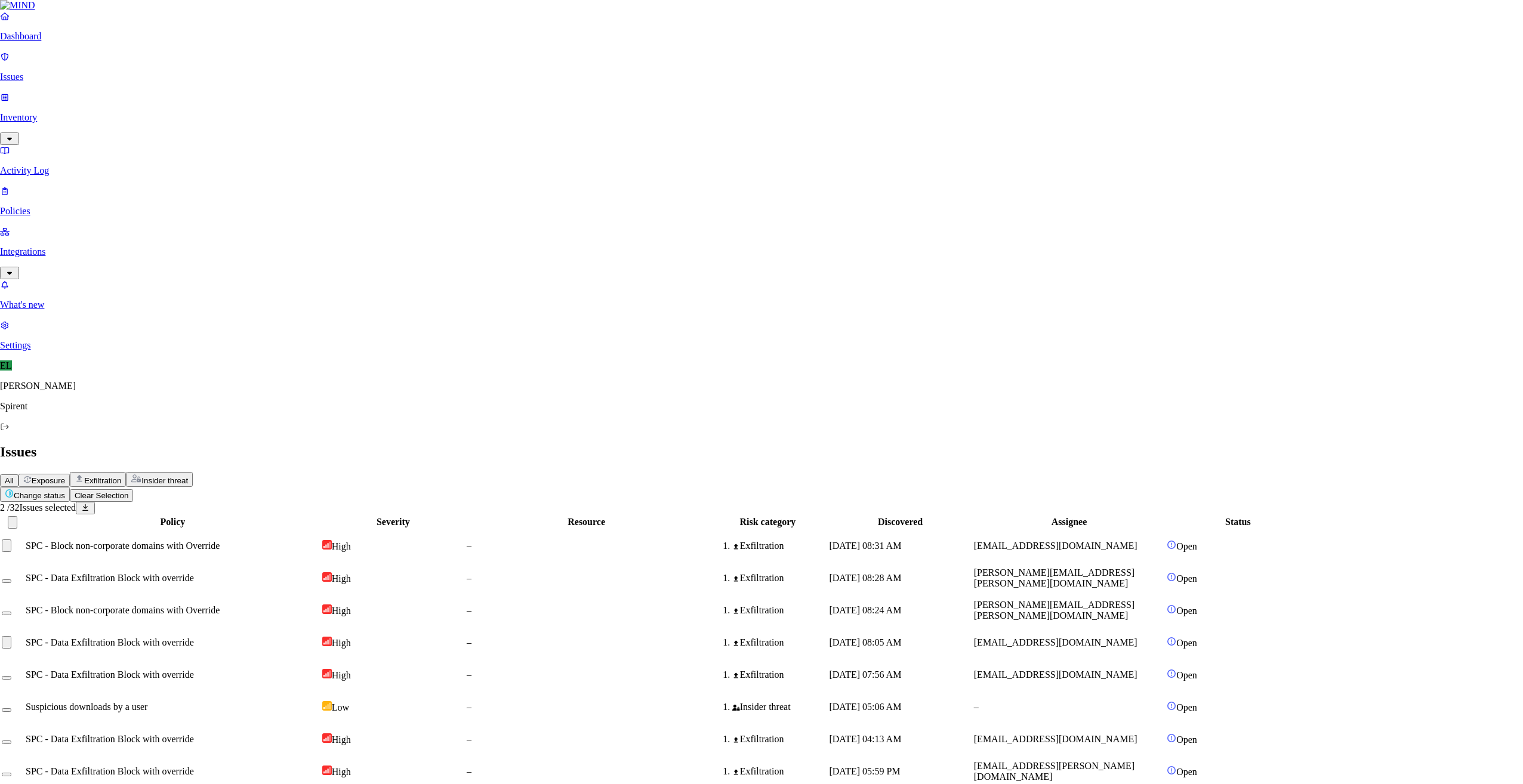
type textarea "Personal"
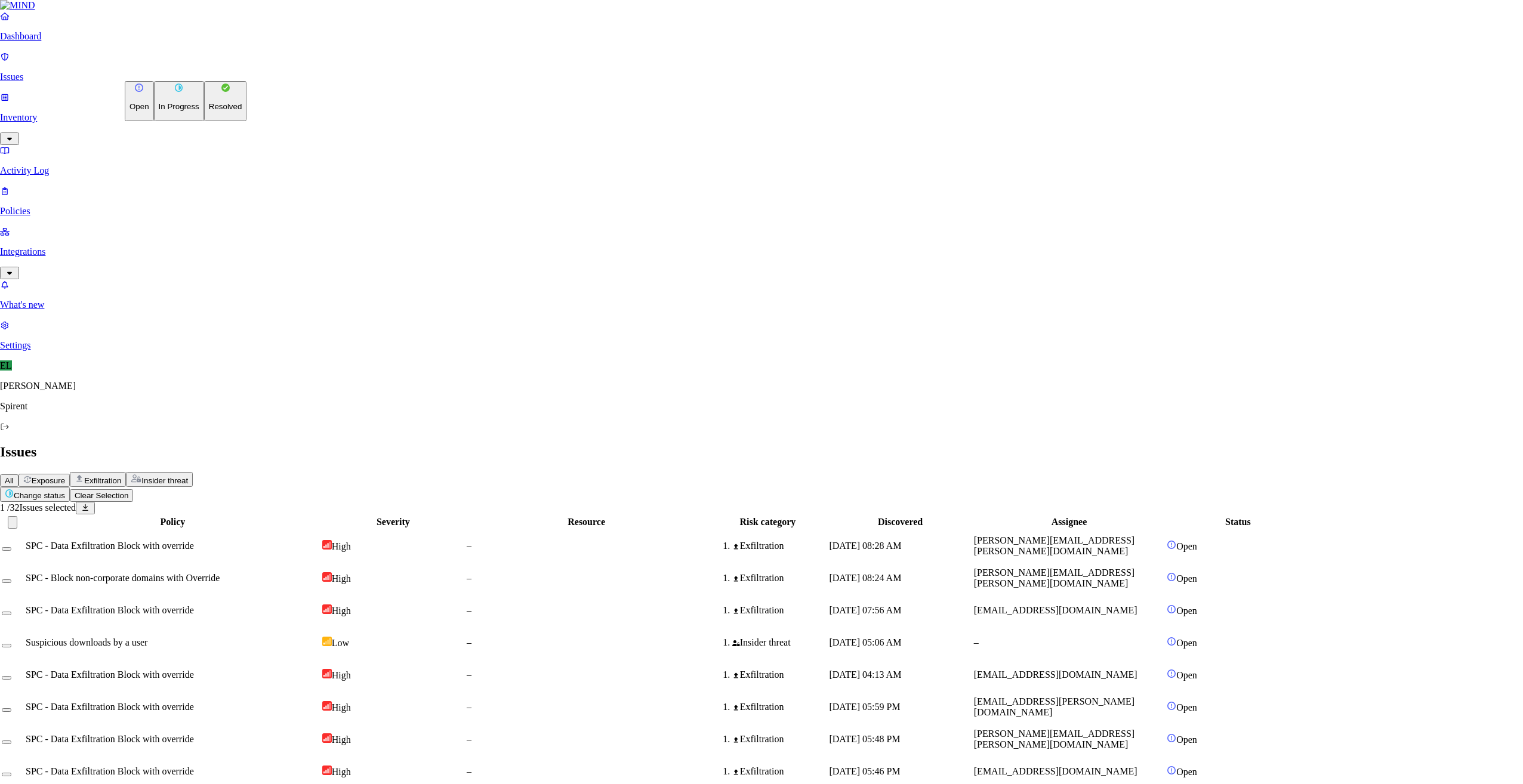
click at [192, 71] on html "Dashboard Issues Inventory Activity Log Policies Integrations What's new 1 Sett…" at bounding box center [761, 533] width 1523 height 1065
click at [209, 111] on p "Resolved" at bounding box center [226, 107] width 34 height 9
select select "Risk Accepted"
drag, startPoint x: 683, startPoint y: 223, endPoint x: 765, endPoint y: 245, distance: 84.9
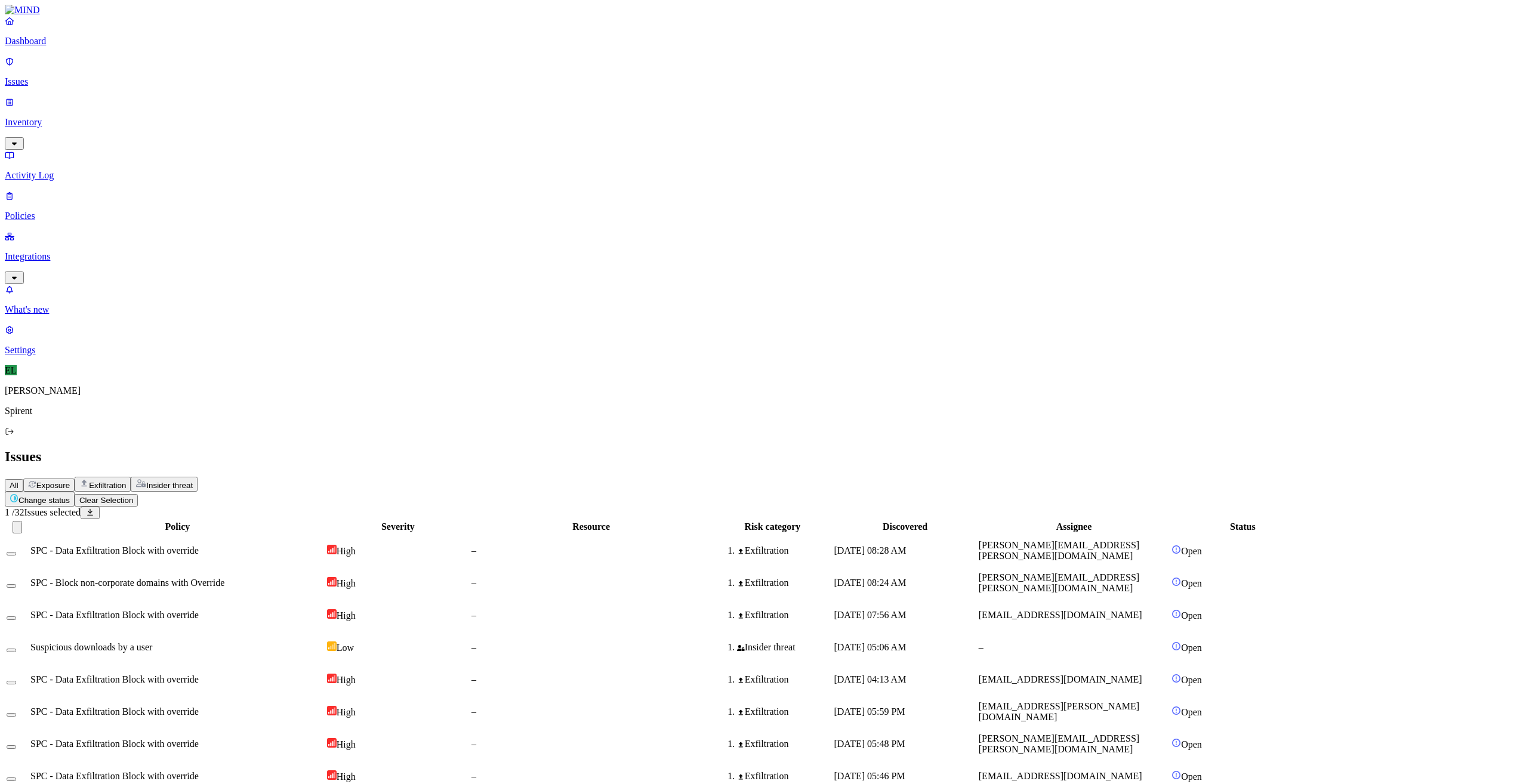
click at [178, 73] on html "Dashboard Issues Inventory Activity Log Policies Integrations What's new 1 Sett…" at bounding box center [761, 519] width 1523 height 1038
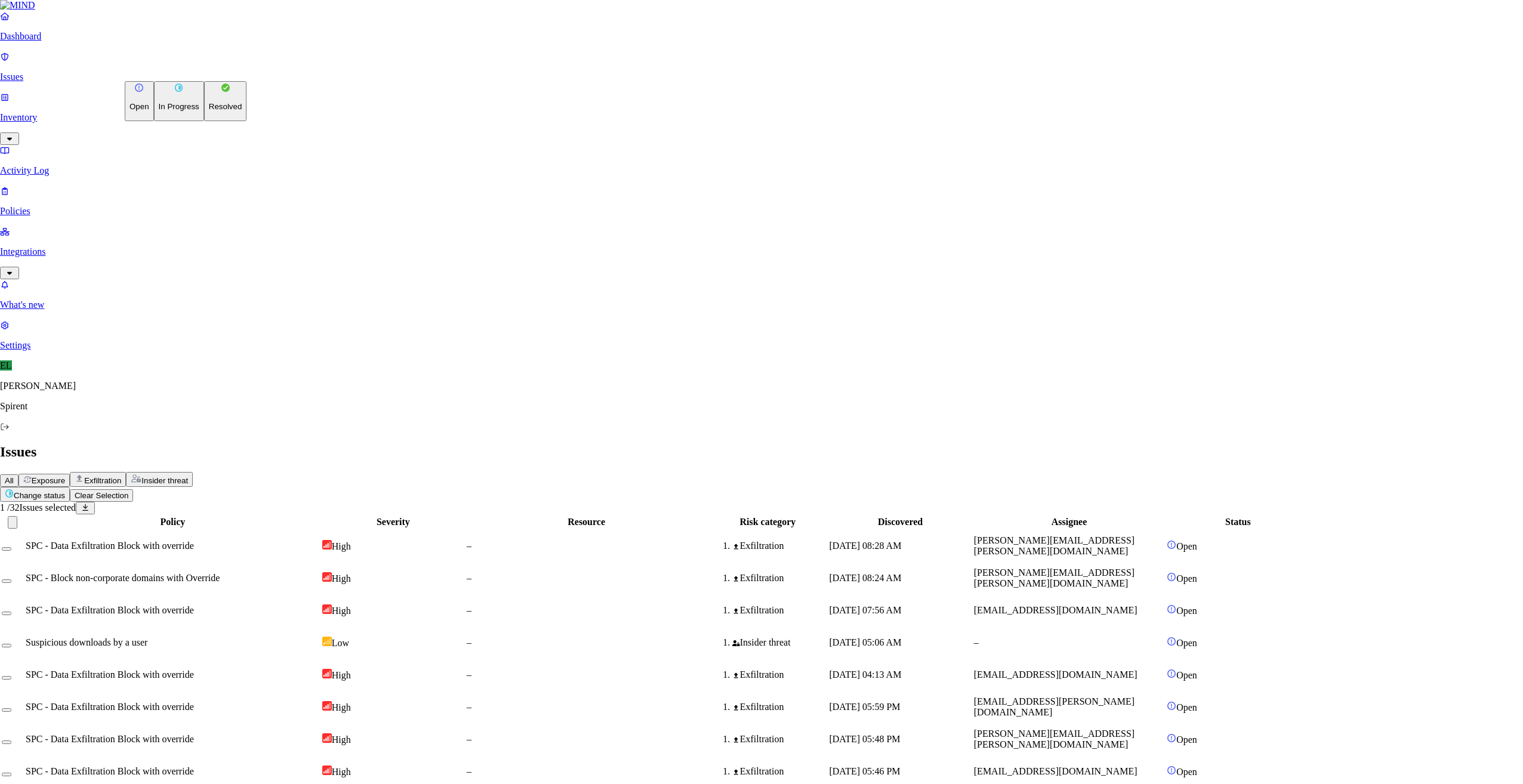
click at [209, 111] on p "Resolved" at bounding box center [226, 107] width 34 height 9
select select "Risk Accepted"
